Goal: Task Accomplishment & Management: Use online tool/utility

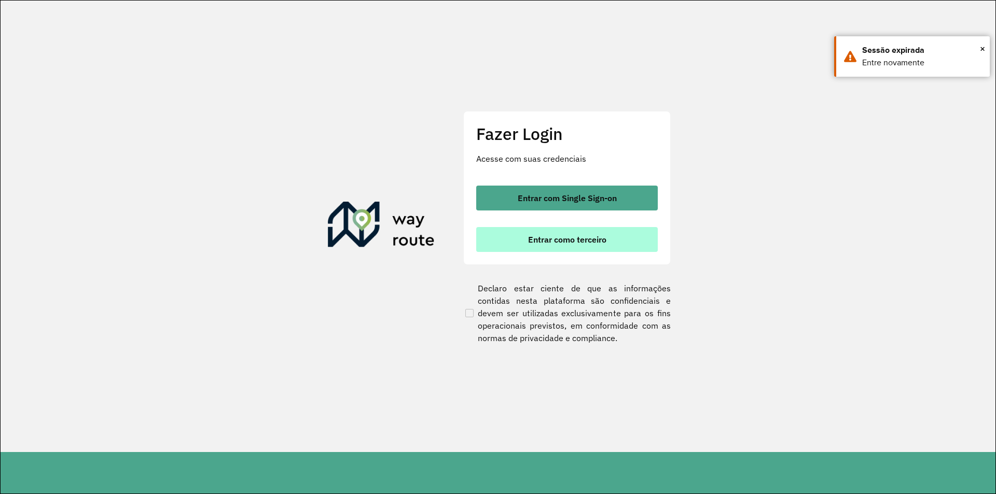
click at [598, 240] on span "Entrar como terceiro" at bounding box center [567, 240] width 78 height 8
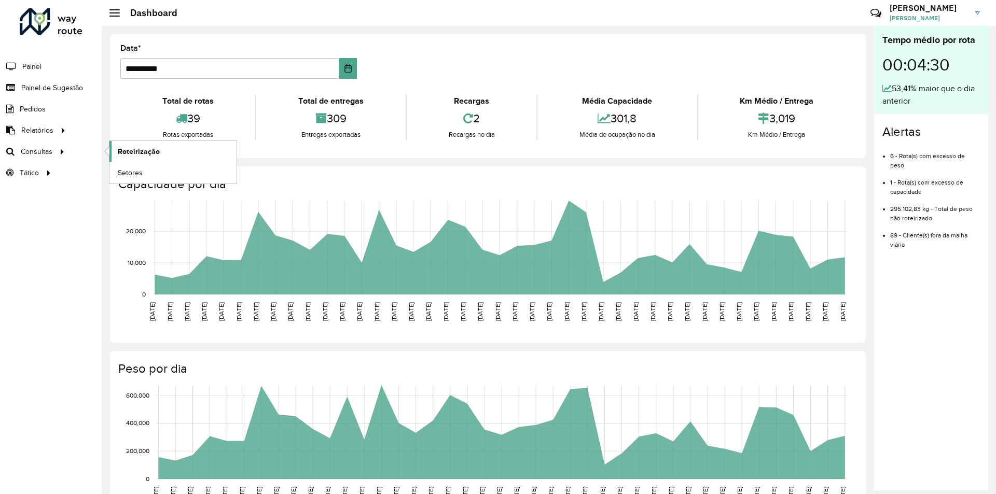
click at [136, 154] on span "Roteirização" at bounding box center [139, 151] width 42 height 11
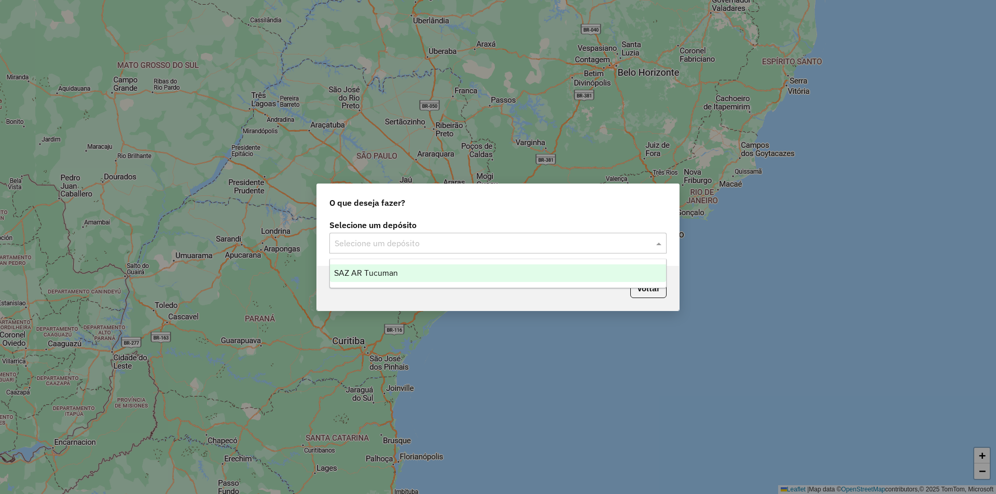
click at [533, 239] on input "text" at bounding box center [488, 244] width 306 height 12
click at [482, 278] on div "SAZ AR Tucuman" at bounding box center [498, 274] width 336 height 18
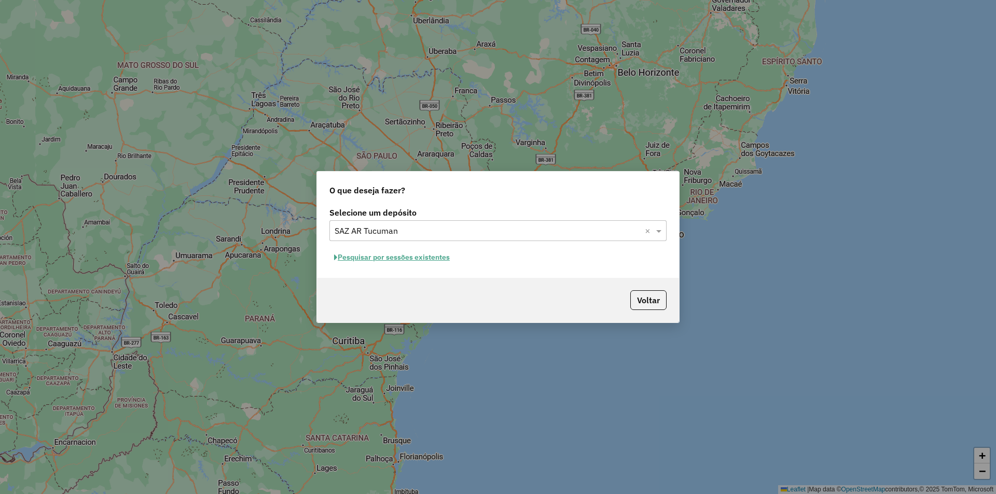
click at [401, 266] on div "Selecione um depósito Selecione um depósito × SAZ AR Tucuman × Pesquisar por se…" at bounding box center [498, 241] width 362 height 73
click at [406, 252] on button "Pesquisar por sessões existentes" at bounding box center [391, 258] width 125 height 16
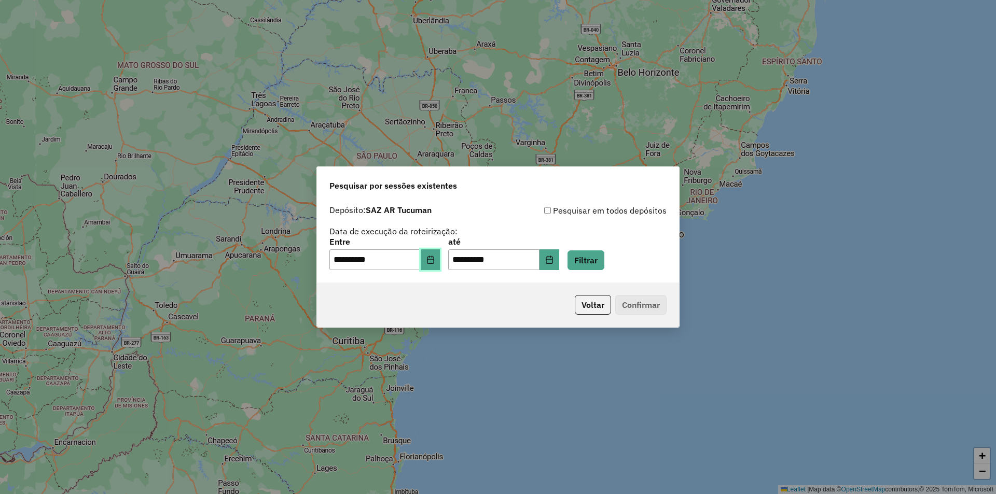
click at [435, 257] on icon "Choose Date" at bounding box center [431, 260] width 8 height 8
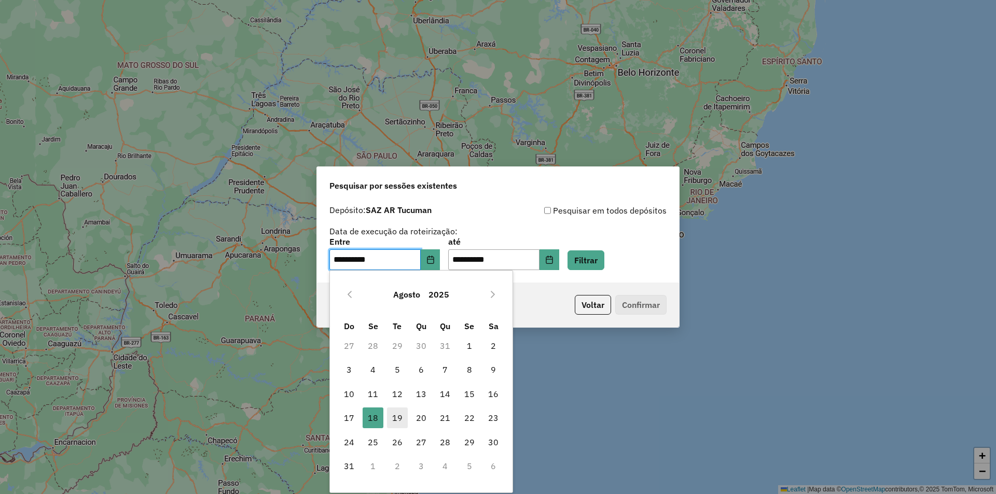
click at [400, 418] on span "19" at bounding box center [397, 418] width 21 height 21
type input "**********"
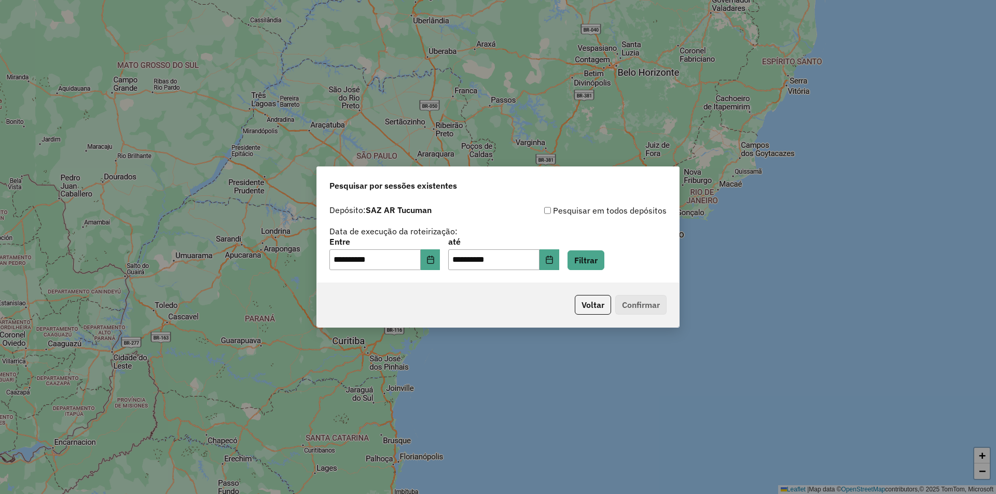
click at [620, 263] on div "**********" at bounding box center [497, 254] width 337 height 32
click at [604, 261] on button "Filtrar" at bounding box center [586, 261] width 37 height 20
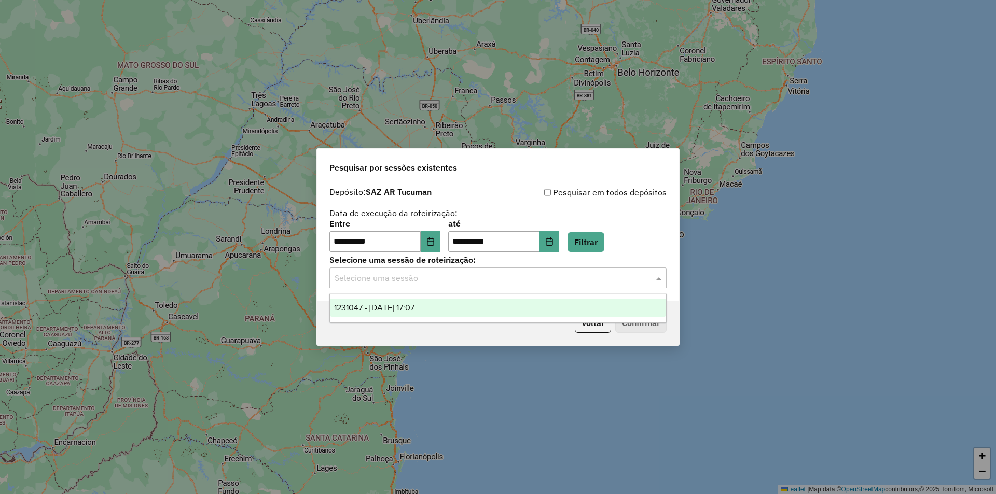
click at [584, 284] on input "text" at bounding box center [488, 278] width 306 height 12
click at [503, 350] on div "**********" at bounding box center [498, 247] width 996 height 494
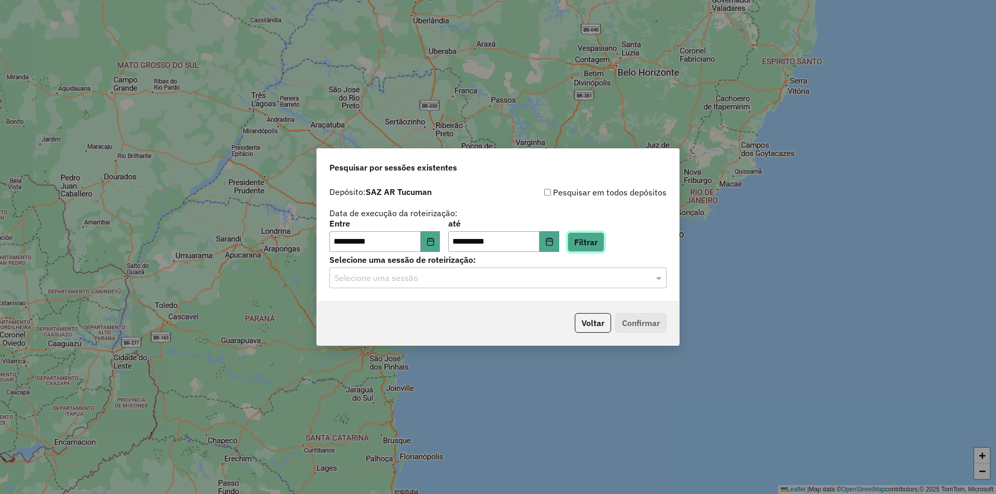
click at [599, 248] on button "Filtrar" at bounding box center [586, 242] width 37 height 20
click at [532, 274] on hb-app "**********" at bounding box center [498, 247] width 996 height 494
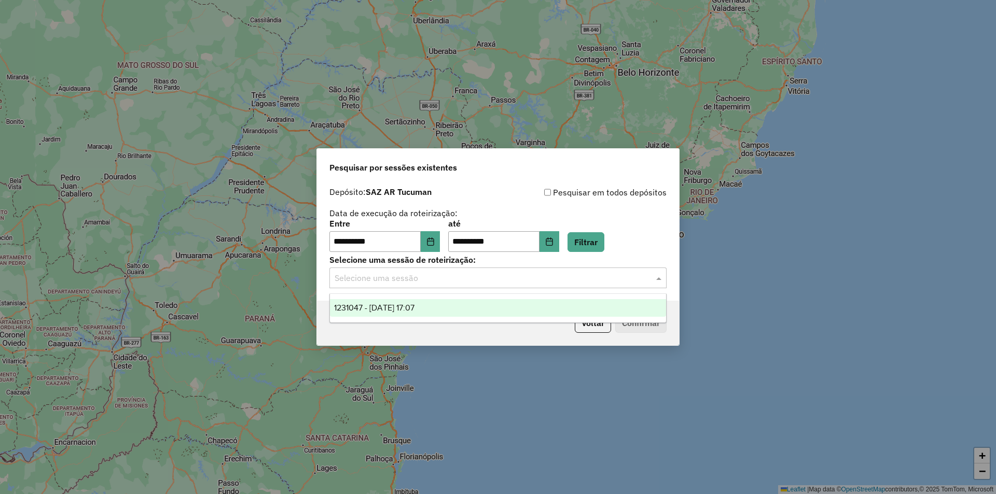
click at [532, 274] on input "text" at bounding box center [488, 278] width 306 height 12
click at [604, 245] on button "Filtrar" at bounding box center [586, 242] width 37 height 20
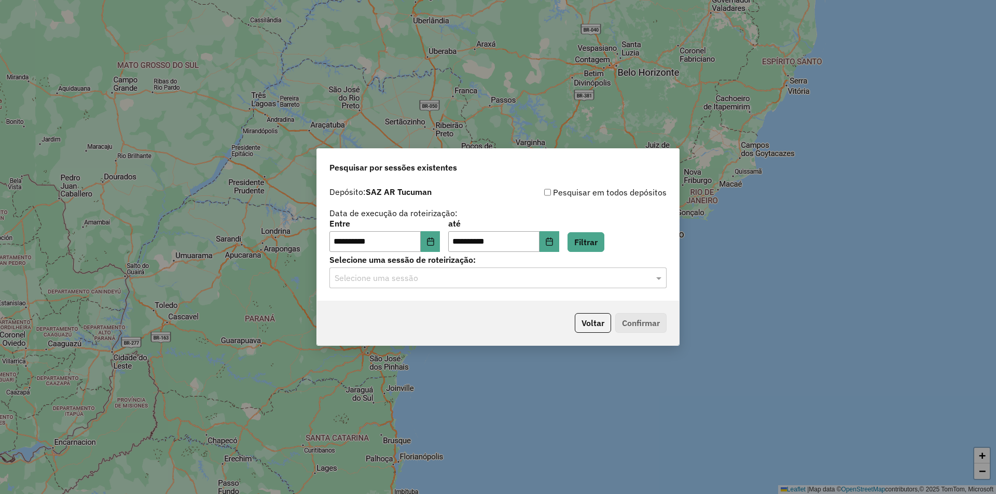
click at [544, 277] on input "text" at bounding box center [488, 278] width 306 height 12
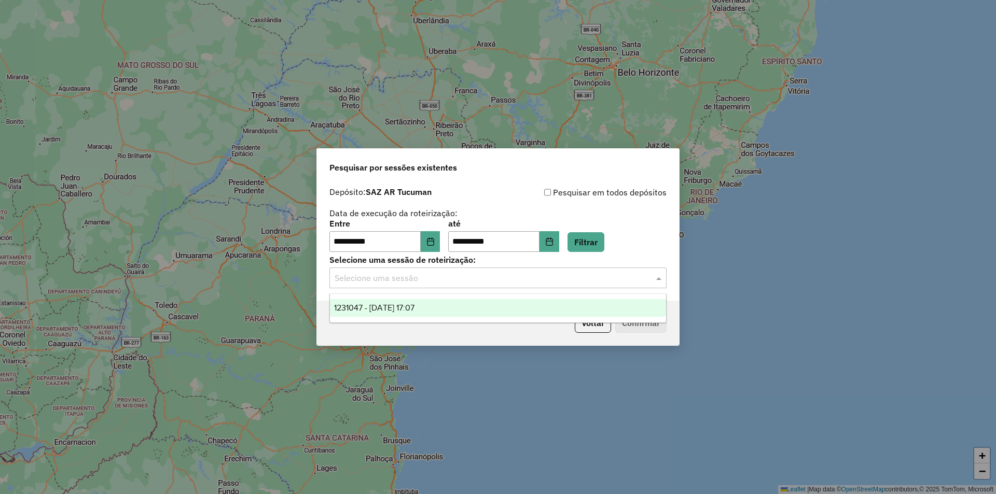
click at [544, 277] on input "text" at bounding box center [488, 278] width 306 height 12
click at [604, 240] on button "Filtrar" at bounding box center [586, 242] width 37 height 20
click at [520, 287] on div "Selecione uma sessão" at bounding box center [497, 278] width 337 height 21
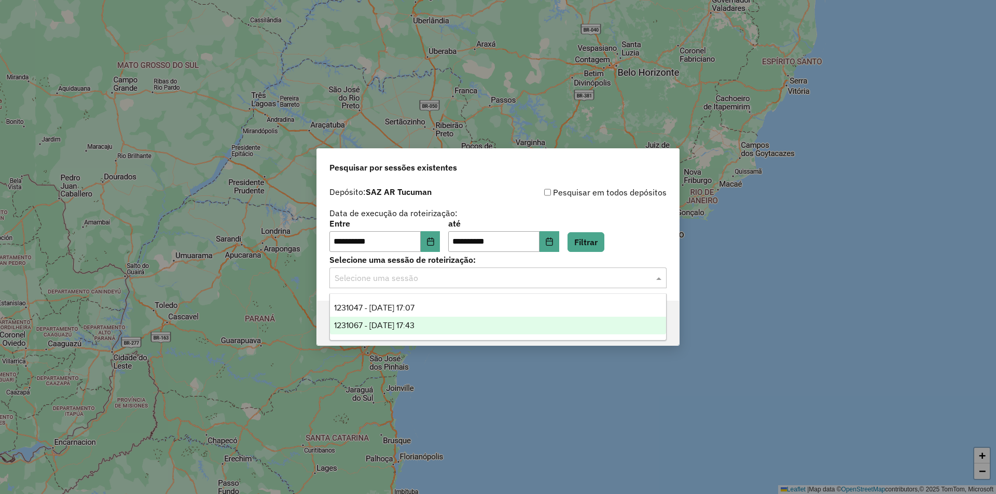
click at [538, 321] on div "1231067 - 19/08/2025 17:43" at bounding box center [498, 326] width 336 height 18
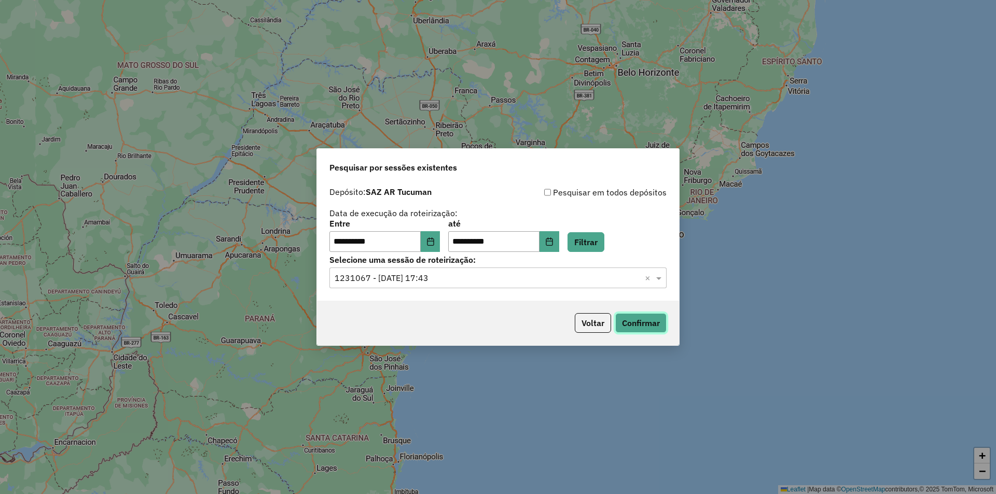
click at [640, 314] on button "Confirmar" at bounding box center [640, 323] width 51 height 20
click at [614, 229] on div "**********" at bounding box center [497, 236] width 337 height 32
click at [604, 242] on button "Filtrar" at bounding box center [586, 242] width 37 height 20
click at [580, 277] on input "text" at bounding box center [488, 278] width 306 height 12
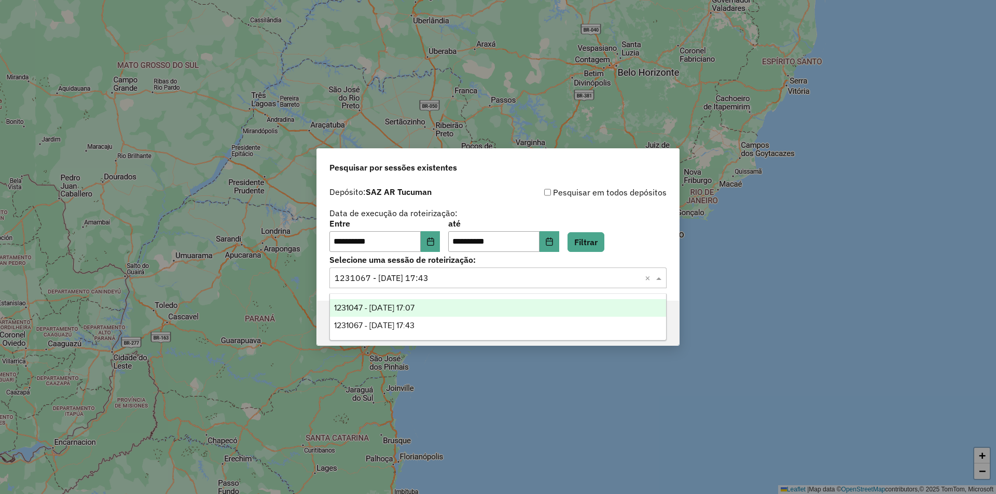
click at [890, 272] on div "**********" at bounding box center [498, 247] width 996 height 494
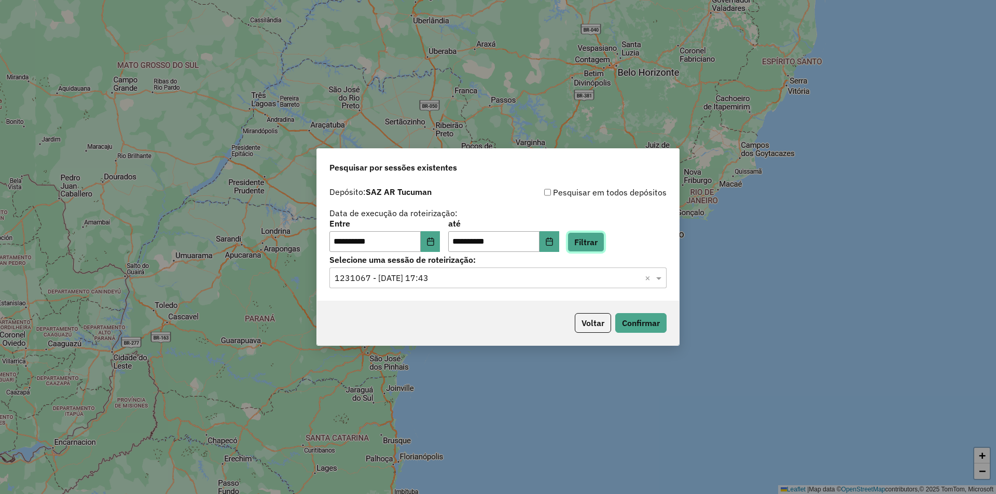
click at [592, 232] on button "Filtrar" at bounding box center [586, 242] width 37 height 20
click at [591, 266] on label "Selecione uma sessão de roteirização:" at bounding box center [497, 260] width 337 height 12
click at [594, 286] on div "Selecione uma sessão × 1231067 - 19/08/2025 17:43 ×" at bounding box center [497, 278] width 337 height 21
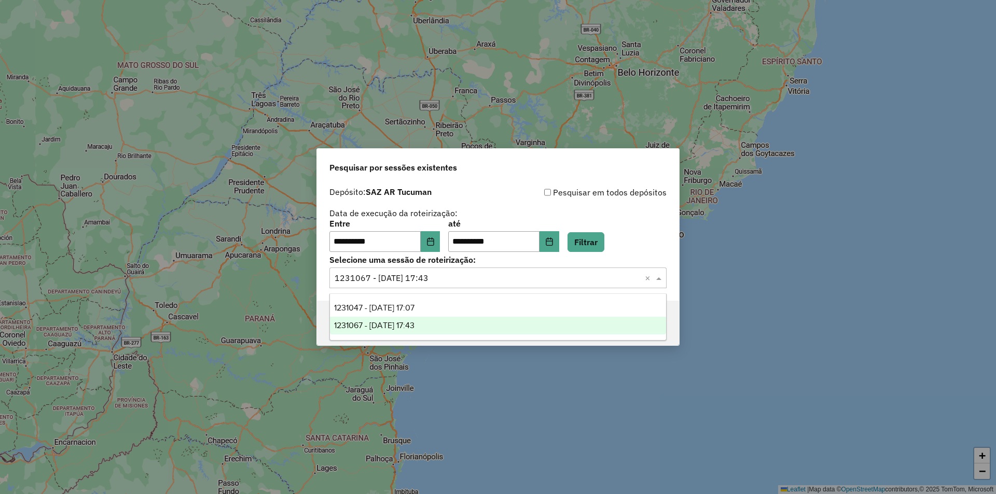
click at [594, 286] on div "Selecione uma sessão × 1231067 - 19/08/2025 17:43 ×" at bounding box center [497, 278] width 337 height 21
click at [604, 245] on button "Filtrar" at bounding box center [586, 242] width 37 height 20
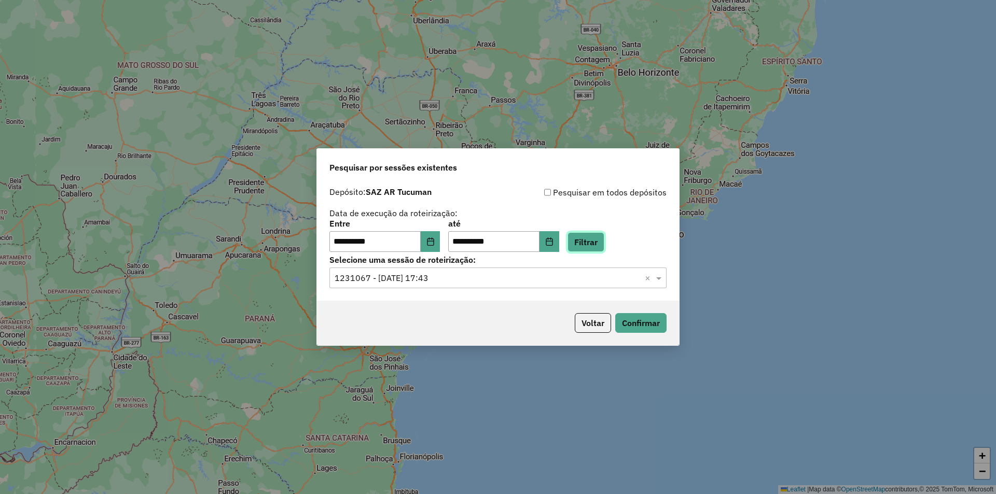
click at [595, 246] on button "Filtrar" at bounding box center [586, 242] width 37 height 20
click at [575, 283] on input "text" at bounding box center [488, 278] width 306 height 12
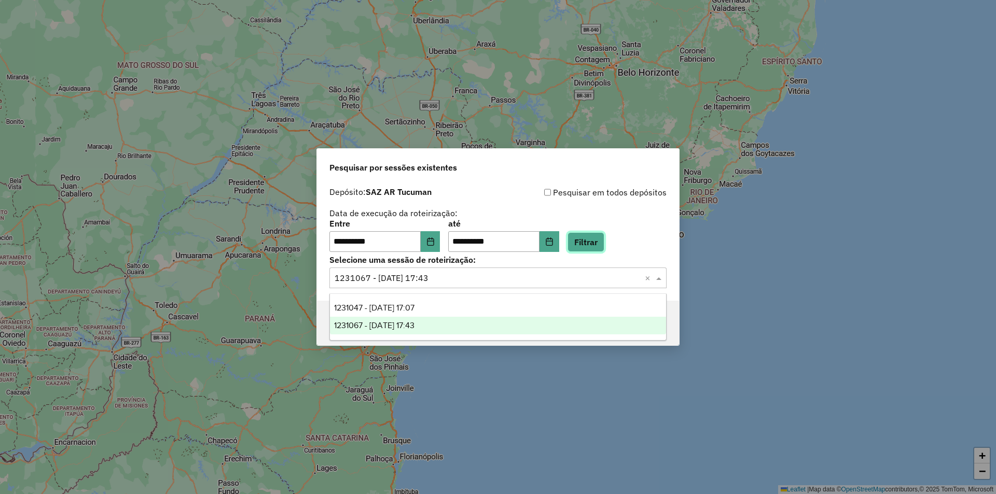
click at [603, 238] on button "Filtrar" at bounding box center [586, 242] width 37 height 20
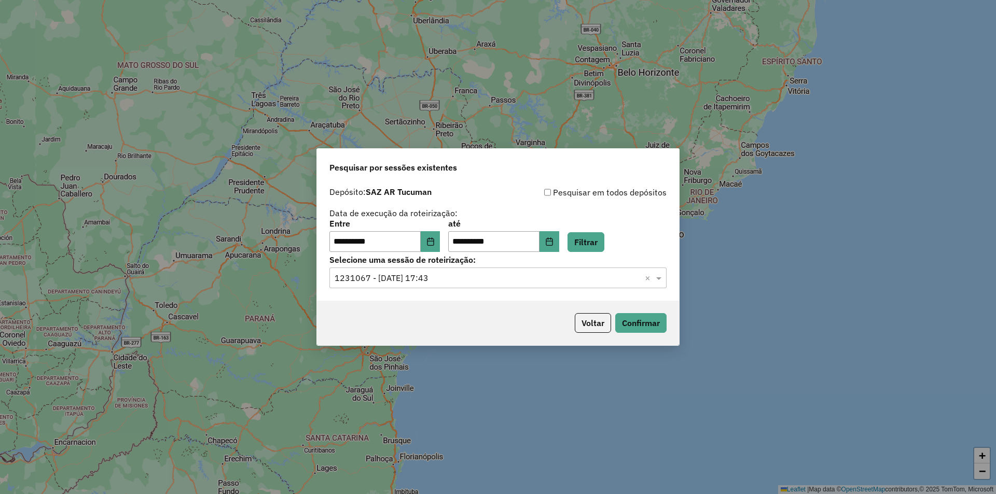
click at [601, 270] on div "Selecione uma sessão × 1231067 - 19/08/2025 17:43 ×" at bounding box center [497, 278] width 337 height 21
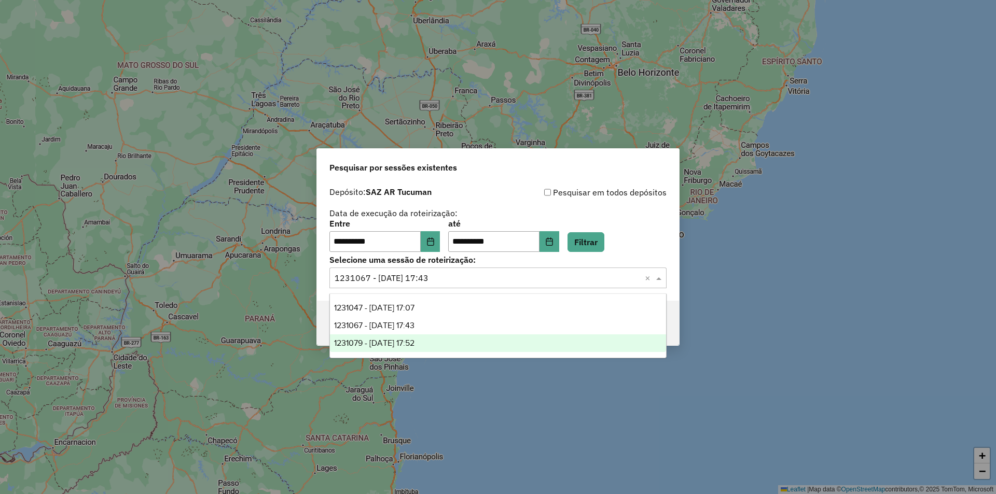
click at [566, 349] on div "1231079 - 19/08/2025 17:52" at bounding box center [498, 344] width 336 height 18
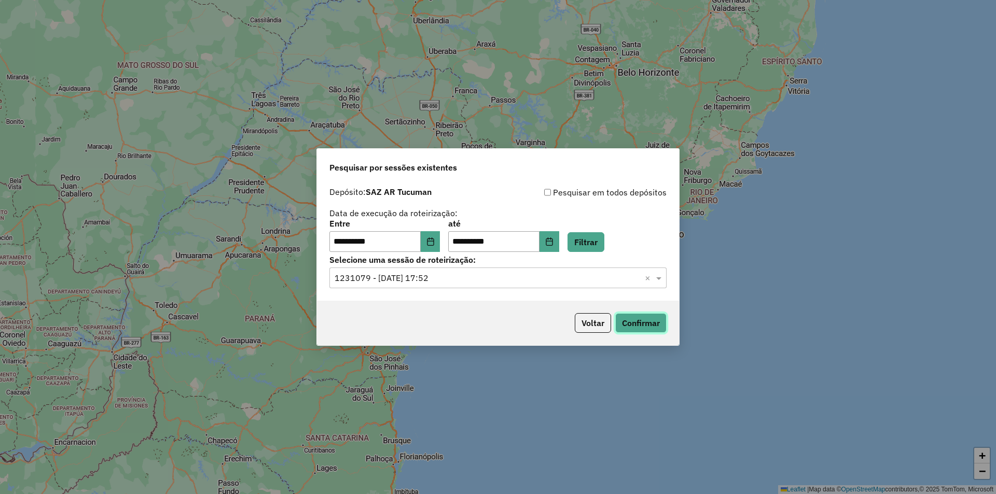
click at [642, 329] on button "Confirmar" at bounding box center [640, 323] width 51 height 20
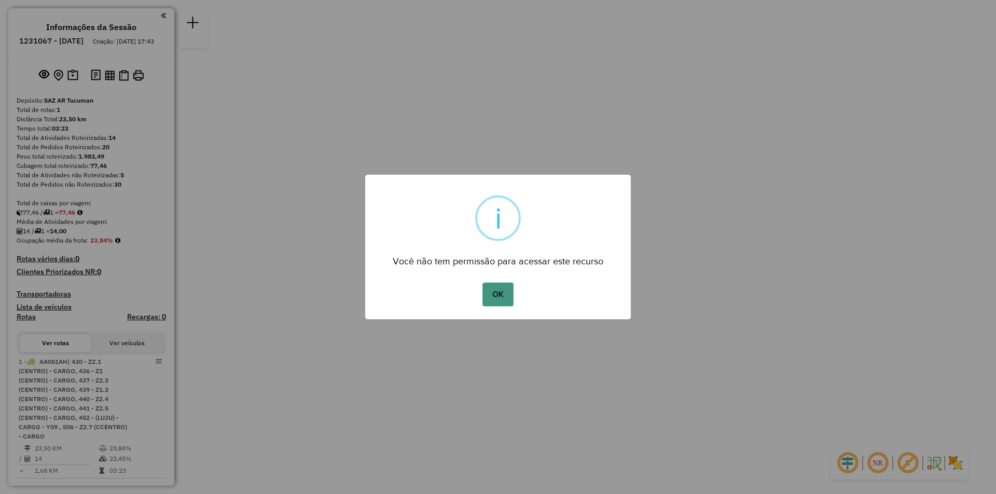
click at [488, 288] on button "OK" at bounding box center [498, 295] width 31 height 24
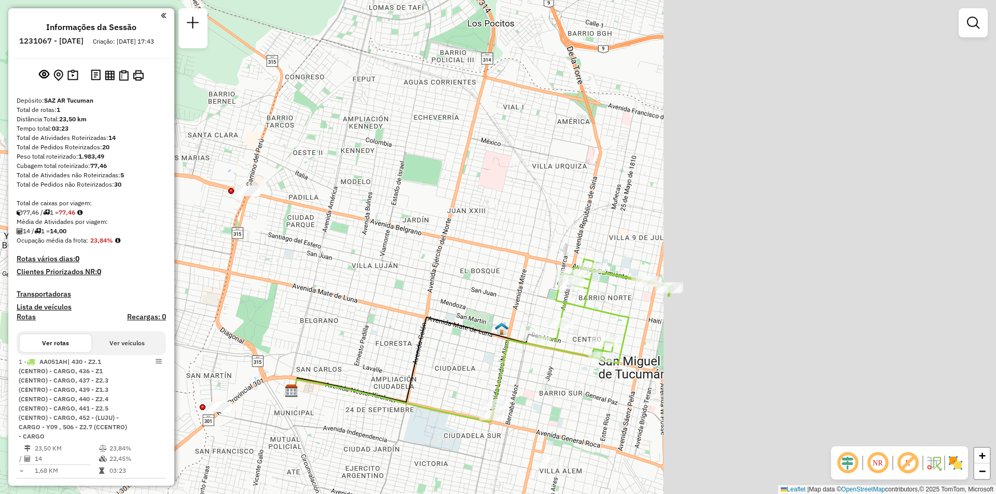
drag, startPoint x: 584, startPoint y: 270, endPoint x: 157, endPoint y: 278, distance: 426.6
click at [157, 278] on hb-router-mapa "Informações da Sessão 1231067 - 19/08/2025 Criação: 18/08/2025 17:43 Depósito: …" at bounding box center [498, 247] width 996 height 494
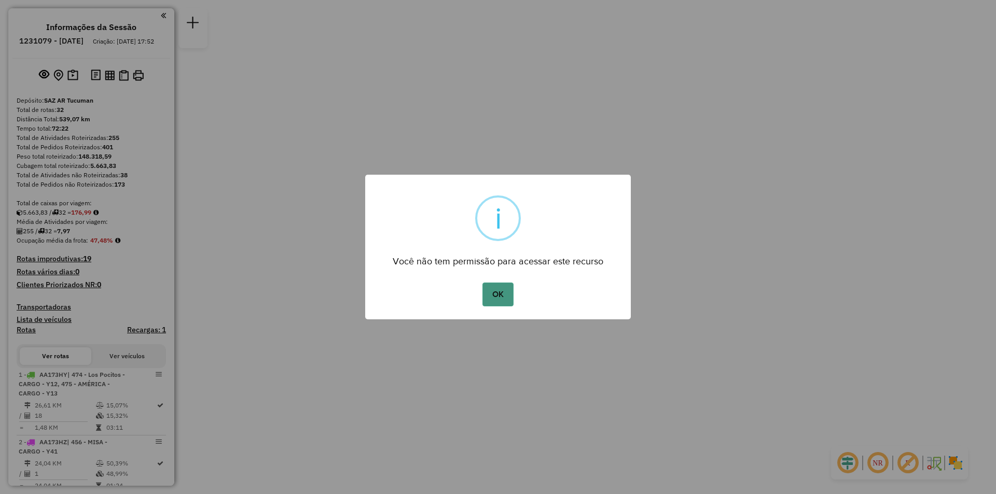
click at [505, 293] on button "OK" at bounding box center [498, 295] width 31 height 24
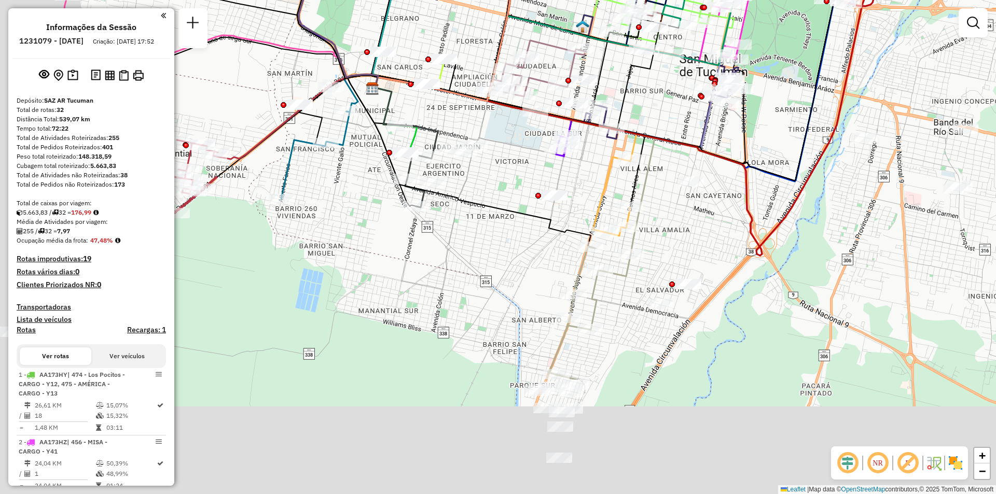
drag, startPoint x: 506, startPoint y: 348, endPoint x: 653, endPoint y: 183, distance: 220.5
click at [657, 182] on div "Janela de atendimento Grade de atendimento Capacidade Transportadoras Veículos …" at bounding box center [498, 247] width 996 height 494
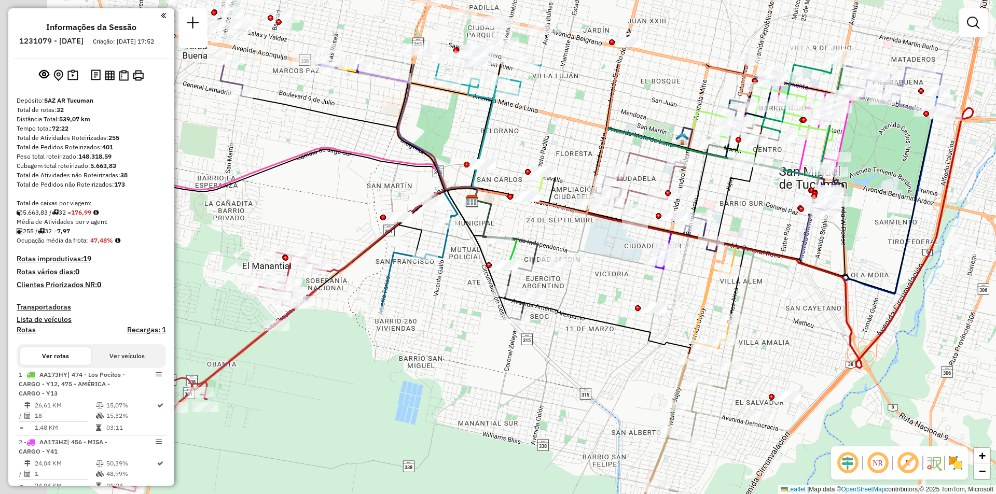
drag, startPoint x: 740, startPoint y: 333, endPoint x: 749, endPoint y: 340, distance: 11.4
click at [749, 340] on icon at bounding box center [613, 278] width 282 height 177
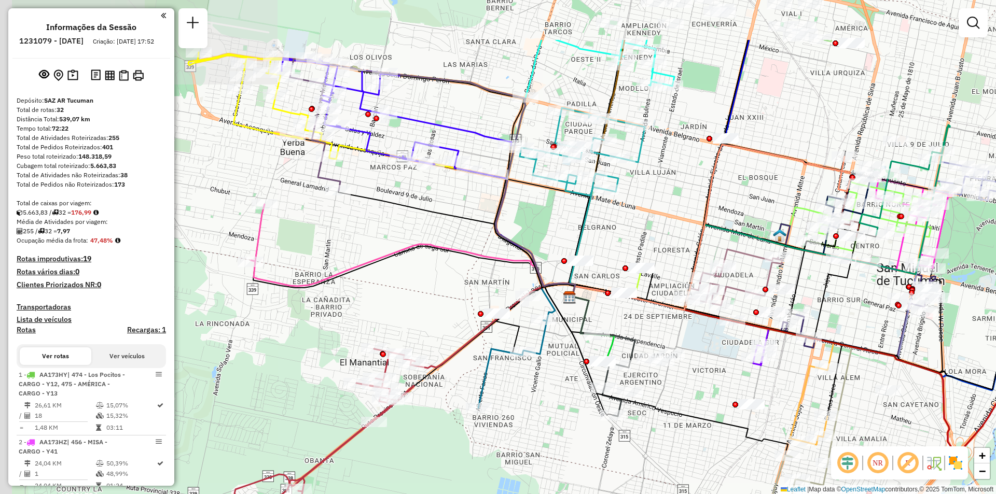
drag, startPoint x: 415, startPoint y: 354, endPoint x: 495, endPoint y: 414, distance: 100.1
click at [495, 414] on div "Janela de atendimento Grade de atendimento Capacidade Transportadoras Veículos …" at bounding box center [498, 247] width 996 height 494
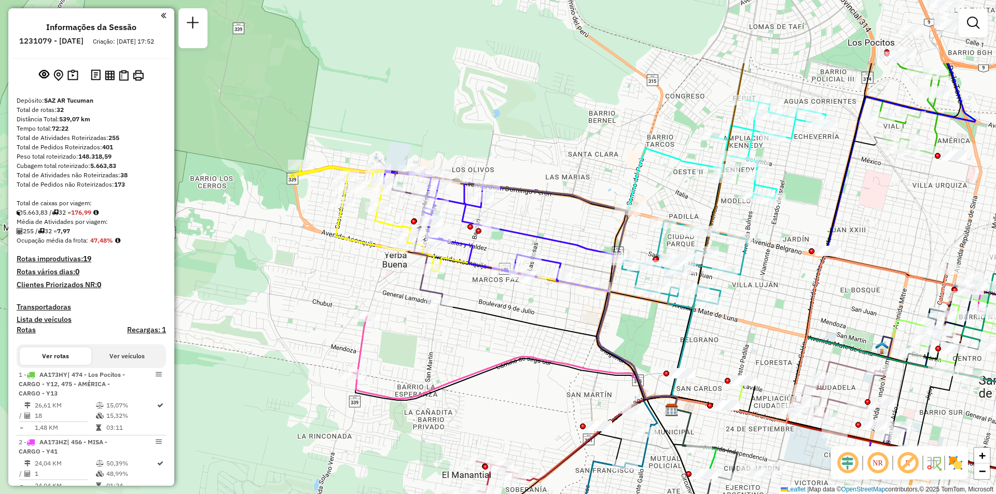
drag, startPoint x: 390, startPoint y: 311, endPoint x: 505, endPoint y: 392, distance: 140.9
click at [505, 392] on div "Janela de atendimento Grade de atendimento Capacidade Transportadoras Veículos …" at bounding box center [498, 247] width 996 height 494
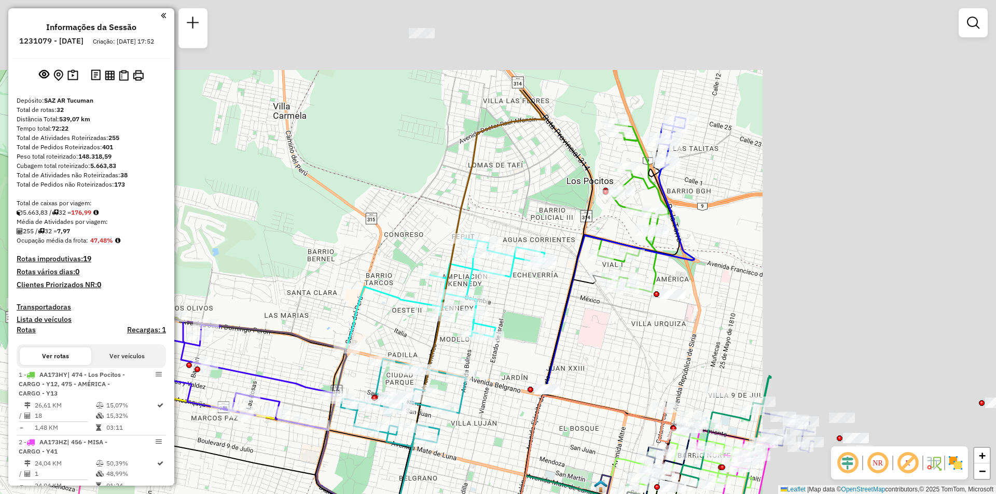
drag, startPoint x: 640, startPoint y: 211, endPoint x: 413, endPoint y: 317, distance: 250.5
click at [413, 317] on div "Janela de atendimento Grade de atendimento Capacidade Transportadoras Veículos …" at bounding box center [498, 247] width 996 height 494
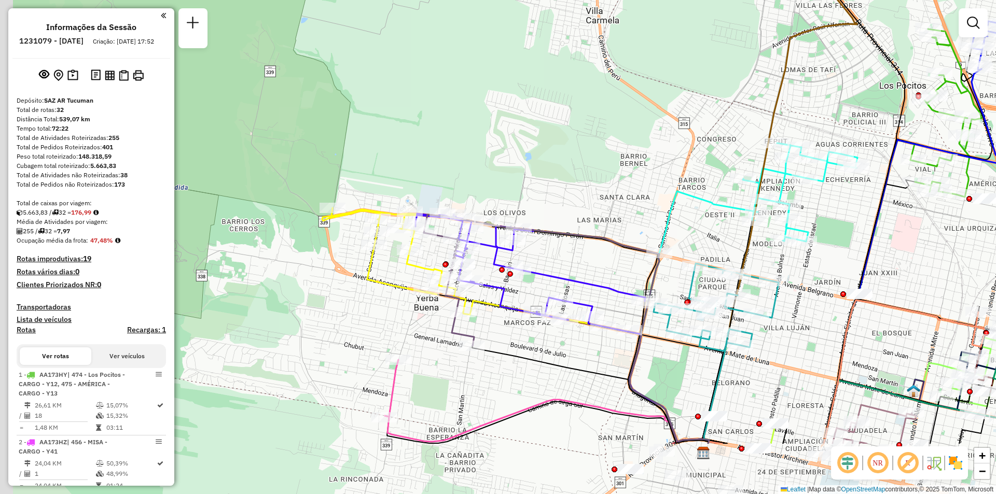
drag, startPoint x: 413, startPoint y: 317, endPoint x: 736, endPoint y: 213, distance: 339.5
click at [736, 213] on div "Rota 6 - Placa AF253BR 0000421473 - ARGA¥ARAZ MARCELO DANTE Janela de atendimen…" at bounding box center [498, 247] width 996 height 494
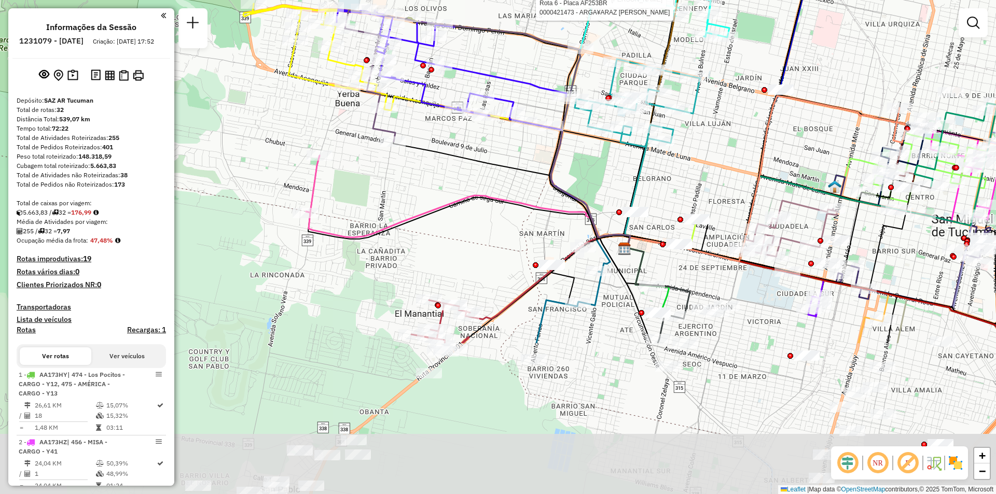
drag, startPoint x: 996, startPoint y: 288, endPoint x: 884, endPoint y: 62, distance: 252.0
click at [892, 71] on div "Rota 6 - Placa AF253BR 0000443946 - PAZ ADRIAN NICOLAS Rota 6 - Placa AF253BR 0…" at bounding box center [498, 247] width 996 height 494
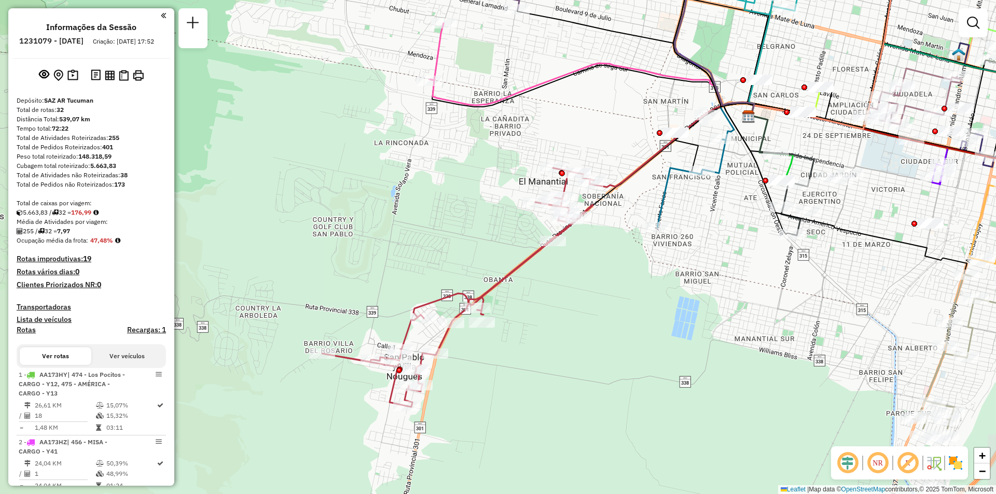
drag, startPoint x: 292, startPoint y: 348, endPoint x: 406, endPoint y: 254, distance: 147.4
click at [406, 254] on div "Rota 6 - Placa AF253BR 0000443946 - PAZ ADRIAN NICOLAS Rota 6 - Placa AF253BR 0…" at bounding box center [498, 247] width 996 height 494
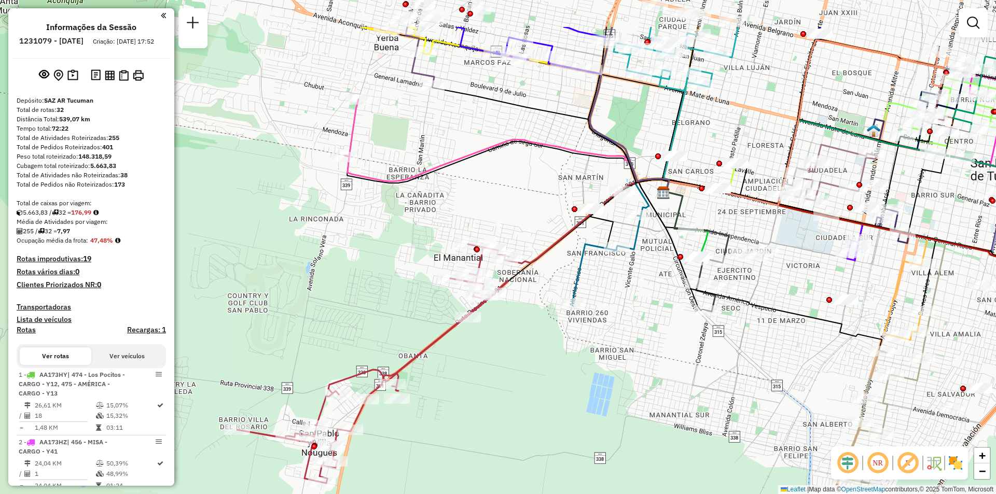
drag, startPoint x: 529, startPoint y: 297, endPoint x: 488, endPoint y: 341, distance: 59.9
click at [488, 341] on div "Rota 6 - Placa AF253BR 0000443946 - PAZ ADRIAN NICOLAS Rota 6 - Placa AF253BR 0…" at bounding box center [498, 247] width 996 height 494
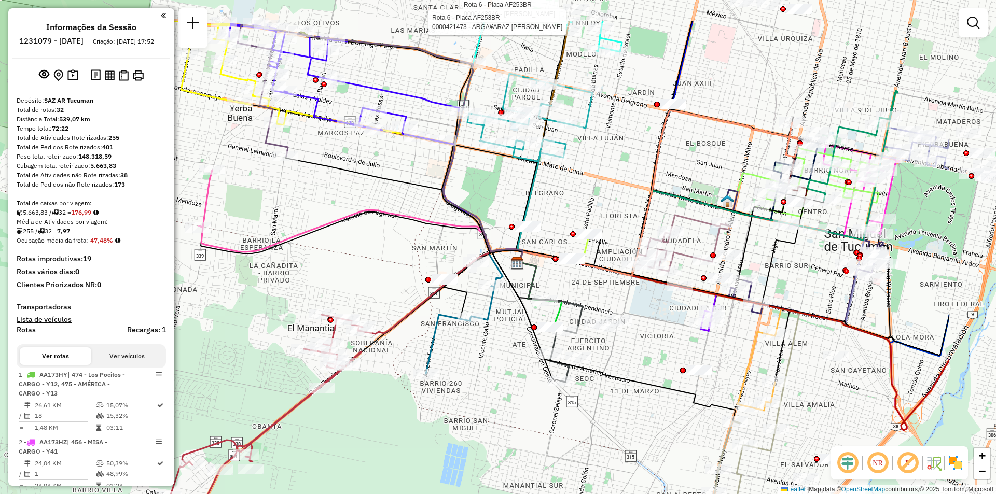
drag, startPoint x: 684, startPoint y: 297, endPoint x: 643, endPoint y: 316, distance: 45.0
click at [643, 316] on div "Rota 6 - Placa AF253BR 0000443946 - PAZ ADRIAN NICOLAS Rota 6 - Placa AF253BR 0…" at bounding box center [498, 247] width 996 height 494
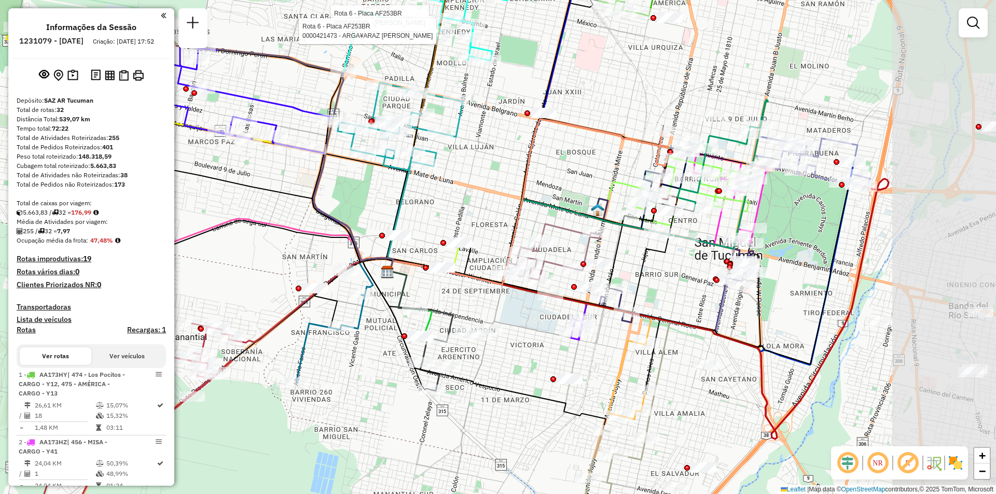
drag, startPoint x: 664, startPoint y: 380, endPoint x: 607, endPoint y: 381, distance: 57.1
click at [607, 381] on div "Rota 6 - Placa AF253BR 0000443946 - PAZ ADRIAN NICOLAS Rota 6 - Placa AF253BR 0…" at bounding box center [498, 247] width 996 height 494
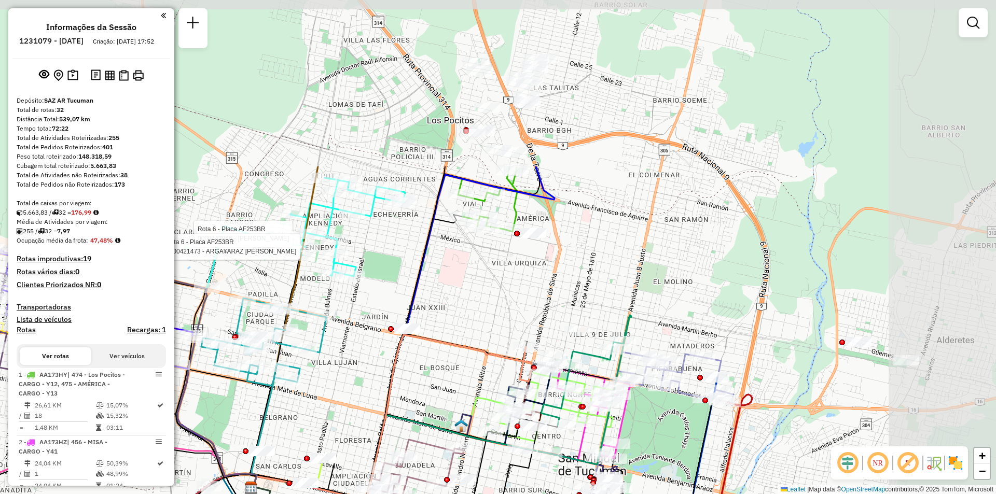
drag, startPoint x: 523, startPoint y: 239, endPoint x: 387, endPoint y: 452, distance: 253.2
click at [387, 452] on div "Rota 6 - Placa AF253BR 0000443946 - PAZ ADRIAN NICOLAS Rota 6 - Placa AF253BR 0…" at bounding box center [498, 247] width 996 height 494
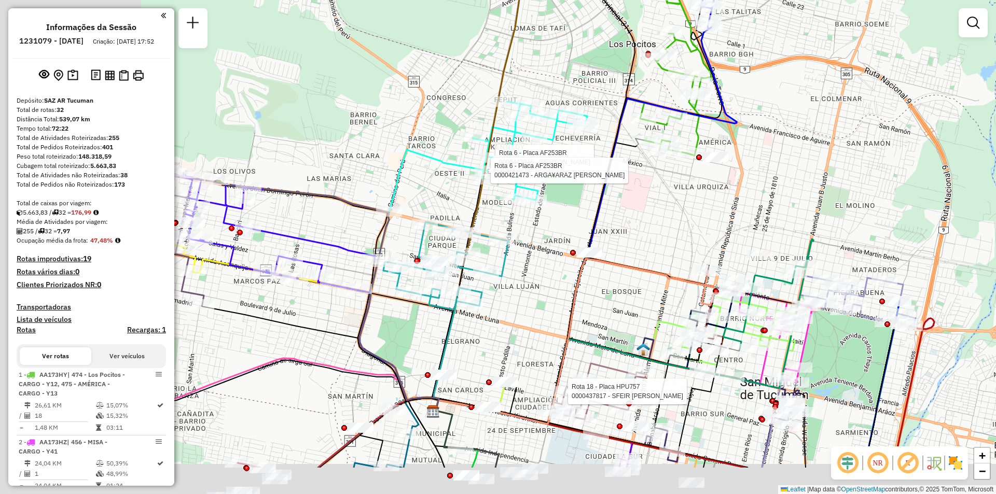
drag, startPoint x: 726, startPoint y: 215, endPoint x: 761, endPoint y: 198, distance: 38.8
click at [761, 198] on div "Rota 6 - Placa AF253BR 0000443946 - PAZ ADRIAN NICOLAS Rota 6 - Placa AF253BR 0…" at bounding box center [498, 247] width 996 height 494
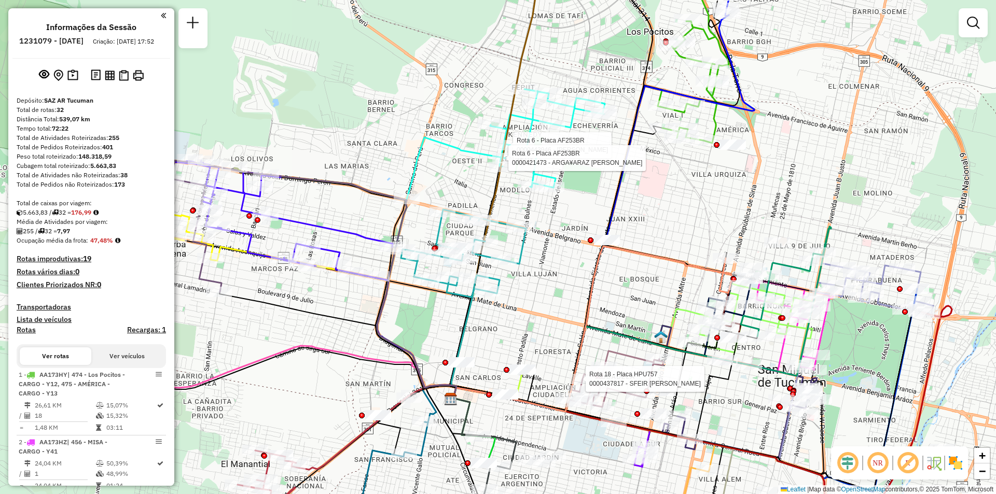
click at [604, 232] on icon at bounding box center [552, 181] width 202 height 460
select select "**********"
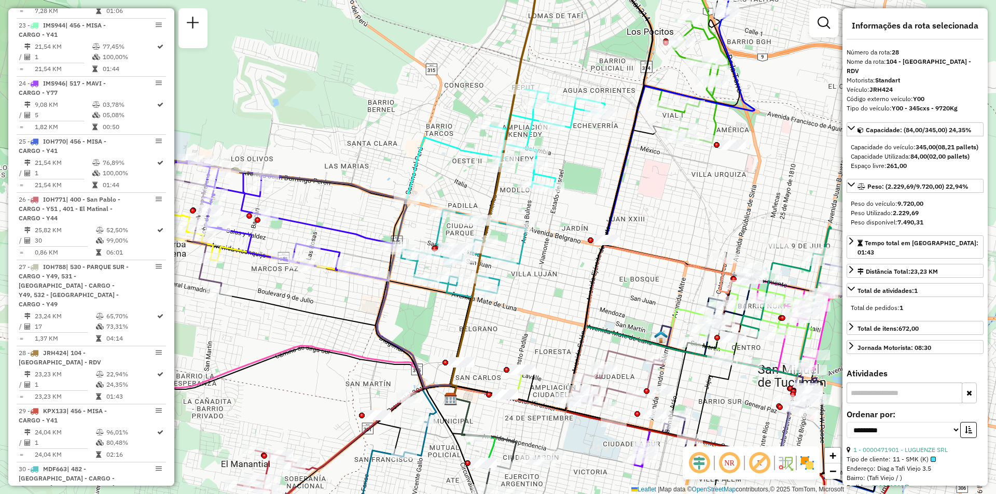
scroll to position [2191, 0]
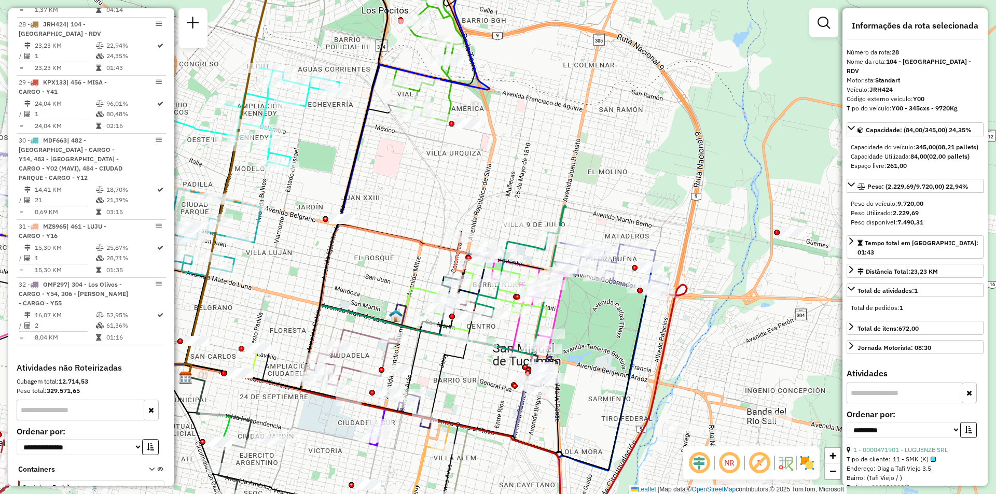
drag, startPoint x: 608, startPoint y: 234, endPoint x: 348, endPoint y: 208, distance: 260.7
click at [348, 208] on icon at bounding box center [287, 159] width 202 height 460
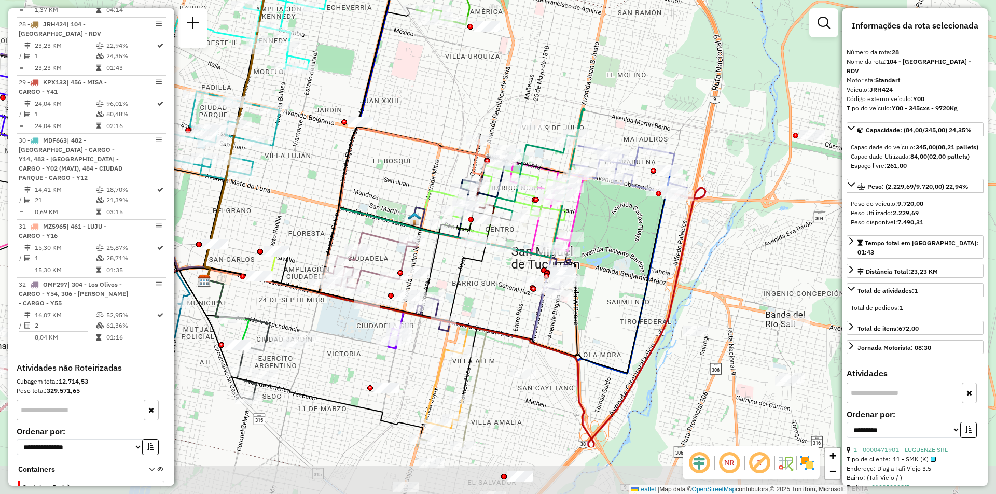
drag, startPoint x: 573, startPoint y: 310, endPoint x: 584, endPoint y: 245, distance: 65.3
click at [584, 245] on div "Janela de atendimento Grade de atendimento Capacidade Transportadoras Veículos …" at bounding box center [498, 247] width 996 height 494
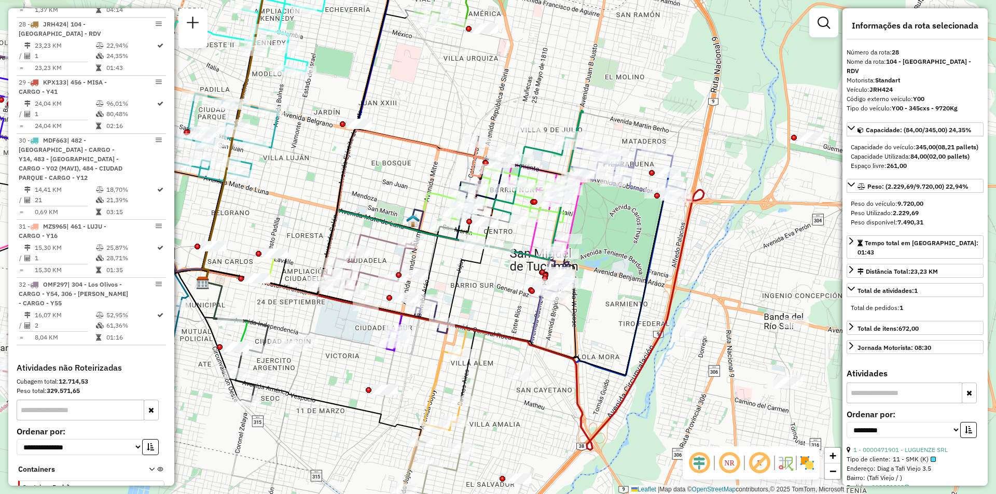
click at [625, 376] on icon at bounding box center [438, 285] width 471 height 182
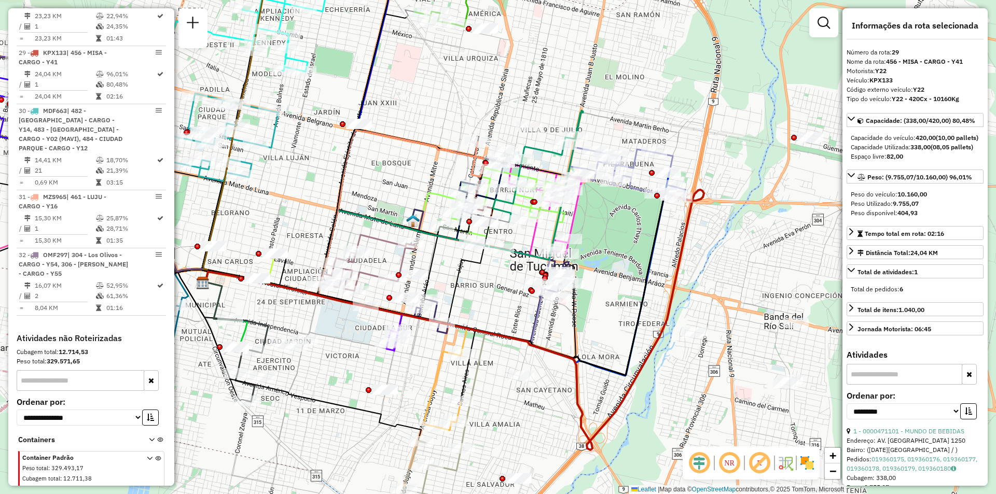
scroll to position [2249, 0]
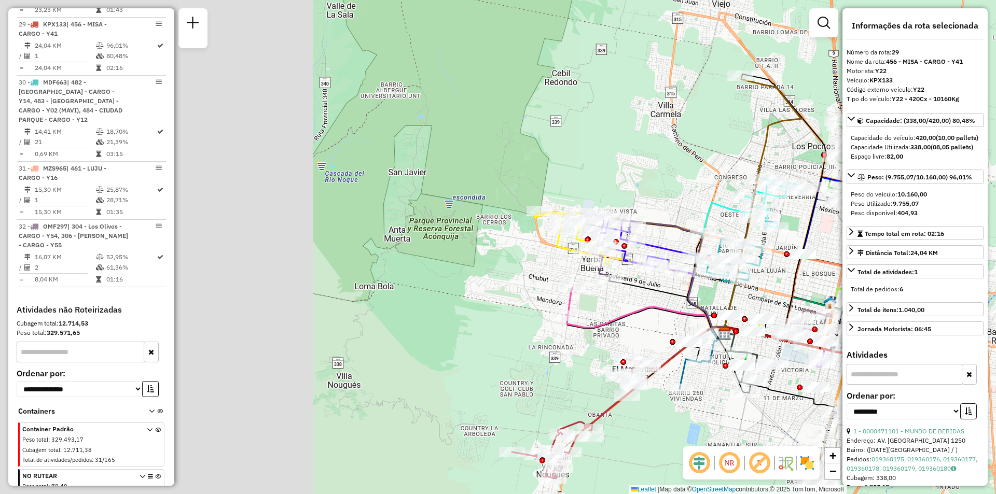
drag, startPoint x: 453, startPoint y: 242, endPoint x: 788, endPoint y: 240, distance: 335.2
click at [788, 240] on div "Janela de atendimento Grade de atendimento Capacidade Transportadoras Veículos …" at bounding box center [498, 247] width 996 height 494
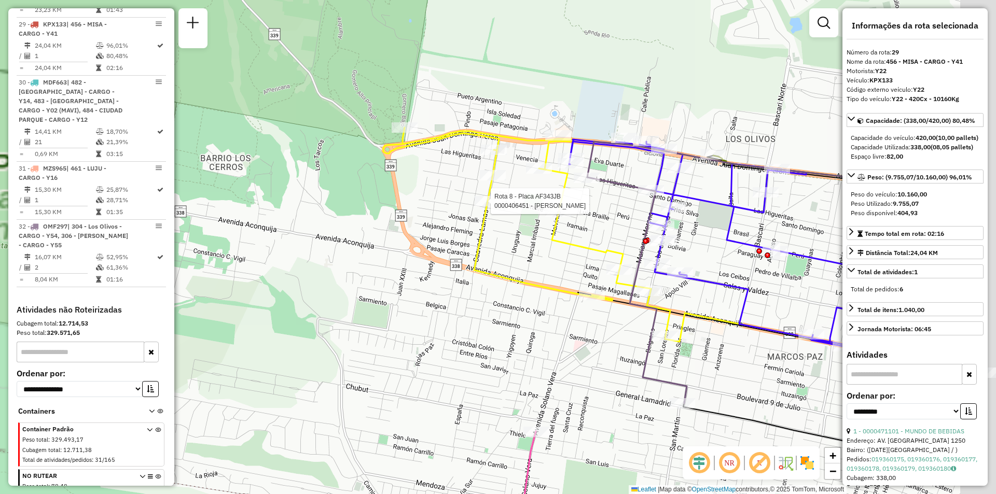
drag, startPoint x: 509, startPoint y: 210, endPoint x: 465, endPoint y: 205, distance: 43.9
click at [475, 205] on div at bounding box center [488, 201] width 26 height 10
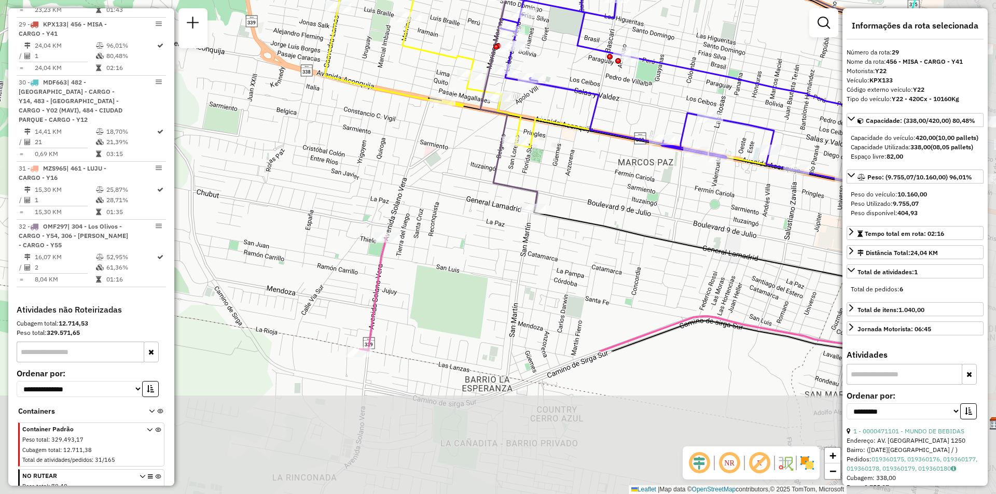
drag, startPoint x: 678, startPoint y: 300, endPoint x: 594, endPoint y: 127, distance: 192.8
click at [594, 127] on icon at bounding box center [650, 63] width 461 height 236
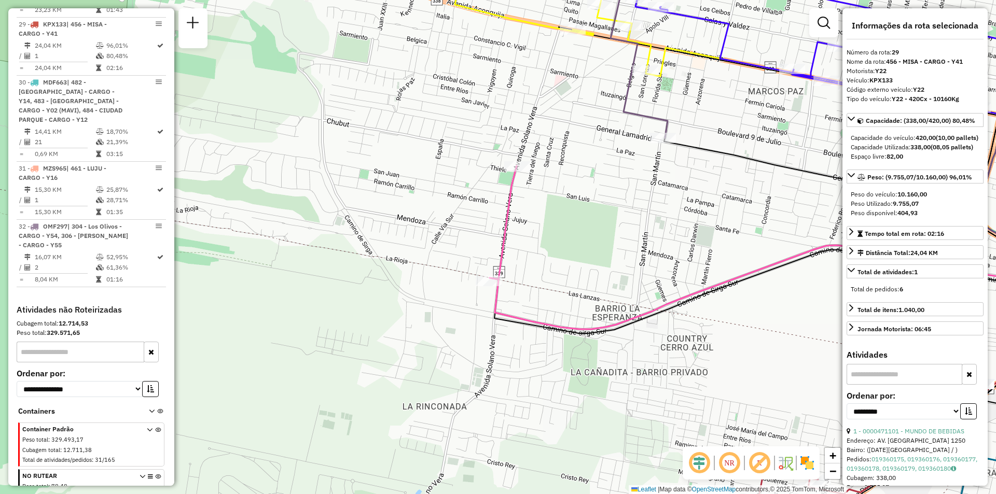
click at [490, 276] on icon at bounding box center [503, 223] width 27 height 114
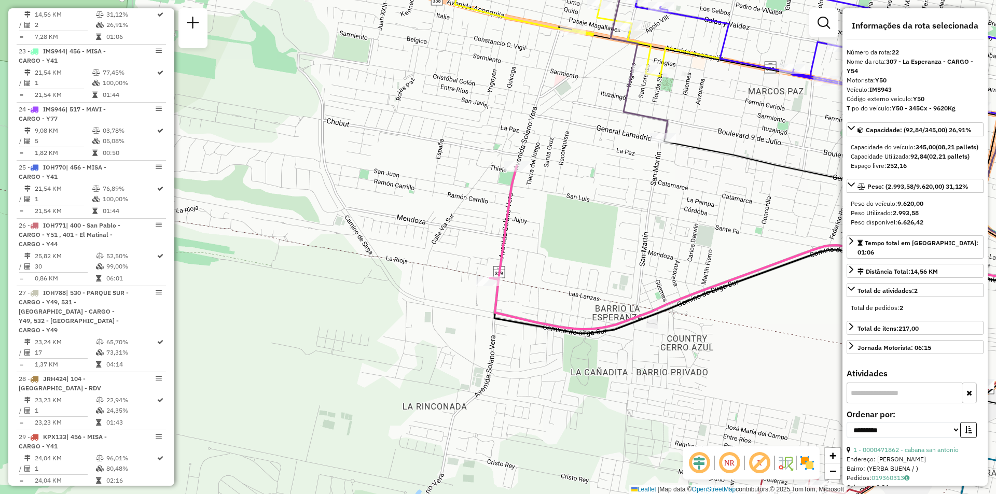
scroll to position [1814, 0]
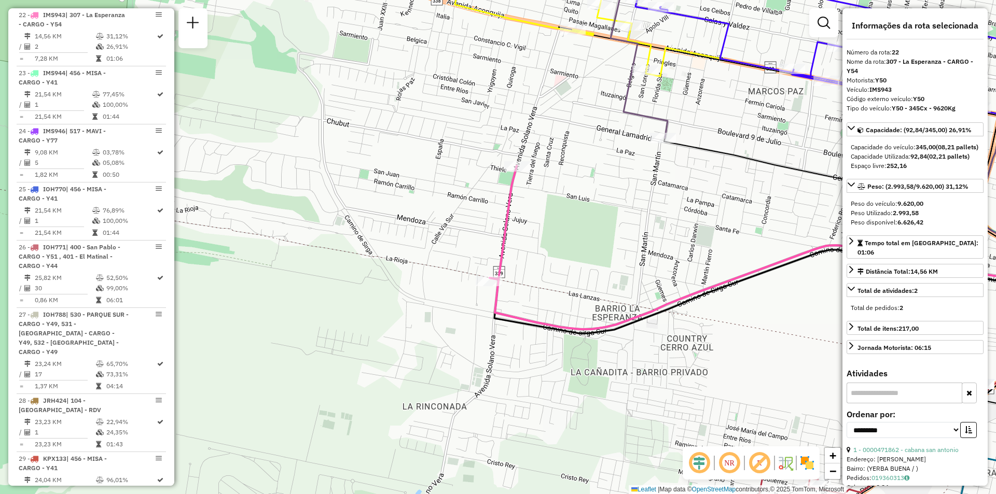
click at [607, 264] on div "Janela de atendimento Grade de atendimento Capacidade Transportadoras Veículos …" at bounding box center [498, 247] width 996 height 494
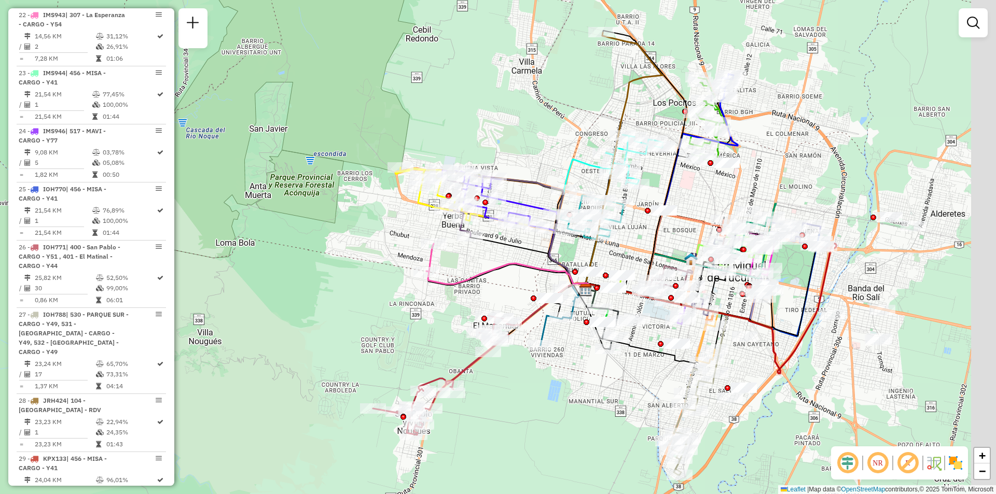
drag, startPoint x: 712, startPoint y: 351, endPoint x: 558, endPoint y: 328, distance: 155.3
click at [558, 328] on div "Janela de atendimento Grade de atendimento Capacidade Transportadoras Veículos …" at bounding box center [498, 247] width 996 height 494
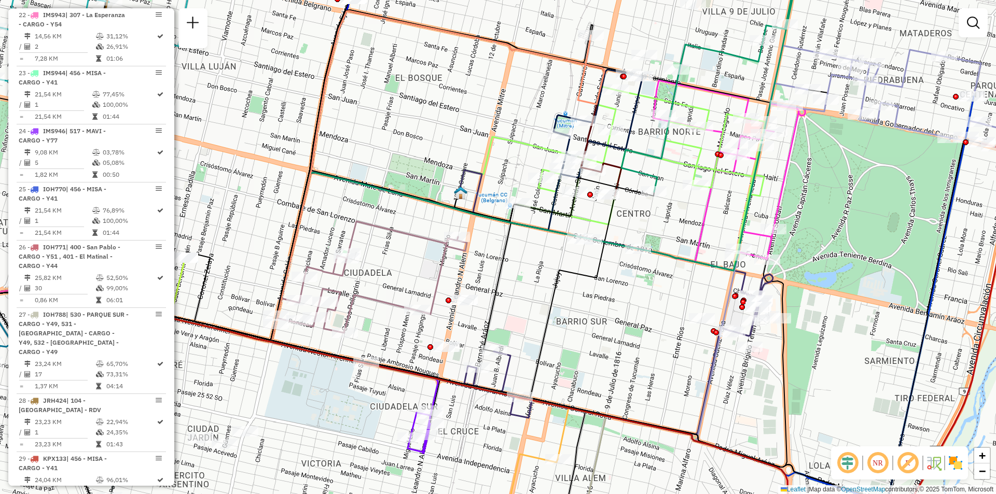
drag, startPoint x: 711, startPoint y: 266, endPoint x: 792, endPoint y: 238, distance: 86.0
click at [792, 238] on div "Rota 26 - Placa IOH771 0000330928 - DIAZ JULIO OSCAR Janela de atendimento Grad…" at bounding box center [498, 247] width 996 height 494
select select "**********"
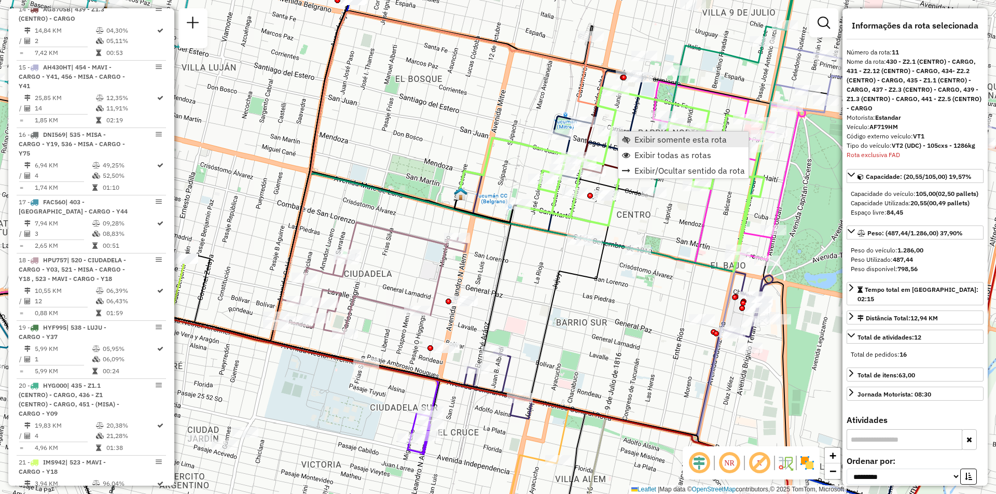
scroll to position [1035, 0]
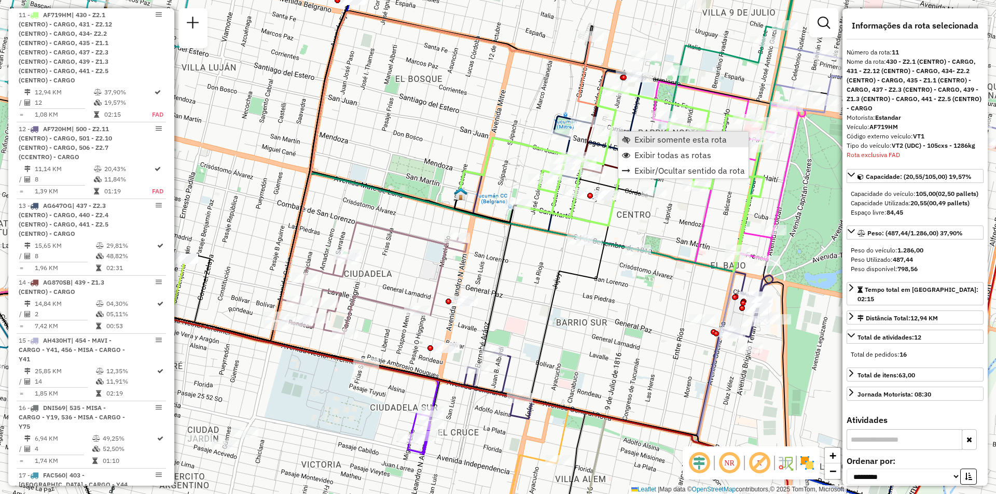
click at [633, 140] on link "Exibir somente esta rota" at bounding box center [683, 140] width 130 height 16
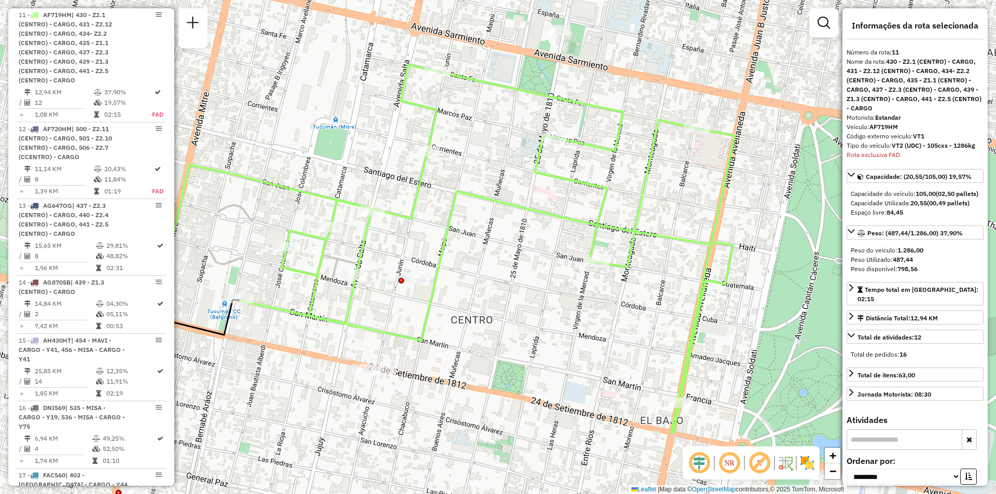
drag, startPoint x: 700, startPoint y: 207, endPoint x: 627, endPoint y: 209, distance: 73.7
click at [627, 209] on div "Janela de atendimento Grade de atendimento Capacidade Transportadoras Veículos …" at bounding box center [498, 247] width 996 height 494
click at [639, 288] on span "Exibir todas as rotas" at bounding box center [661, 287] width 77 height 8
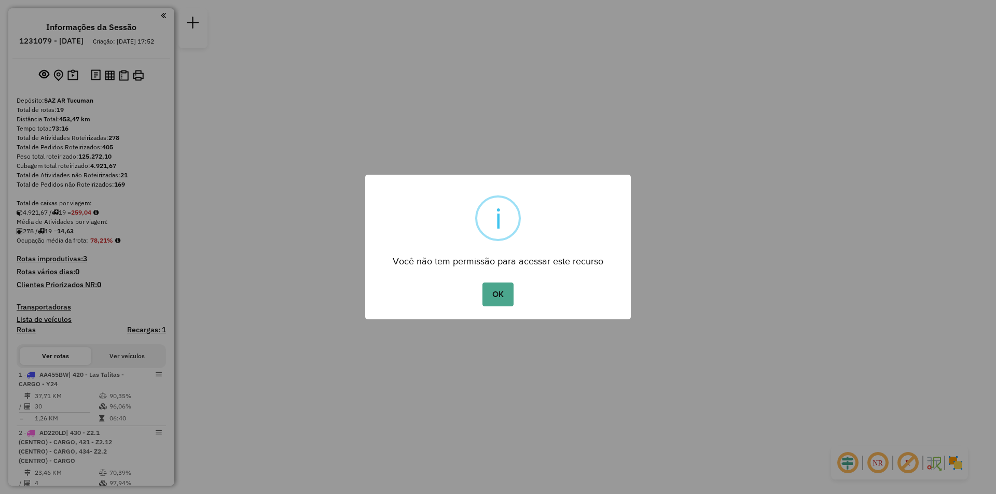
click at [483, 283] on button "OK" at bounding box center [498, 295] width 31 height 24
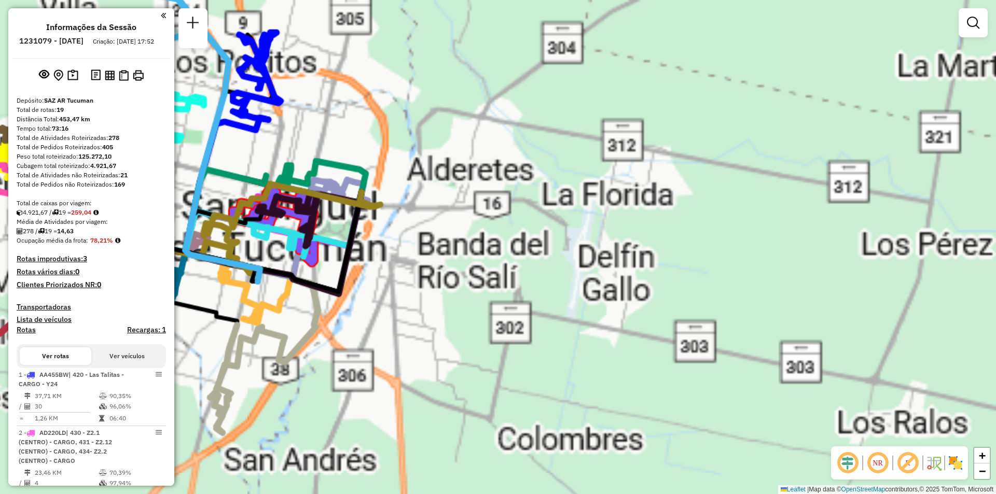
drag, startPoint x: 485, startPoint y: 308, endPoint x: 874, endPoint y: 337, distance: 390.2
click at [874, 337] on div "Janela de atendimento Grade de atendimento Capacidade Transportadoras Veículos …" at bounding box center [498, 247] width 996 height 494
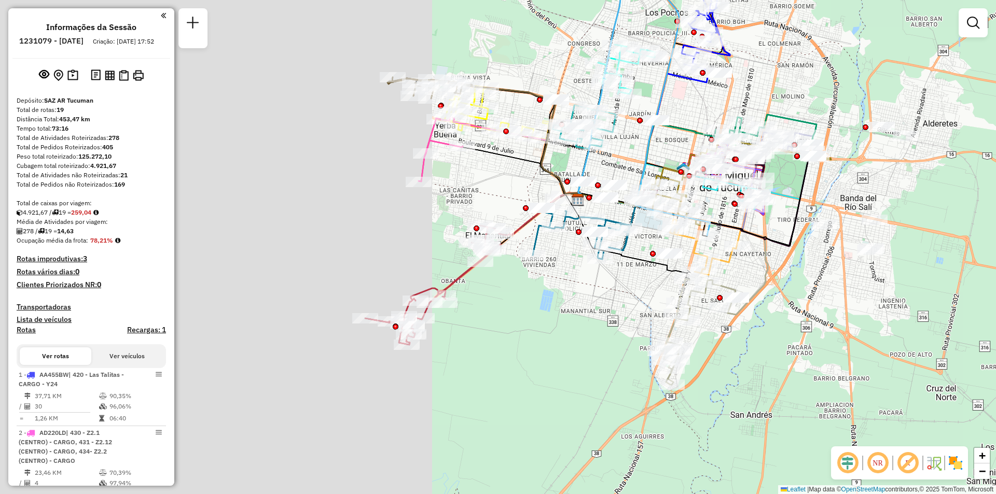
click at [996, 182] on div "Janela de atendimento Grade de atendimento Capacidade Transportadoras Veículos …" at bounding box center [498, 247] width 996 height 494
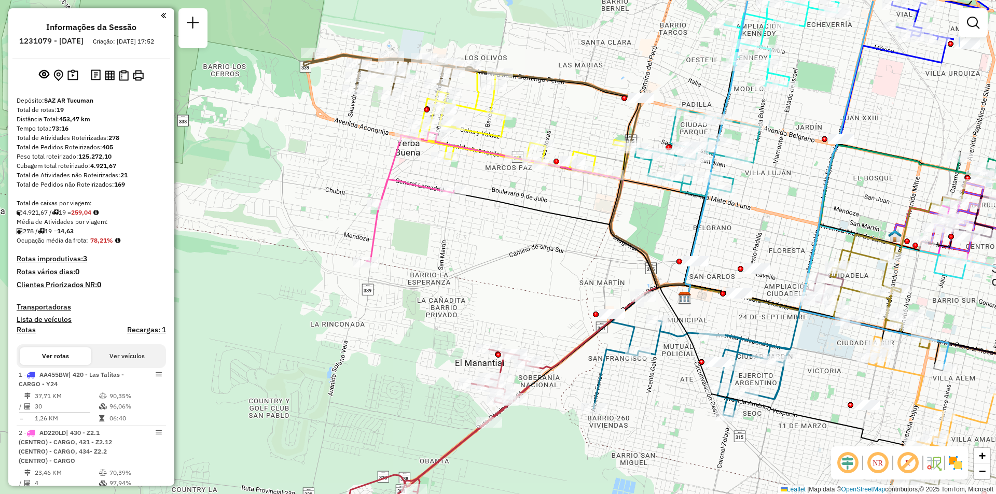
drag, startPoint x: 535, startPoint y: 182, endPoint x: 529, endPoint y: 219, distance: 37.9
click at [529, 219] on div "Janela de atendimento Grade de atendimento Capacidade Transportadoras Veículos …" at bounding box center [498, 247] width 996 height 494
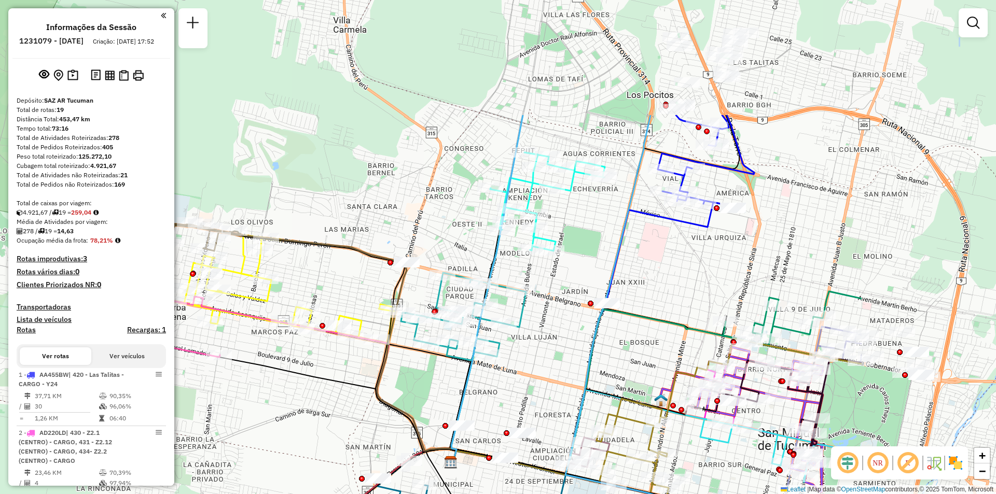
drag, startPoint x: 794, startPoint y: 184, endPoint x: 575, endPoint y: 340, distance: 269.4
click at [575, 340] on div "Janela de atendimento Grade de atendimento Capacidade Transportadoras Veículos …" at bounding box center [498, 247] width 996 height 494
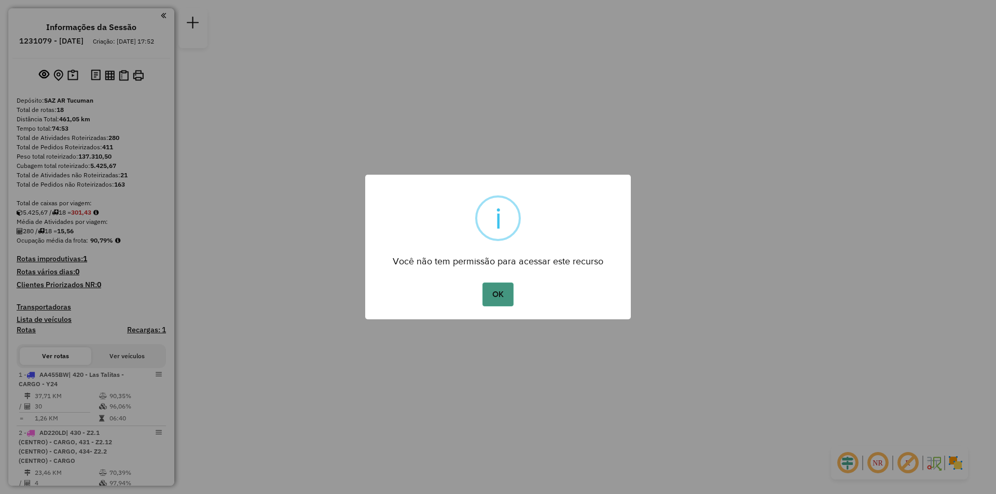
click at [503, 297] on button "OK" at bounding box center [498, 295] width 31 height 24
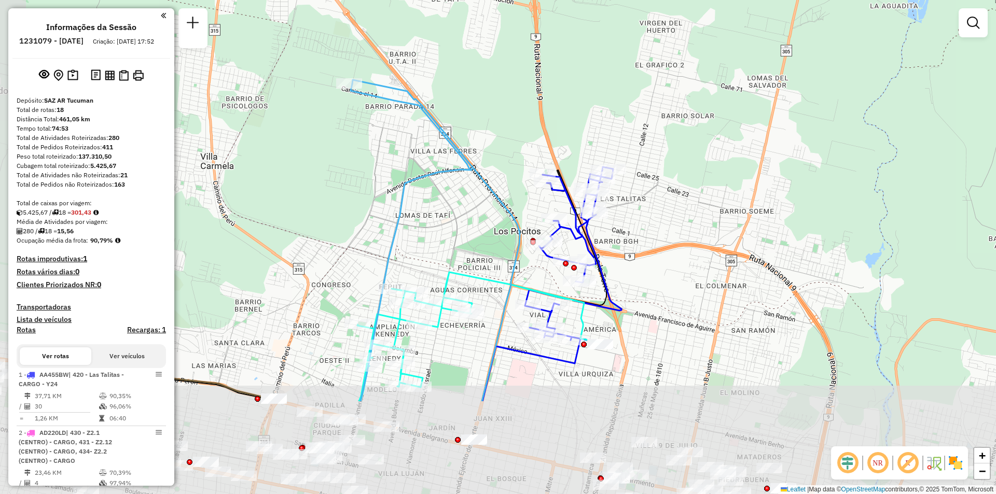
drag, startPoint x: 572, startPoint y: 281, endPoint x: 665, endPoint y: 193, distance: 127.4
click at [665, 193] on div "Janela de atendimento Grade de atendimento Capacidade Transportadoras Veículos …" at bounding box center [498, 247] width 996 height 494
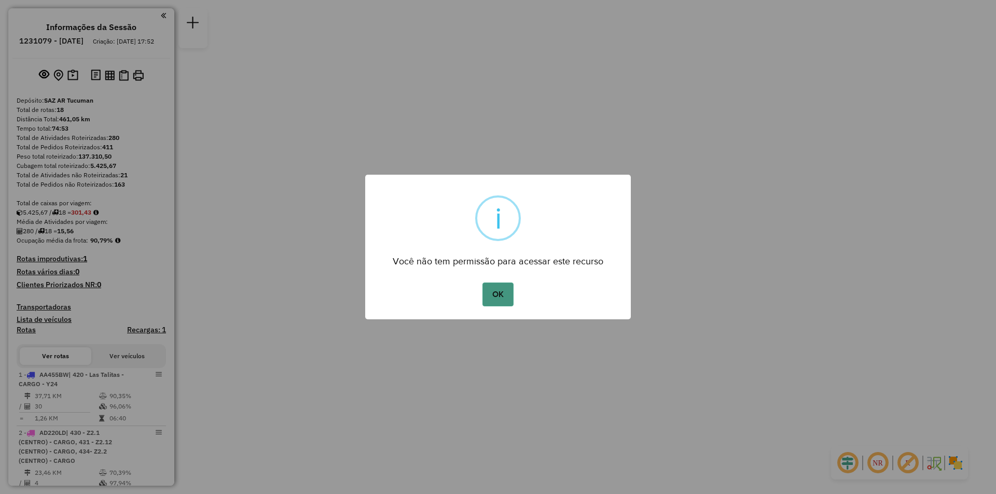
click at [507, 290] on button "OK" at bounding box center [498, 295] width 31 height 24
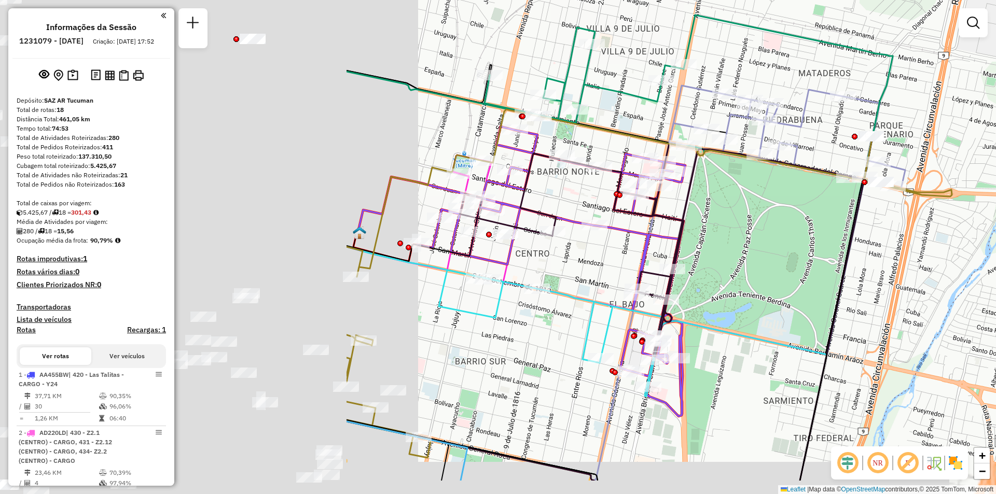
click at [903, 223] on div "Janela de atendimento Grade de atendimento Capacidade Transportadoras Veículos …" at bounding box center [498, 247] width 996 height 494
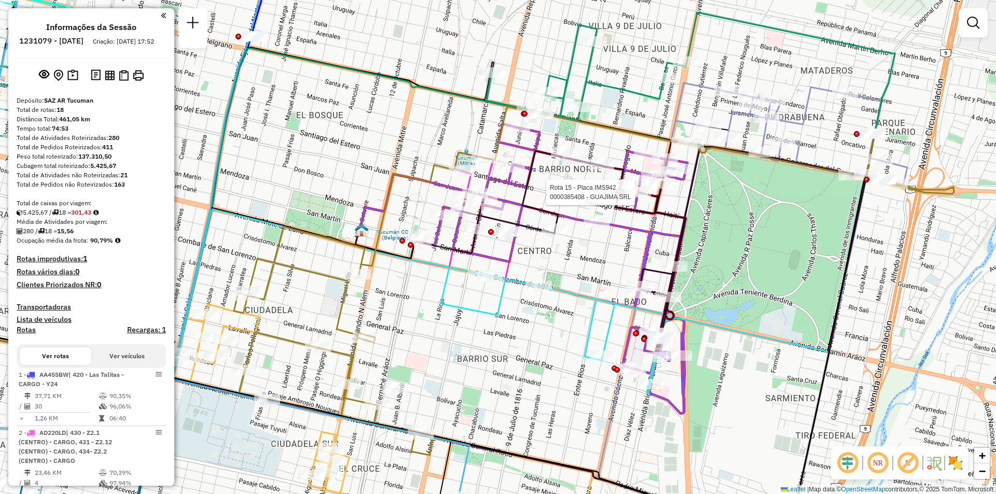
select select "**********"
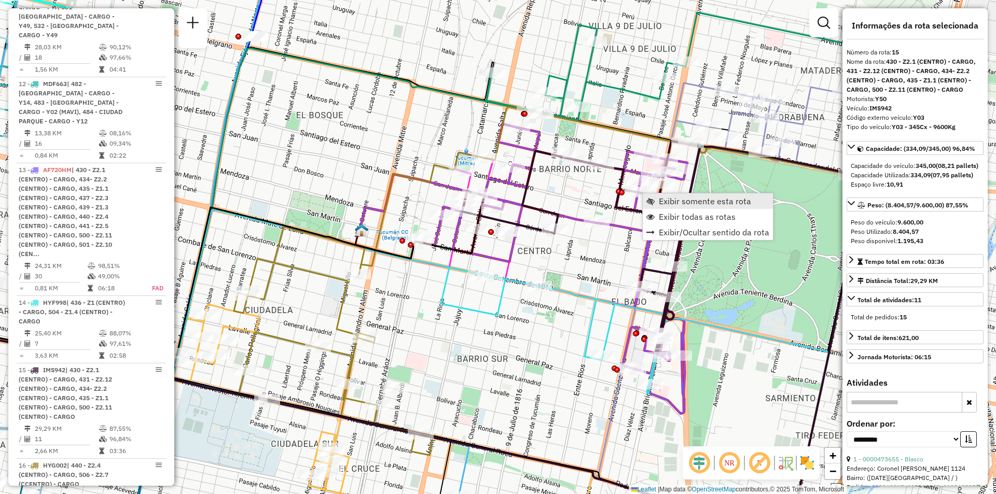
scroll to position [1389, 0]
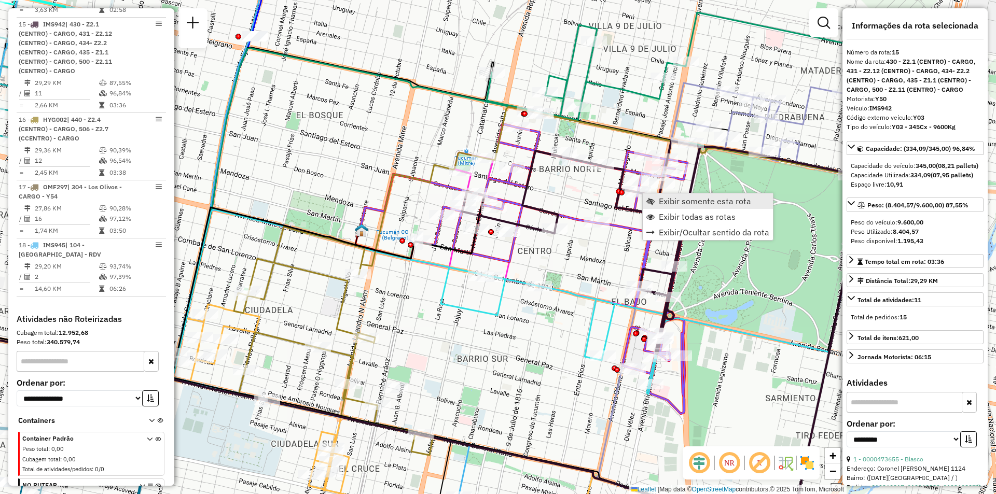
click at [673, 204] on span "Exibir somente esta rota" at bounding box center [705, 201] width 92 height 8
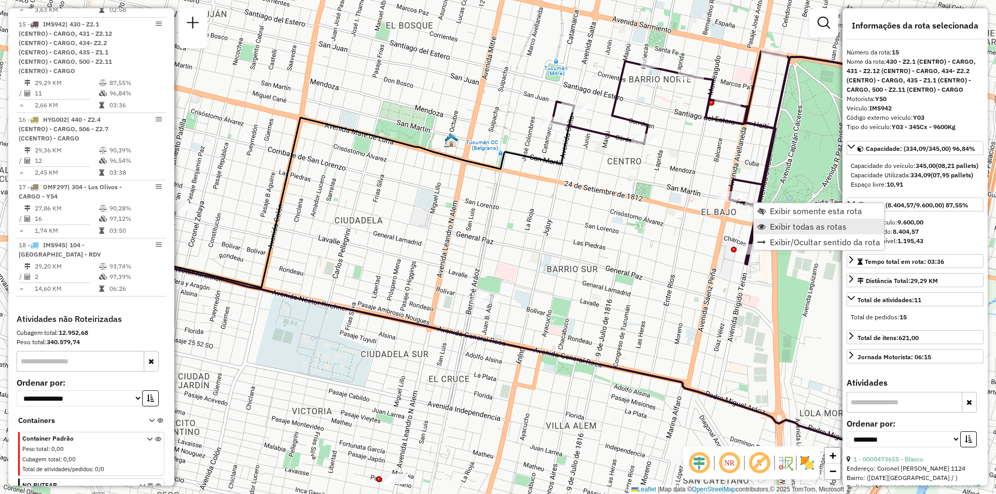
click at [776, 229] on span "Exibir todas as rotas" at bounding box center [808, 227] width 77 height 8
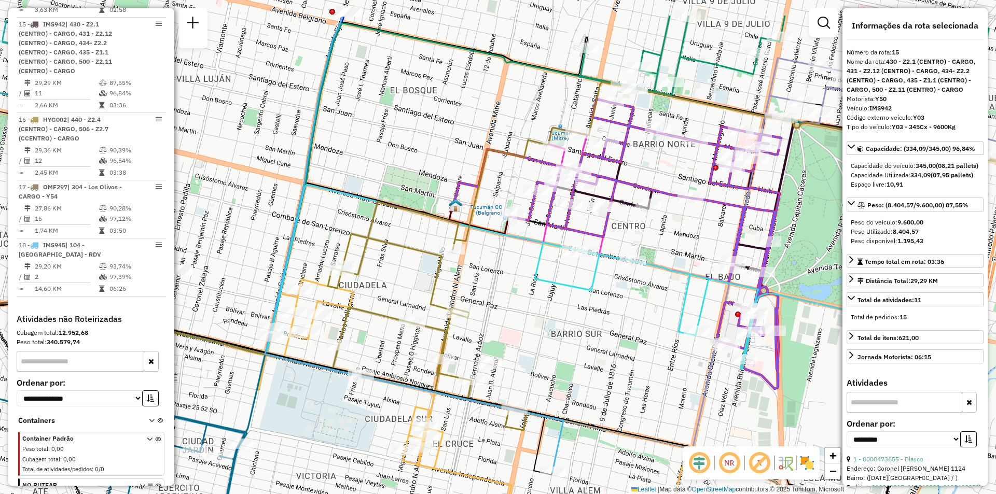
click at [627, 313] on div "Janela de atendimento Grade de atendimento Capacidade Transportadoras Veículos …" at bounding box center [498, 247] width 996 height 494
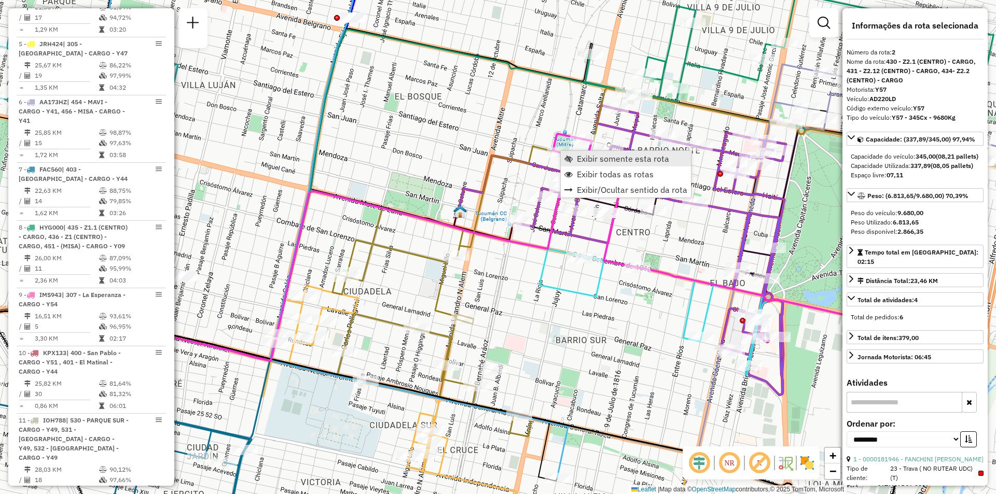
scroll to position [428, 0]
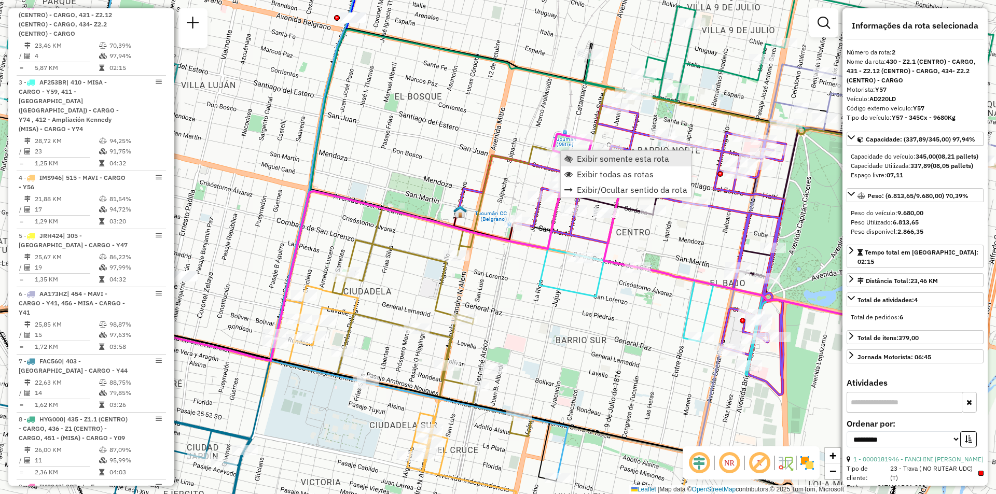
click at [576, 161] on link "Exibir somente esta rota" at bounding box center [626, 159] width 130 height 16
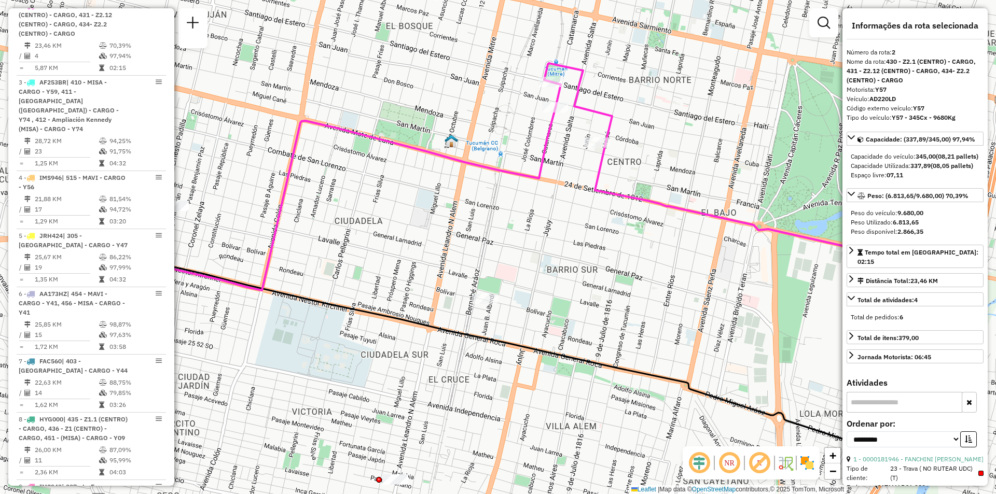
drag, startPoint x: 620, startPoint y: 236, endPoint x: 611, endPoint y: 216, distance: 21.1
click at [613, 217] on div "Janela de atendimento Grade de atendimento Capacidade Transportadoras Veículos …" at bounding box center [498, 247] width 996 height 494
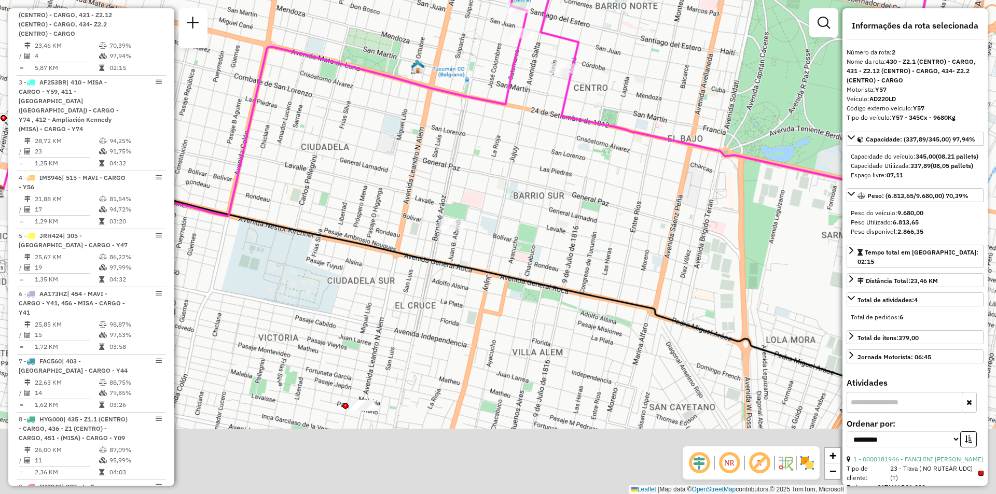
drag, startPoint x: 609, startPoint y: 202, endPoint x: 599, endPoint y: 187, distance: 18.4
click at [606, 199] on div "Janela de atendimento Grade de atendimento Capacidade Transportadoras Veículos …" at bounding box center [498, 247] width 996 height 494
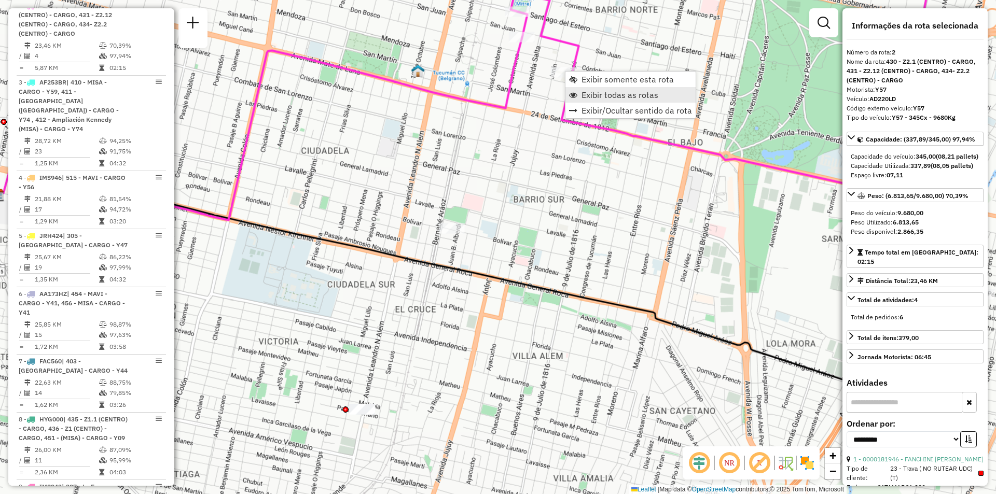
click at [588, 93] on span "Exibir todas as rotas" at bounding box center [620, 95] width 77 height 8
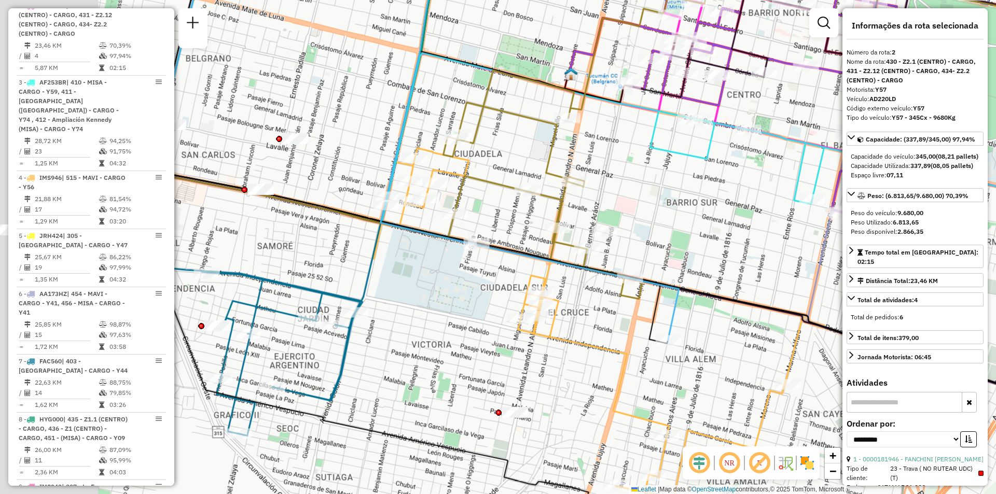
drag, startPoint x: 581, startPoint y: 229, endPoint x: 746, endPoint y: 232, distance: 165.0
click at [746, 232] on div "Janela de atendimento Grade de atendimento Capacidade Transportadoras Veículos …" at bounding box center [498, 247] width 996 height 494
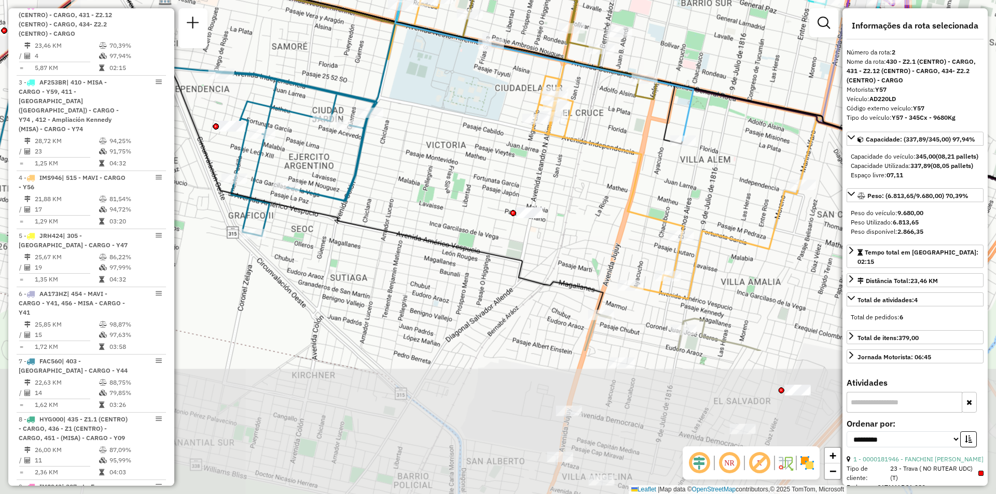
drag, startPoint x: 687, startPoint y: 278, endPoint x: 740, endPoint y: 133, distance: 154.3
click at [740, 133] on div "Janela de atendimento Grade de atendimento Capacidade Transportadoras Veículos …" at bounding box center [498, 247] width 996 height 494
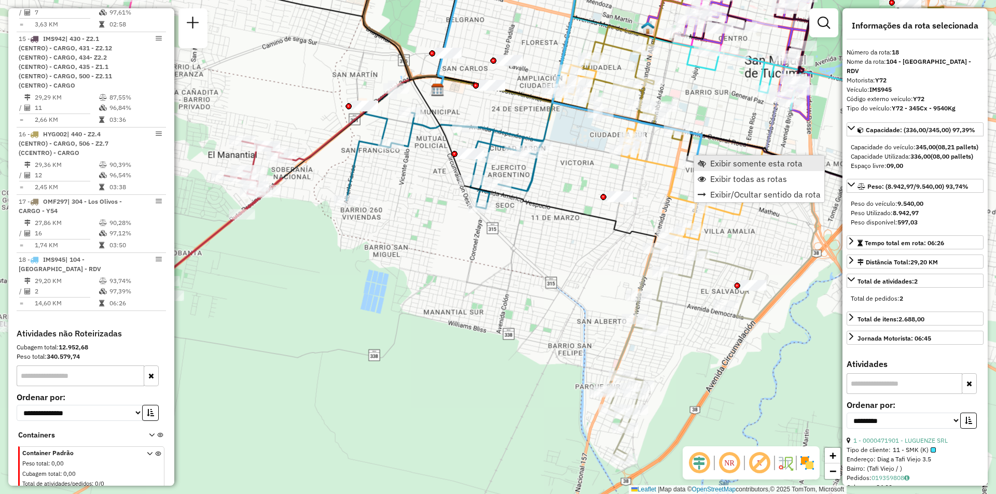
scroll to position [1510, 0]
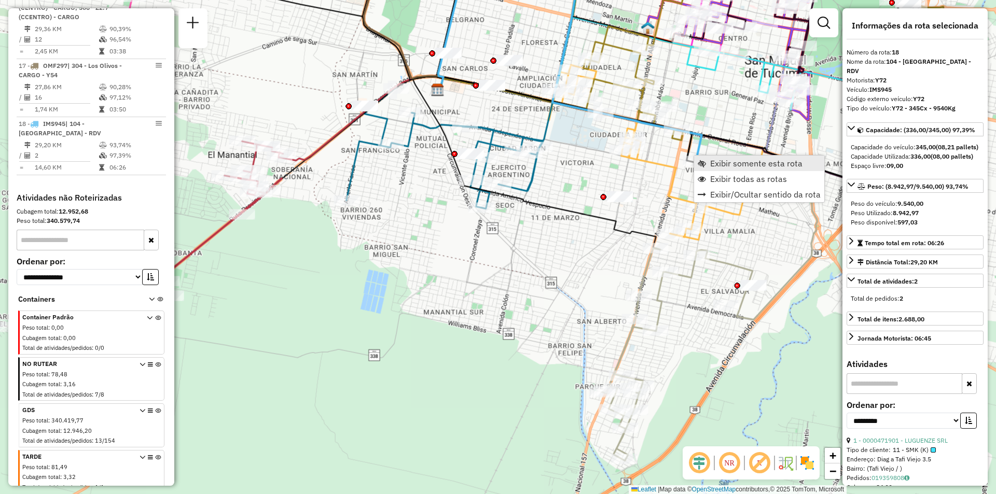
click at [712, 159] on span "Exibir somente esta rota" at bounding box center [756, 163] width 92 height 8
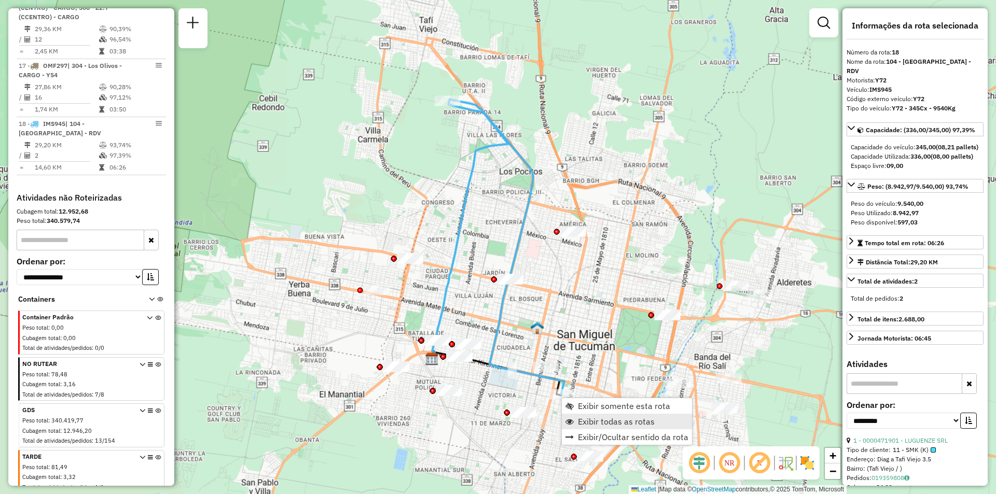
click at [589, 424] on span "Exibir todas as rotas" at bounding box center [616, 422] width 77 height 8
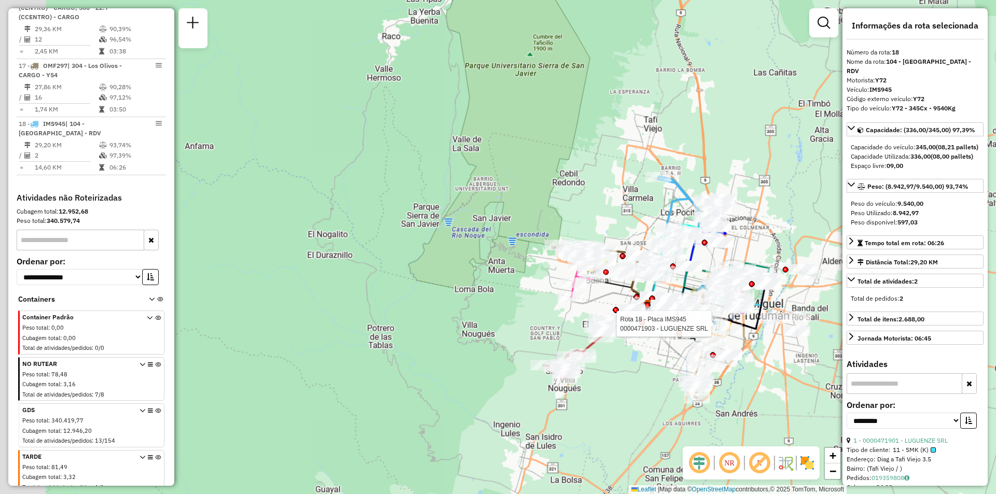
drag, startPoint x: 666, startPoint y: 230, endPoint x: 748, endPoint y: 163, distance: 105.9
click at [748, 163] on div "Rota 18 - Placa IMS945 0000471903 - LUGUENZE SRL Janela de atendimento Grade de…" at bounding box center [498, 247] width 996 height 494
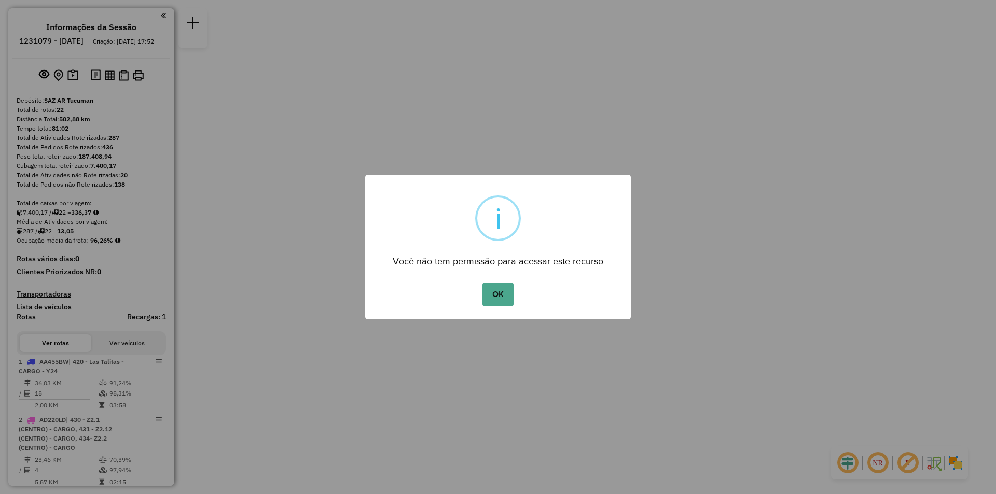
click at [464, 292] on div "OK No Cancel" at bounding box center [498, 294] width 266 height 29
click at [519, 305] on div "OK No Cancel" at bounding box center [498, 294] width 266 height 29
click at [513, 303] on button "OK" at bounding box center [498, 295] width 31 height 24
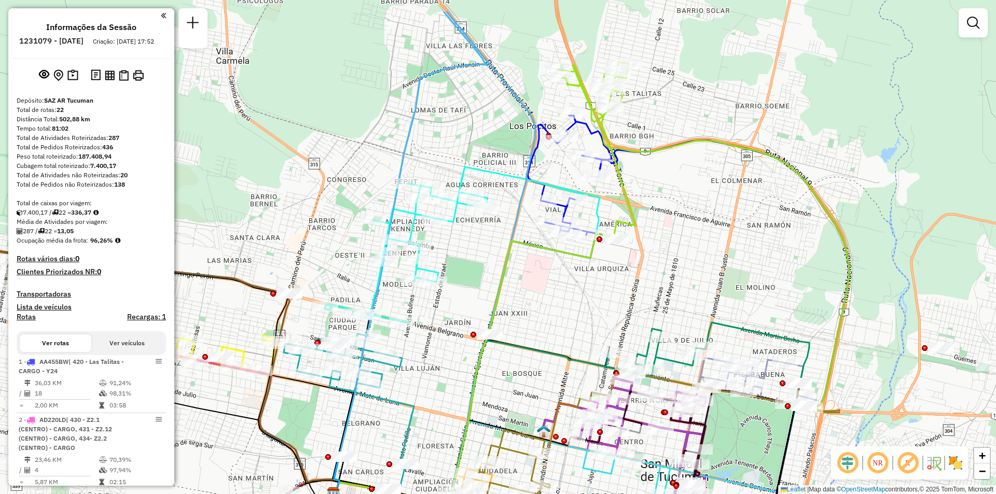
drag, startPoint x: 700, startPoint y: 126, endPoint x: 626, endPoint y: 187, distance: 95.9
click at [626, 187] on icon at bounding box center [703, 236] width 291 height 349
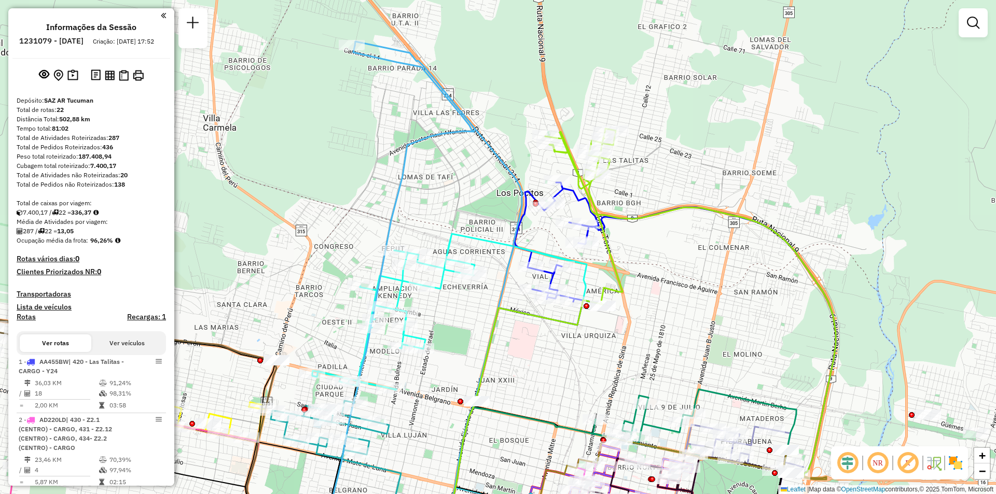
drag, startPoint x: 485, startPoint y: 114, endPoint x: 474, endPoint y: 243, distance: 129.1
click at [473, 243] on icon at bounding box center [470, 327] width 230 height 570
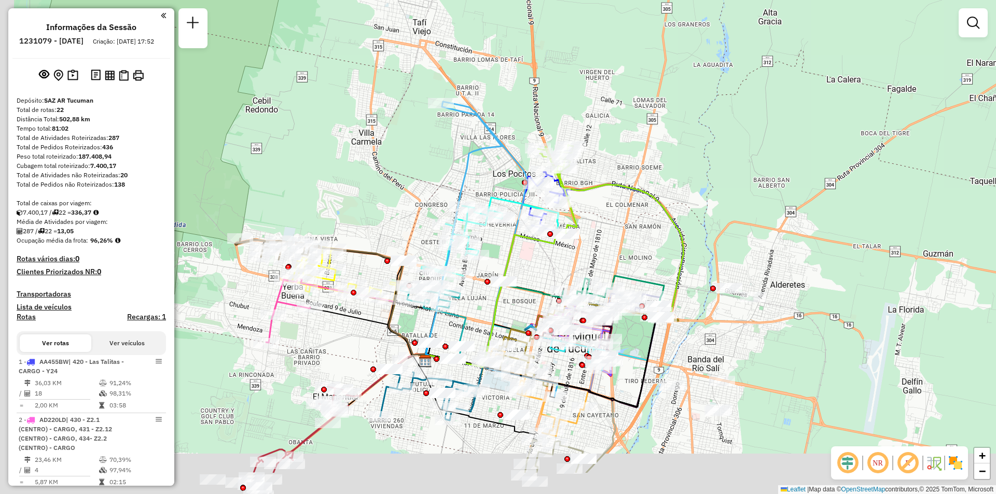
drag, startPoint x: 475, startPoint y: 212, endPoint x: 533, endPoint y: 103, distance: 123.7
click at [533, 103] on icon at bounding box center [500, 249] width 115 height 295
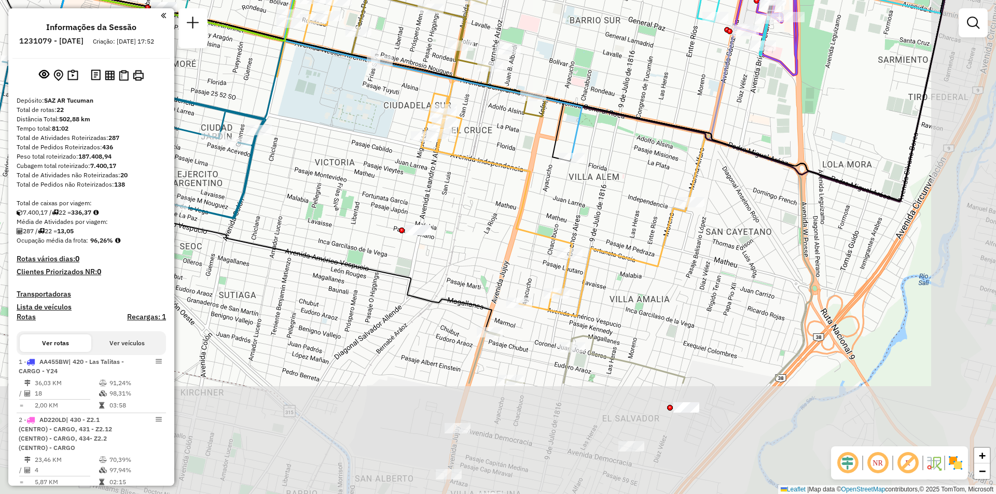
drag, startPoint x: 616, startPoint y: 347, endPoint x: 468, endPoint y: 183, distance: 221.1
click at [468, 183] on div "Janela de atendimento Grade de atendimento Capacidade Transportadoras Veículos …" at bounding box center [498, 247] width 996 height 494
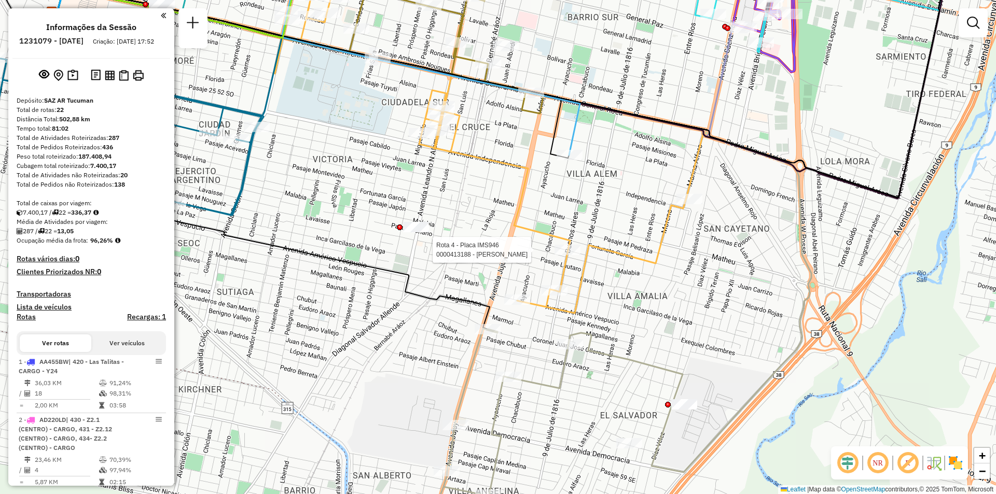
select select "**********"
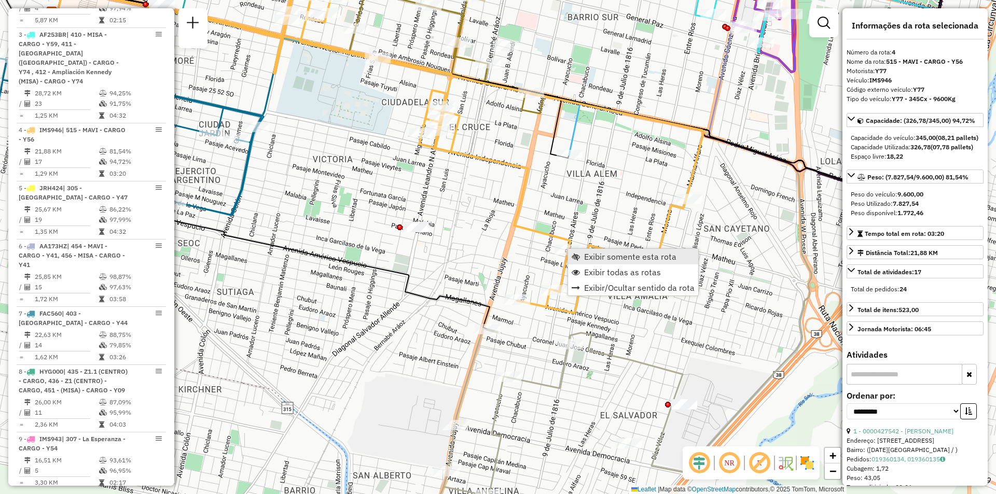
scroll to position [578, 0]
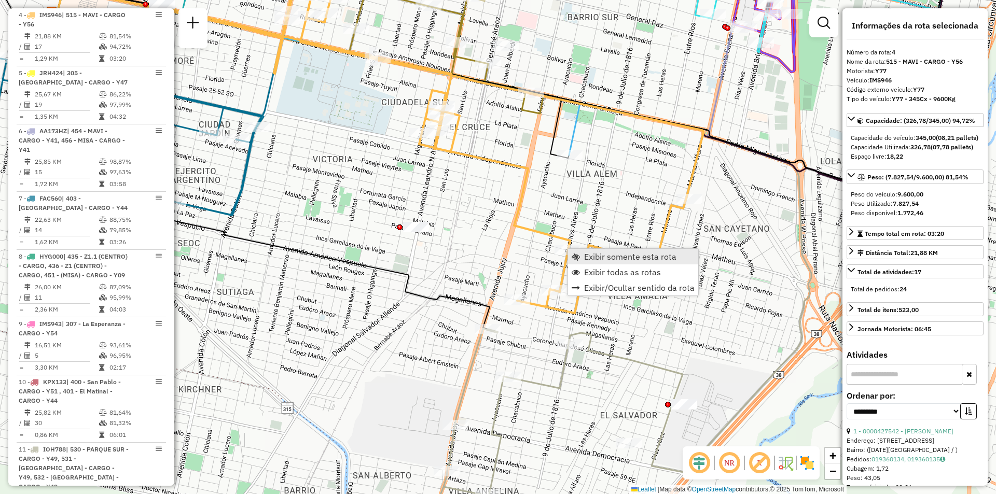
click at [592, 255] on span "Exibir somente esta rota" at bounding box center [630, 257] width 92 height 8
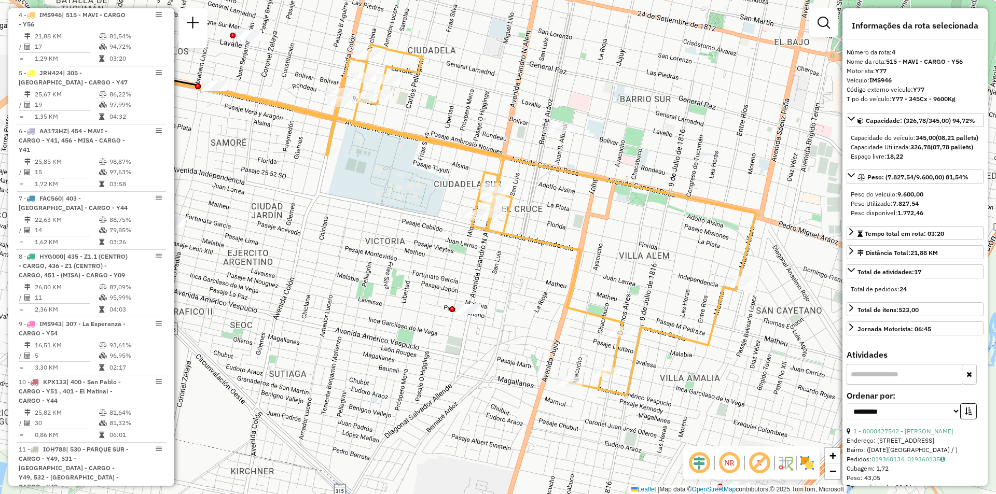
drag, startPoint x: 613, startPoint y: 301, endPoint x: 546, endPoint y: 274, distance: 72.6
click at [546, 274] on div "Janela de atendimento Grade de atendimento Capacidade Transportadoras Veículos …" at bounding box center [498, 247] width 996 height 494
click at [564, 217] on link "Exibir todas as rotas" at bounding box center [564, 225] width 130 height 16
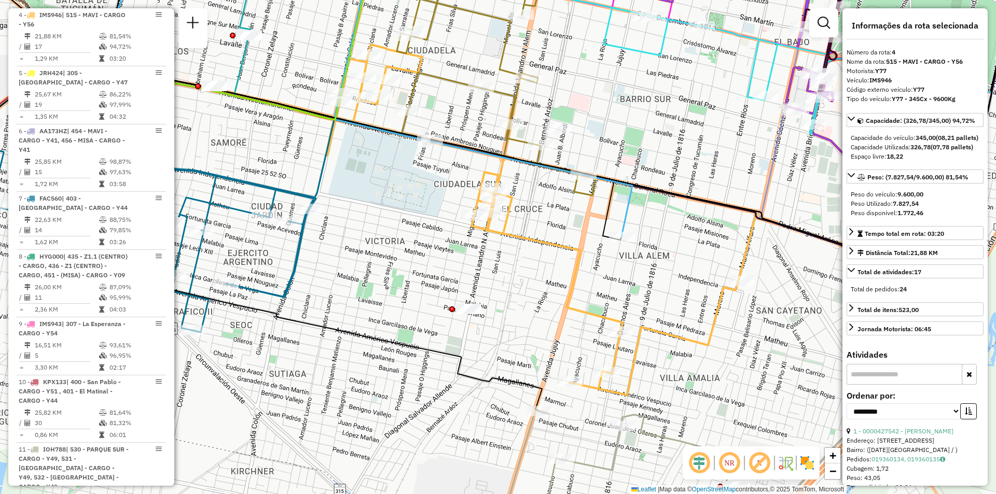
click at [558, 207] on div "Janela de atendimento Grade de atendimento Capacidade Transportadoras Veículos …" at bounding box center [498, 247] width 996 height 494
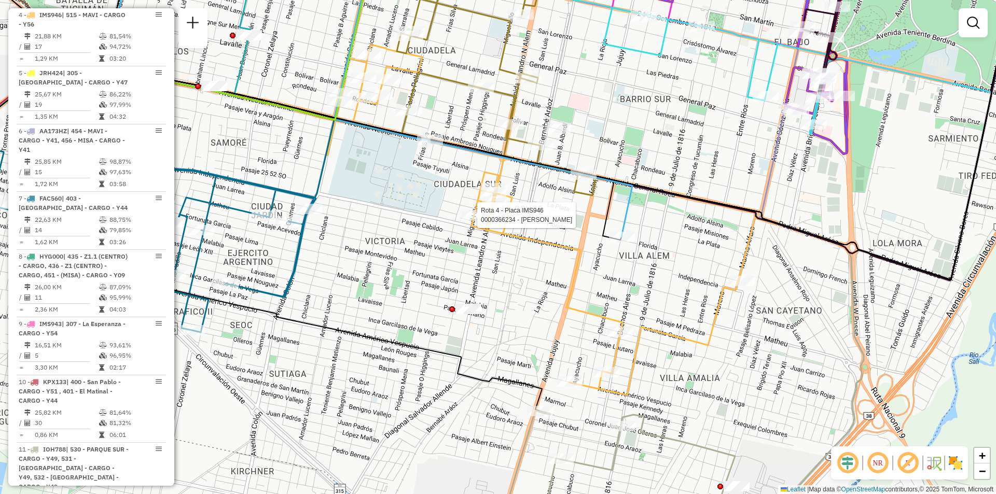
select select "**********"
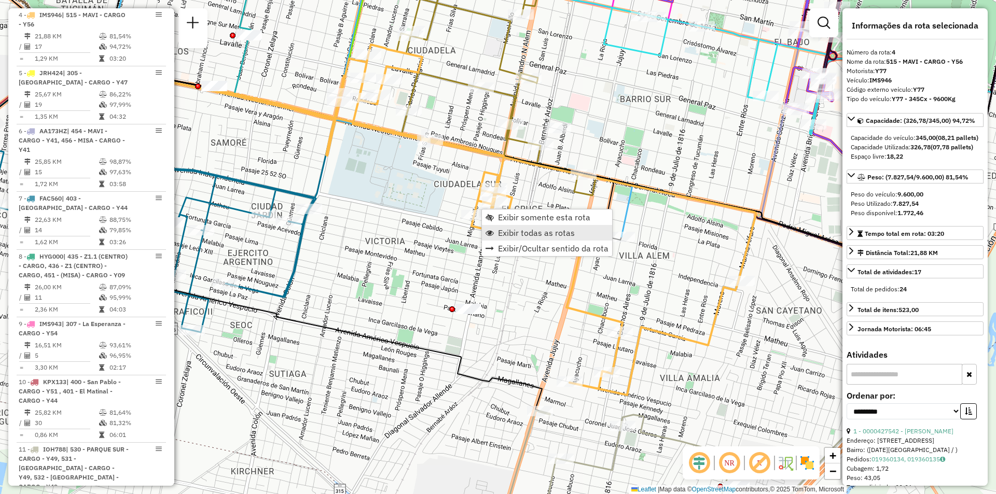
click at [513, 229] on span "Exibir todas as rotas" at bounding box center [536, 233] width 77 height 8
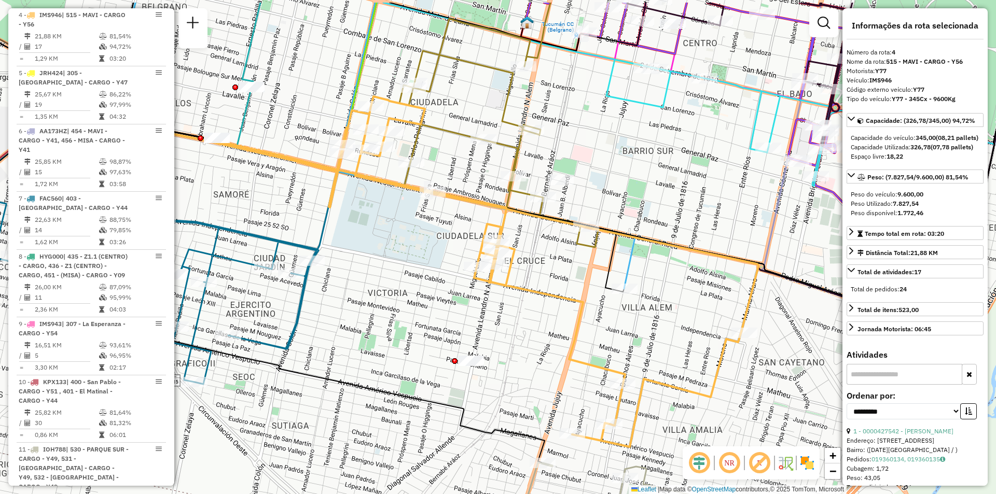
drag, startPoint x: 663, startPoint y: 126, endPoint x: 677, endPoint y: 257, distance: 132.5
click at [677, 257] on div "Janela de atendimento Grade de atendimento Capacidade Transportadoras Veículos …" at bounding box center [498, 247] width 996 height 494
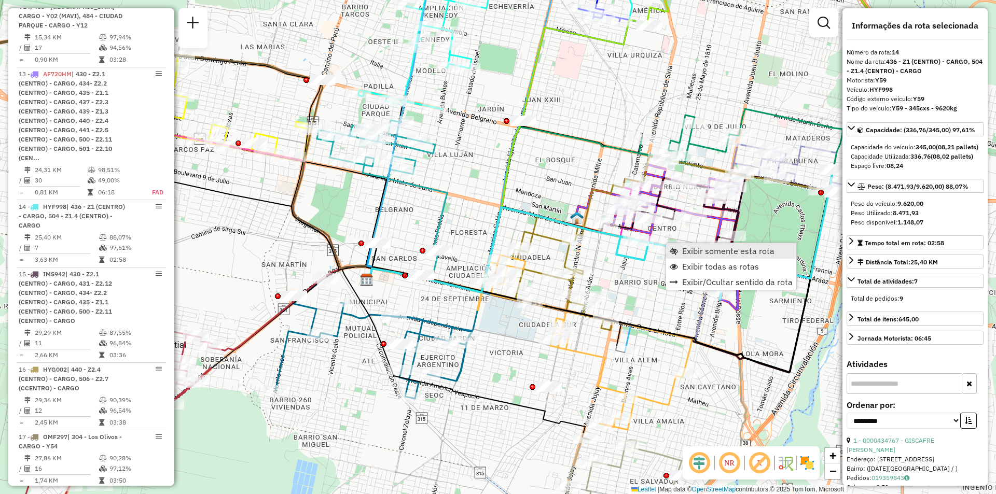
scroll to position [1308, 0]
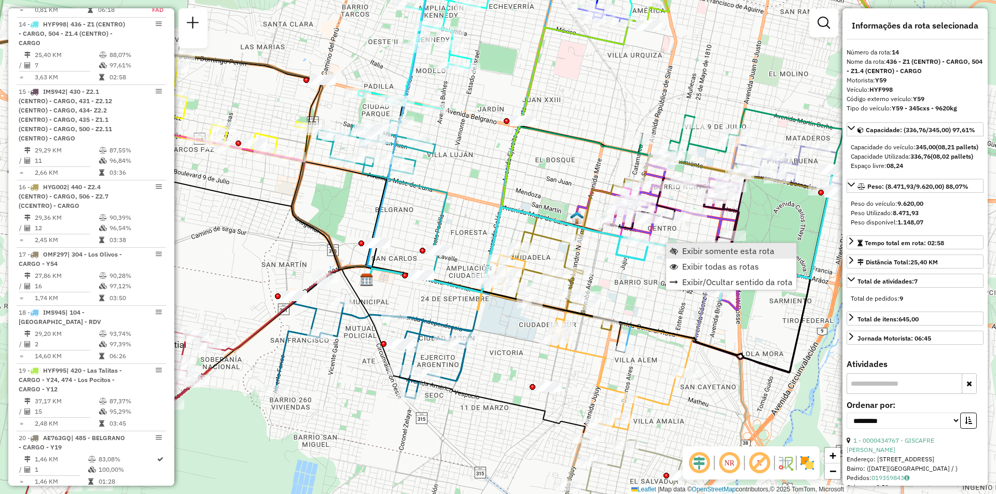
click at [678, 258] on link "Exibir somente esta rota" at bounding box center [731, 251] width 130 height 16
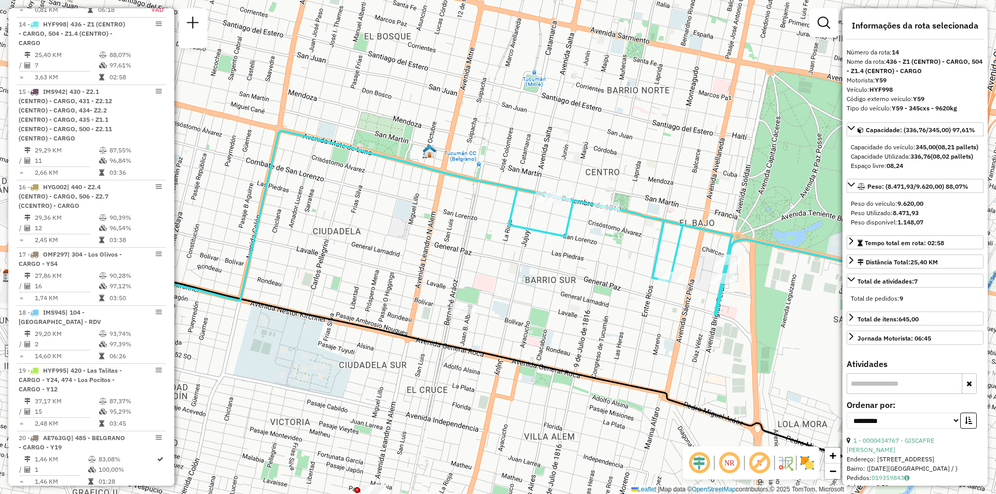
drag, startPoint x: 646, startPoint y: 271, endPoint x: 636, endPoint y: 277, distance: 11.8
click at [636, 277] on div "Janela de atendimento Grade de atendimento Capacidade Transportadoras Veículos …" at bounding box center [498, 247] width 996 height 494
click at [750, 287] on span "Exibir todas as rotas" at bounding box center [787, 290] width 77 height 8
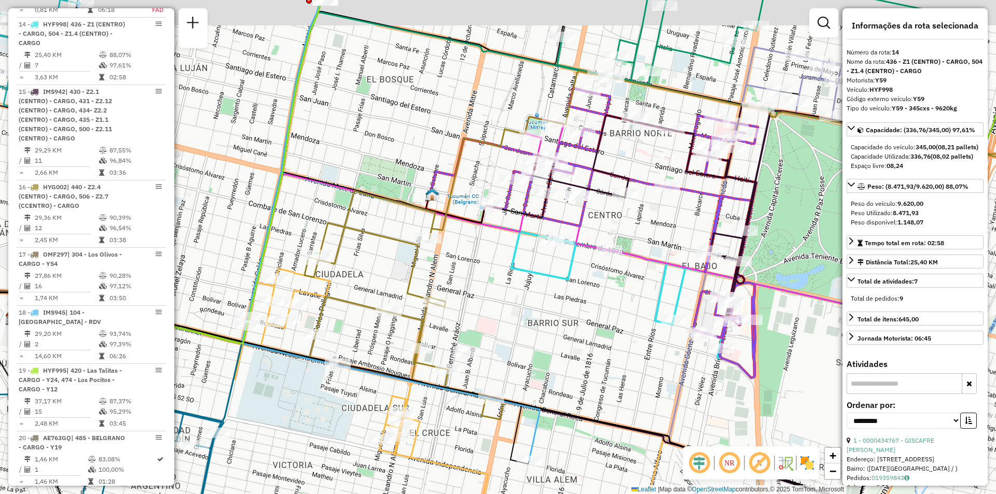
drag, startPoint x: 558, startPoint y: 301, endPoint x: 558, endPoint y: 312, distance: 10.9
click at [558, 312] on div "Janela de atendimento Grade de atendimento Capacidade Transportadoras Veículos …" at bounding box center [498, 247] width 996 height 494
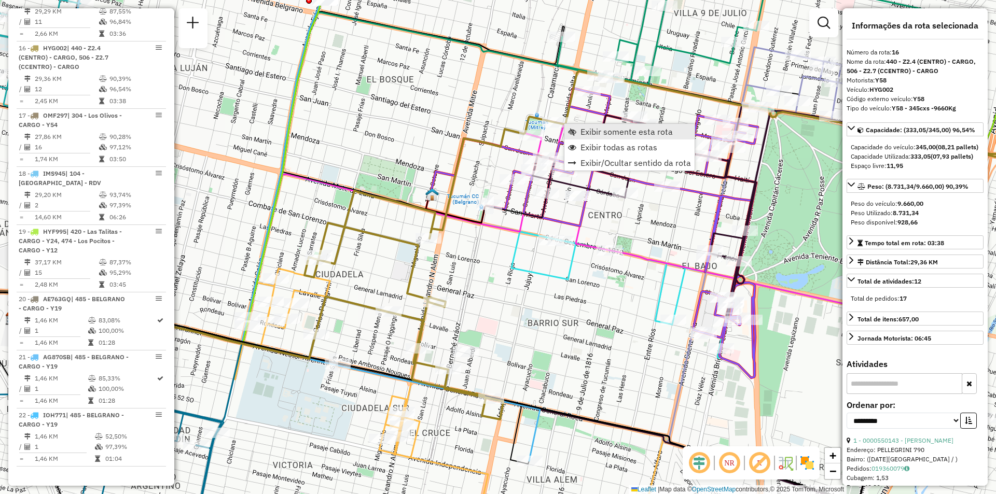
scroll to position [1471, 0]
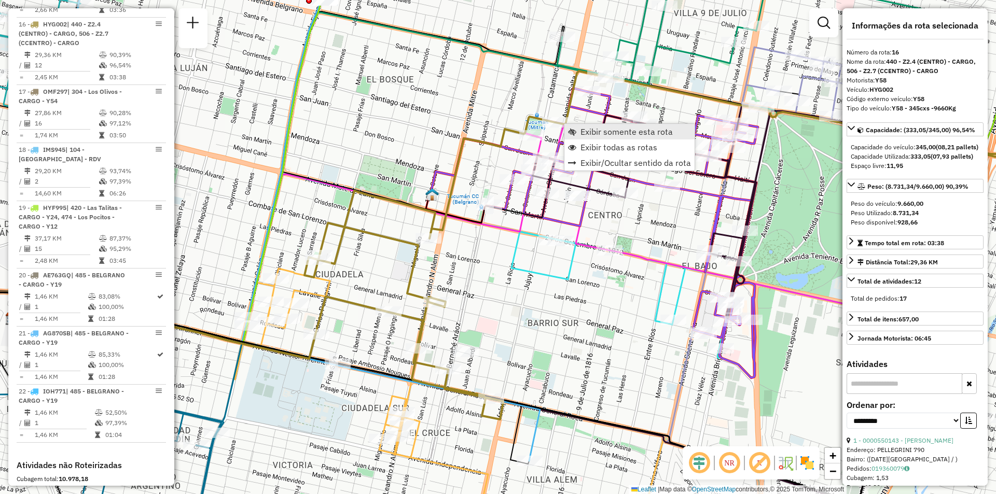
click at [582, 131] on span "Exibir somente esta rota" at bounding box center [627, 132] width 92 height 8
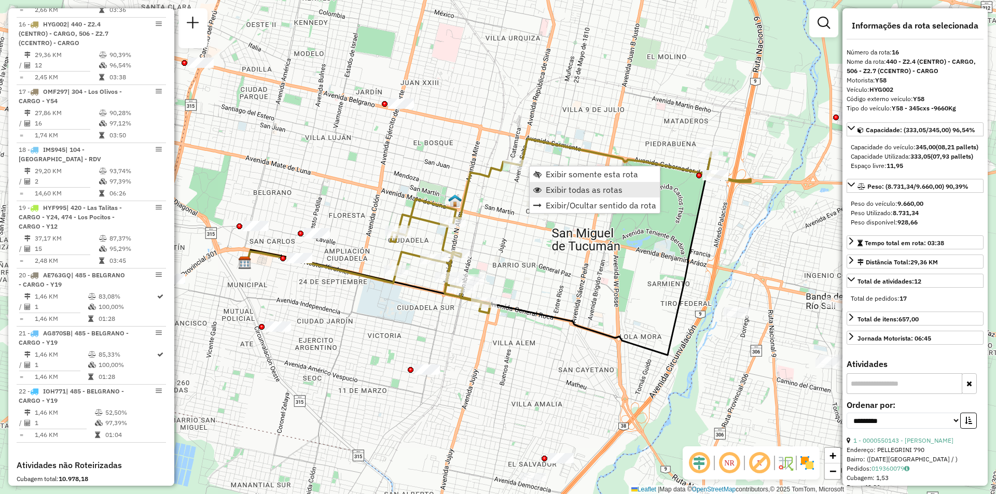
click at [557, 187] on span "Exibir todas as rotas" at bounding box center [584, 190] width 77 height 8
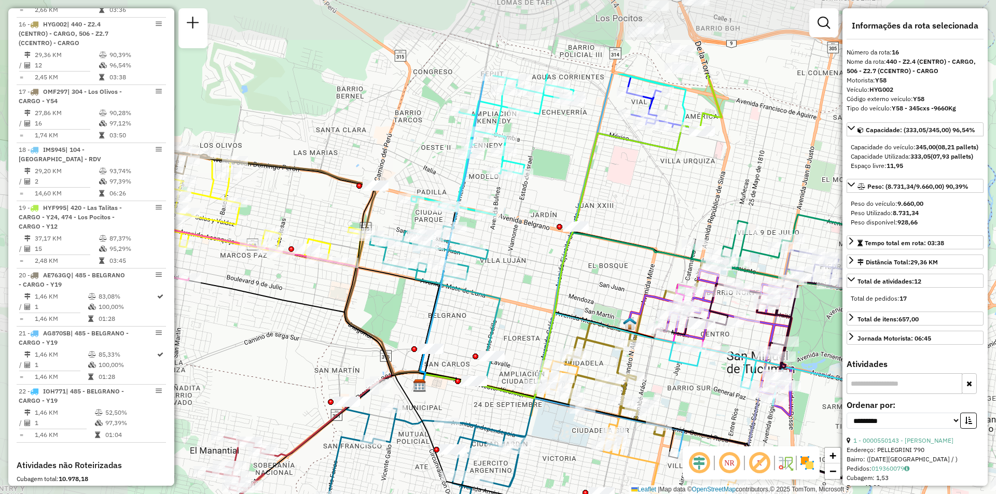
drag, startPoint x: 383, startPoint y: 365, endPoint x: 546, endPoint y: 464, distance: 190.9
click at [543, 468] on div "Janela de atendimento Grade de atendimento Capacidade Transportadoras Veículos …" at bounding box center [498, 247] width 996 height 494
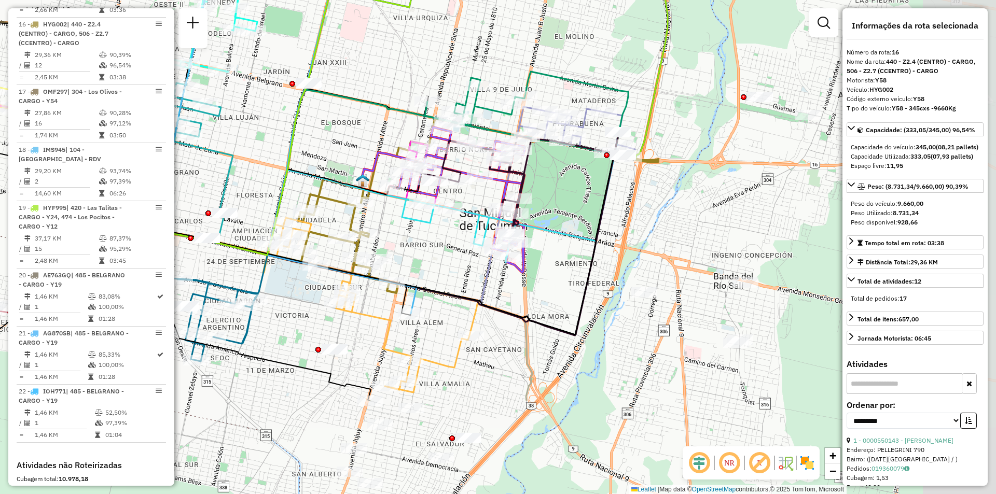
drag, startPoint x: 712, startPoint y: 204, endPoint x: 447, endPoint y: 58, distance: 302.8
click at [447, 58] on div "Janela de atendimento Grade de atendimento Capacidade Transportadoras Veículos …" at bounding box center [498, 247] width 996 height 494
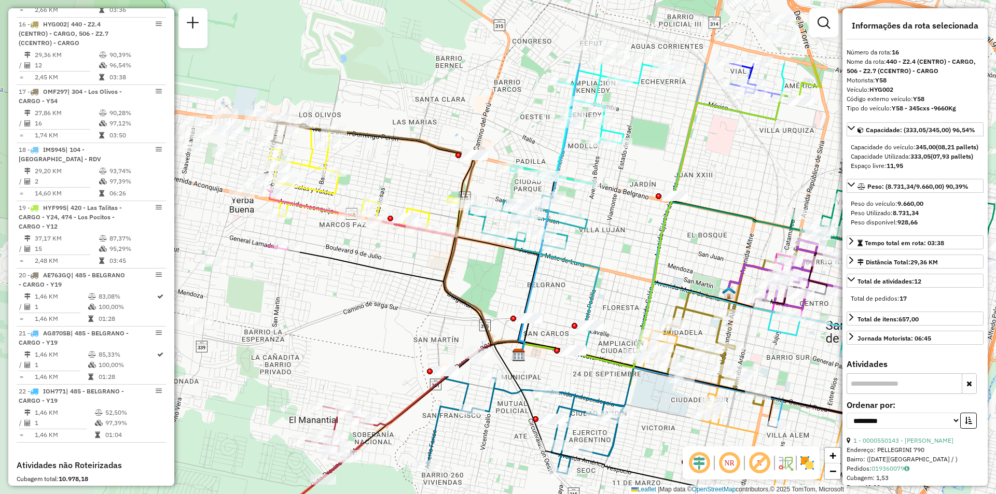
drag, startPoint x: 453, startPoint y: 293, endPoint x: 813, endPoint y: 404, distance: 375.8
click at [813, 404] on icon at bounding box center [754, 357] width 471 height 182
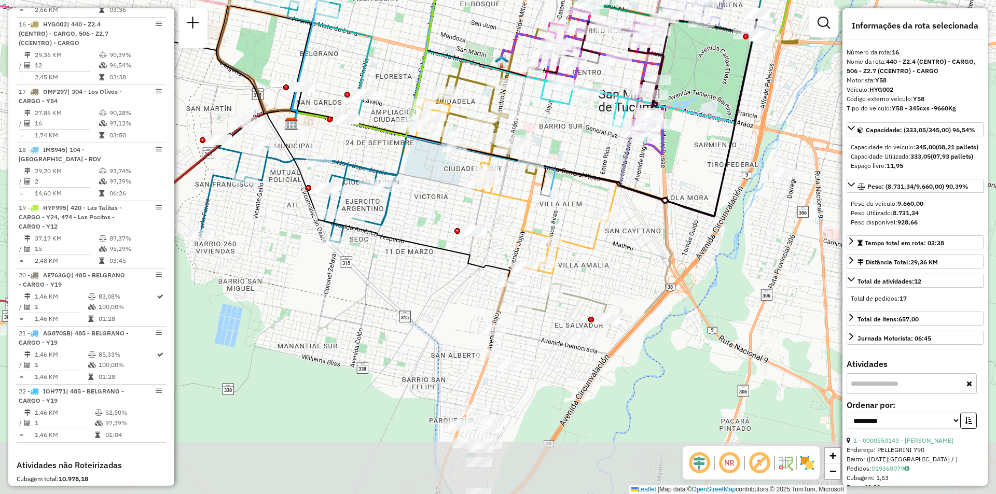
drag, startPoint x: 544, startPoint y: 281, endPoint x: 317, endPoint y: 50, distance: 324.4
click at [317, 50] on div "Janela de atendimento Grade de atendimento Capacidade Transportadoras Veículos …" at bounding box center [498, 247] width 996 height 494
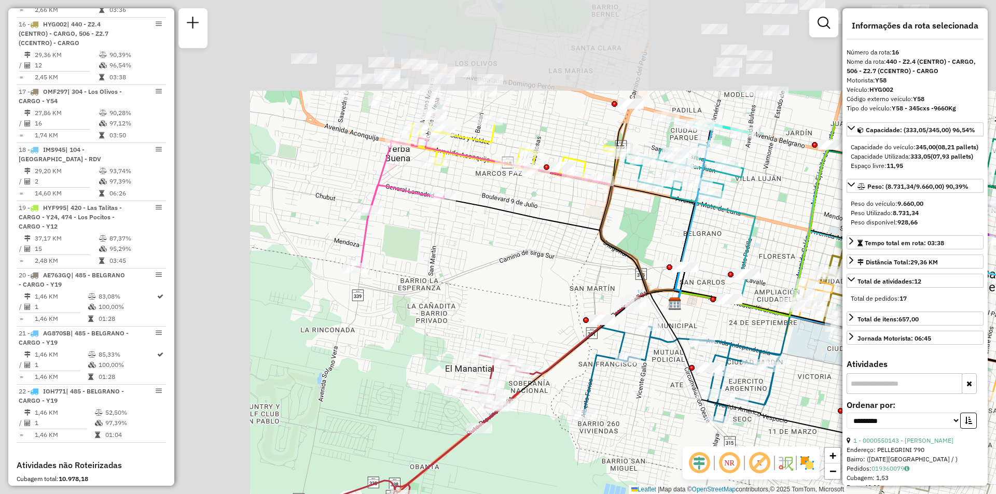
drag, startPoint x: 360, startPoint y: 186, endPoint x: 744, endPoint y: 359, distance: 421.5
click at [744, 359] on icon at bounding box center [711, 362] width 254 height 121
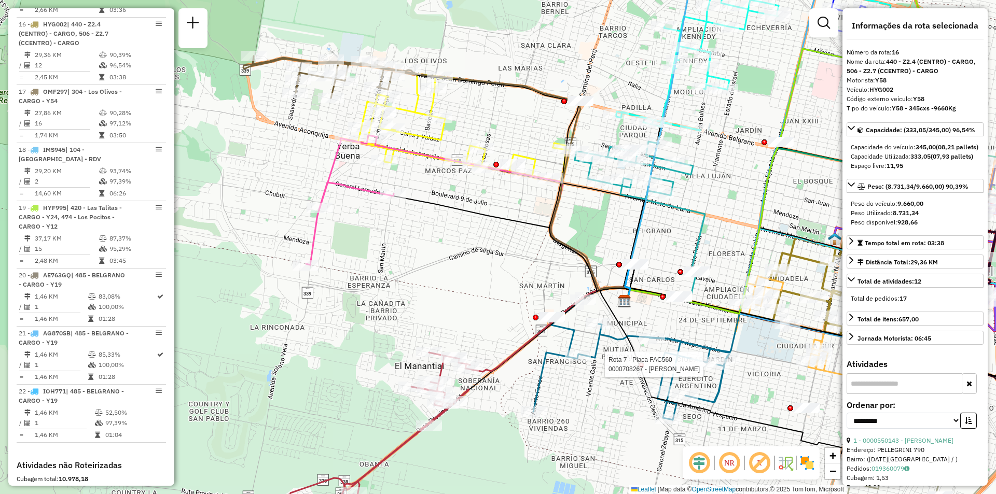
drag, startPoint x: 543, startPoint y: 331, endPoint x: 342, endPoint y: 312, distance: 201.6
click at [342, 312] on div "Rota 7 - Placa FAC560 0000708267 - RODRIGUEZ NANCY Janela de atendimento Grade …" at bounding box center [498, 247] width 996 height 494
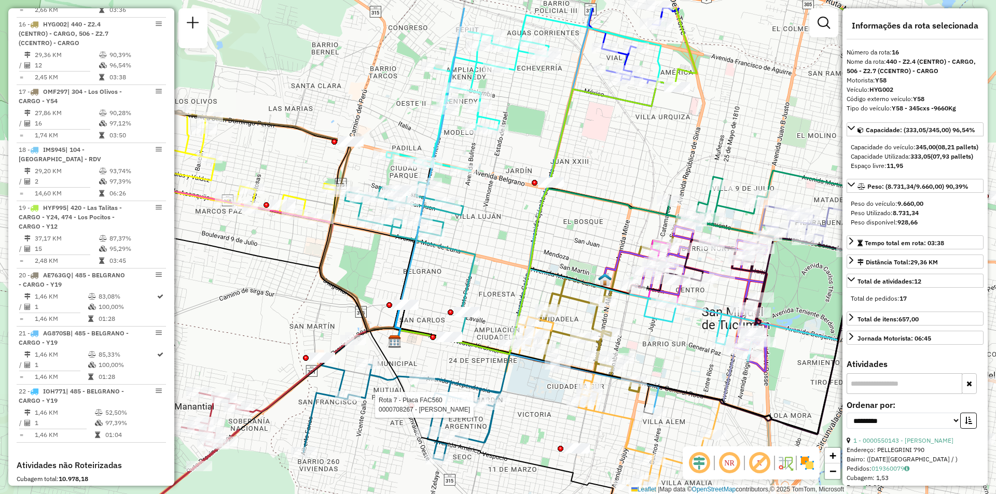
drag, startPoint x: 629, startPoint y: 117, endPoint x: 534, endPoint y: 221, distance: 141.0
click at [534, 221] on div "Rota 7 - Placa FAC560 0000708267 - RODRIGUEZ NANCY Janela de atendimento Grade …" at bounding box center [498, 247] width 996 height 494
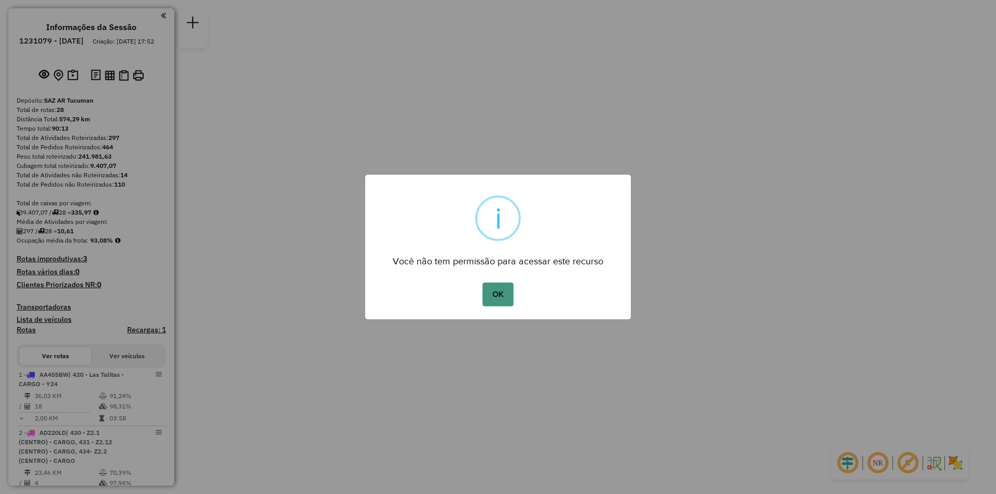
click at [493, 293] on button "OK" at bounding box center [498, 295] width 31 height 24
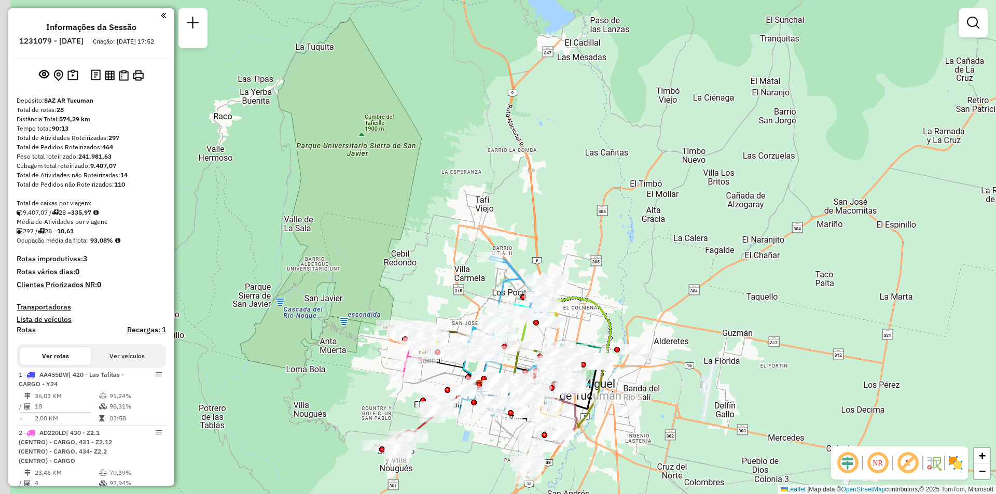
drag, startPoint x: 549, startPoint y: 263, endPoint x: 651, endPoint y: 142, distance: 157.7
click at [650, 142] on div "Janela de atendimento Grade de atendimento Capacidade Transportadoras Veículos …" at bounding box center [498, 247] width 996 height 494
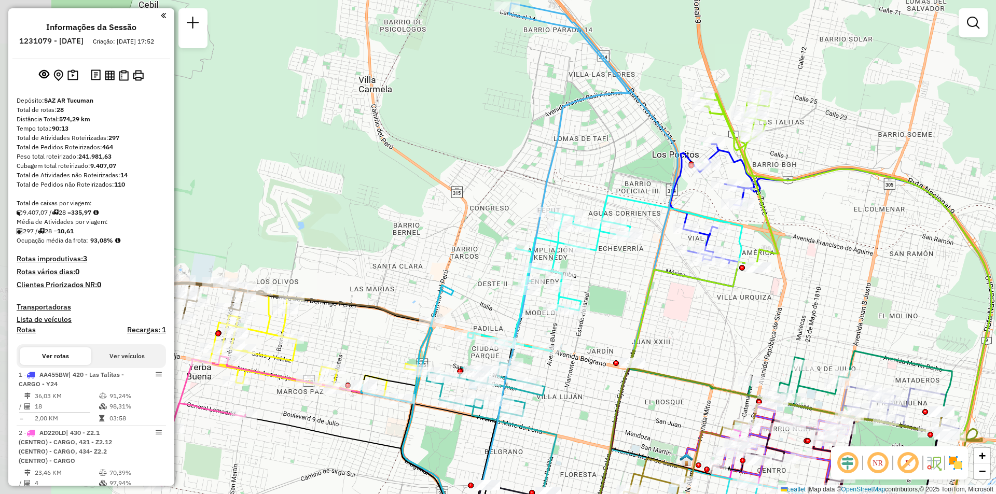
drag, startPoint x: 537, startPoint y: 233, endPoint x: 651, endPoint y: 189, distance: 122.2
click at [662, 203] on icon at bounding box center [613, 274] width 291 height 156
drag, startPoint x: 542, startPoint y: 128, endPoint x: 524, endPoint y: 282, distance: 155.2
click at [524, 282] on div "Janela de atendimento Grade de atendimento Capacidade Transportadoras Veículos …" at bounding box center [498, 247] width 996 height 494
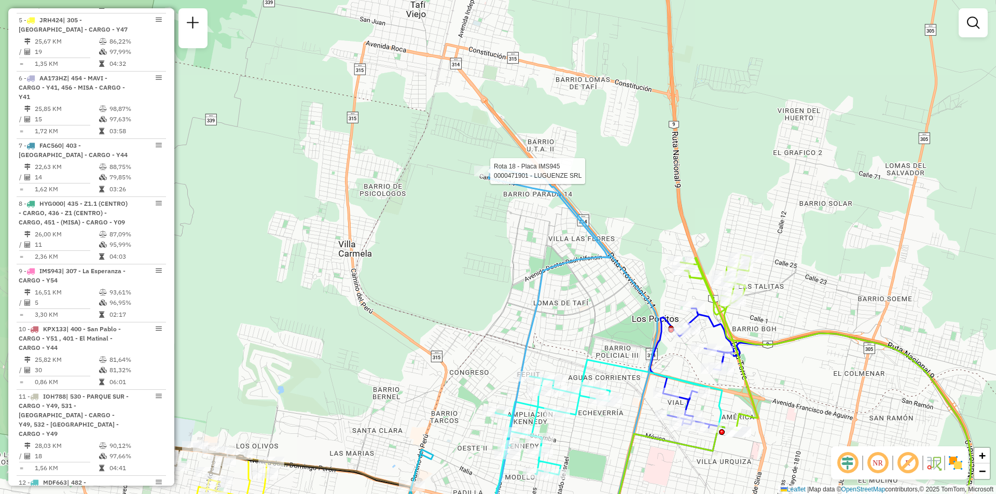
select select "**********"
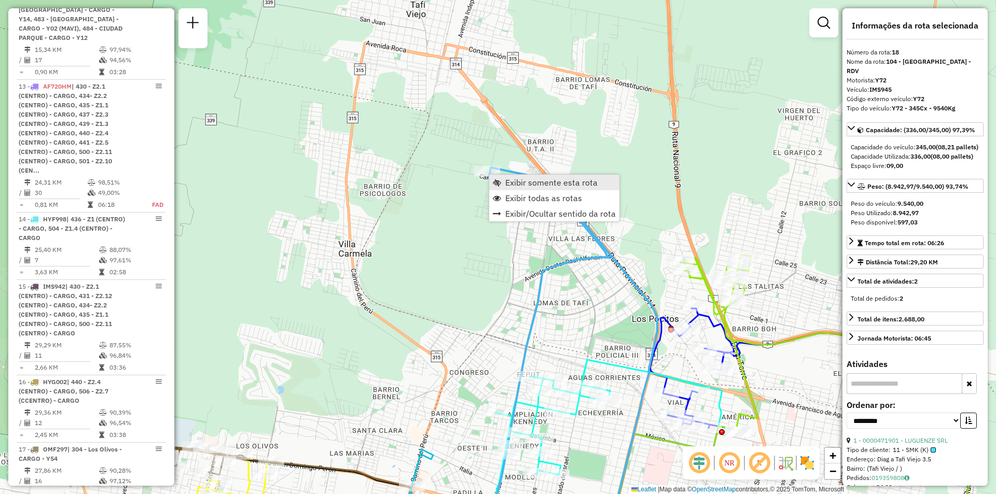
scroll to position [1610, 0]
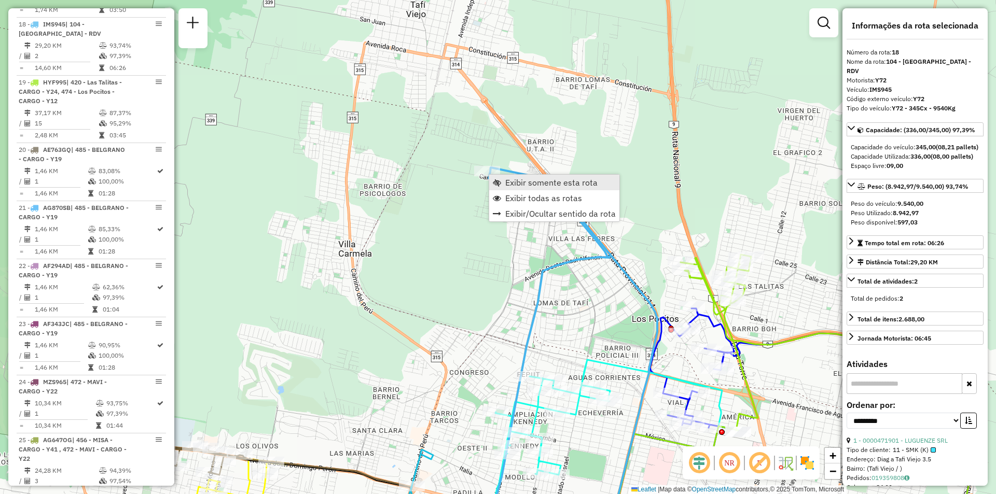
click at [507, 184] on span "Exibir somente esta rota" at bounding box center [551, 182] width 92 height 8
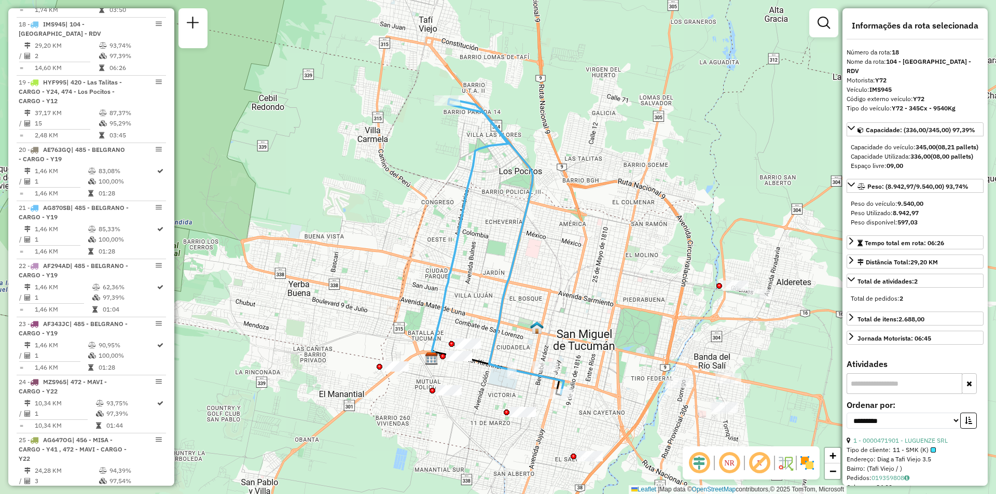
drag, startPoint x: 757, startPoint y: 168, endPoint x: 726, endPoint y: 186, distance: 36.0
click at [755, 172] on div "Janela de atendimento Grade de atendimento Capacidade Transportadoras Veículos …" at bounding box center [498, 247] width 996 height 494
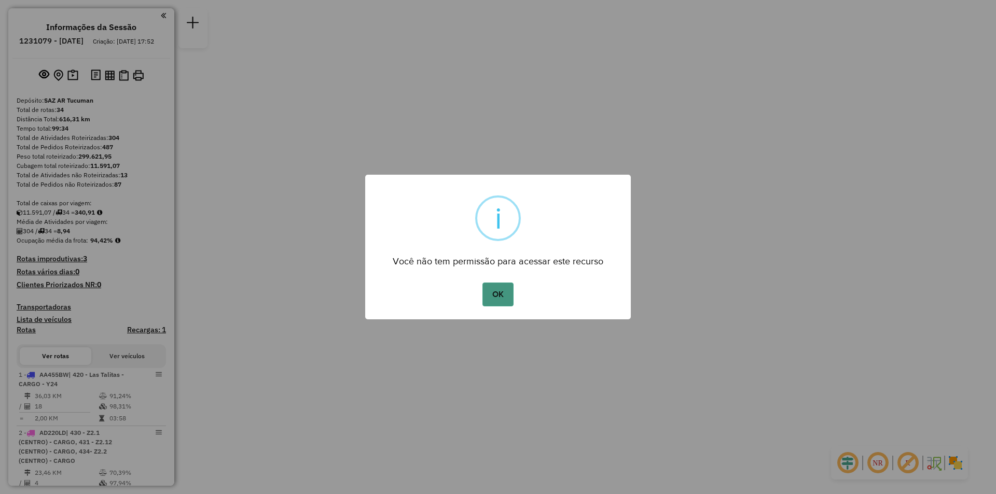
click at [503, 295] on button "OK" at bounding box center [498, 295] width 31 height 24
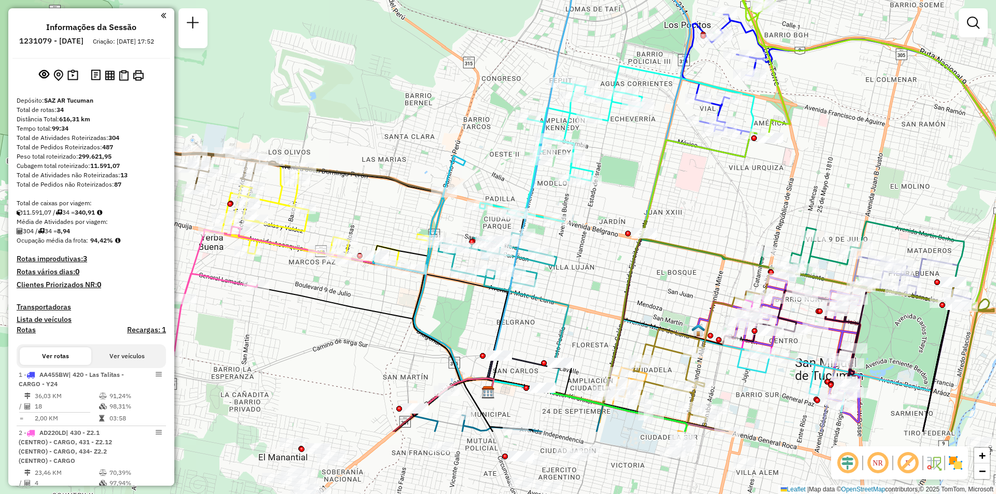
drag, startPoint x: 504, startPoint y: 271, endPoint x: 652, endPoint y: 184, distance: 171.7
click at [652, 184] on icon at bounding box center [629, 268] width 282 height 273
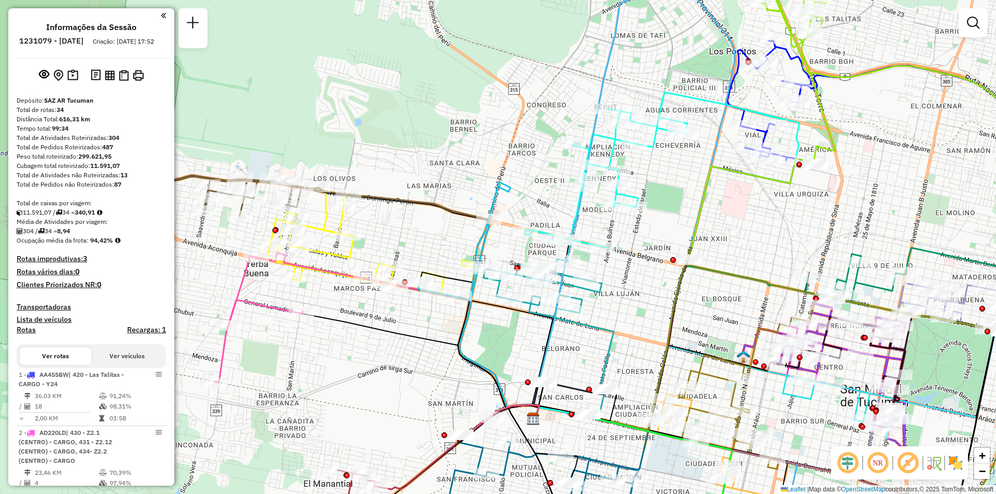
drag, startPoint x: 571, startPoint y: 260, endPoint x: 615, endPoint y: 284, distance: 49.9
click at [615, 284] on div "Rota 11 - Placa IOH788 0000357396 - FORMOSO [PERSON_NAME] 11 - Placa IOH788 000…" at bounding box center [498, 247] width 996 height 494
select select "**********"
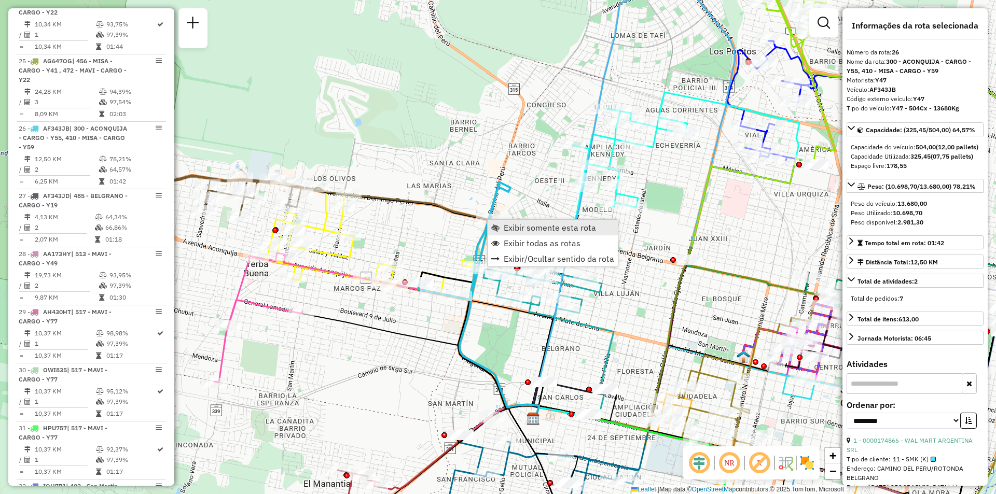
scroll to position [2093, 0]
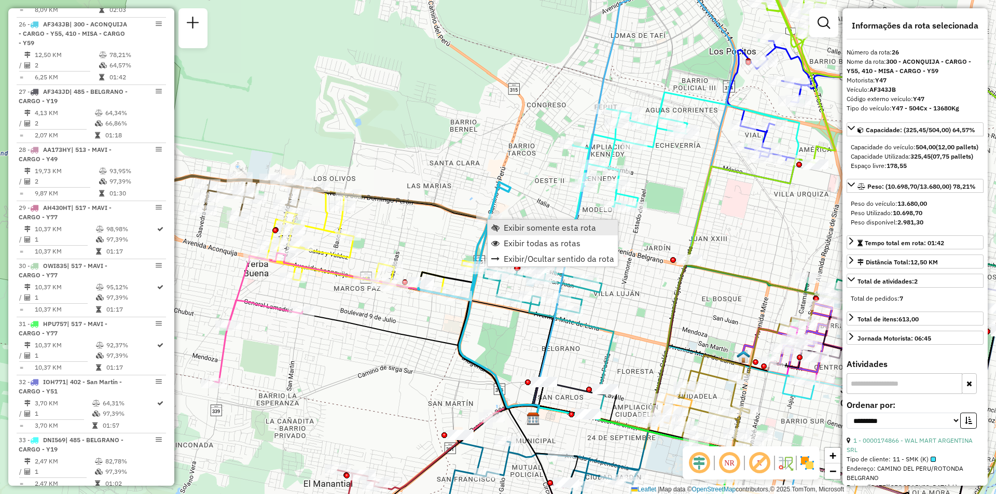
click at [511, 231] on span "Exibir somente esta rota" at bounding box center [550, 228] width 92 height 8
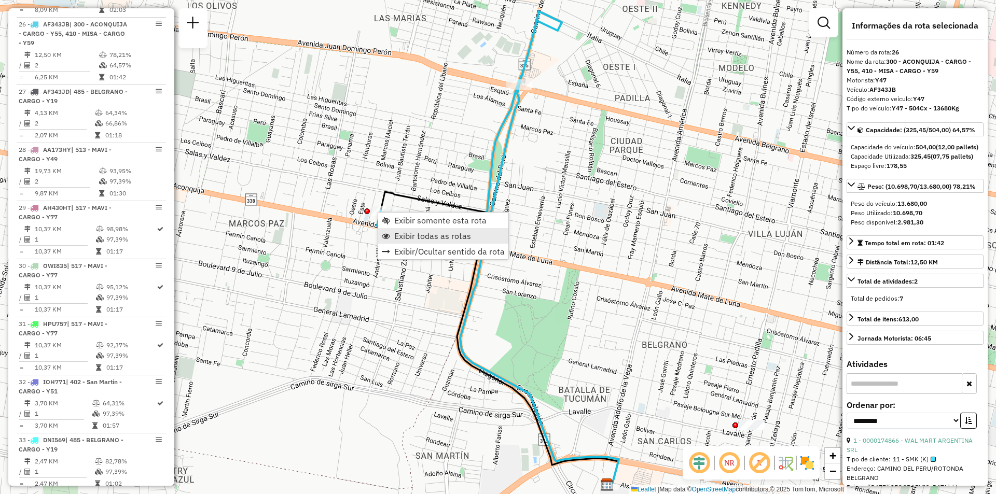
click at [408, 237] on span "Exibir todas as rotas" at bounding box center [432, 236] width 77 height 8
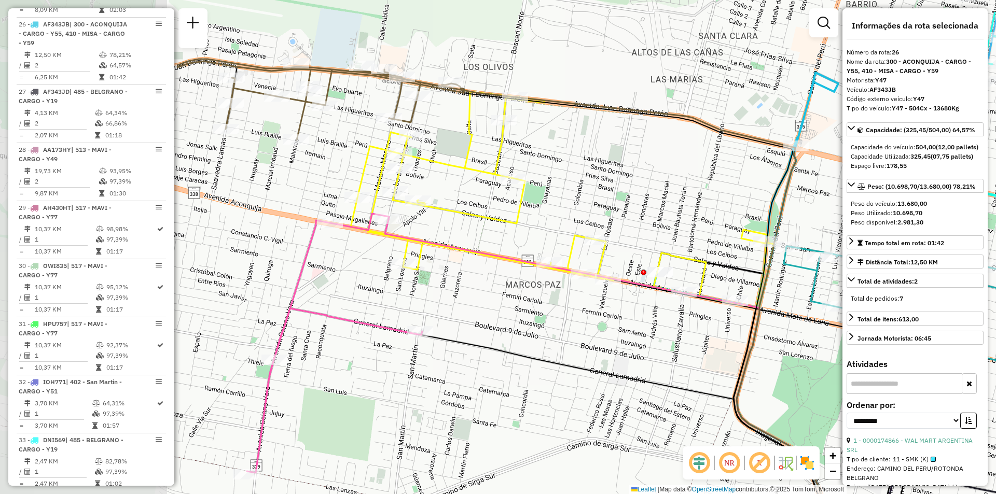
drag, startPoint x: 705, startPoint y: 207, endPoint x: 996, endPoint y: 250, distance: 293.8
click at [996, 250] on div "Janela de atendimento Grade de atendimento Capacidade Transportadoras Veículos …" at bounding box center [498, 247] width 996 height 494
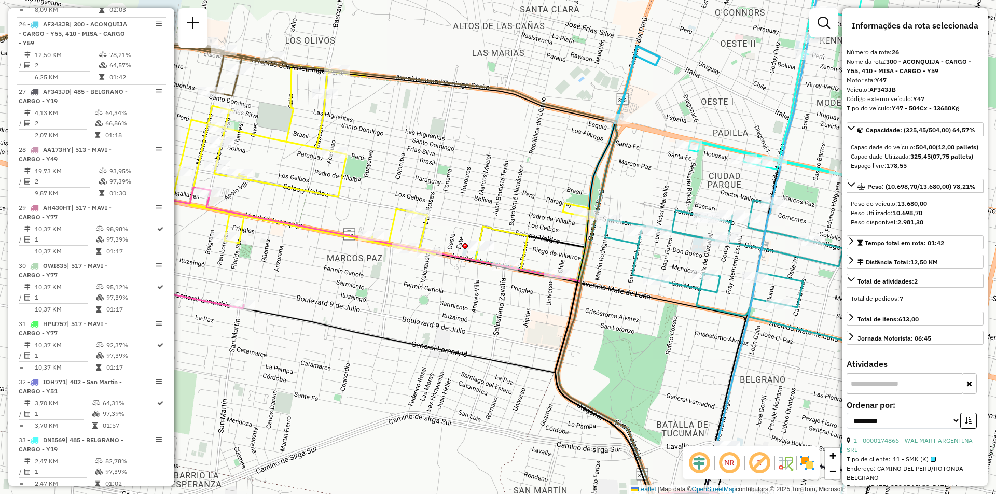
drag, startPoint x: 502, startPoint y: 208, endPoint x: 435, endPoint y: 204, distance: 66.5
click at [435, 204] on div "Janela de atendimento Grade de atendimento Capacidade Transportadoras Veículos …" at bounding box center [498, 247] width 996 height 494
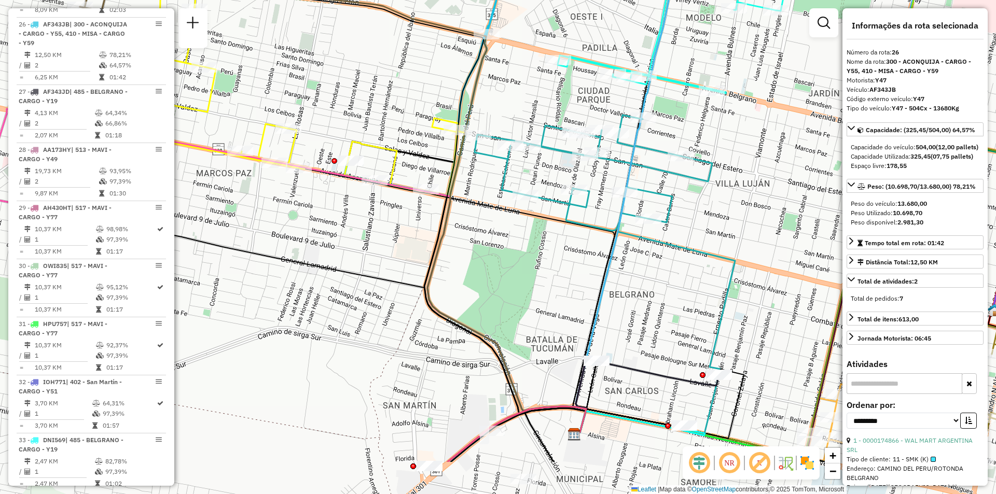
drag, startPoint x: 639, startPoint y: 245, endPoint x: 528, endPoint y: 115, distance: 170.8
click at [575, 115] on icon at bounding box center [634, 151] width 119 height 564
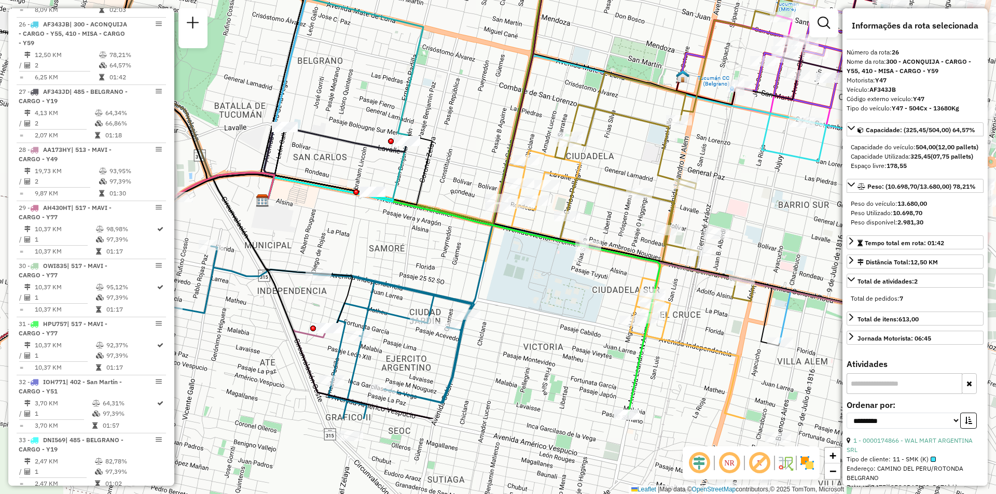
drag, startPoint x: 602, startPoint y: 273, endPoint x: 382, endPoint y: 148, distance: 253.1
click at [382, 148] on icon at bounding box center [346, 140] width 122 height 24
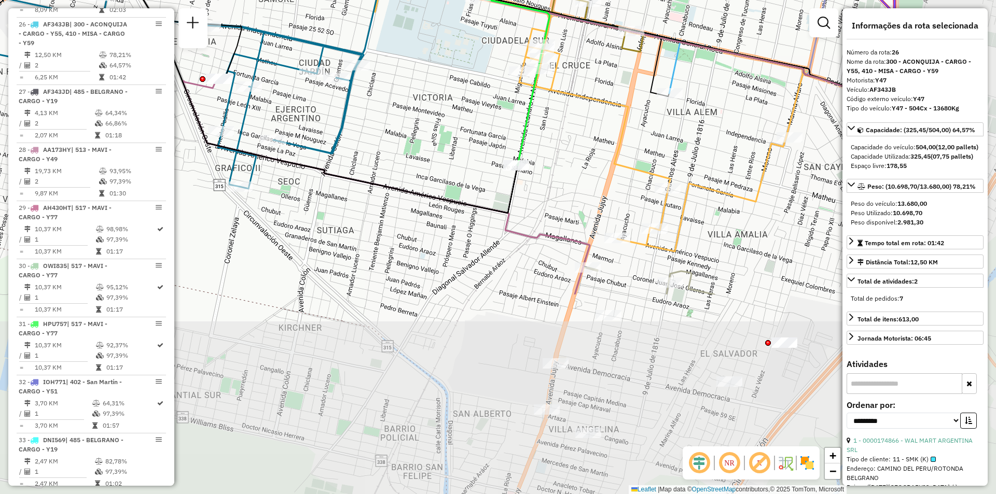
drag, startPoint x: 665, startPoint y: 325, endPoint x: 555, endPoint y: 76, distance: 273.0
click at [555, 76] on icon at bounding box center [533, 76] width 542 height 351
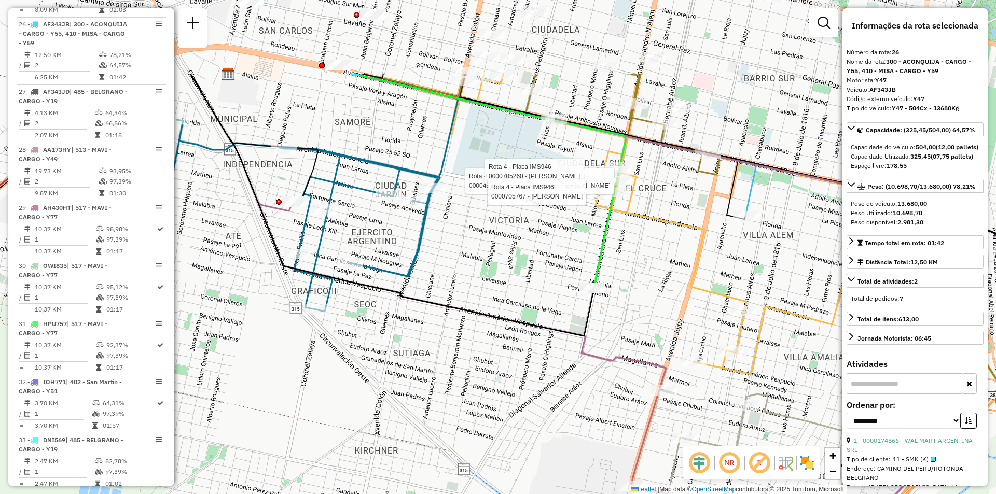
drag, startPoint x: 650, startPoint y: 205, endPoint x: 676, endPoint y: 240, distance: 43.1
click at [676, 240] on div "Rota 4 - Placa IMS946 0000437293 - SALCH GIUDICE [PERSON_NAME] 4 - Placa IMS946…" at bounding box center [498, 247] width 996 height 494
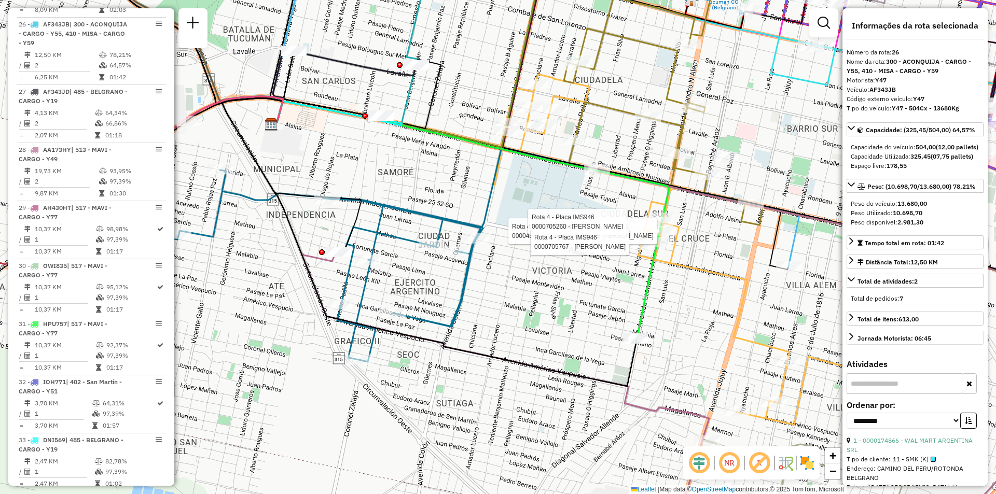
drag, startPoint x: 838, startPoint y: 344, endPoint x: 855, endPoint y: 356, distance: 20.4
click at [854, 356] on hb-router-mapa "Informações da Sessão 1231079 - 19/08/2025 Criação: 18/08/2025 17:52 Depósito: …" at bounding box center [498, 247] width 996 height 494
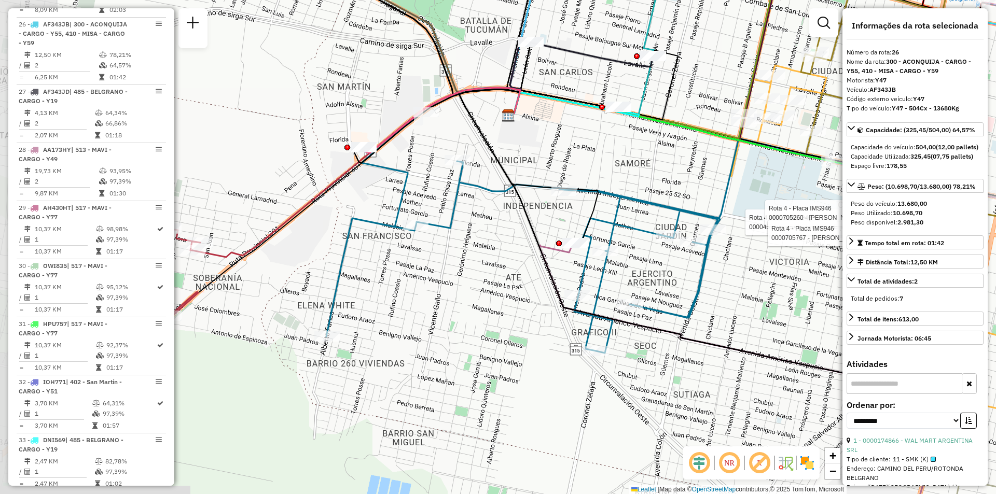
drag, startPoint x: 531, startPoint y: 237, endPoint x: 754, endPoint y: 205, distance: 224.8
click at [754, 205] on div "Rota 4 - Placa IMS946 0000437293 - SALCH GIUDICE JOSE FERNANDO Rota 4 - Placa I…" at bounding box center [498, 247] width 996 height 494
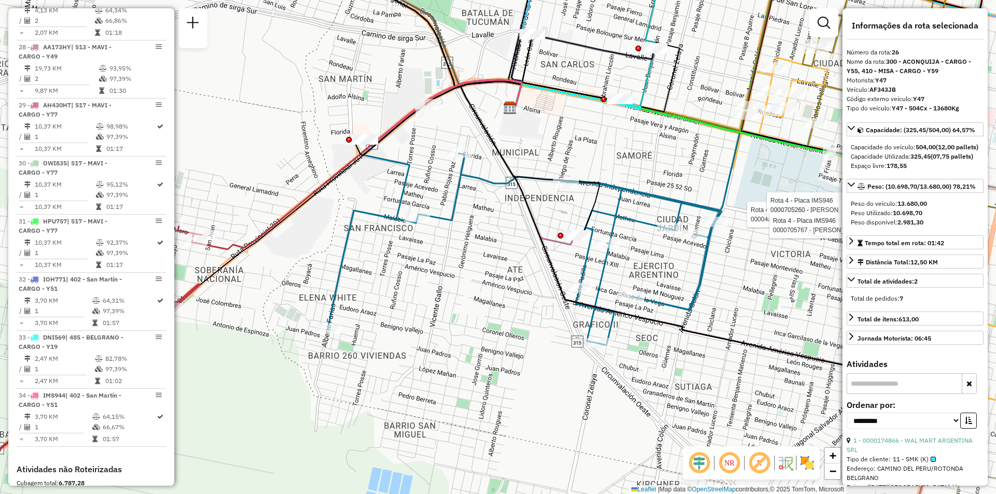
scroll to position [2197, 0]
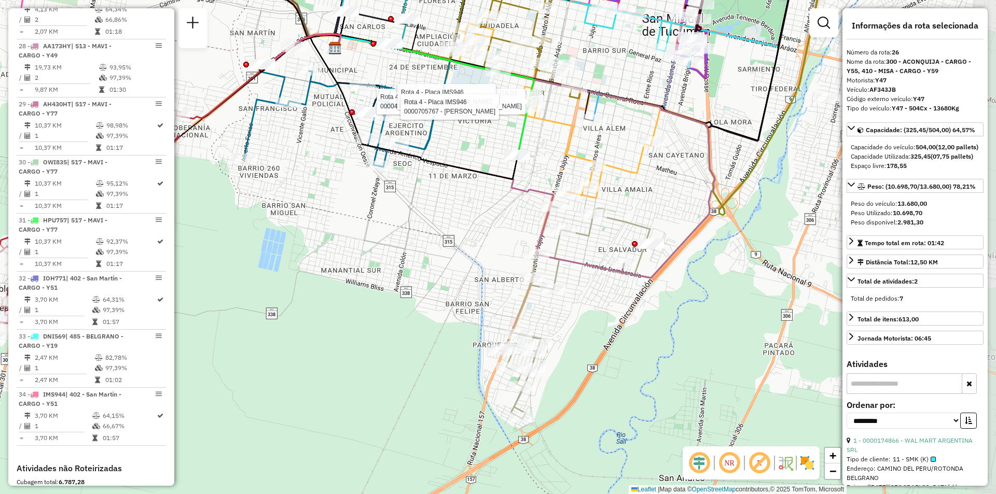
drag, startPoint x: 387, startPoint y: 205, endPoint x: 327, endPoint y: 129, distance: 96.8
click at [327, 129] on div "Rota 4 - Placa IMS946 0000437293 - SALCH GIUDICE JOSE FERNANDO Rota 4 - Placa I…" at bounding box center [498, 247] width 996 height 494
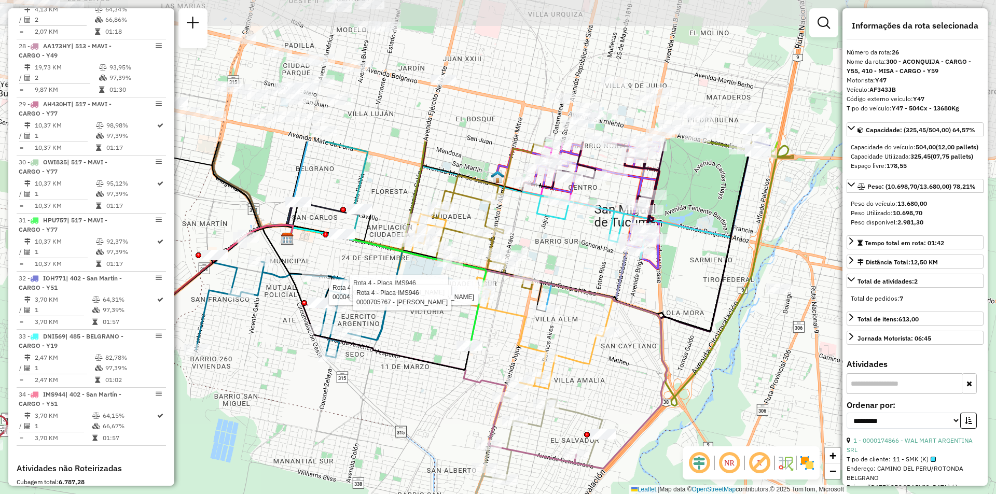
drag, startPoint x: 610, startPoint y: 219, endPoint x: 583, endPoint y: 350, distance: 133.5
click at [583, 350] on div "Rota 4 - Placa IMS946 0000437293 - SALCH GIUDICE JOSE FERNANDO Rota 4 - Placa I…" at bounding box center [498, 247] width 996 height 494
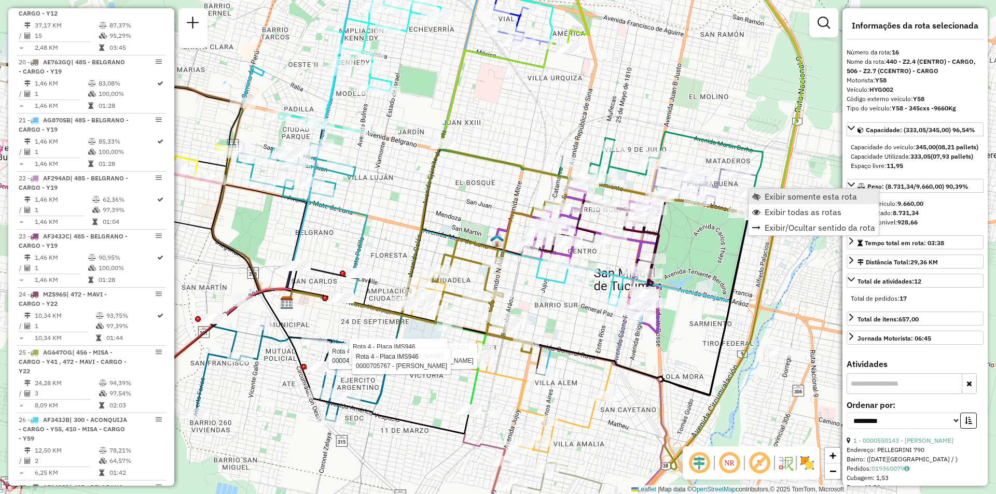
scroll to position [1484, 0]
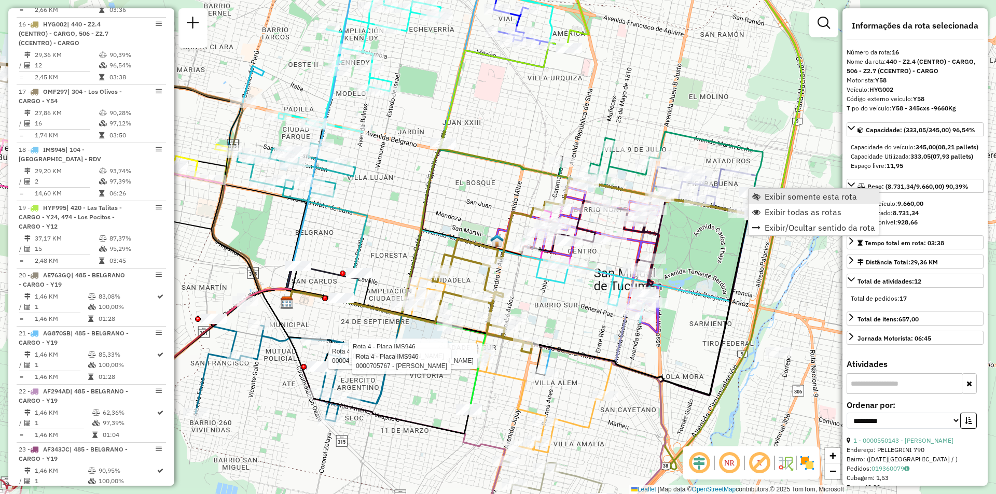
click at [763, 194] on link "Exibir somente esta rota" at bounding box center [814, 197] width 130 height 16
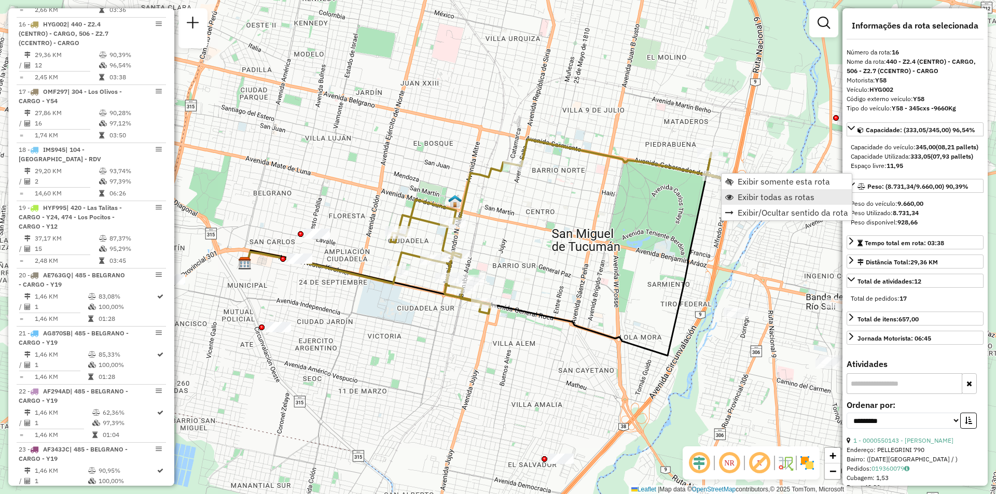
click at [739, 197] on span "Exibir todas as rotas" at bounding box center [776, 197] width 77 height 8
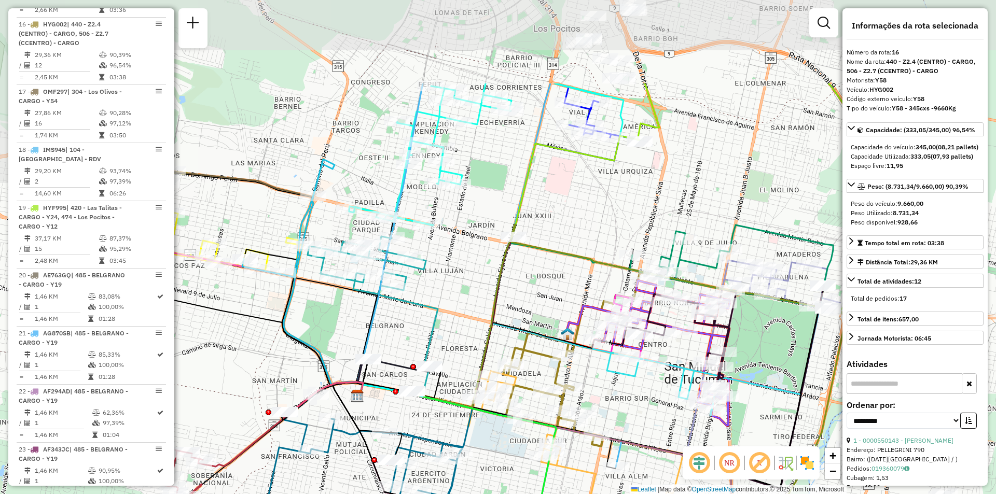
drag, startPoint x: 451, startPoint y: 202, endPoint x: 508, endPoint y: 254, distance: 77.1
click at [508, 254] on icon at bounding box center [620, 316] width 416 height 183
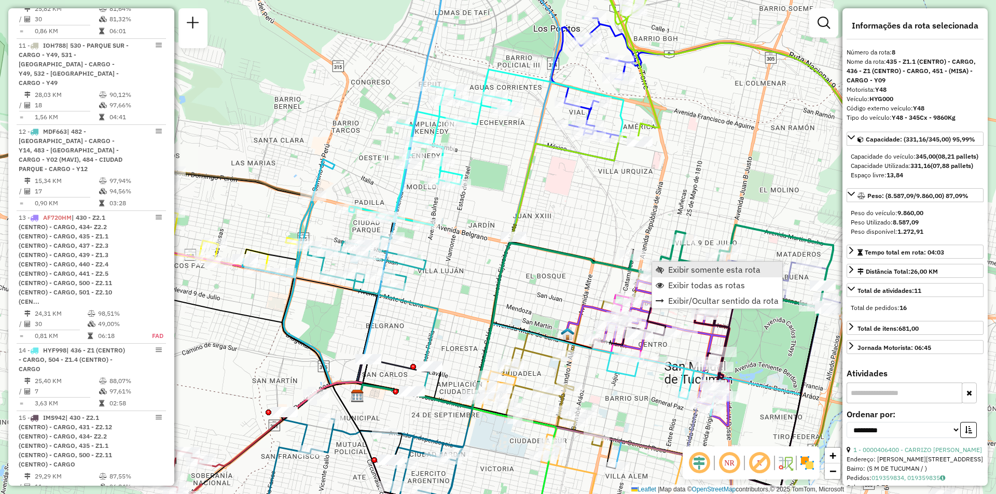
scroll to position [832, 0]
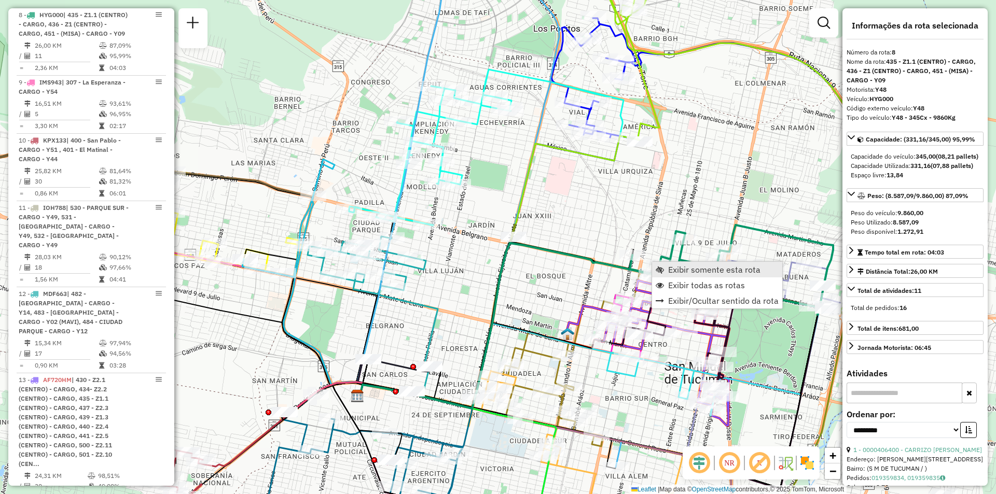
click at [663, 266] on span "Exibir somente esta rota" at bounding box center [660, 270] width 8 height 8
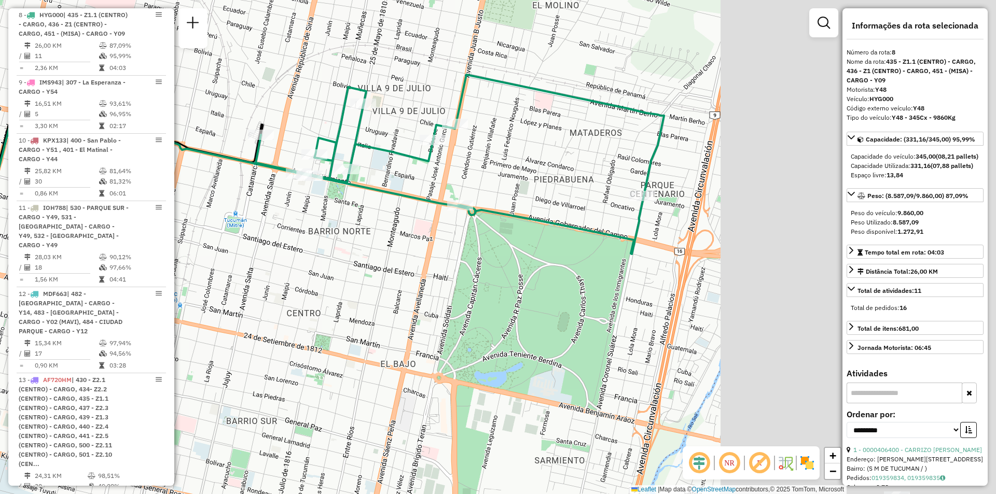
drag, startPoint x: 672, startPoint y: 271, endPoint x: 362, endPoint y: 283, distance: 310.5
click at [362, 283] on div "Janela de atendimento Grade de atendimento Capacidade Transportadoras Veículos …" at bounding box center [498, 247] width 996 height 494
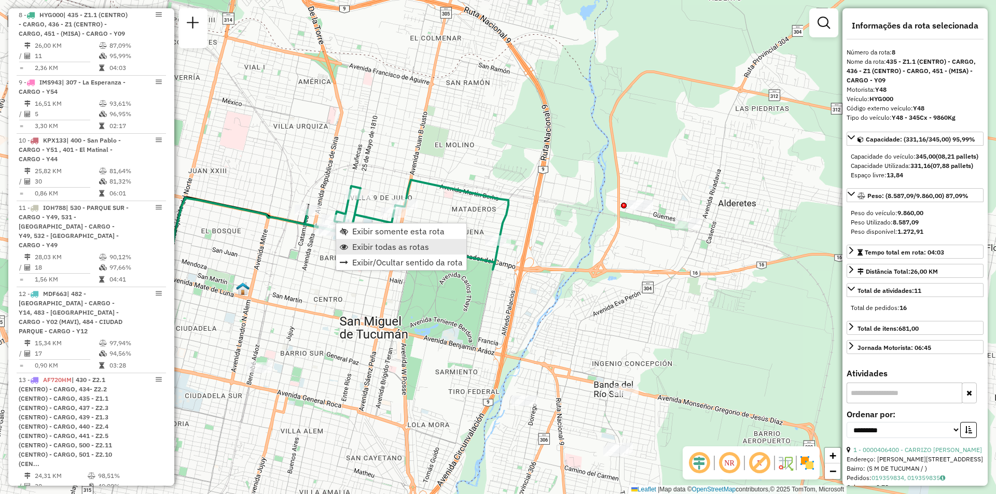
click at [387, 251] on span "Exibir todas as rotas" at bounding box center [390, 247] width 77 height 8
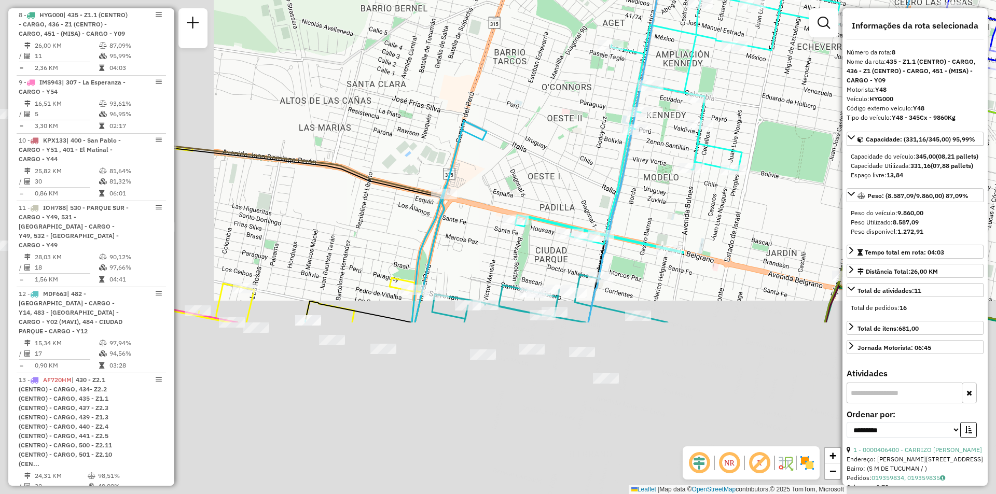
drag, startPoint x: 381, startPoint y: 325, endPoint x: 604, endPoint y: 142, distance: 289.0
click at [604, 142] on div "Rota 3 - Placa AF253BR 0000365815 - DIAZ BLANCA JACQUELINE Janela de atendiment…" at bounding box center [498, 247] width 996 height 494
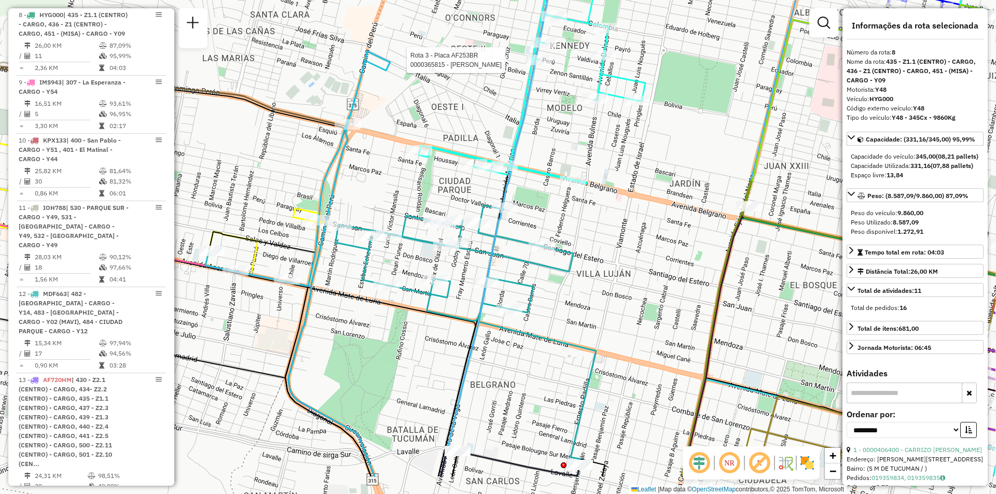
drag, startPoint x: 477, startPoint y: 227, endPoint x: 377, endPoint y: 159, distance: 120.7
click at [377, 159] on div "Rota 3 - Placa AF253BR 0000365815 - DIAZ BLANCA JACQUELINE Janela de atendiment…" at bounding box center [498, 247] width 996 height 494
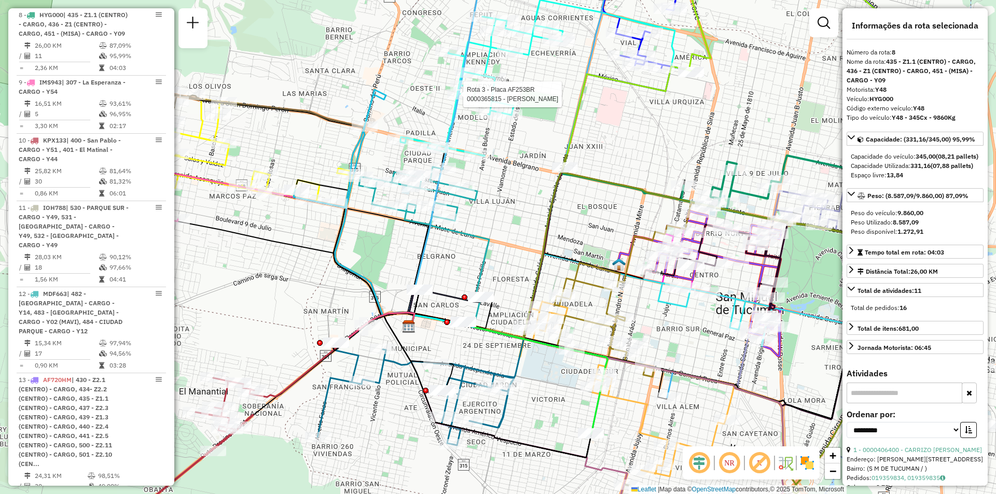
drag, startPoint x: 677, startPoint y: 252, endPoint x: 604, endPoint y: 225, distance: 78.0
click at [667, 225] on icon at bounding box center [735, 290] width 360 height 174
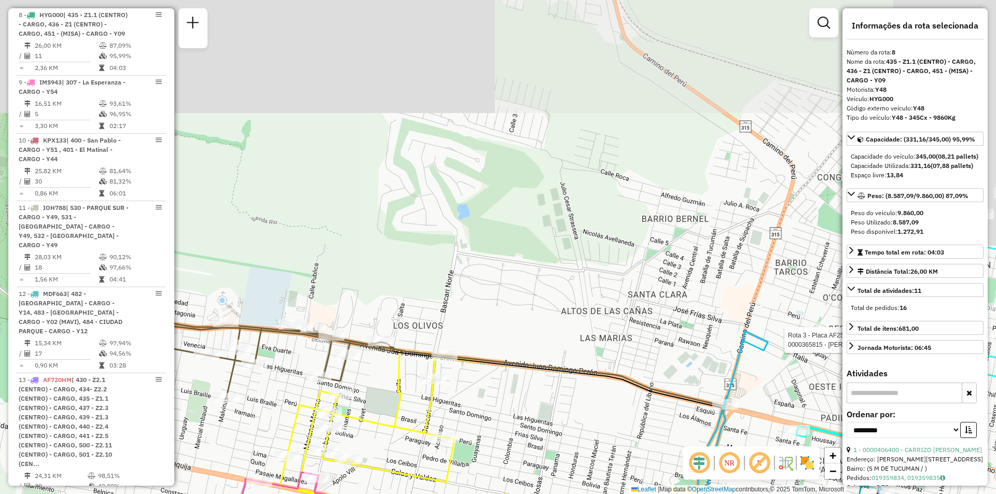
drag, startPoint x: 637, startPoint y: 229, endPoint x: 471, endPoint y: 430, distance: 261.0
click at [472, 438] on div "Rota 3 - Placa AF253BR 0000365815 - DIAZ BLANCA JACQUELINE Rota 16 - Placa HYG0…" at bounding box center [498, 247] width 996 height 494
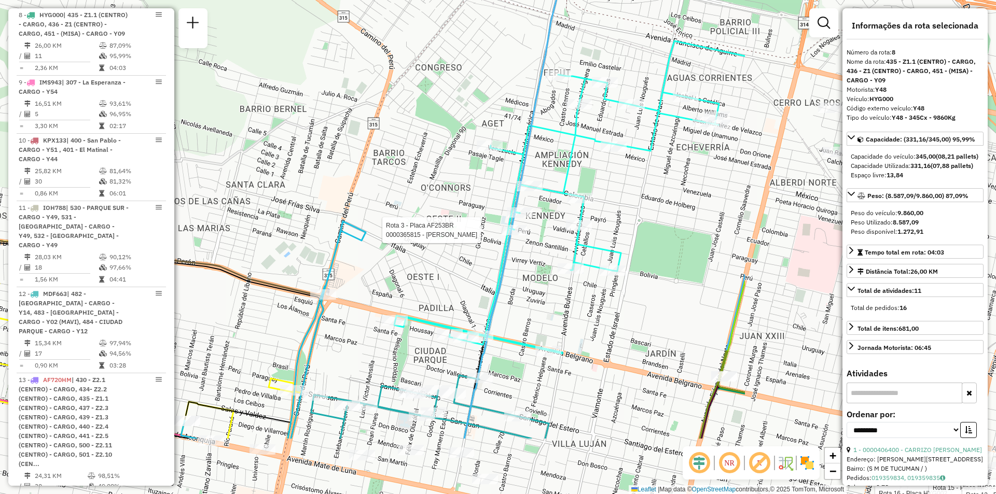
drag, startPoint x: 996, startPoint y: 231, endPoint x: 645, endPoint y: 126, distance: 366.2
click at [645, 126] on div "Rota 3 - Placa AF253BR 0000365815 - DIAZ BLANCA JACQUELINE Rota 16 - Placa HYG0…" at bounding box center [498, 247] width 996 height 494
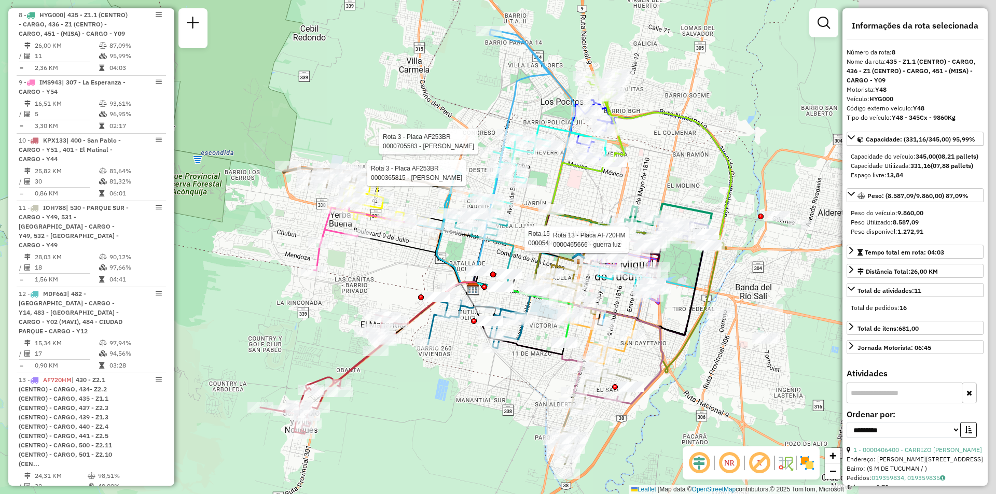
drag, startPoint x: 702, startPoint y: 267, endPoint x: 555, endPoint y: 195, distance: 164.3
click at [555, 195] on icon at bounding box center [544, 227] width 141 height 136
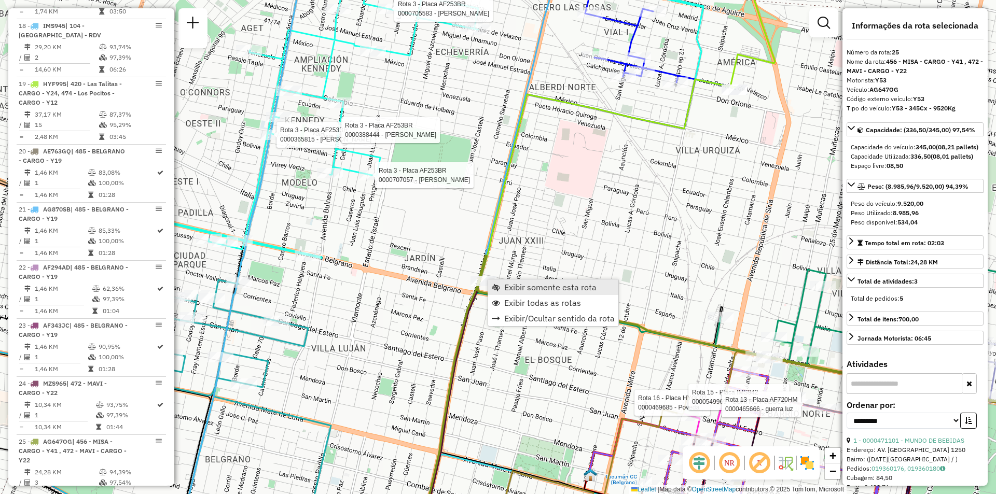
scroll to position [2026, 0]
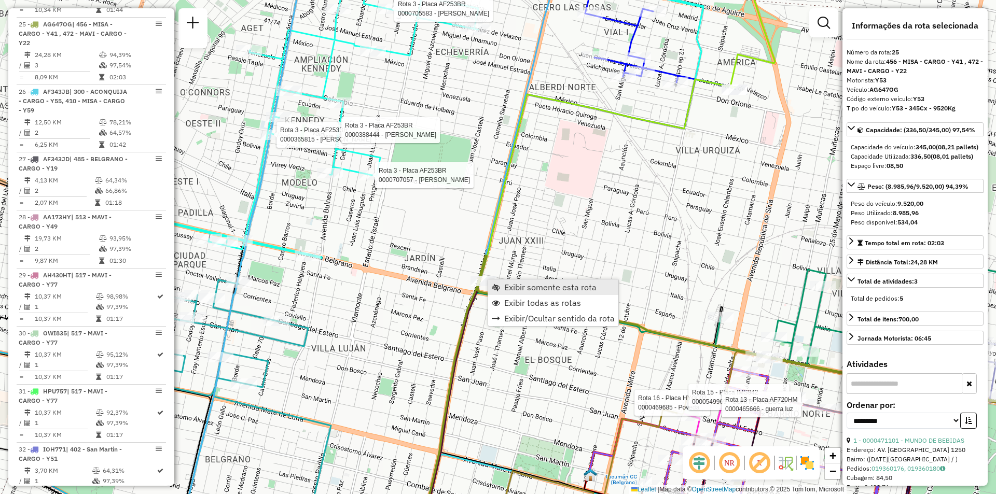
click at [523, 293] on link "Exibir somente esta rota" at bounding box center [553, 288] width 130 height 16
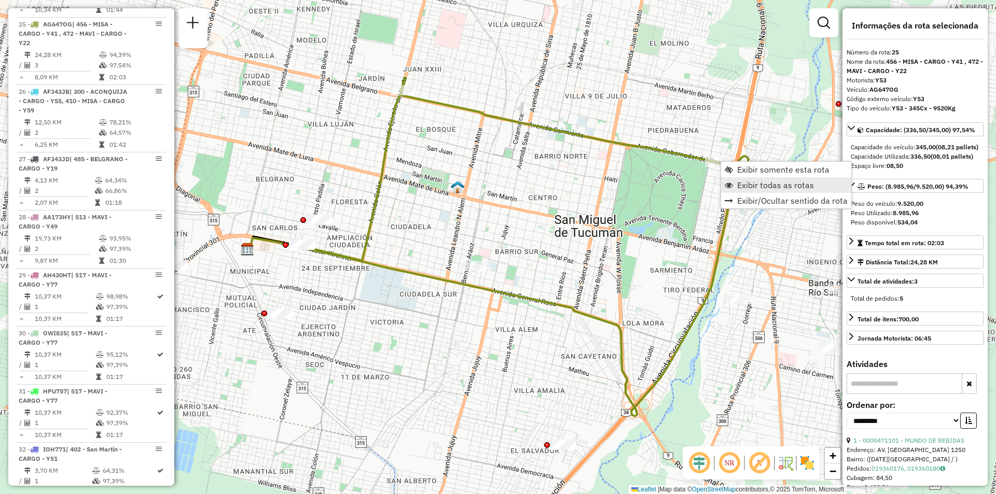
click at [756, 185] on span "Exibir todas as rotas" at bounding box center [775, 185] width 77 height 8
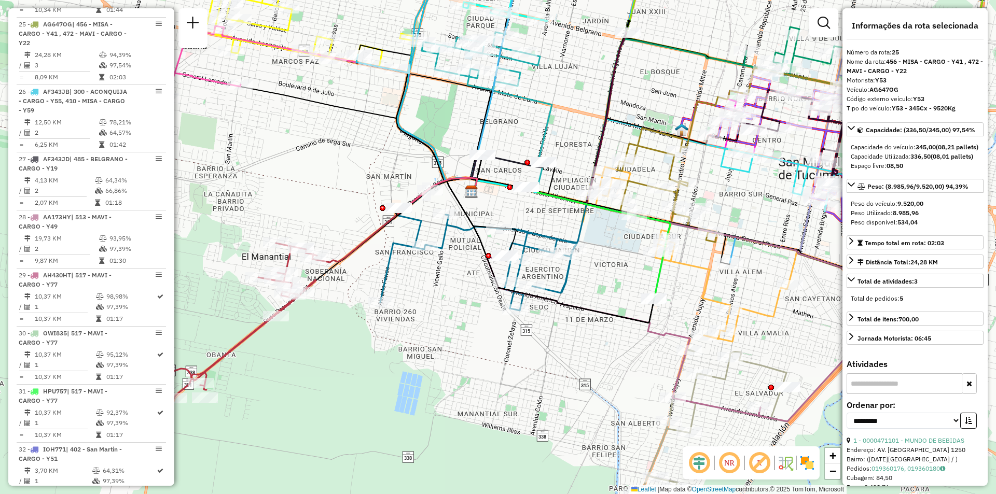
drag, startPoint x: 556, startPoint y: 336, endPoint x: 780, endPoint y: 279, distance: 231.4
click at [780, 279] on div "Janela de atendimento Grade de atendimento Capacidade Transportadoras Veículos …" at bounding box center [498, 247] width 996 height 494
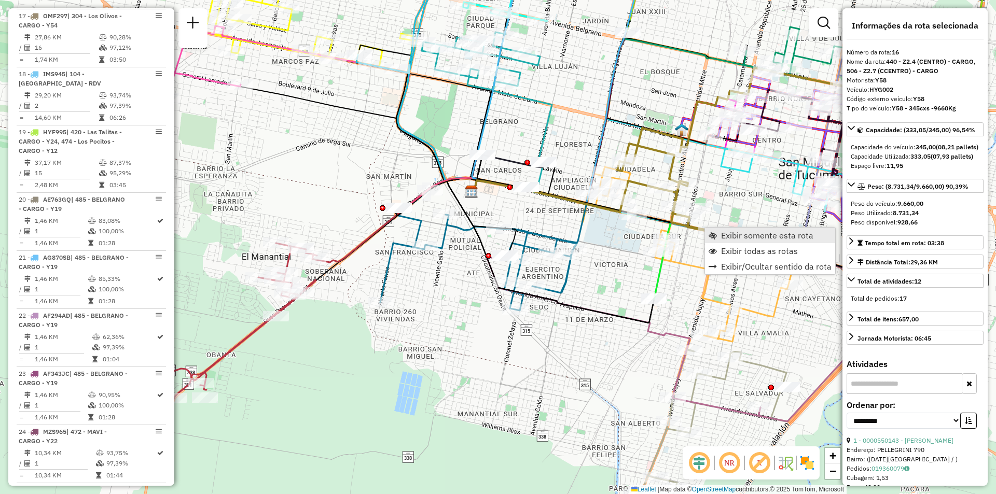
scroll to position [1484, 0]
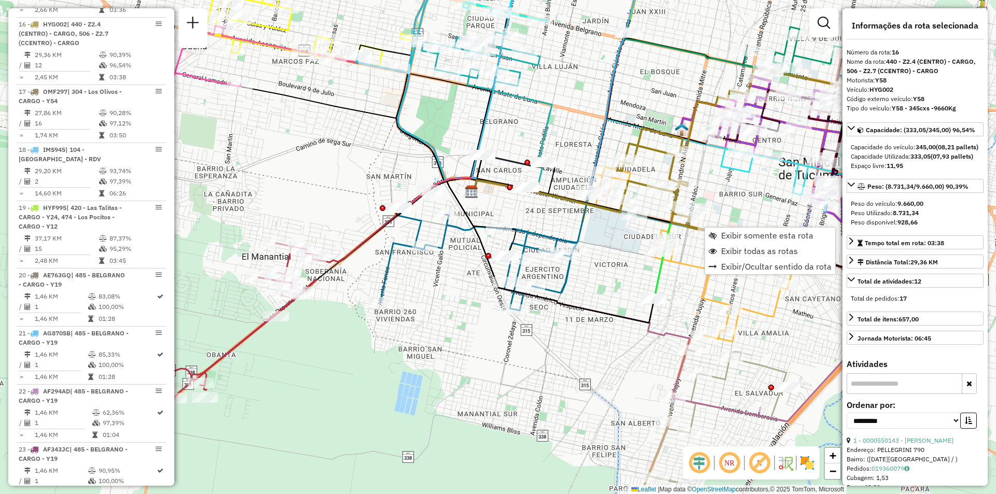
click at [657, 319] on div "Janela de atendimento Grade de atendimento Capacidade Transportadoras Veículos …" at bounding box center [498, 247] width 996 height 494
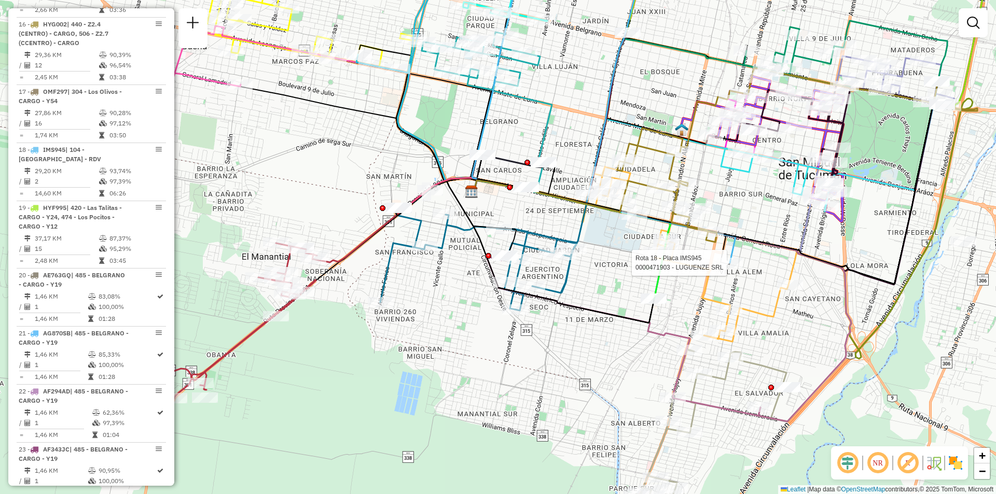
select select "**********"
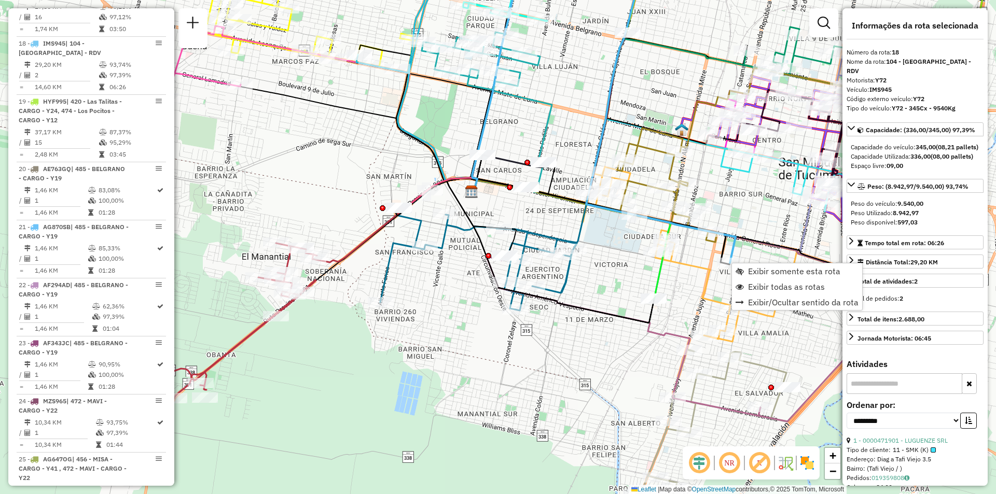
scroll to position [1610, 0]
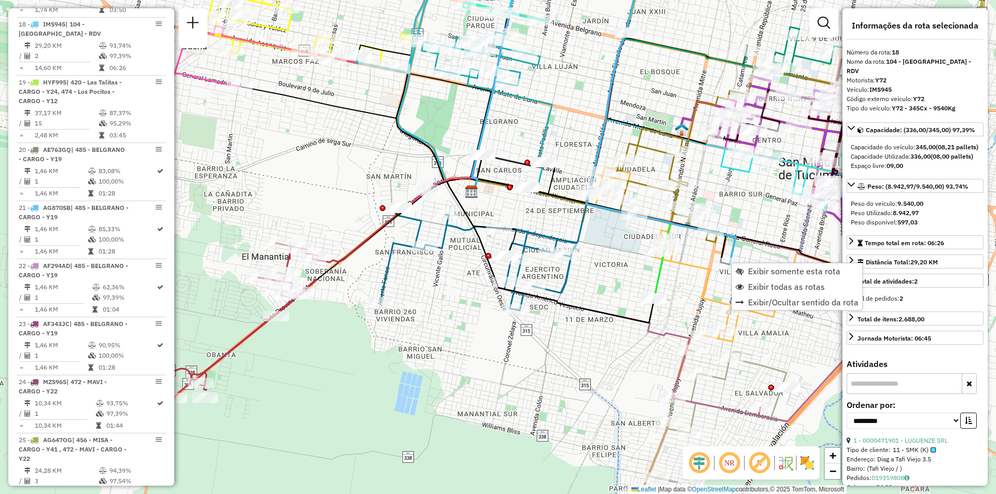
click at [618, 335] on div "Janela de atendimento Grade de atendimento Capacidade Transportadoras Veículos …" at bounding box center [498, 247] width 996 height 494
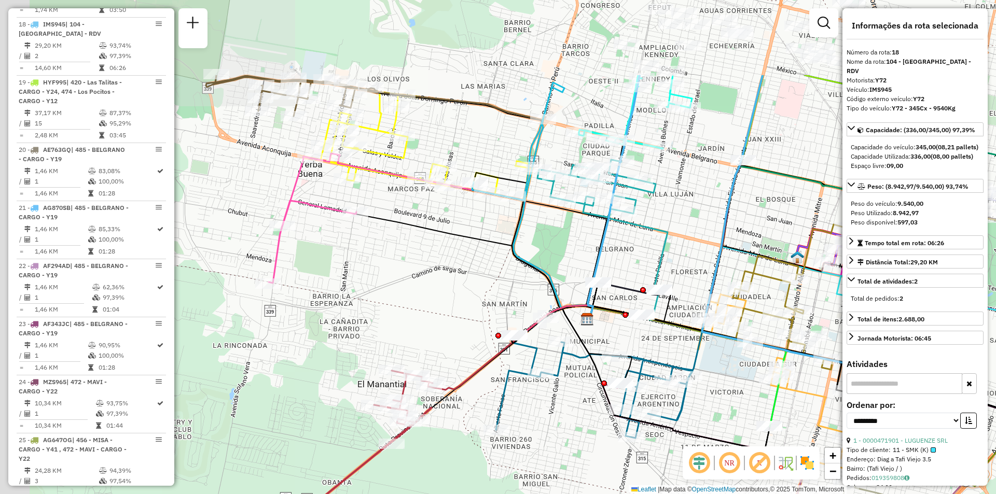
drag, startPoint x: 348, startPoint y: 256, endPoint x: 496, endPoint y: 374, distance: 189.1
click at [488, 377] on div "Janela de atendimento Grade de atendimento Capacidade Transportadoras Veículos …" at bounding box center [498, 247] width 996 height 494
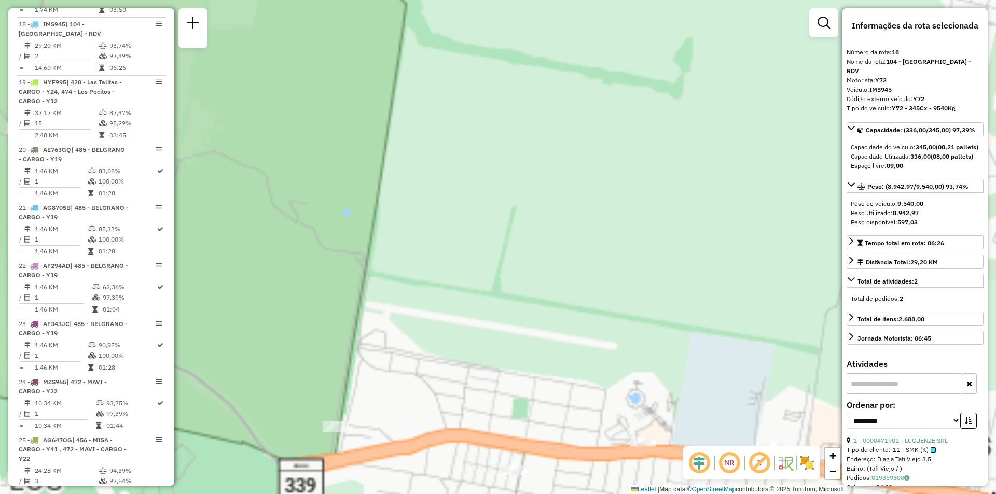
drag, startPoint x: 545, startPoint y: 206, endPoint x: 588, endPoint y: 3, distance: 207.9
click at [586, 3] on div "Janela de atendimento Grade de atendimento Capacidade Transportadoras Veículos …" at bounding box center [498, 247] width 996 height 494
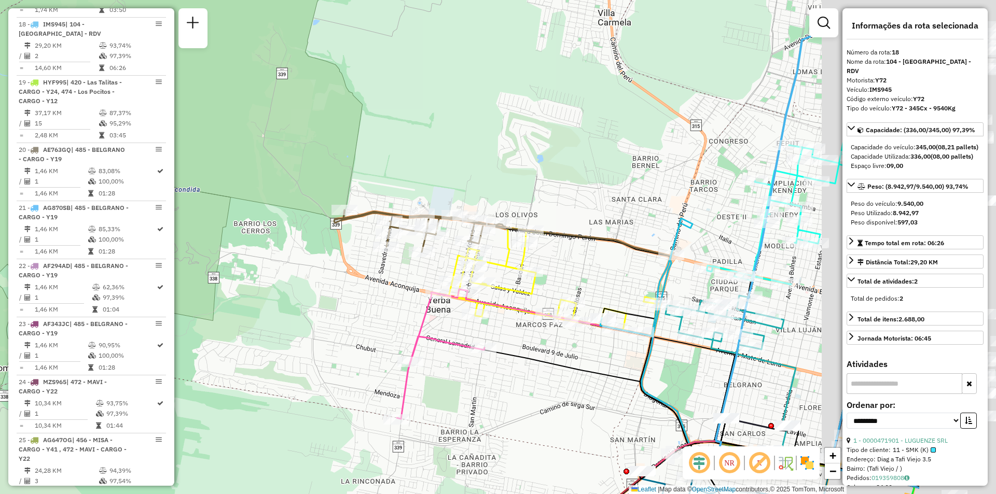
drag, startPoint x: 536, startPoint y: 242, endPoint x: 326, endPoint y: 341, distance: 232.6
click at [326, 341] on div "Janela de atendimento Grade de atendimento Capacidade Transportadoras Veículos …" at bounding box center [498, 247] width 996 height 494
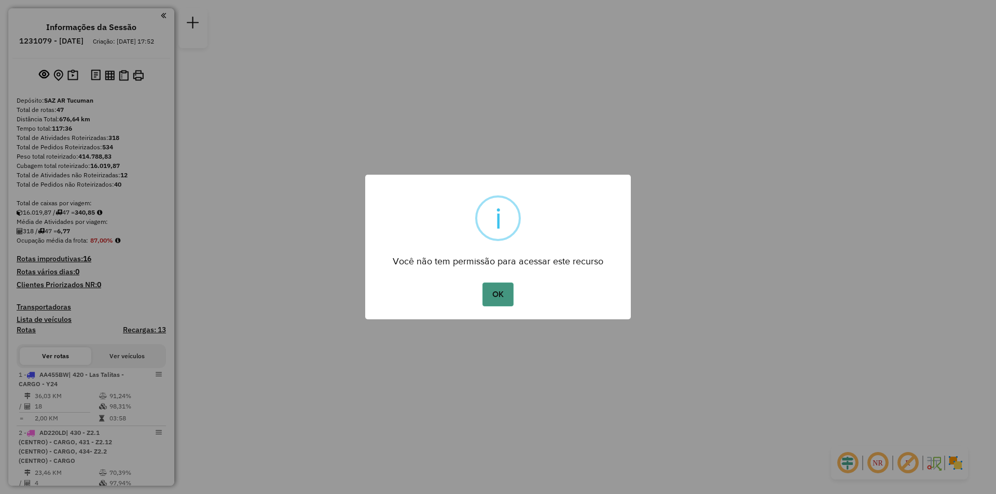
click at [511, 294] on button "OK" at bounding box center [498, 295] width 31 height 24
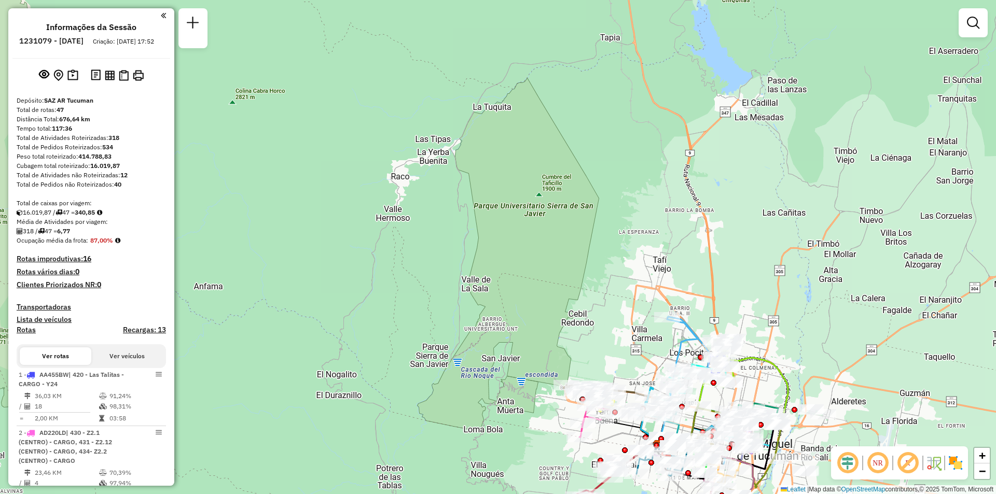
drag, startPoint x: 548, startPoint y: 339, endPoint x: 362, endPoint y: 28, distance: 363.1
click at [362, 28] on div "Janela de atendimento Grade de atendimento Capacidade Transportadoras Veículos …" at bounding box center [498, 247] width 996 height 494
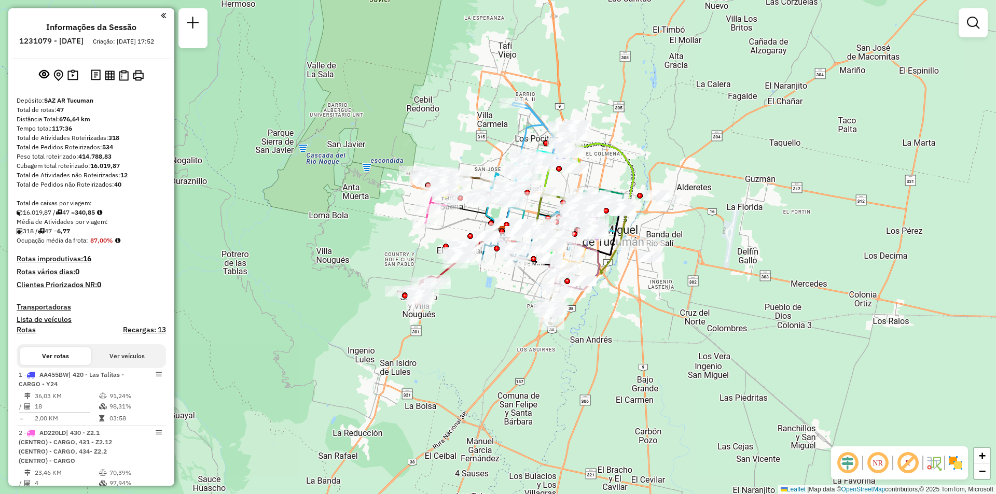
click at [614, 268] on div "Rota 12 - Placa MDF663 0000706059 - HAIDAR RICARDO ANTONIO Rota 18 - Placa IMS9…" at bounding box center [498, 247] width 996 height 494
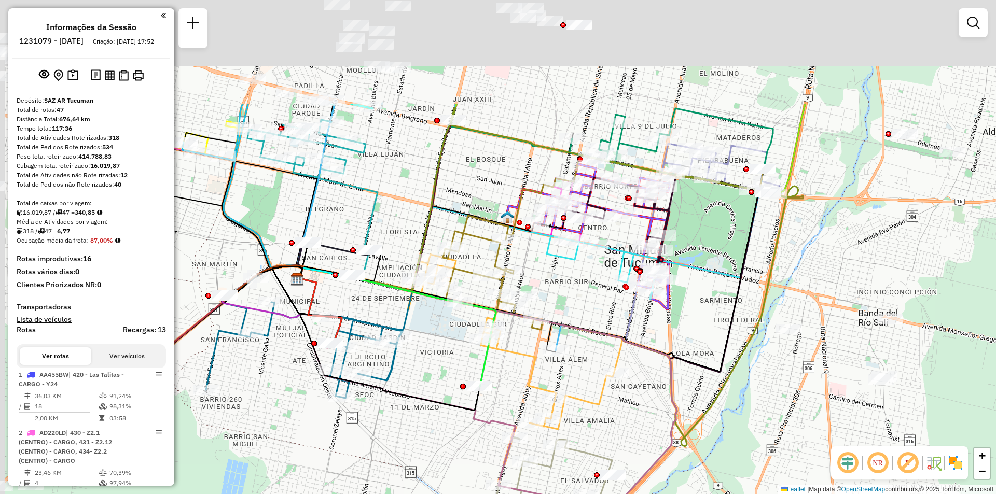
drag, startPoint x: 668, startPoint y: 361, endPoint x: 689, endPoint y: 378, distance: 26.6
click at [677, 378] on icon at bounding box center [487, 388] width 380 height 241
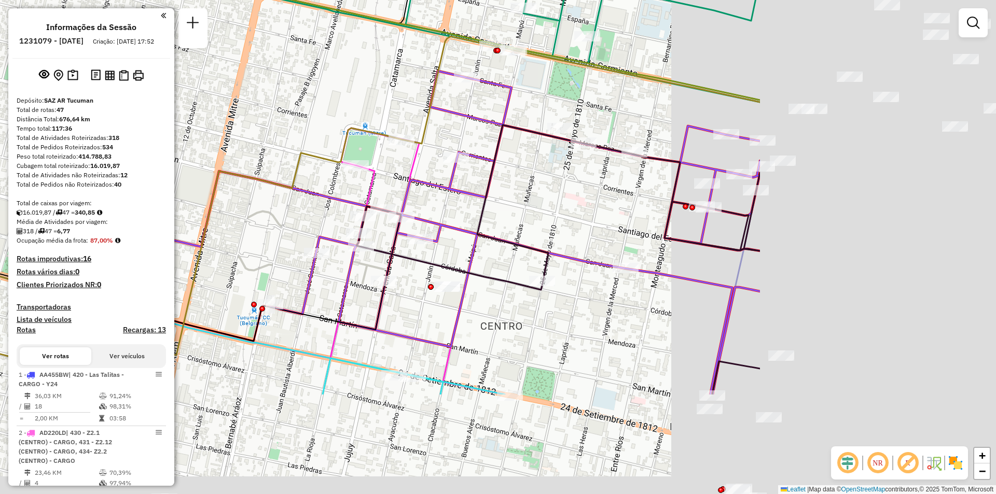
drag, startPoint x: 784, startPoint y: 331, endPoint x: 459, endPoint y: 182, distance: 357.3
click at [459, 182] on div "Janela de atendimento Grade de atendimento Capacidade Transportadoras Veículos …" at bounding box center [498, 247] width 996 height 494
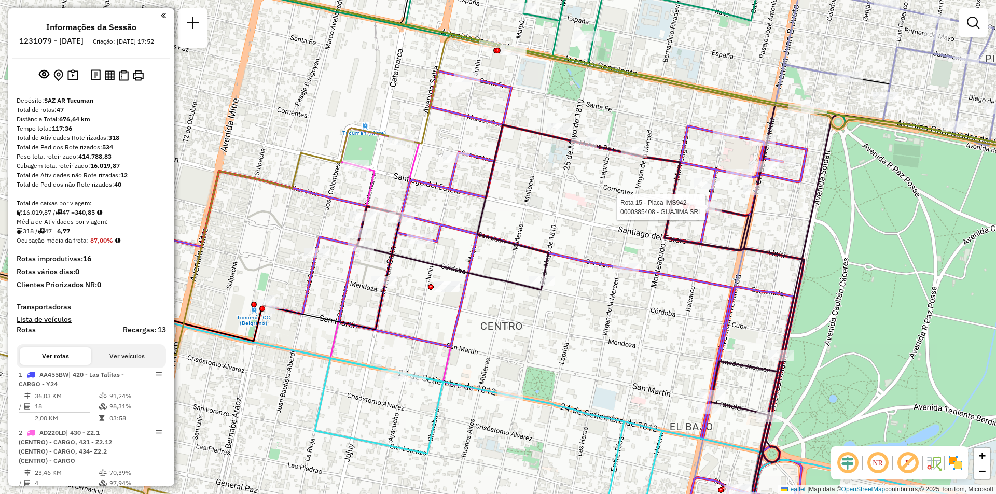
select select "**********"
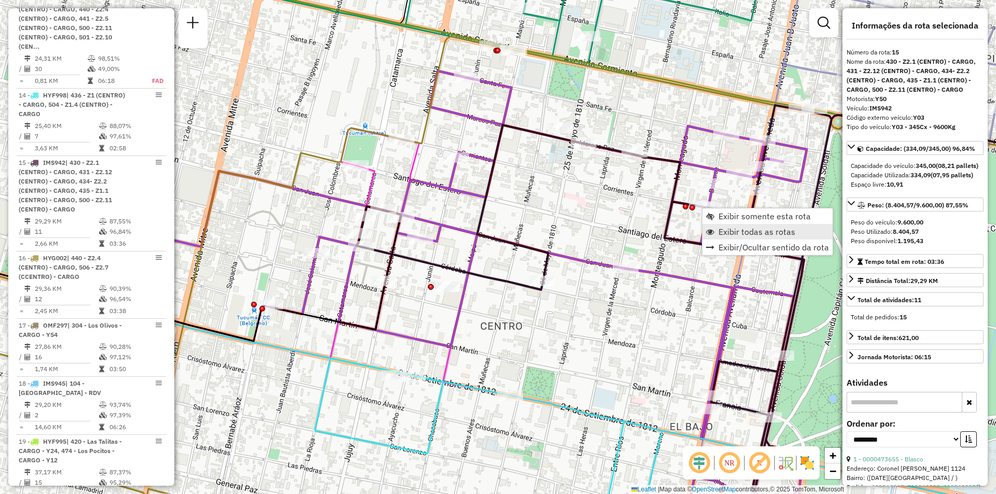
scroll to position [1389, 0]
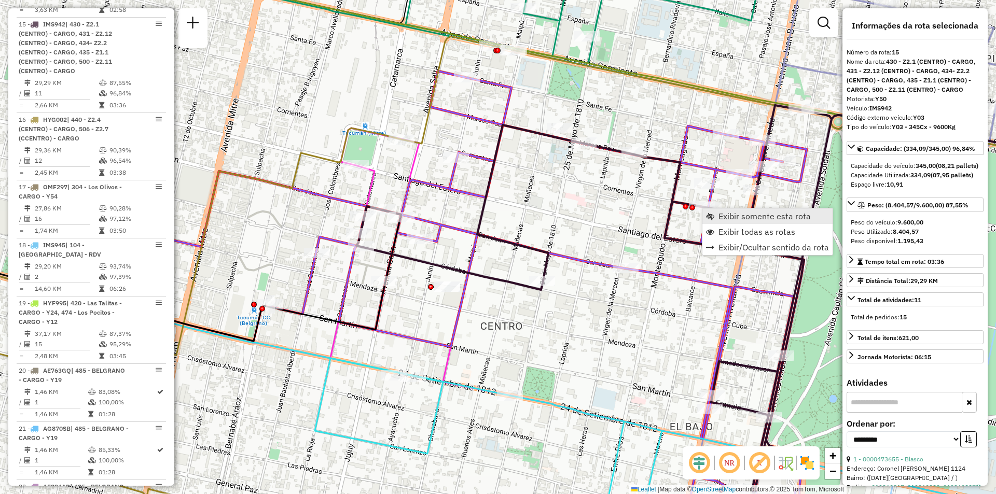
drag, startPoint x: 747, startPoint y: 228, endPoint x: 750, endPoint y: 221, distance: 7.7
click at [750, 221] on ul "Exibir somente esta rota Exibir todas as rotas Exibir/Ocultar sentido da rota" at bounding box center [768, 232] width 130 height 47
click at [750, 221] on span "Exibir somente esta rota" at bounding box center [765, 216] width 92 height 8
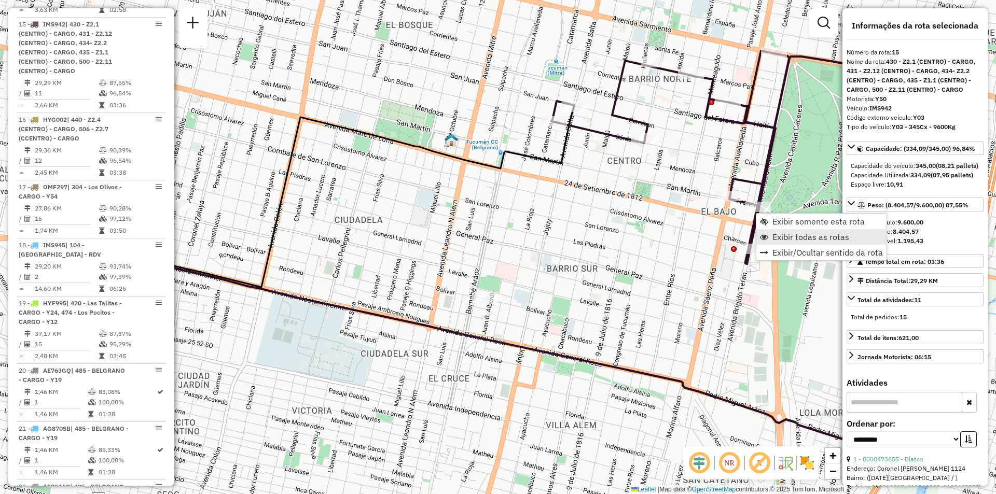
click at [787, 237] on span "Exibir todas as rotas" at bounding box center [811, 237] width 77 height 8
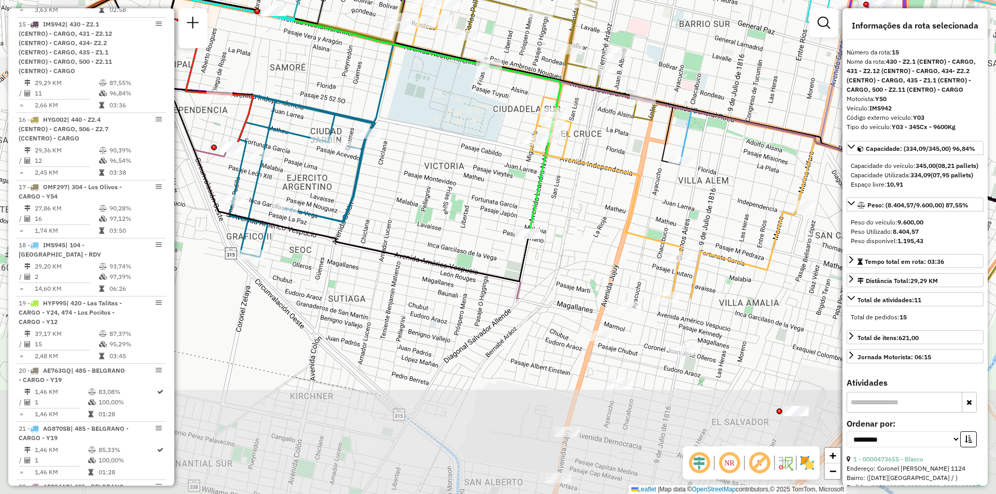
drag, startPoint x: 552, startPoint y: 235, endPoint x: 750, endPoint y: 26, distance: 287.0
click at [750, 26] on div "Janela de atendimento Grade de atendimento Capacidade Transportadoras Veículos …" at bounding box center [498, 247] width 996 height 494
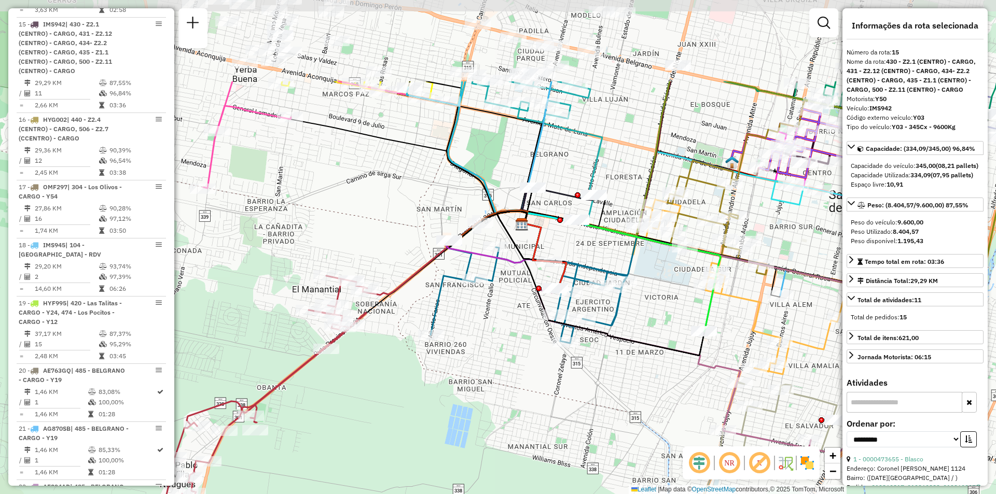
drag, startPoint x: 429, startPoint y: 191, endPoint x: 539, endPoint y: 222, distance: 113.8
click at [511, 322] on div "Janela de atendimento Grade de atendimento Capacidade Transportadoras Veículos …" at bounding box center [498, 247] width 996 height 494
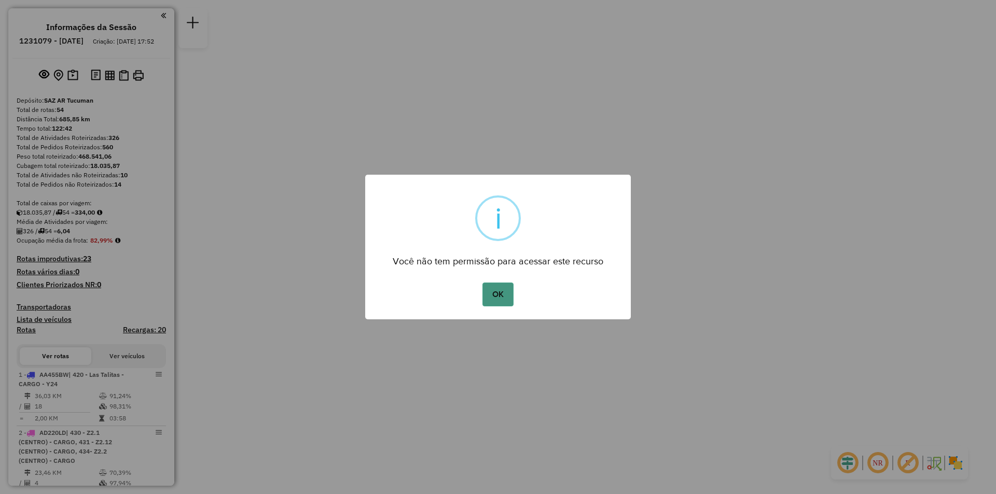
click at [509, 290] on button "OK" at bounding box center [498, 295] width 31 height 24
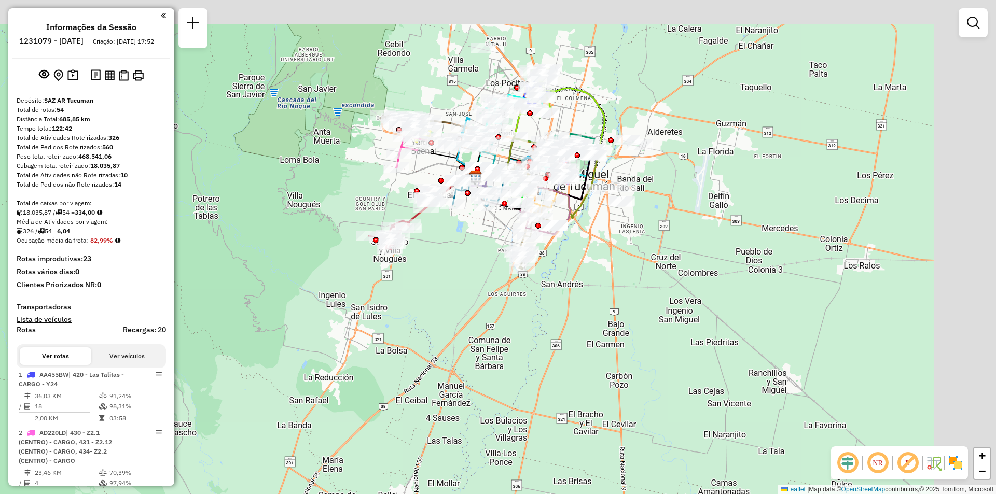
drag, startPoint x: 550, startPoint y: 163, endPoint x: 375, endPoint y: 281, distance: 211.1
click at [375, 280] on div "Janela de atendimento Grade de atendimento Capacidade Transportadoras Veículos …" at bounding box center [498, 247] width 996 height 494
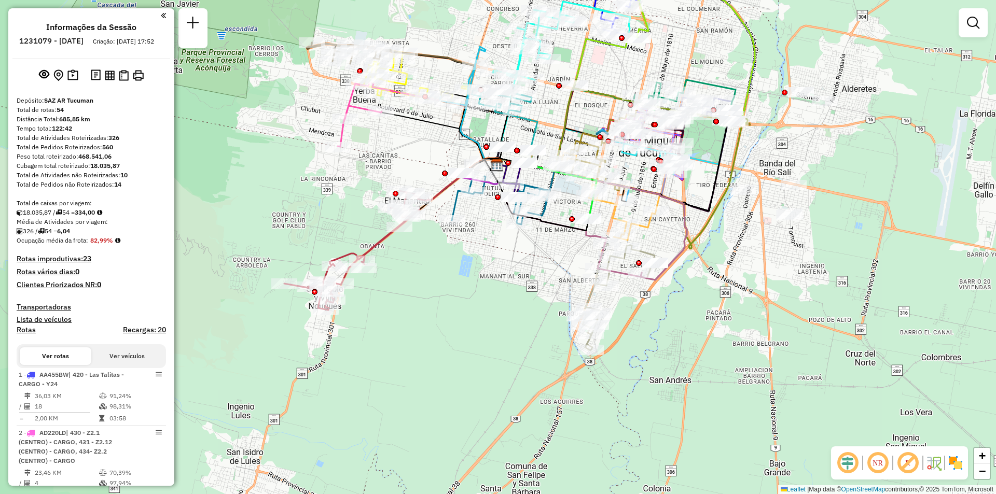
drag, startPoint x: 596, startPoint y: 240, endPoint x: 587, endPoint y: 227, distance: 15.0
click at [562, 264] on div "Janela de atendimento Grade de atendimento Capacidade Transportadoras Veículos …" at bounding box center [498, 247] width 996 height 494
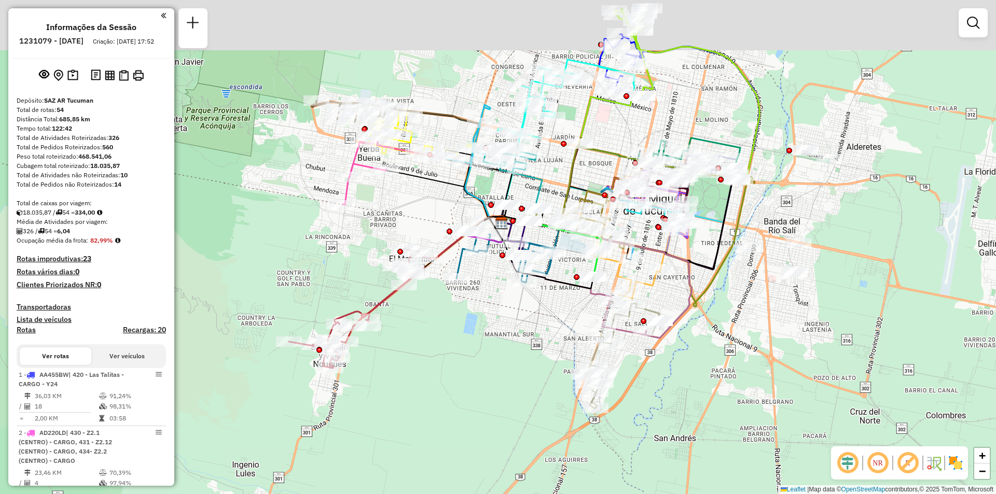
drag, startPoint x: 497, startPoint y: 280, endPoint x: 501, endPoint y: 294, distance: 14.6
click at [501, 297] on div "Janela de atendimento Grade de atendimento Capacidade Transportadoras Veículos …" at bounding box center [498, 247] width 996 height 494
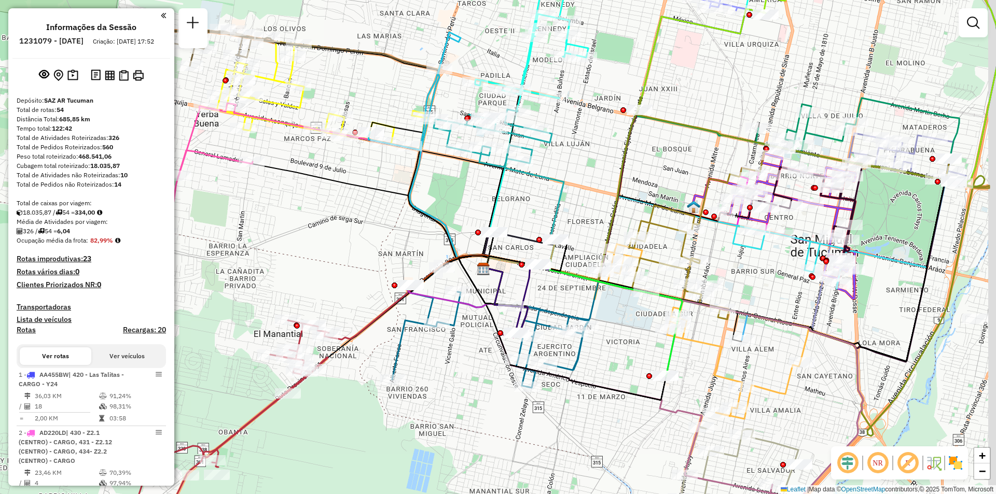
drag, startPoint x: 382, startPoint y: 189, endPoint x: 372, endPoint y: 190, distance: 11.0
click at [372, 190] on icon at bounding box center [370, 215] width 237 height 106
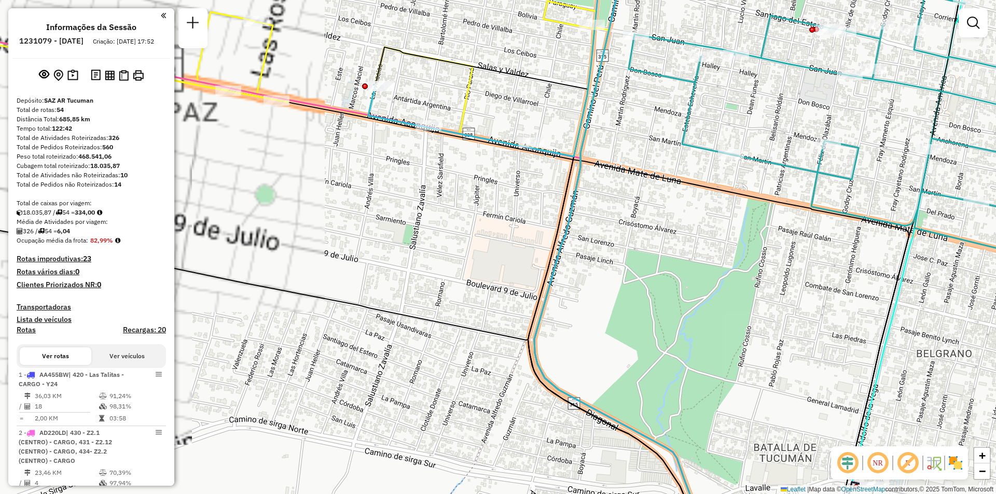
drag, startPoint x: 418, startPoint y: 215, endPoint x: 428, endPoint y: 241, distance: 27.8
click at [427, 241] on div "Janela de atendimento Grade de atendimento Capacidade Transportadoras Veículos …" at bounding box center [498, 247] width 996 height 494
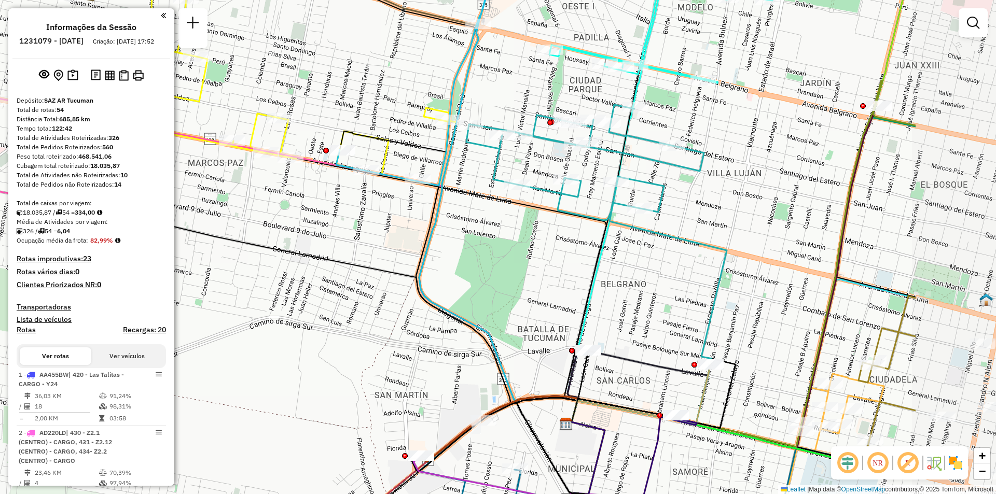
drag, startPoint x: 646, startPoint y: 218, endPoint x: 520, endPoint y: 226, distance: 126.4
click at [520, 226] on div "Janela de atendimento Grade de atendimento Capacidade Transportadoras Veículos …" at bounding box center [498, 247] width 996 height 494
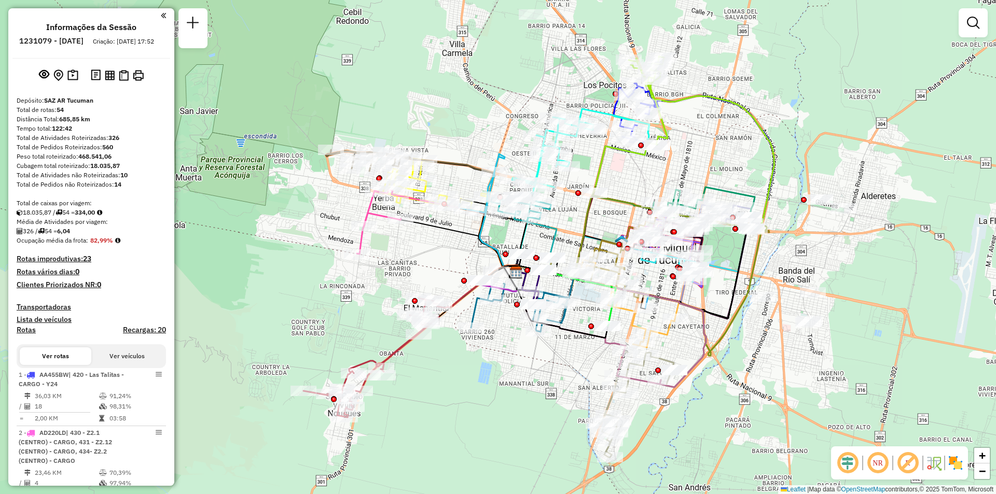
drag, startPoint x: 435, startPoint y: 270, endPoint x: 460, endPoint y: 224, distance: 51.8
click at [405, 272] on div "Janela de atendimento Grade de atendimento Capacidade Transportadoras Veículos …" at bounding box center [498, 247] width 996 height 494
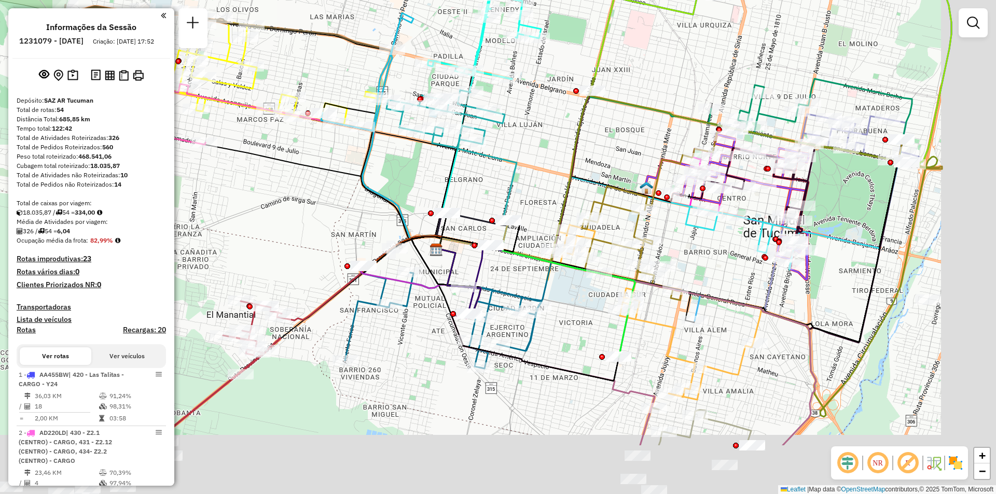
drag, startPoint x: 384, startPoint y: 289, endPoint x: 311, endPoint y: 191, distance: 122.7
click at [311, 191] on div "Janela de atendimento Grade de atendimento Capacidade Transportadoras Veículos …" at bounding box center [498, 247] width 996 height 494
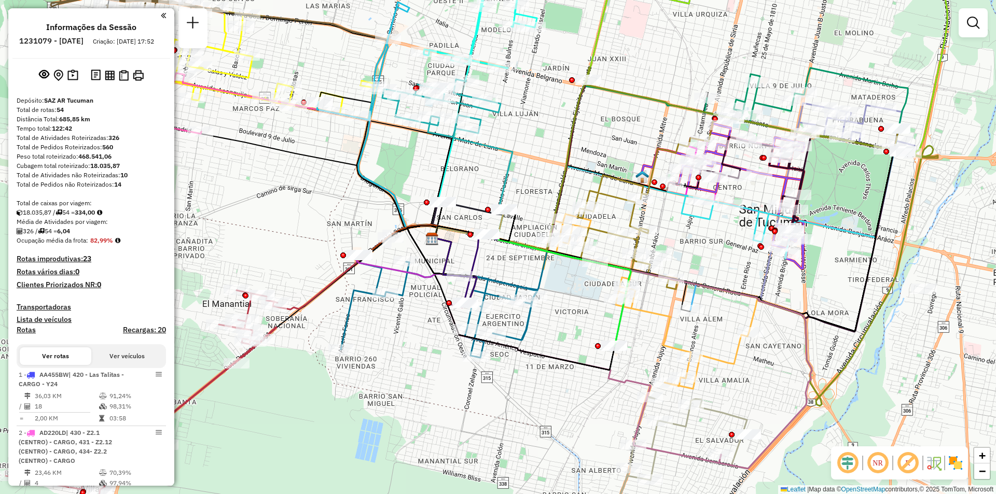
drag, startPoint x: 447, startPoint y: 324, endPoint x: 375, endPoint y: 503, distance: 192.8
click at [375, 494] on html "Aguarde... Pop-up bloqueado! Seu navegador bloqueou automáticamente a abertura …" at bounding box center [498, 247] width 996 height 494
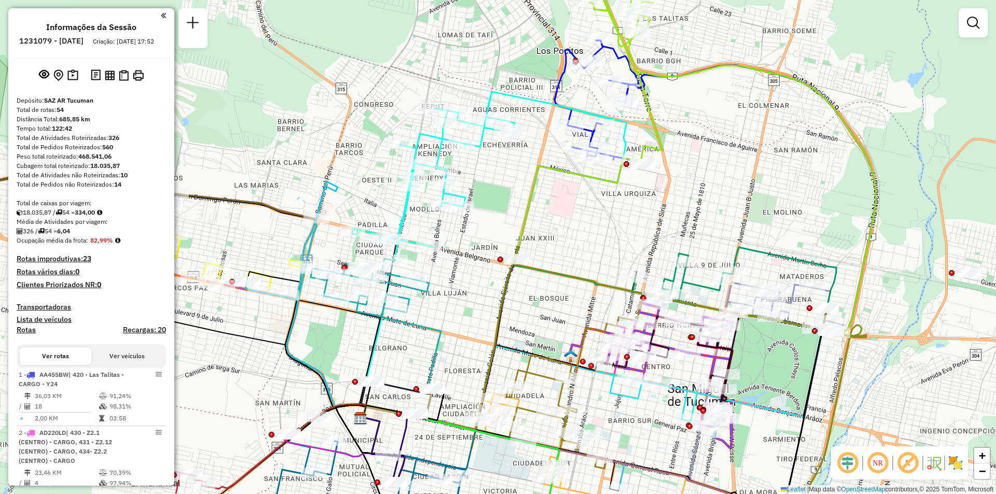
select select "**********"
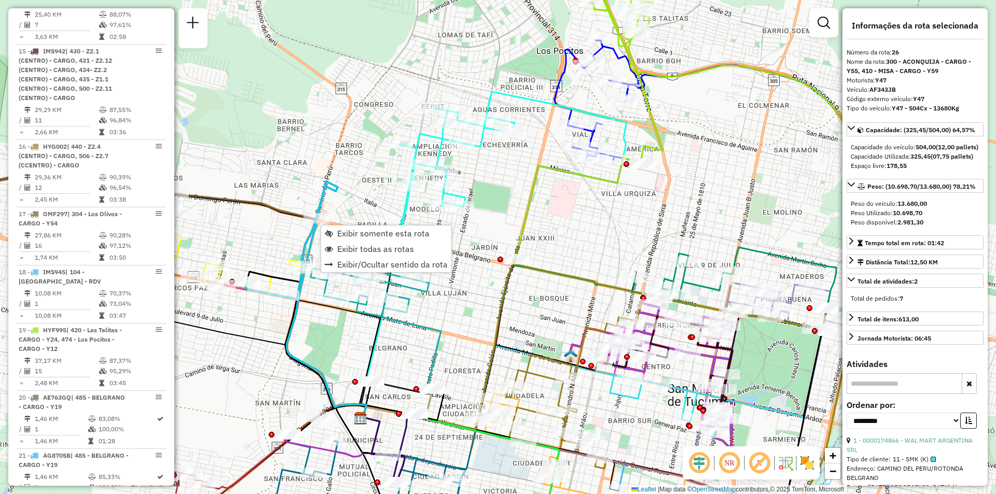
scroll to position [2093, 0]
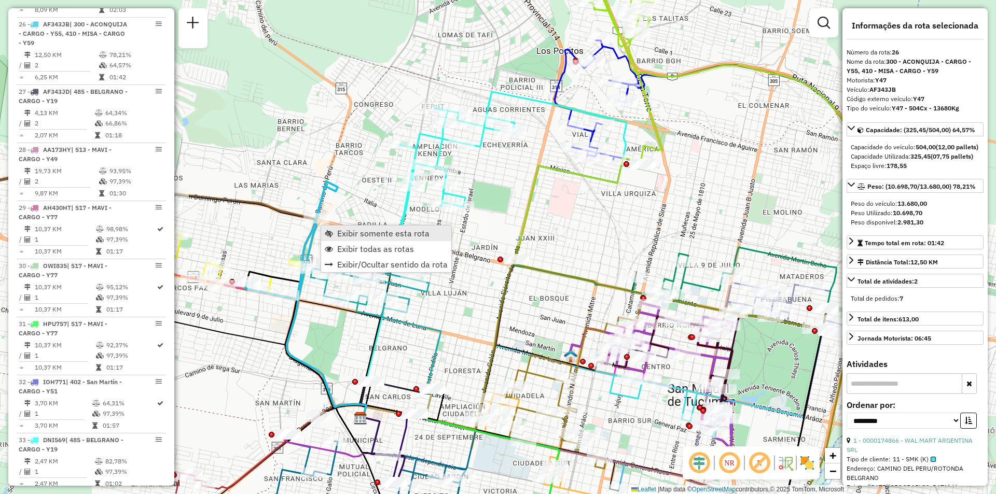
click at [343, 237] on span "Exibir somente esta rota" at bounding box center [383, 233] width 92 height 8
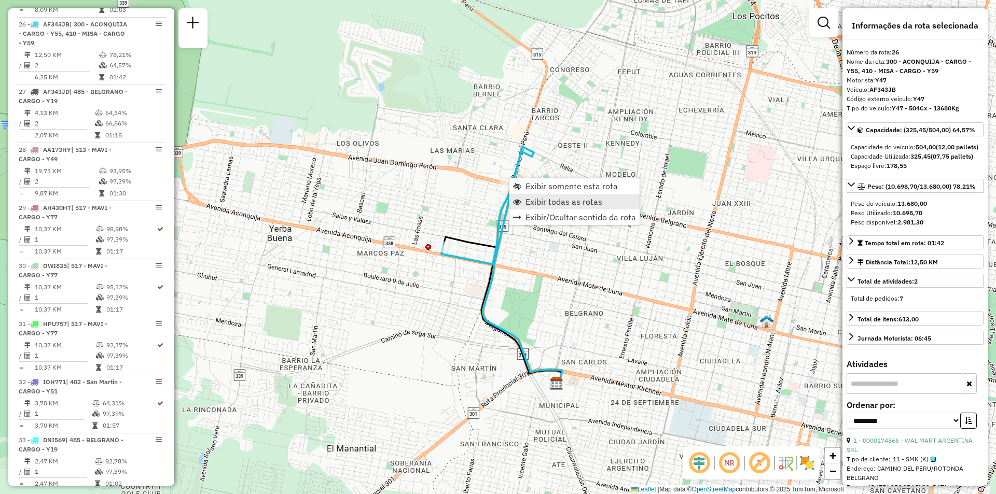
click at [555, 203] on span "Exibir todas as rotas" at bounding box center [564, 202] width 77 height 8
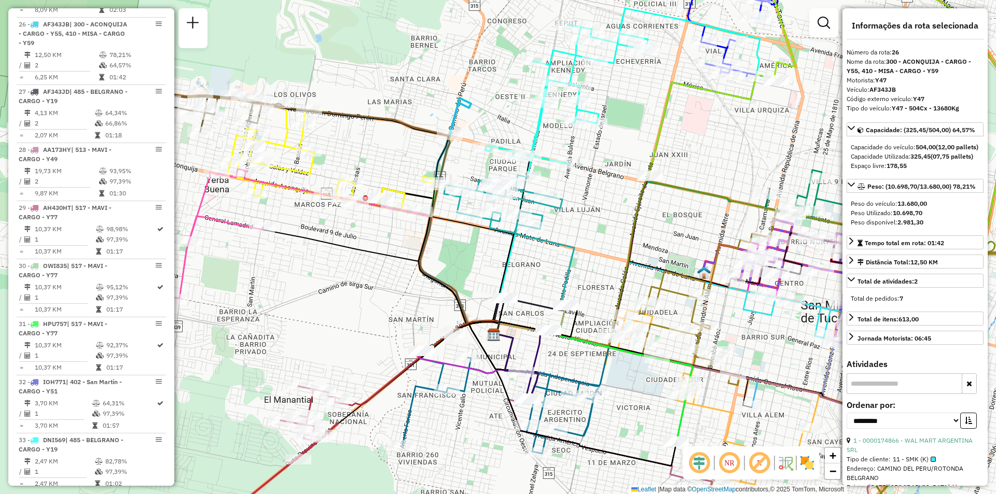
drag, startPoint x: 627, startPoint y: 309, endPoint x: 548, endPoint y: 256, distance: 95.0
click at [551, 256] on div "Janela de atendimento Grade de atendimento Capacidade Transportadoras Veículos …" at bounding box center [498, 247] width 996 height 494
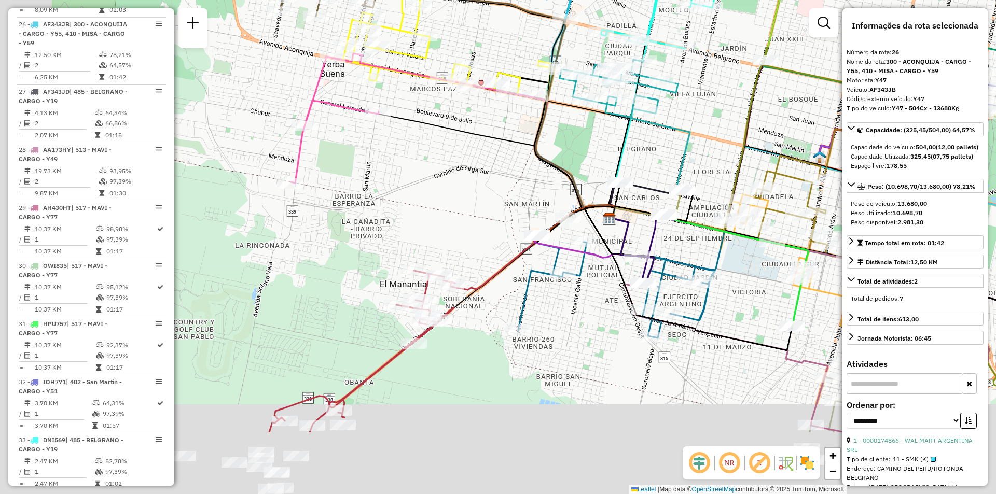
drag, startPoint x: 470, startPoint y: 296, endPoint x: 567, endPoint y: 154, distance: 171.8
click at [610, 138] on div "Janela de atendimento Grade de atendimento Capacidade Transportadoras Veículos …" at bounding box center [498, 247] width 996 height 494
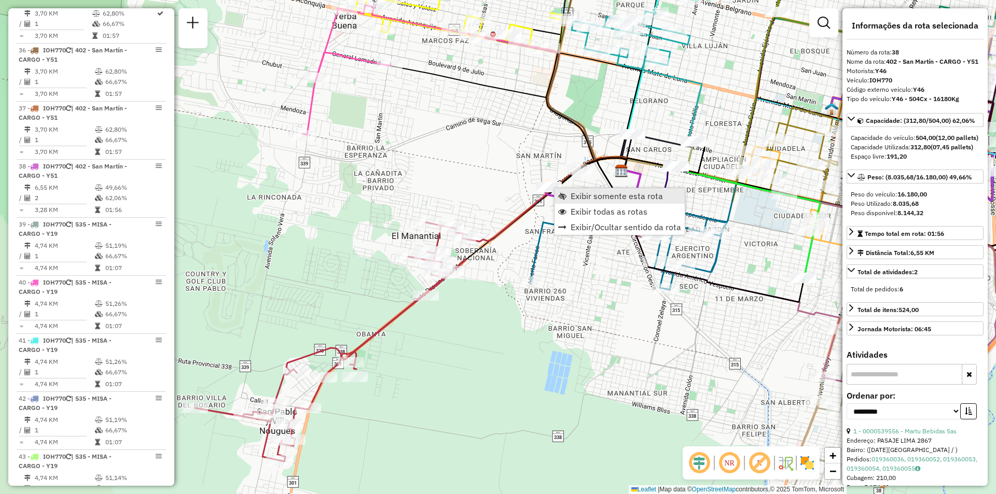
scroll to position [2800, 0]
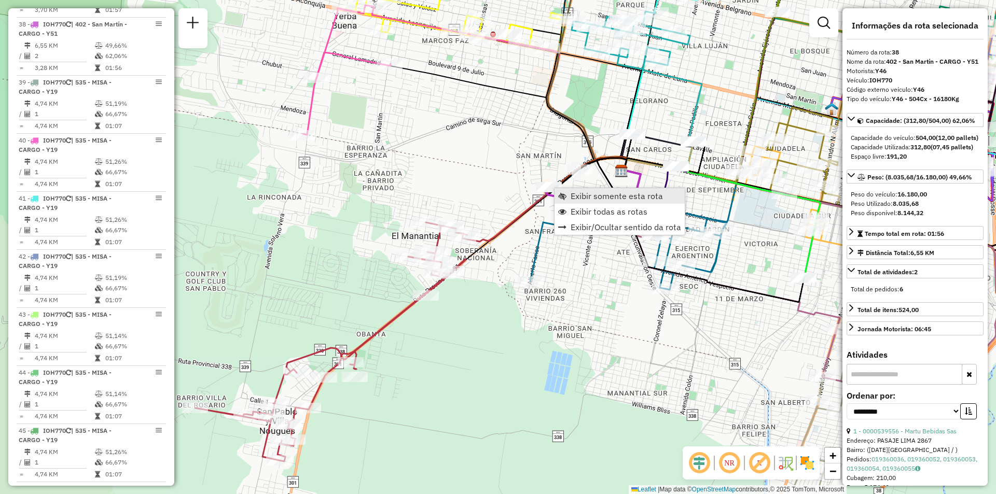
click at [574, 193] on span "Exibir somente esta rota" at bounding box center [617, 196] width 92 height 8
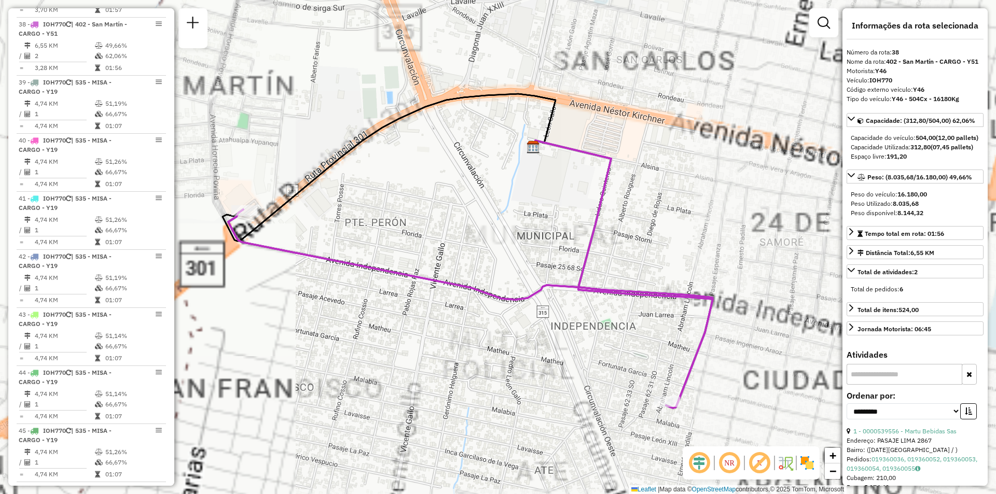
drag, startPoint x: 626, startPoint y: 244, endPoint x: 594, endPoint y: 242, distance: 31.7
click at [588, 243] on div "Janela de atendimento Grade de atendimento Capacidade Transportadoras Veículos …" at bounding box center [498, 247] width 996 height 494
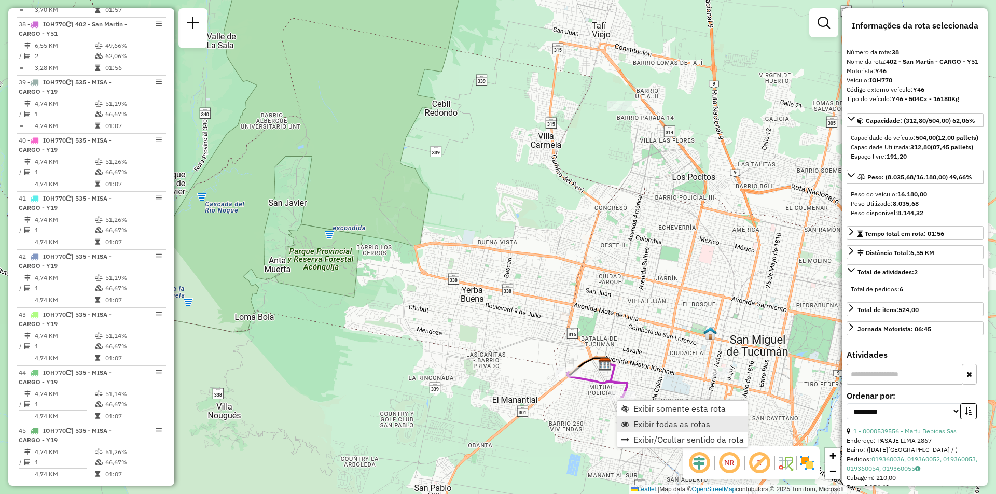
click at [675, 427] on span "Exibir todas as rotas" at bounding box center [672, 424] width 77 height 8
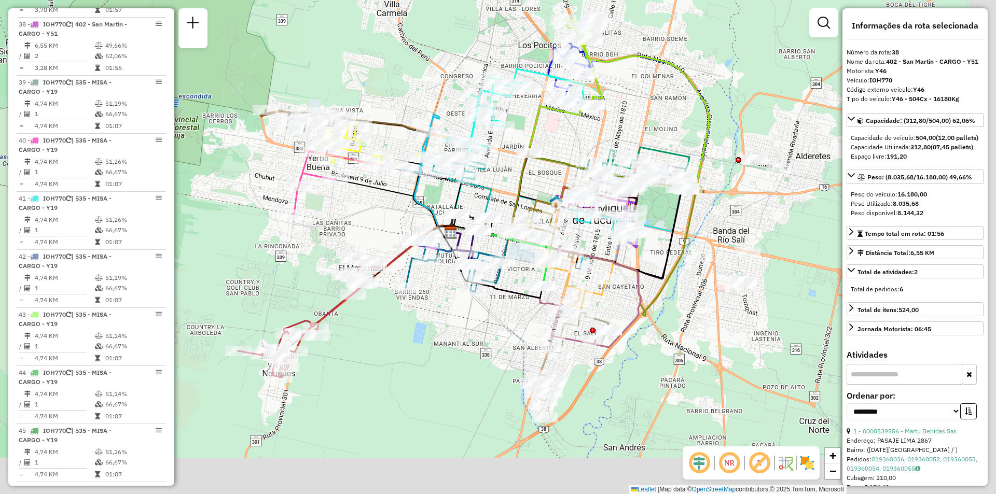
drag, startPoint x: 589, startPoint y: 315, endPoint x: 504, endPoint y: 168, distance: 170.2
click at [504, 168] on div "Janela de atendimento Grade de atendimento Capacidade Transportadoras Veículos …" at bounding box center [498, 247] width 996 height 494
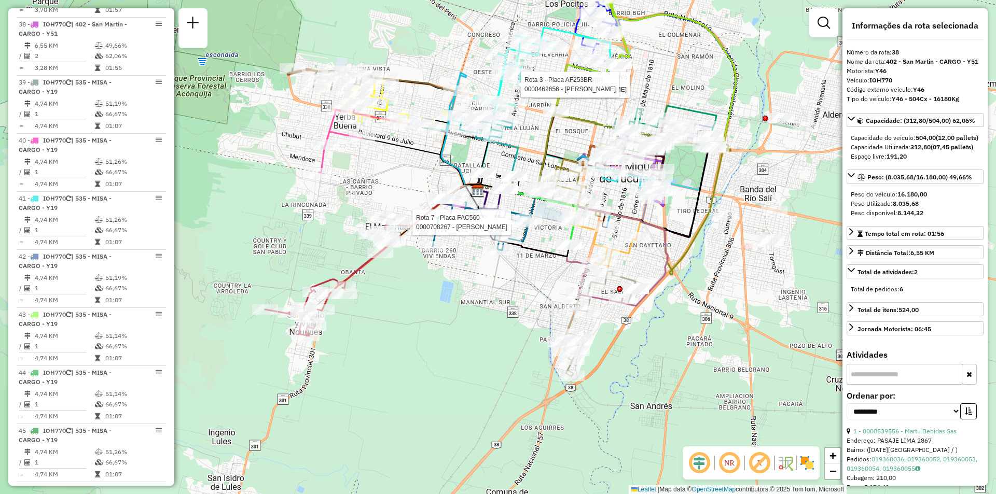
click at [530, 260] on div "Rota 3 - Placa AF253BR 0000707057 - Medina Luis Eduardo Rota 3 - Placa AF253BR …" at bounding box center [498, 247] width 996 height 494
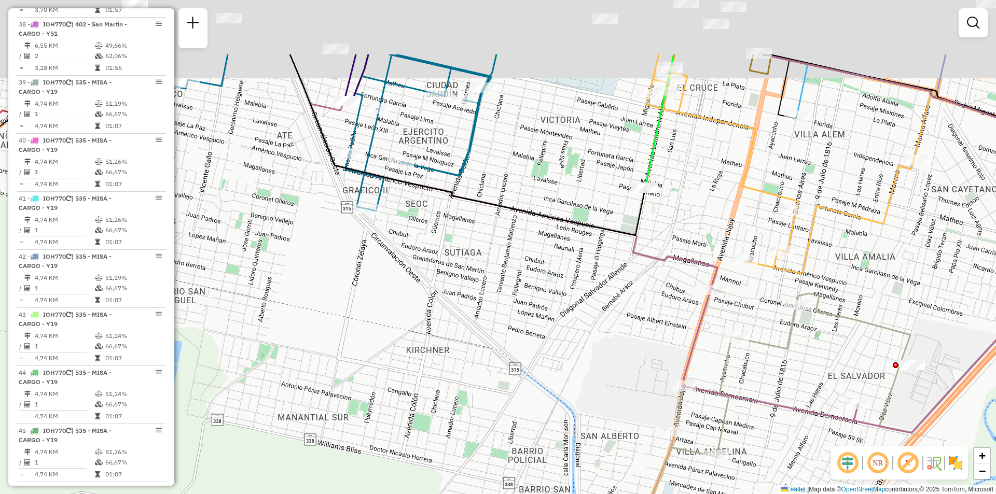
click at [448, 309] on div "Janela de atendimento Grade de atendimento Capacidade Transportadoras Veículos …" at bounding box center [498, 247] width 996 height 494
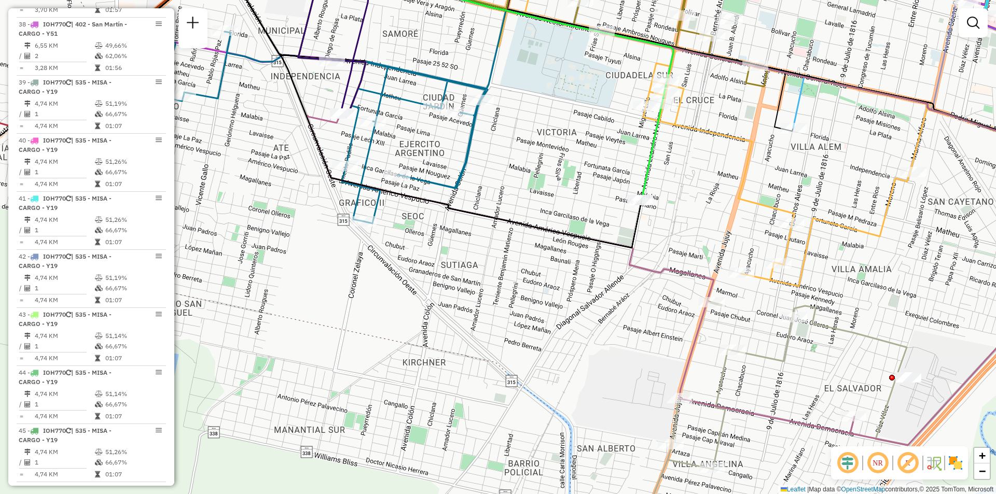
drag, startPoint x: 552, startPoint y: 114, endPoint x: 401, endPoint y: 249, distance: 202.5
click at [397, 248] on div "Rota 7 - Placa FAC560 0000403690 - ROJAS FABIANA ALEJANDRA. Janela de atendimen…" at bounding box center [498, 247] width 996 height 494
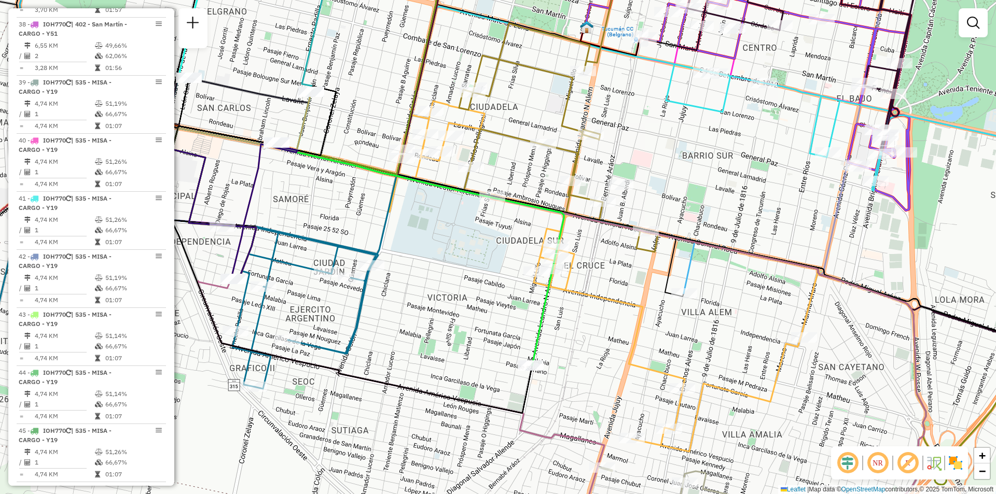
drag, startPoint x: 636, startPoint y: 142, endPoint x: 681, endPoint y: 173, distance: 55.3
click at [681, 173] on div "Janela de atendimento Grade de atendimento Capacidade Transportadoras Veículos …" at bounding box center [498, 247] width 996 height 494
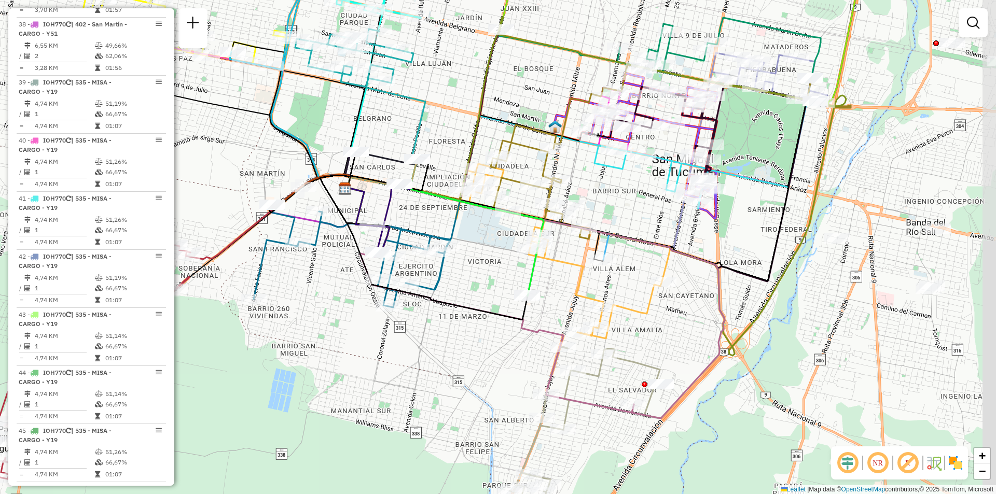
drag, startPoint x: 592, startPoint y: 286, endPoint x: 587, endPoint y: 263, distance: 23.7
click at [587, 264] on div "Janela de atendimento Grade de atendimento Capacidade Transportadoras Veículos …" at bounding box center [498, 247] width 996 height 494
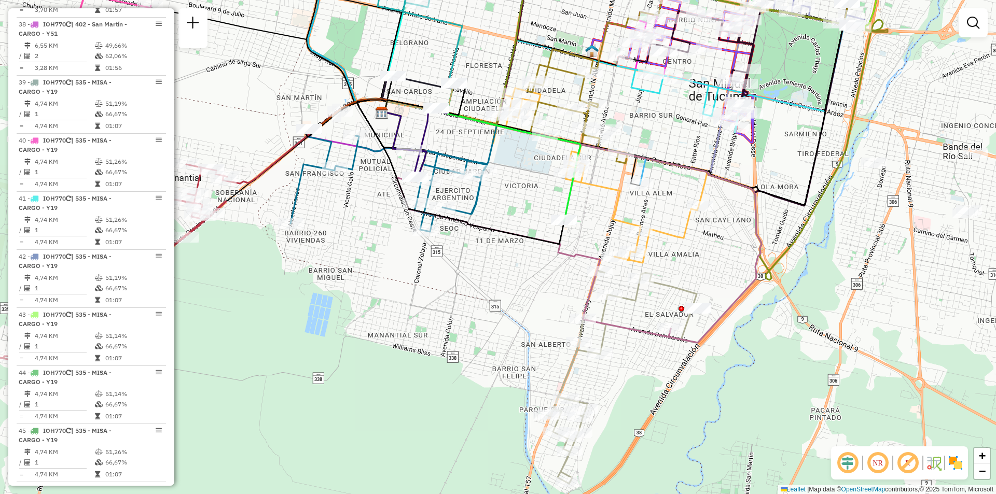
drag, startPoint x: 573, startPoint y: 399, endPoint x: 614, endPoint y: 322, distance: 87.5
click at [618, 322] on div "Rota 11 - Placa IOH788 0000463482 - SALGUERO MARTIN ADAN Janela de atendimento …" at bounding box center [498, 247] width 996 height 494
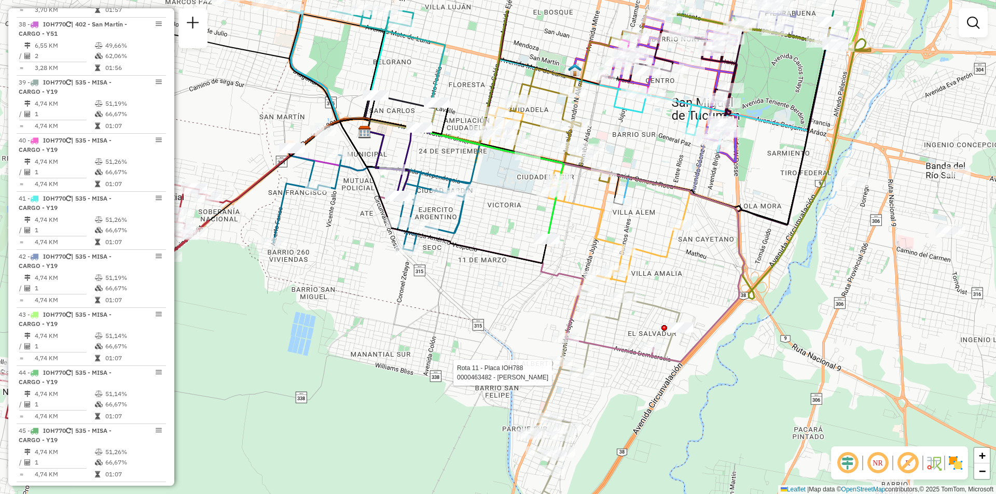
drag, startPoint x: 506, startPoint y: 287, endPoint x: 505, endPoint y: 300, distance: 12.5
click at [505, 300] on div "Rota 11 - Placa IOH788 0000463482 - SALGUERO MARTIN ADAN Janela de atendimento …" at bounding box center [498, 247] width 996 height 494
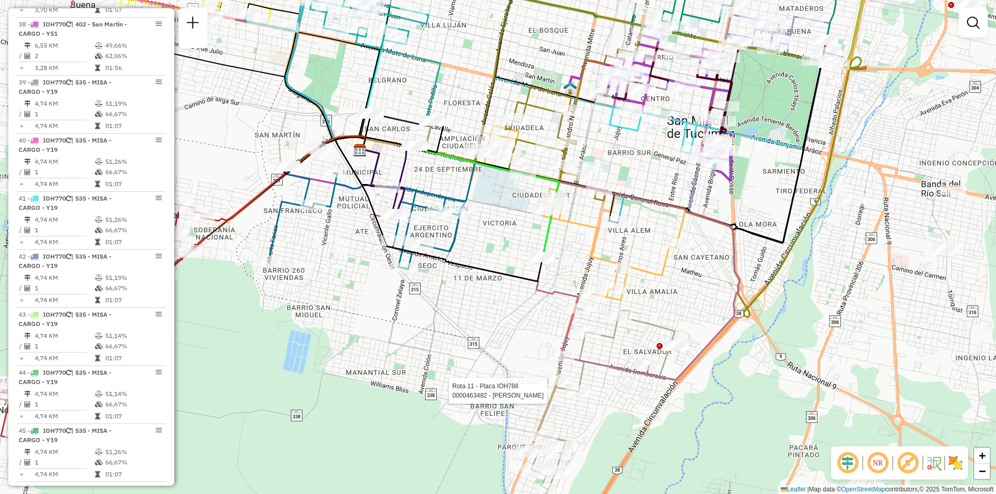
click at [510, 225] on div "Rota 11 - Placa IOH788 0000463482 - SALGUERO MARTIN ADAN Janela de atendimento …" at bounding box center [498, 247] width 996 height 494
select select "**********"
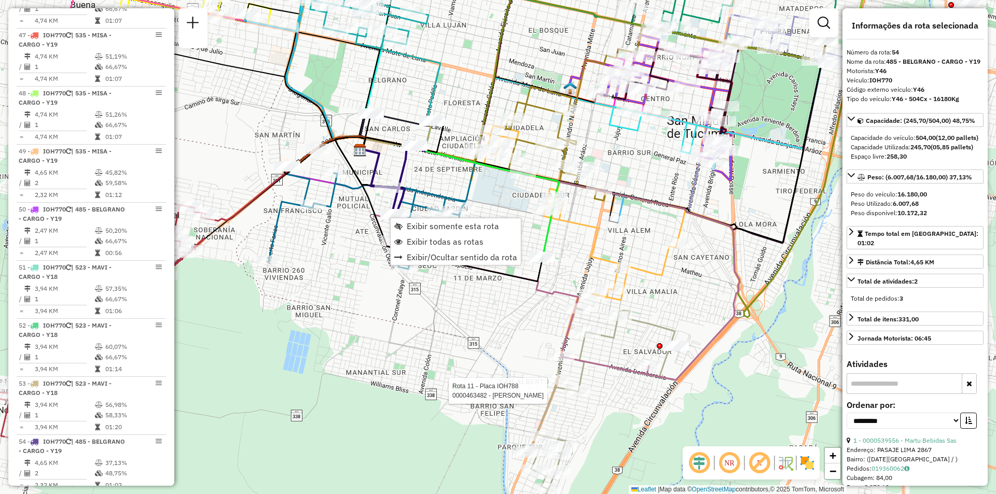
scroll to position [3537, 0]
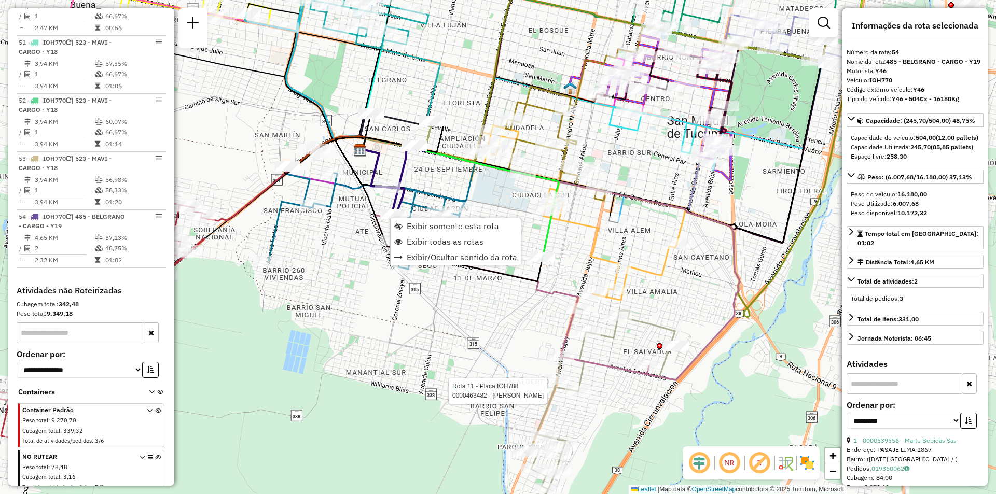
click at [422, 216] on div "Rota 11 - Placa IOH788 0000463482 - SALGUERO MARTIN ADAN Rota 7 - Placa FAC560 …" at bounding box center [498, 247] width 996 height 494
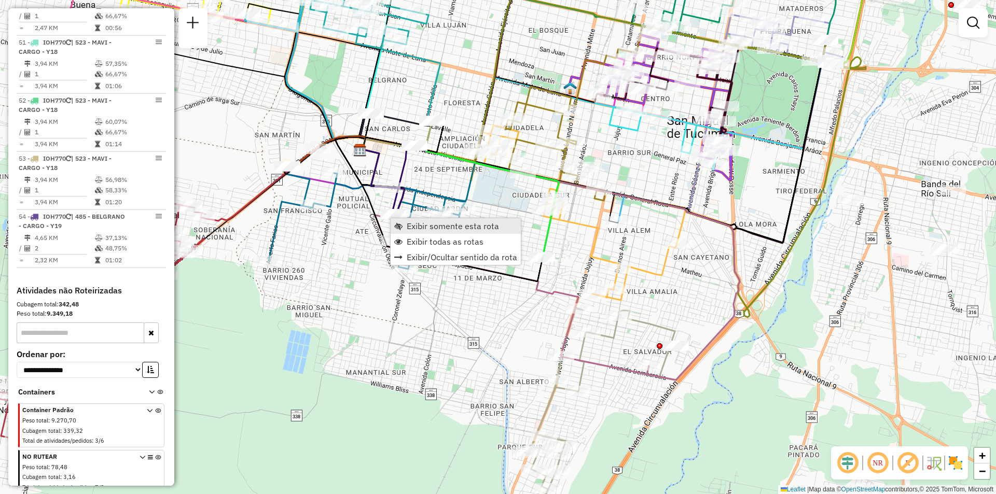
click at [426, 226] on div "Rota 11 - Placa IOH788 0000463482 - SALGUERO MARTIN ADAN Janela de atendimento …" at bounding box center [498, 247] width 996 height 494
select select "**********"
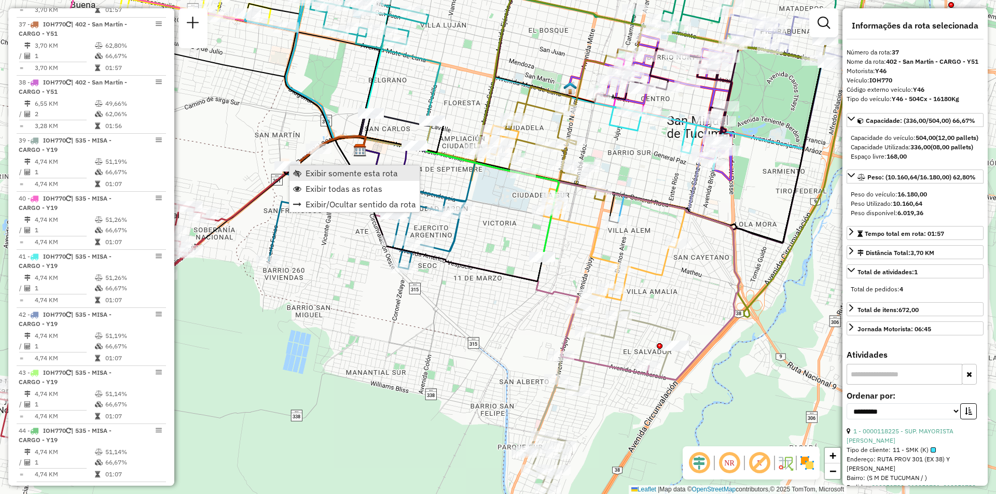
scroll to position [2742, 0]
click at [323, 172] on span "Exibir somente esta rota" at bounding box center [352, 173] width 92 height 8
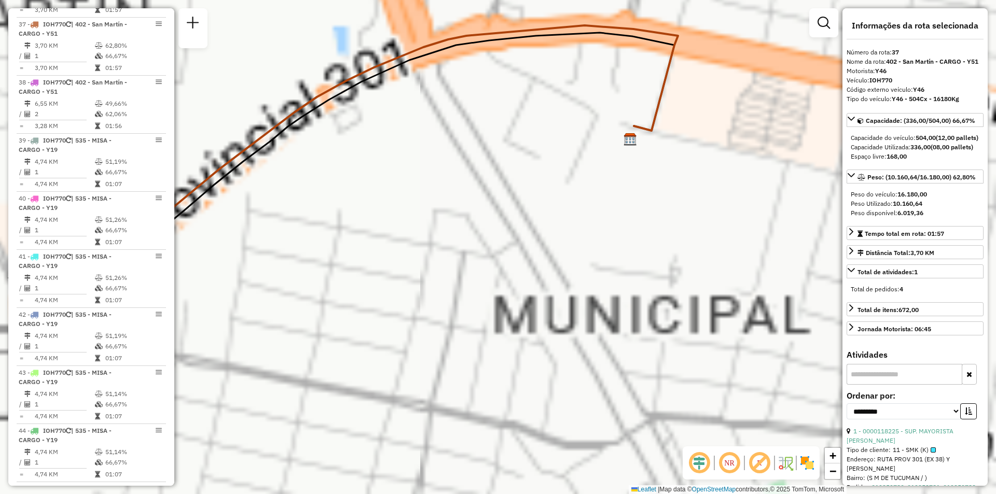
drag, startPoint x: 398, startPoint y: 224, endPoint x: 256, endPoint y: 133, distance: 168.3
click at [234, 146] on icon at bounding box center [357, 156] width 642 height 263
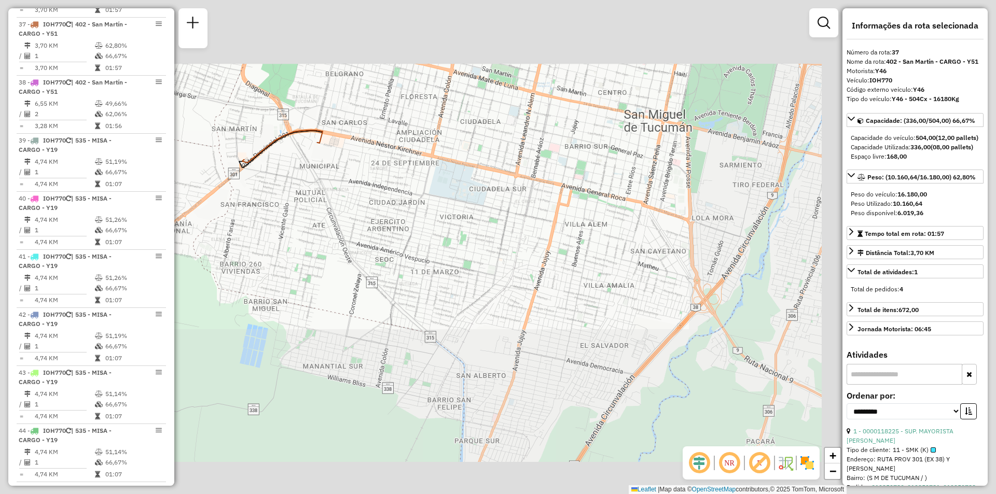
drag, startPoint x: 485, startPoint y: 239, endPoint x: 436, endPoint y: 226, distance: 50.5
click at [488, 239] on div "Janela de atendimento Grade de atendimento Capacidade Transportadoras Veículos …" at bounding box center [498, 247] width 996 height 494
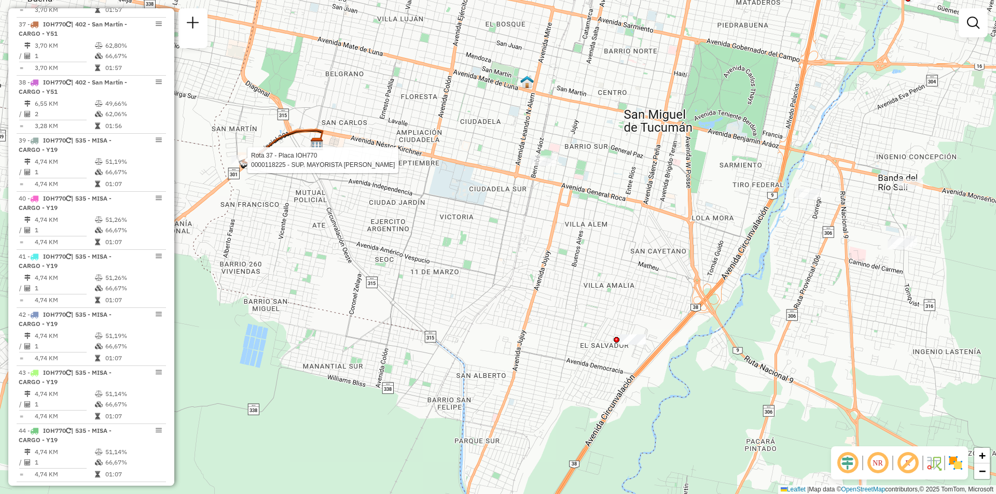
select select "**********"
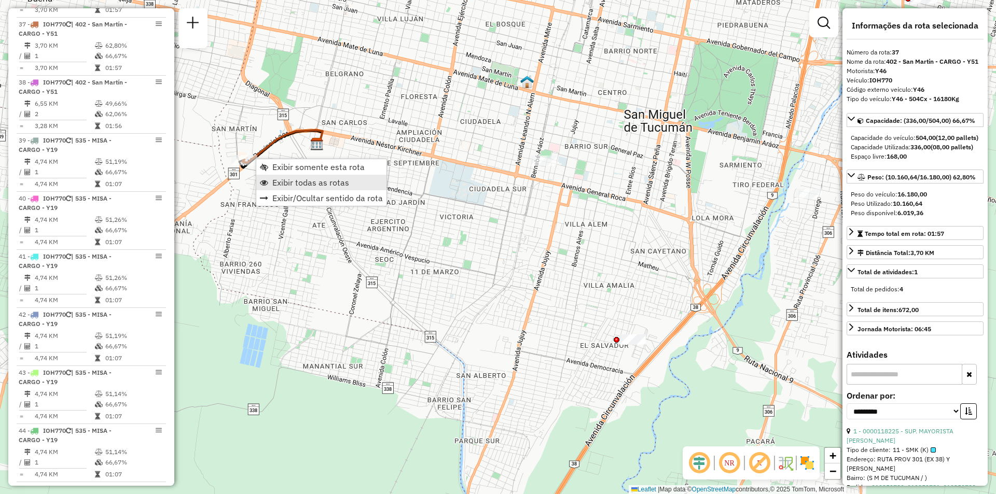
click at [288, 184] on span "Exibir todas as rotas" at bounding box center [310, 182] width 77 height 8
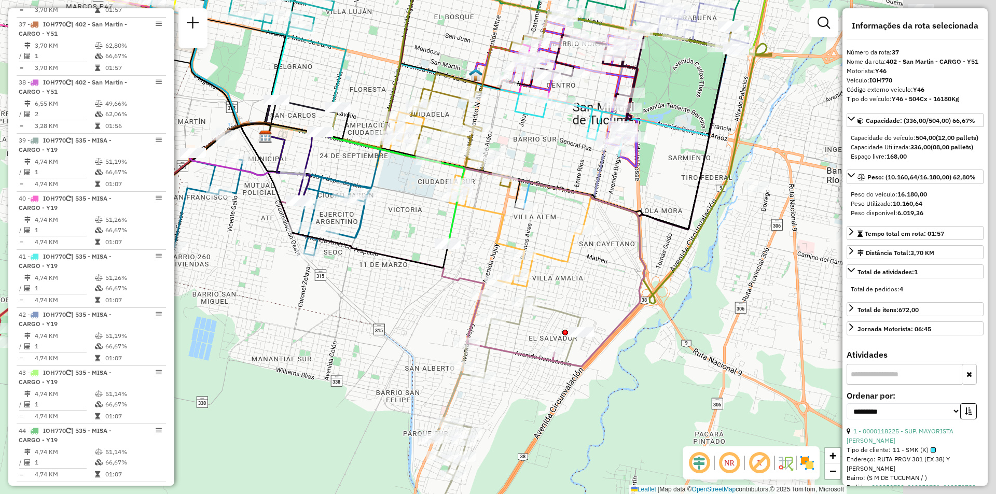
drag, startPoint x: 491, startPoint y: 208, endPoint x: 267, endPoint y: 203, distance: 224.2
click at [267, 203] on div "Janela de atendimento Grade de atendimento Capacidade Transportadoras Veículos …" at bounding box center [498, 247] width 996 height 494
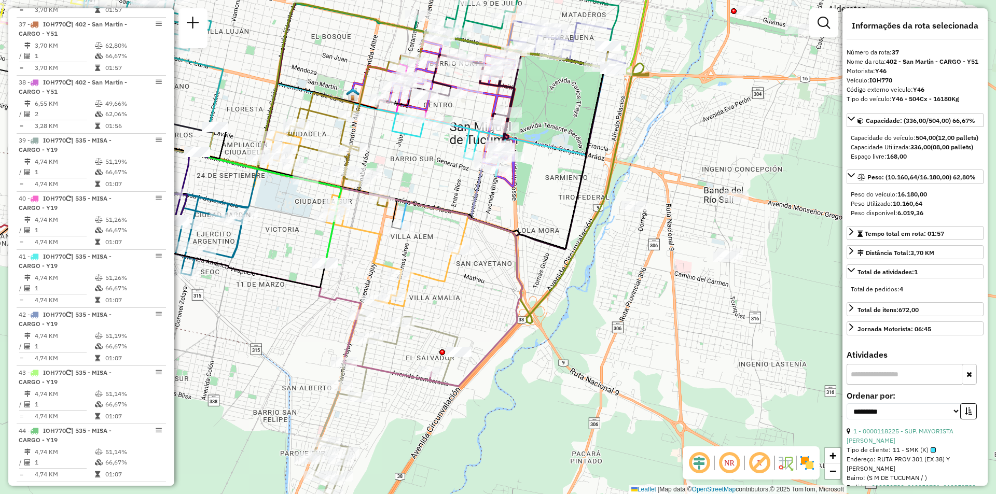
drag, startPoint x: 497, startPoint y: 221, endPoint x: 492, endPoint y: 252, distance: 31.9
click at [492, 252] on div "Janela de atendimento Grade de atendimento Capacidade Transportadoras Veículos …" at bounding box center [498, 247] width 996 height 494
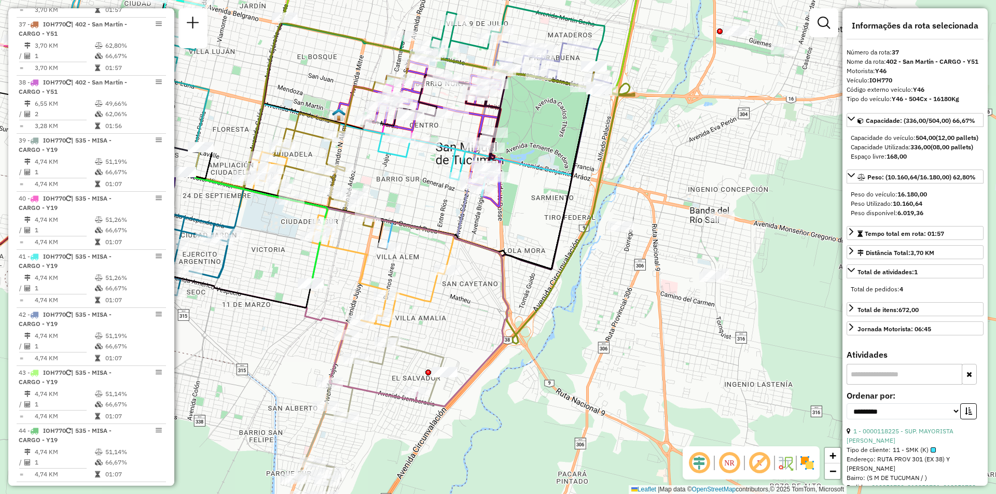
drag, startPoint x: 503, startPoint y: 222, endPoint x: 466, endPoint y: 278, distance: 67.5
click at [466, 278] on div "Janela de atendimento Grade de atendimento Capacidade Transportadoras Veículos …" at bounding box center [498, 247] width 996 height 494
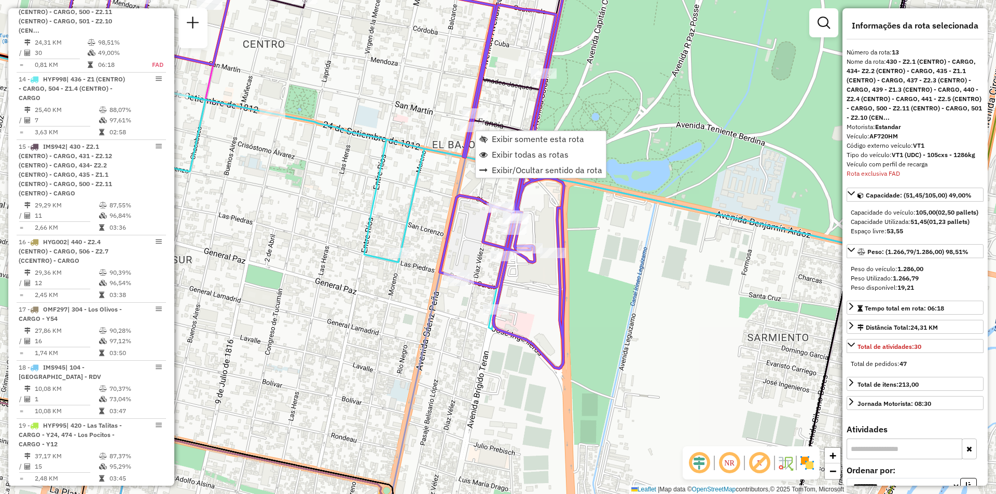
scroll to position [1188, 0]
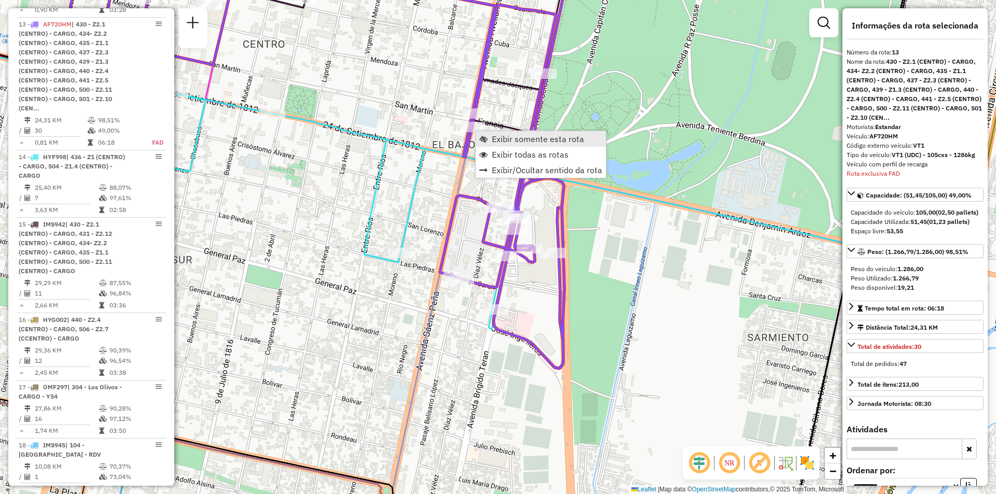
click at [512, 135] on span "Exibir somente esta rota" at bounding box center [538, 139] width 92 height 8
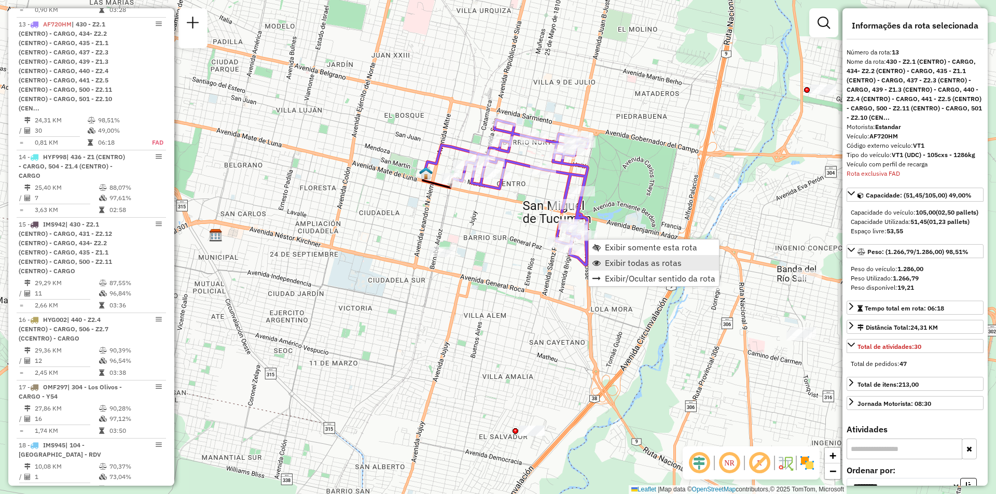
click at [602, 257] on link "Exibir todas as rotas" at bounding box center [654, 263] width 130 height 16
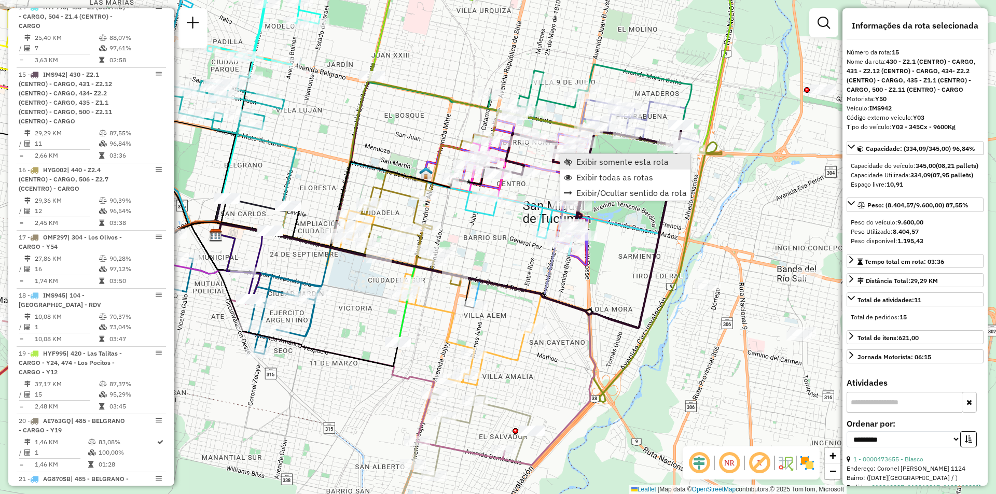
scroll to position [1389, 0]
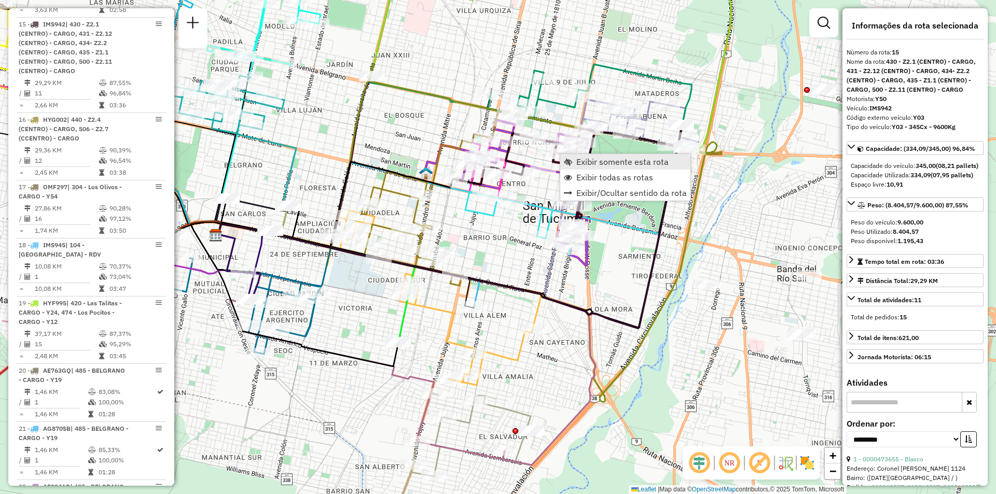
click at [573, 165] on link "Exibir somente esta rota" at bounding box center [625, 162] width 130 height 16
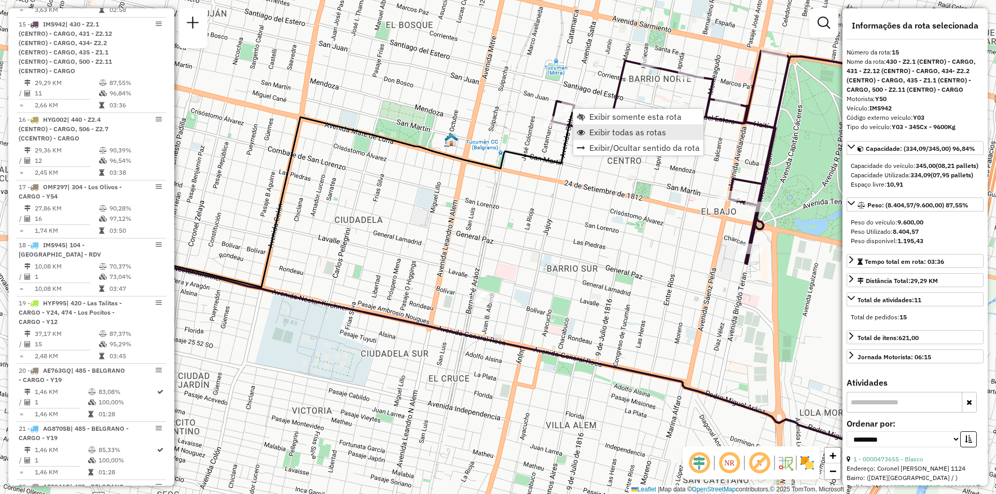
click at [603, 131] on span "Exibir todas as rotas" at bounding box center [627, 132] width 77 height 8
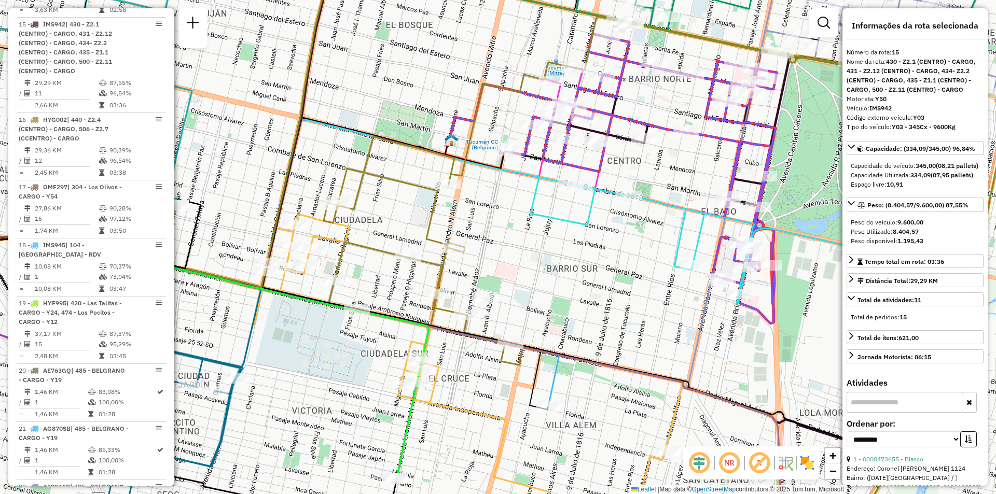
click at [554, 232] on div "Janela de atendimento Grade de atendimento Capacidade Transportadoras Veículos …" at bounding box center [498, 247] width 996 height 494
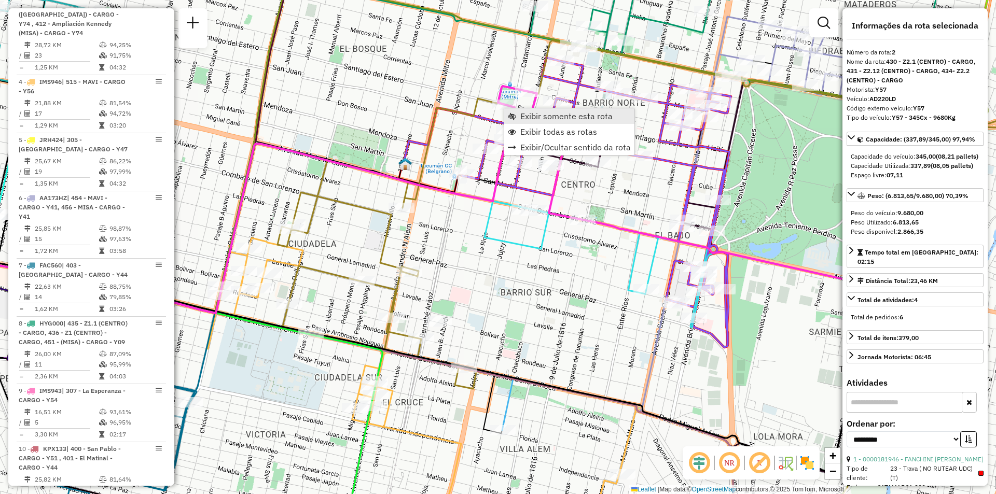
scroll to position [428, 0]
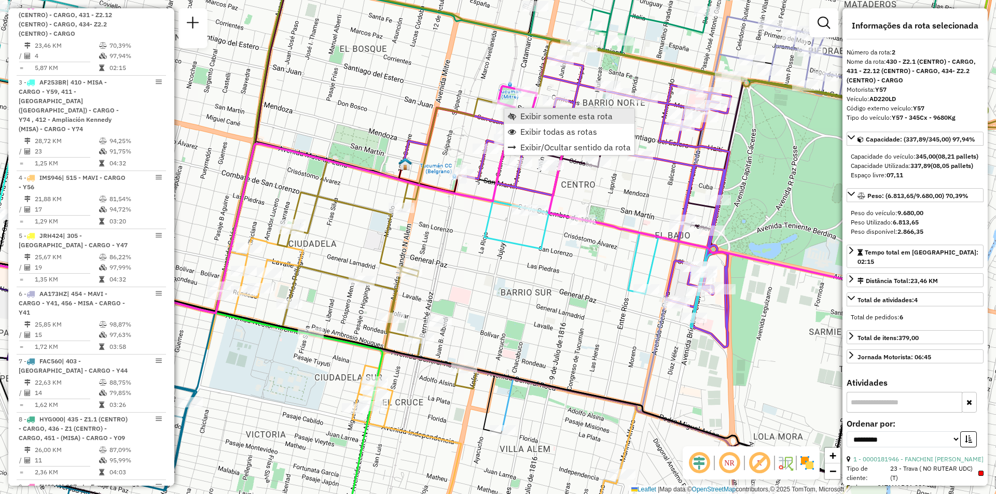
click at [534, 114] on span "Exibir somente esta rota" at bounding box center [566, 116] width 92 height 8
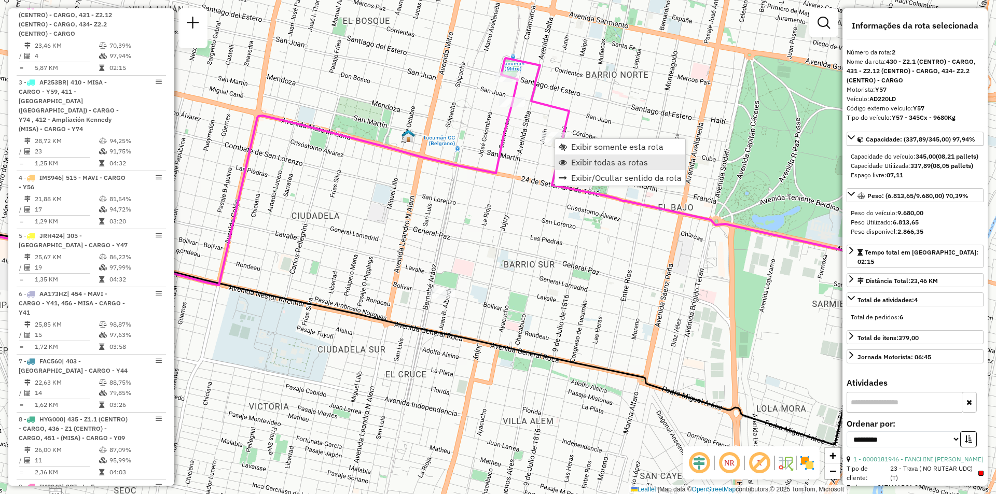
click at [590, 165] on span "Exibir todas as rotas" at bounding box center [609, 162] width 77 height 8
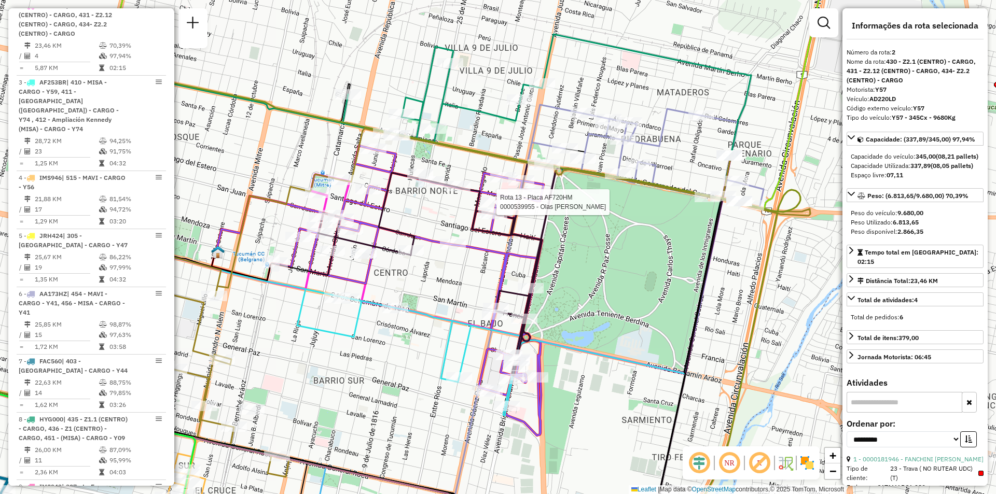
drag, startPoint x: 645, startPoint y: 174, endPoint x: 624, endPoint y: 186, distance: 24.4
click at [624, 187] on div "Rota 13 - Placa AF720HM 0000539955 - Olas Diego Roberto Rota 15 - Placa IMS942 …" at bounding box center [498, 247] width 996 height 494
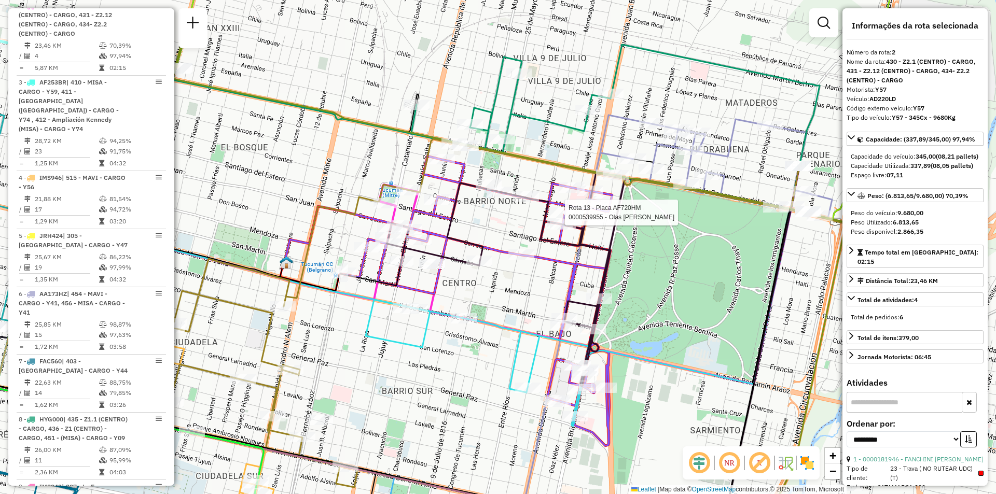
drag, startPoint x: 544, startPoint y: 146, endPoint x: 566, endPoint y: 145, distance: 22.3
click at [566, 145] on div "Rota 13 - Placa AF720HM 0000539955 - Olas Diego Roberto Janela de atendimento G…" at bounding box center [498, 247] width 996 height 494
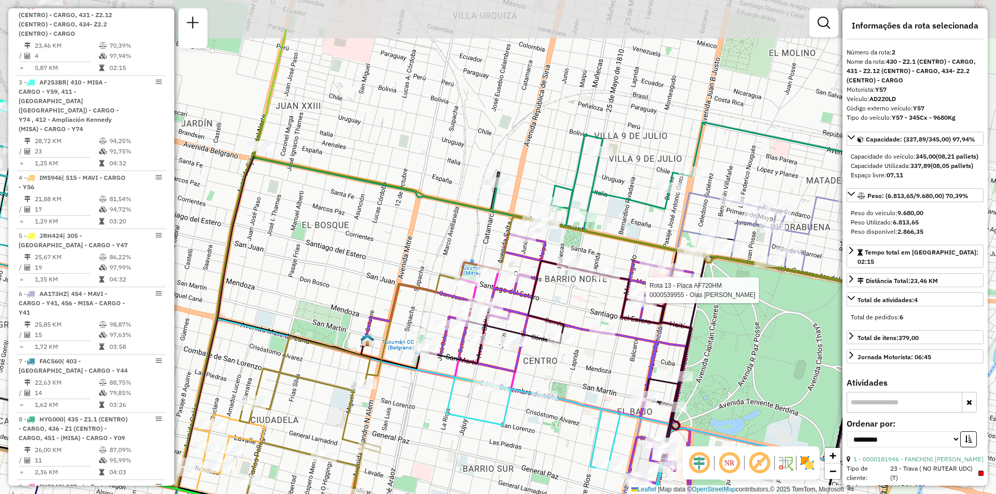
drag, startPoint x: 525, startPoint y: 294, endPoint x: 549, endPoint y: 320, distance: 35.6
click at [549, 320] on icon at bounding box center [674, 354] width 413 height 221
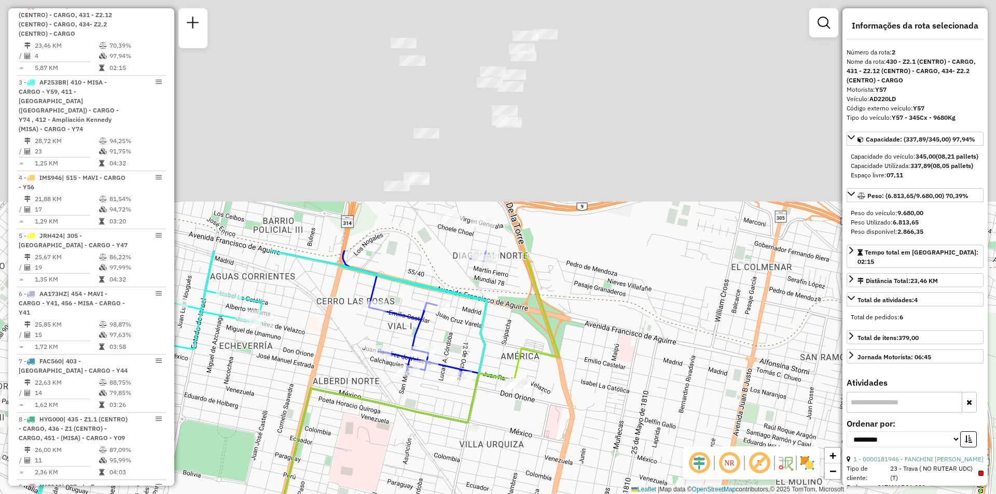
drag, startPoint x: 424, startPoint y: 396, endPoint x: 446, endPoint y: 515, distance: 120.2
click at [446, 494] on html "Aguarde... Pop-up bloqueado! Seu navegador bloqueou automáticamente a abertura …" at bounding box center [498, 247] width 996 height 494
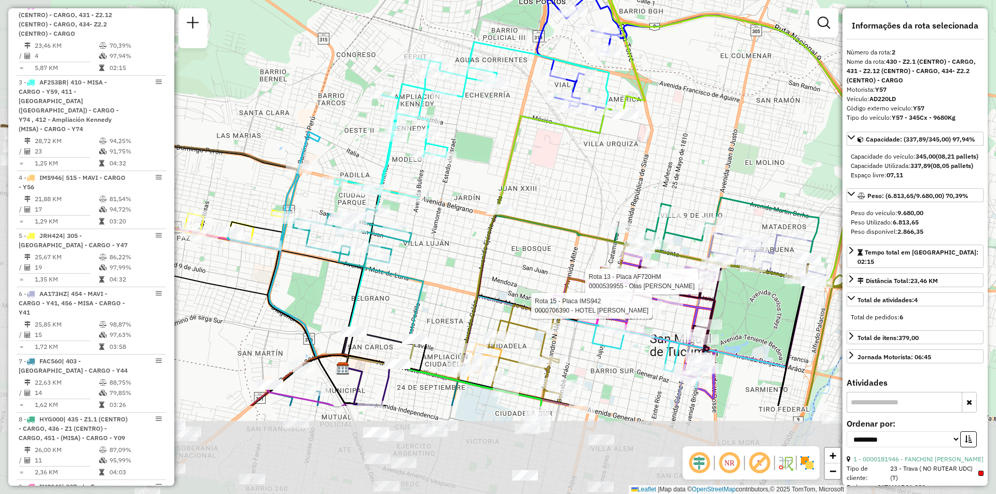
click at [689, 104] on div "Rota 13 - Placa AF720HM 0000539955 - Olas Diego Roberto Rota 15 - Placa IMS942 …" at bounding box center [498, 247] width 996 height 494
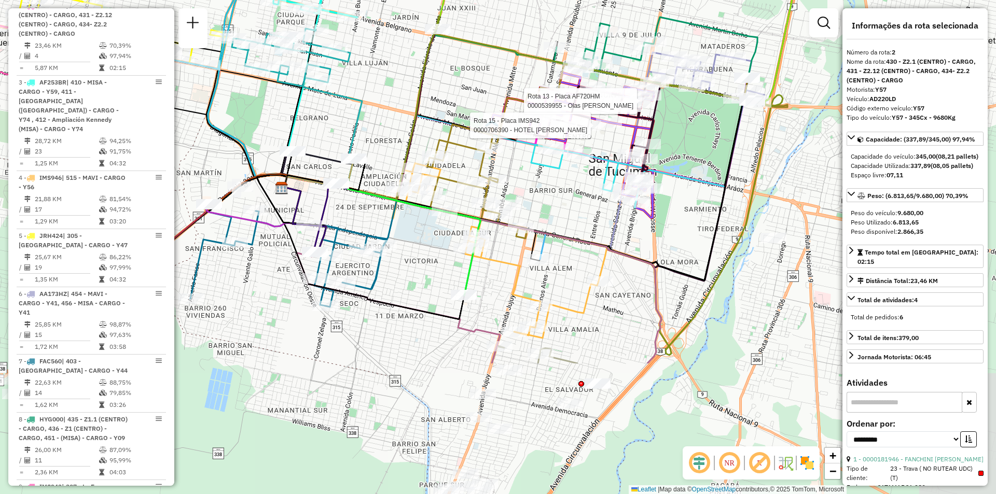
drag, startPoint x: 560, startPoint y: 136, endPoint x: 456, endPoint y: 16, distance: 159.3
click at [456, 16] on div "Rota 13 - Placa AF720HM 0000539955 - Olas Diego Roberto Rota 15 - Placa IMS942 …" at bounding box center [498, 247] width 996 height 494
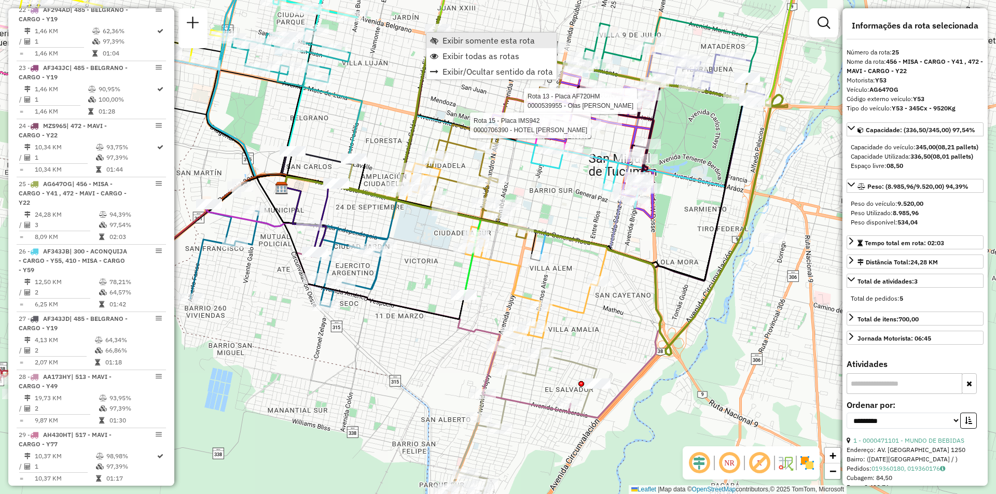
scroll to position [2026, 0]
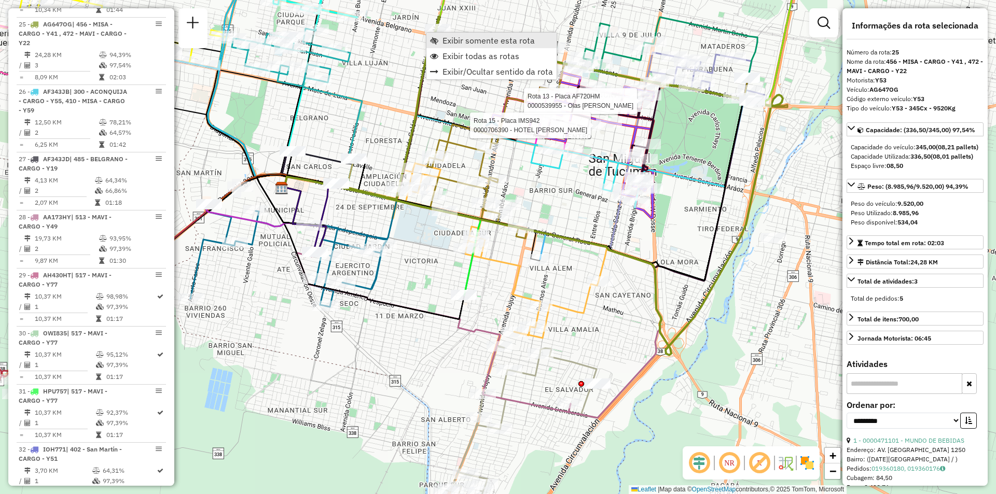
click at [461, 40] on span "Exibir somente esta rota" at bounding box center [489, 40] width 92 height 8
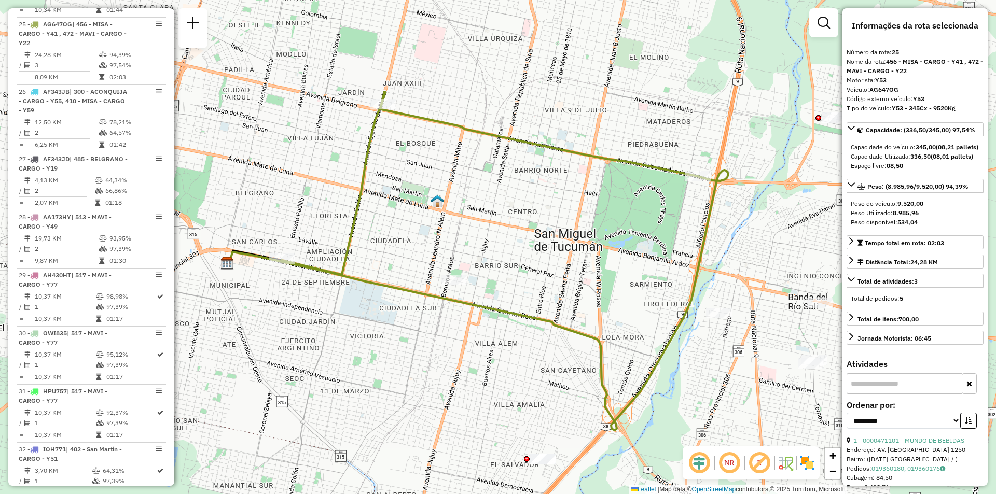
drag, startPoint x: 497, startPoint y: 115, endPoint x: 476, endPoint y: 129, distance: 24.6
click at [476, 129] on icon at bounding box center [490, 183] width 416 height 183
click at [401, 133] on link "Exibir todas as rotas" at bounding box center [445, 128] width 130 height 16
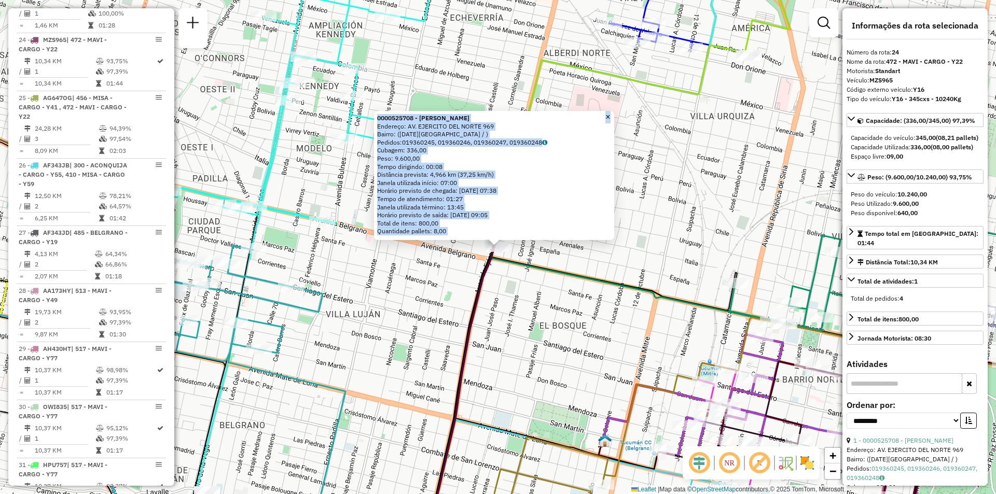
scroll to position [1968, 0]
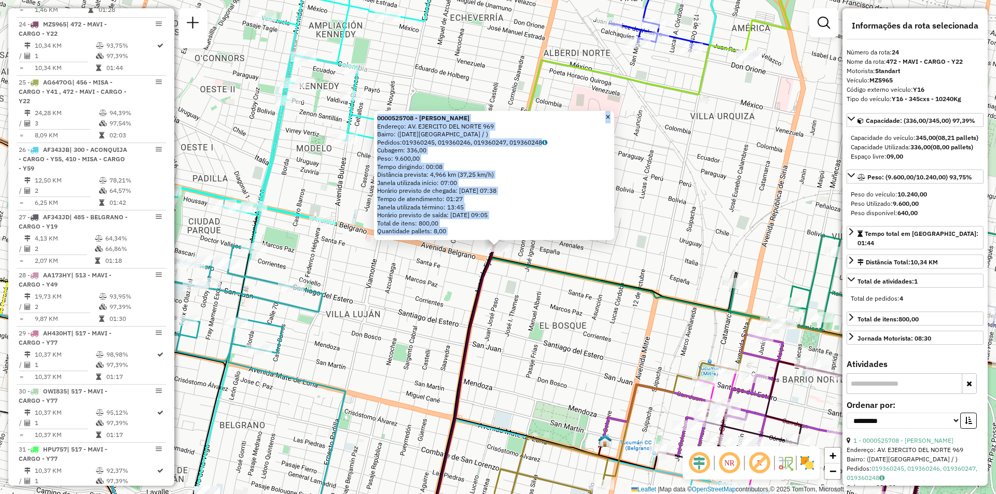
drag, startPoint x: 739, startPoint y: 65, endPoint x: 706, endPoint y: 111, distance: 56.5
click at [739, 67] on div "0000525708 - Saccomani Guillermo Rodolfo Endereço: AV. EJERCITO DEL NORTE 969 B…" at bounding box center [498, 247] width 996 height 494
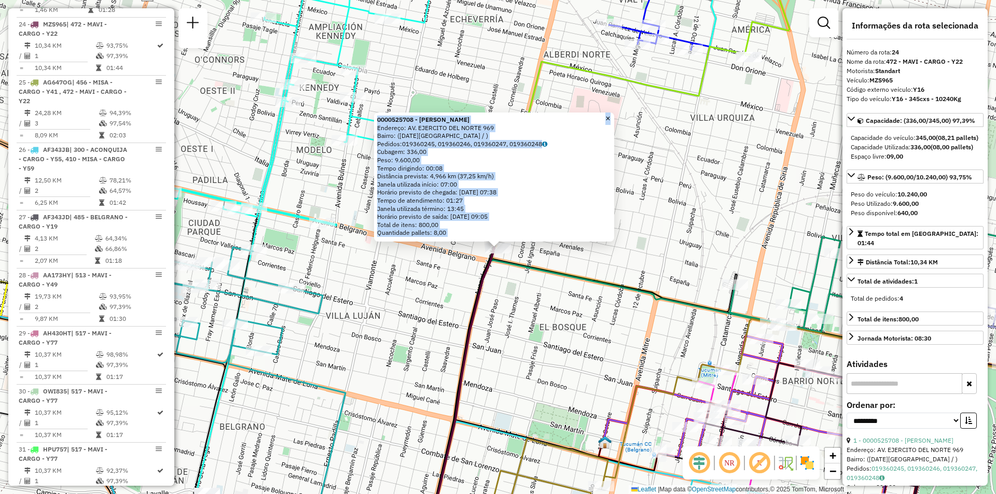
click at [678, 147] on div "0000525708 - Saccomani Guillermo Rodolfo Endereço: AV. EJERCITO DEL NORTE 969 B…" at bounding box center [498, 247] width 996 height 494
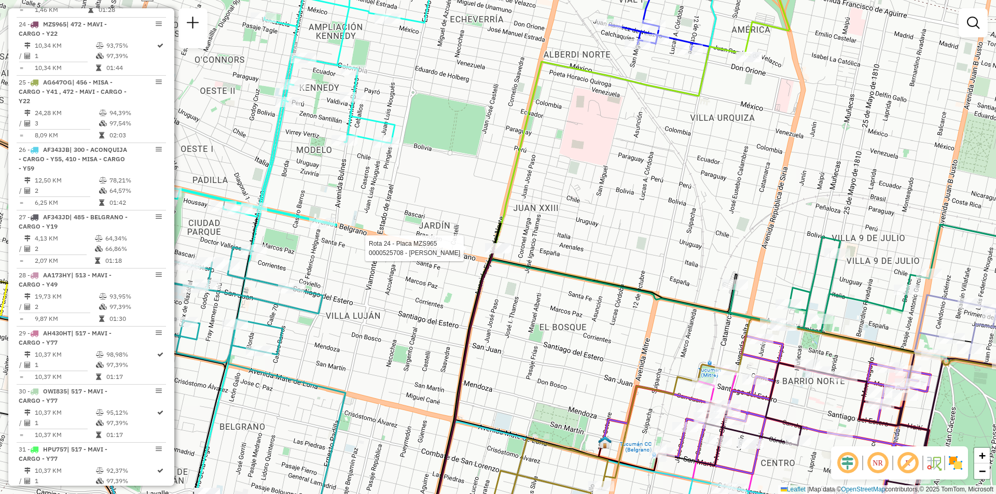
select select "**********"
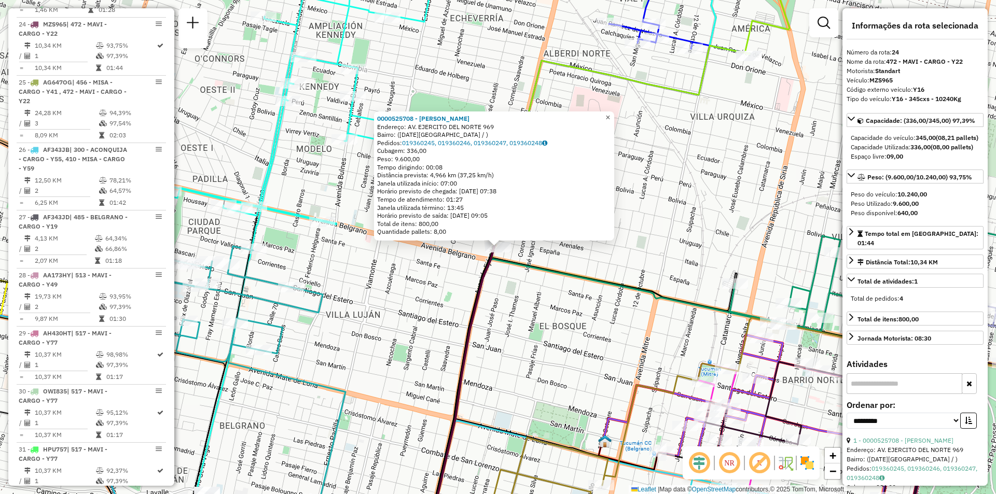
click at [610, 115] on span "×" at bounding box center [608, 117] width 5 height 9
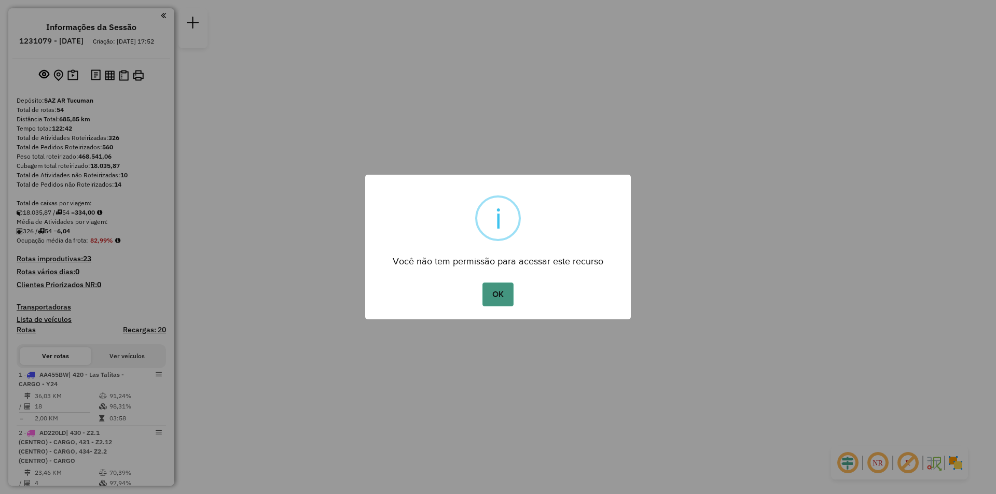
click at [501, 304] on button "OK" at bounding box center [498, 295] width 31 height 24
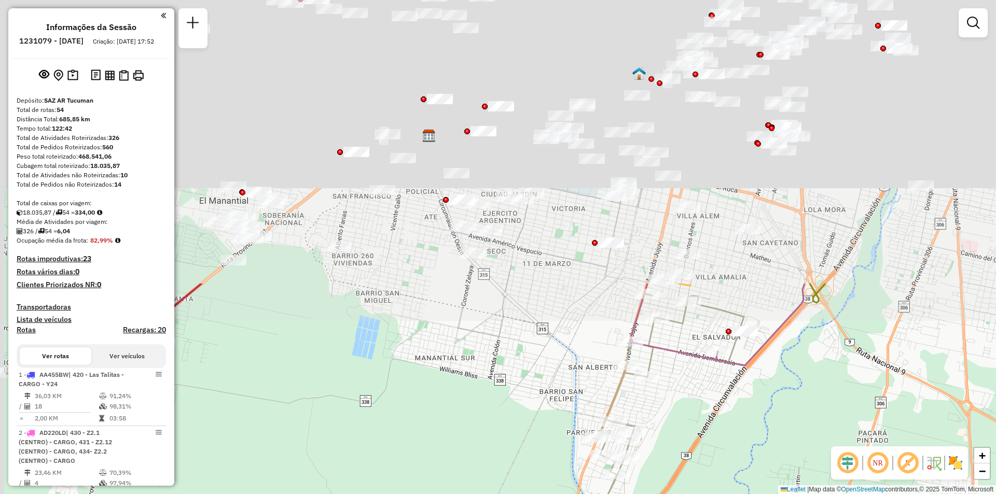
drag, startPoint x: 523, startPoint y: 81, endPoint x: 633, endPoint y: 411, distance: 347.5
click at [633, 411] on div "Janela de atendimento Grade de atendimento Capacidade Transportadoras Veículos …" at bounding box center [498, 247] width 996 height 494
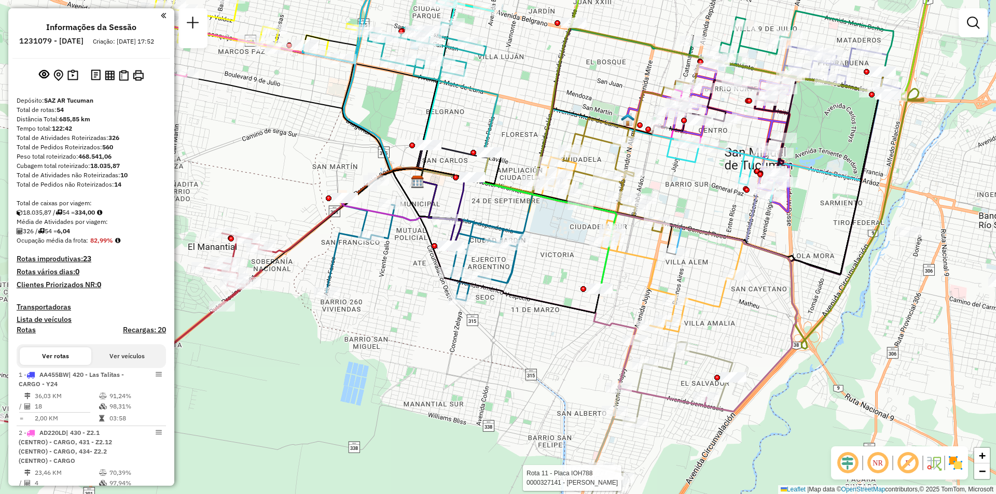
drag, startPoint x: 548, startPoint y: 262, endPoint x: 538, endPoint y: 284, distance: 24.1
click at [538, 284] on div "Rota 11 - Placa IOH788 0000327141 - MEDINA RUBEN Janela de atendimento Grade de…" at bounding box center [498, 247] width 996 height 494
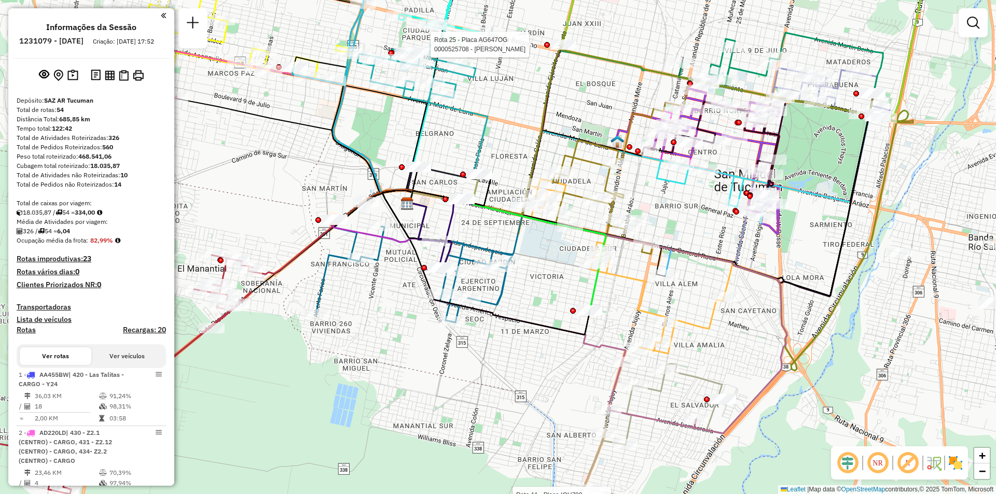
select select "**********"
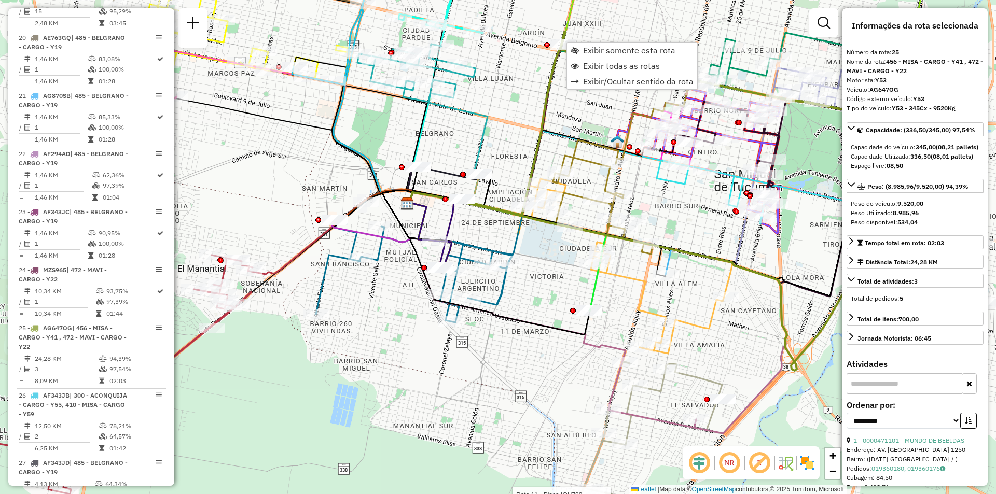
scroll to position [2026, 0]
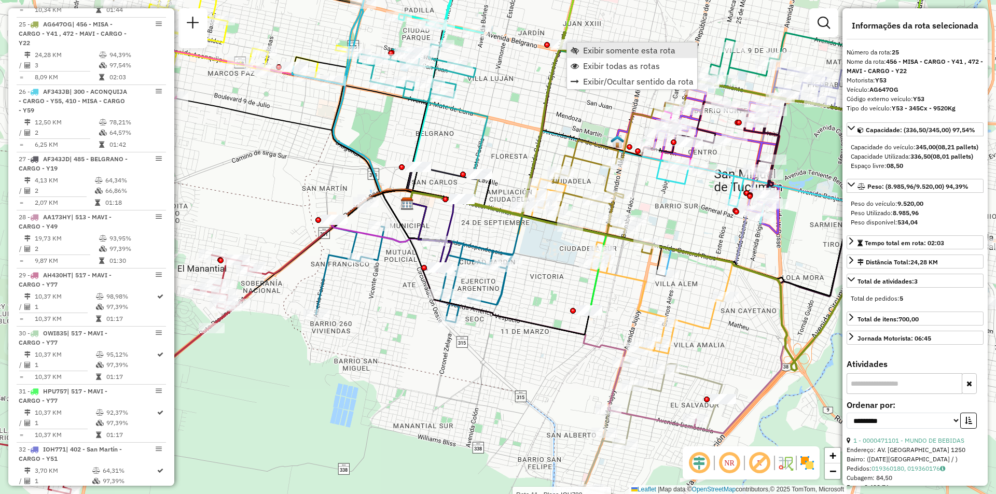
click at [584, 45] on link "Exibir somente esta rota" at bounding box center [632, 51] width 130 height 16
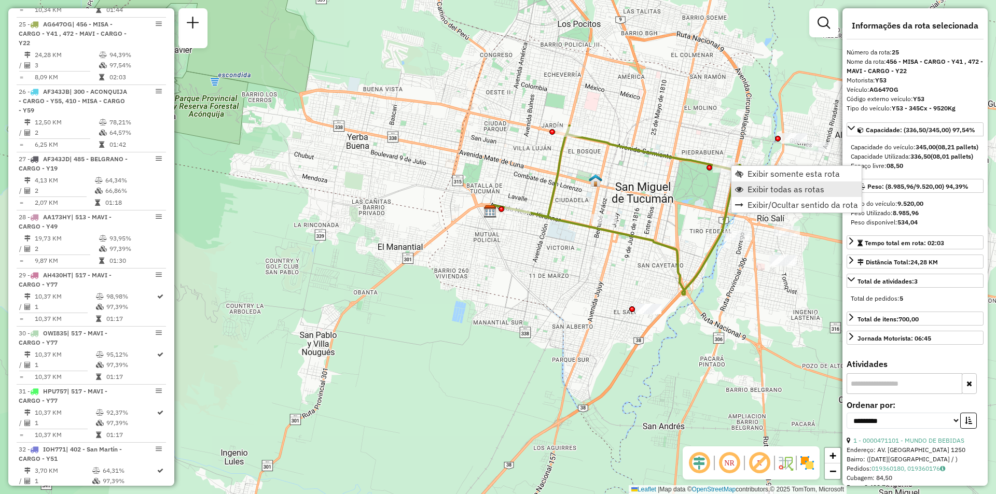
click at [748, 193] on span "Exibir todas as rotas" at bounding box center [786, 189] width 77 height 8
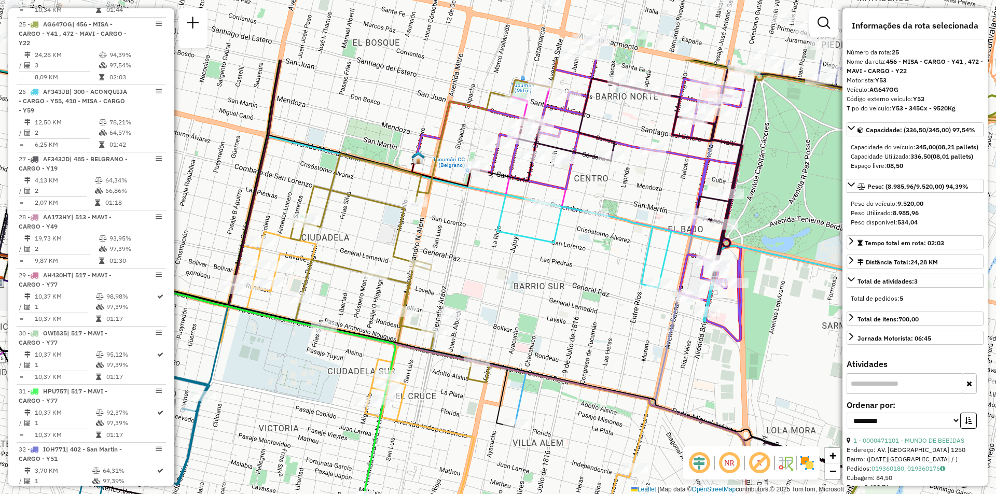
drag, startPoint x: 642, startPoint y: 204, endPoint x: 688, endPoint y: 265, distance: 75.5
click at [688, 265] on icon at bounding box center [609, 201] width 269 height 282
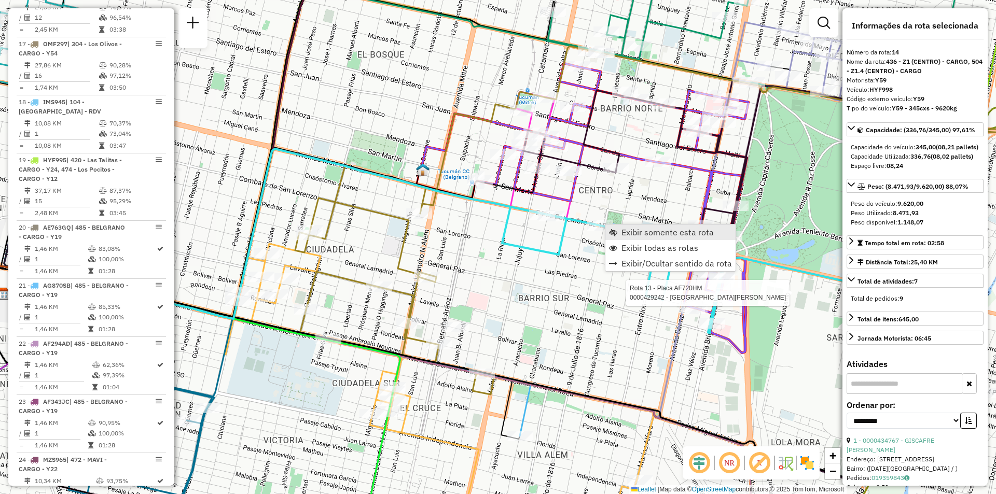
scroll to position [1321, 0]
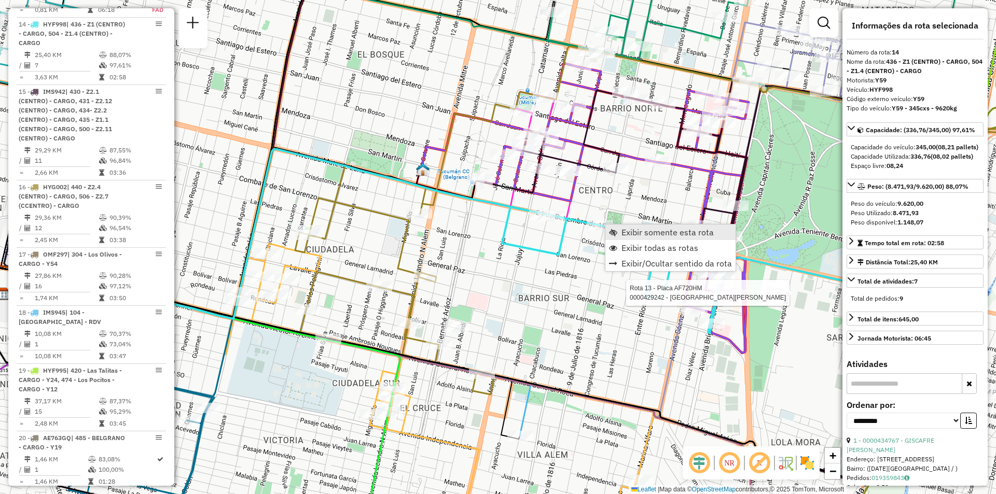
click at [616, 233] on span "Exibir somente esta rota" at bounding box center [613, 232] width 8 height 8
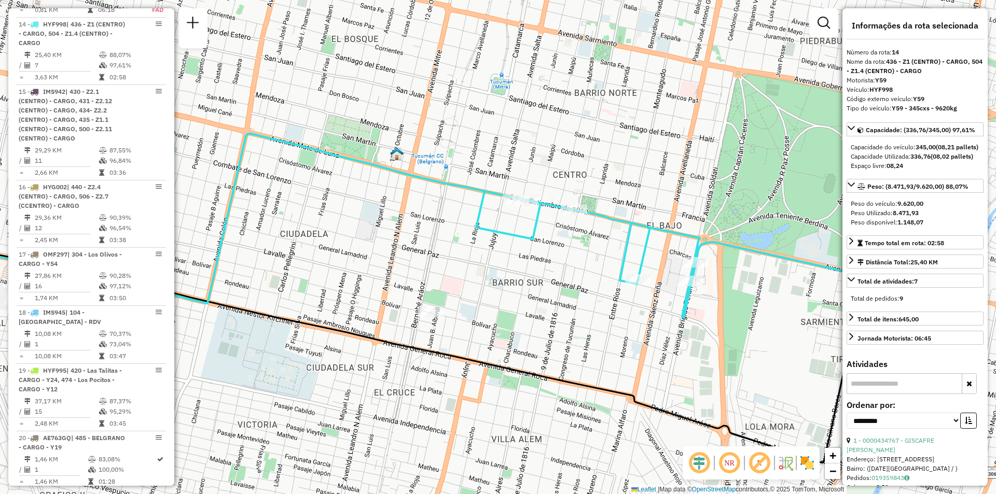
drag, startPoint x: 586, startPoint y: 242, endPoint x: 552, endPoint y: 249, distance: 34.4
click at [552, 249] on div "Janela de atendimento Grade de atendimento Capacidade Transportadoras Veículos …" at bounding box center [498, 247] width 996 height 494
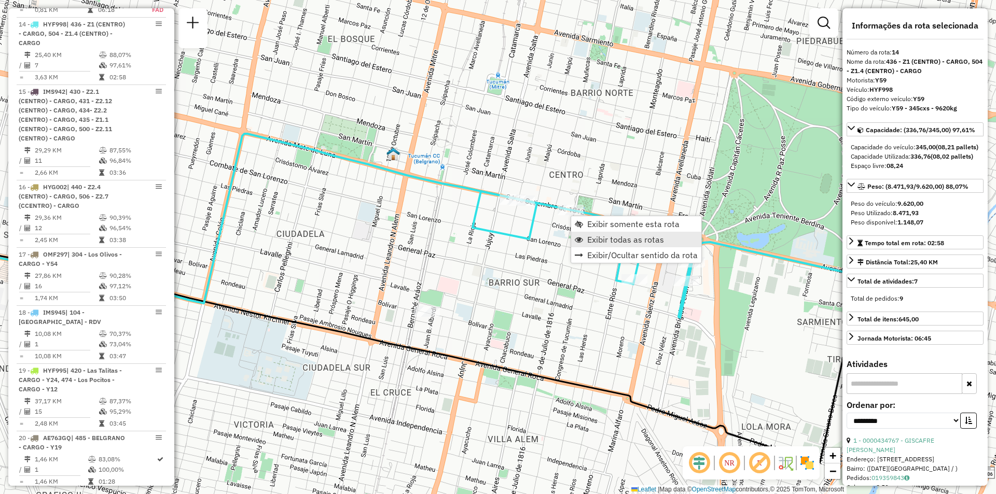
click at [587, 236] on span "Exibir todas as rotas" at bounding box center [625, 240] width 77 height 8
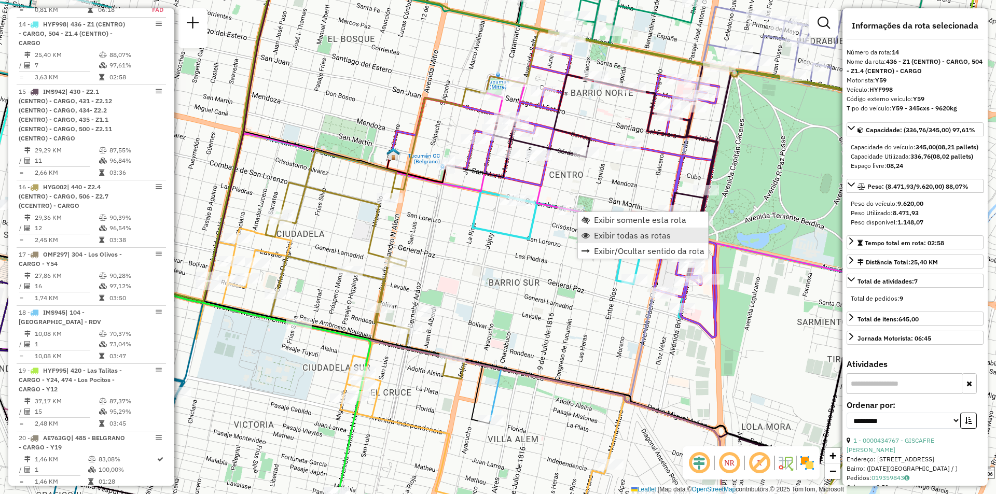
click at [616, 232] on span "Exibir todas as rotas" at bounding box center [632, 235] width 77 height 8
click at [832, 19] on link at bounding box center [824, 22] width 21 height 21
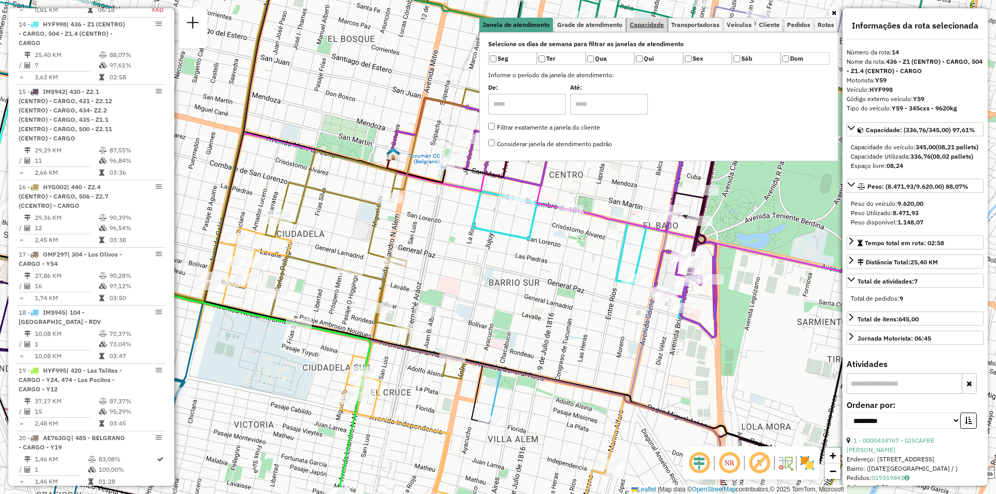
click at [650, 30] on link "Capacidade" at bounding box center [647, 25] width 40 height 15
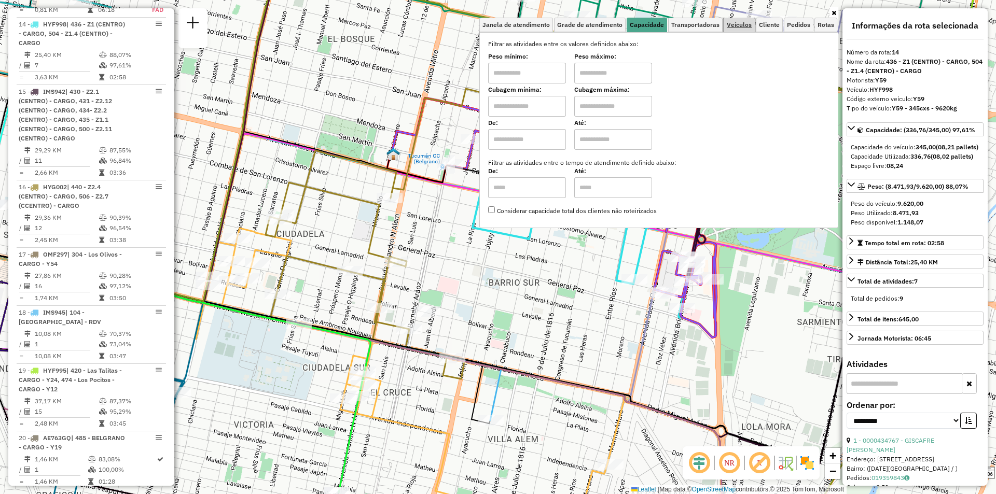
click at [749, 22] on span "Veículos" at bounding box center [739, 25] width 25 height 6
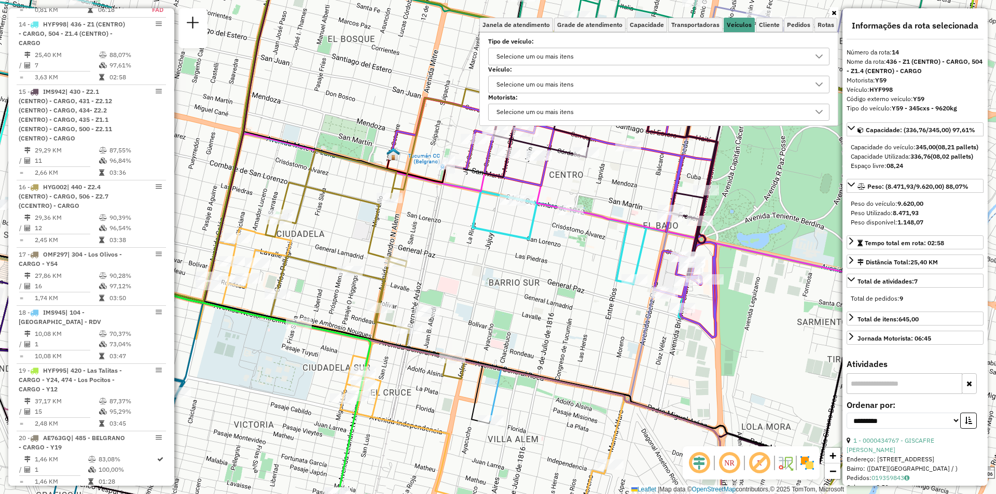
click at [638, 61] on div "Selecione um ou mais itens" at bounding box center [651, 56] width 317 height 17
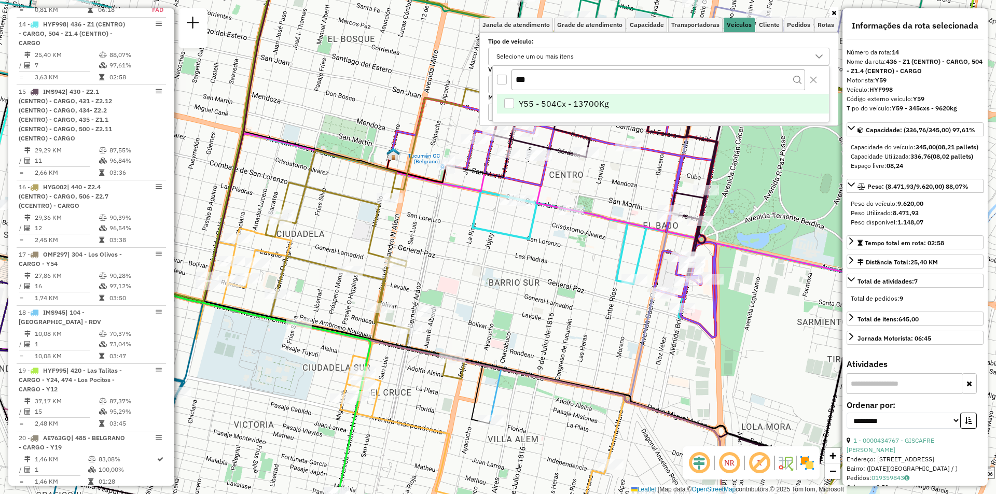
type input "***"
click at [626, 112] on li "Y55 - 504Cx - 13700Kg" at bounding box center [663, 104] width 332 height 20
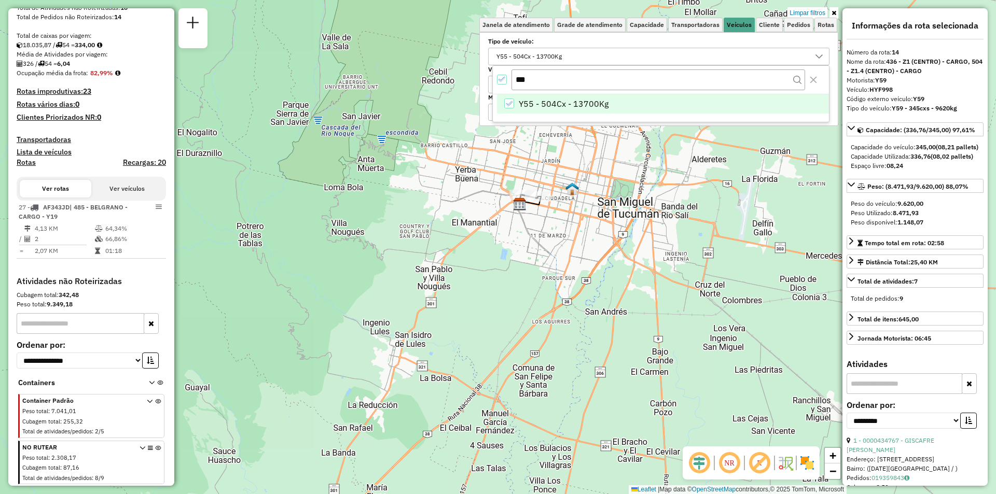
click at [833, 14] on icon at bounding box center [834, 13] width 5 height 6
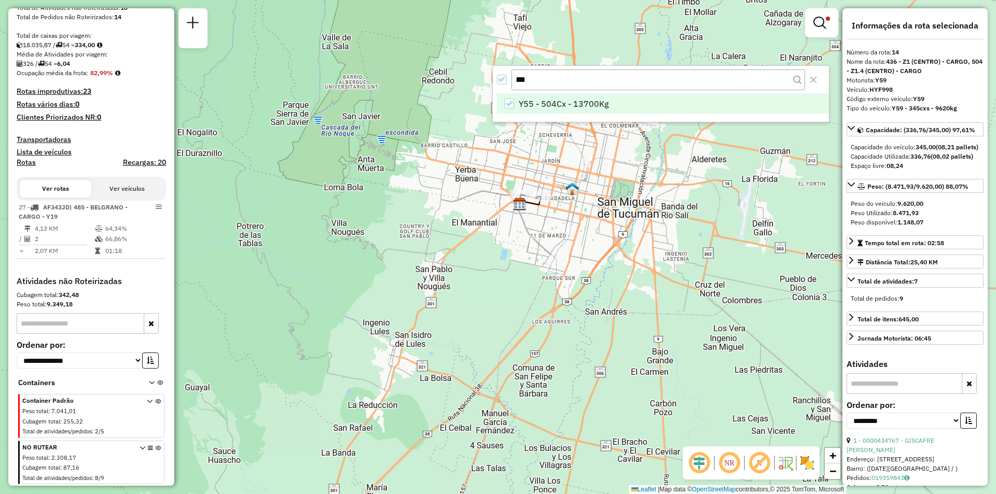
click at [508, 80] on div "***" at bounding box center [661, 80] width 336 height 28
click at [503, 80] on icon "All items selected" at bounding box center [502, 79] width 7 height 7
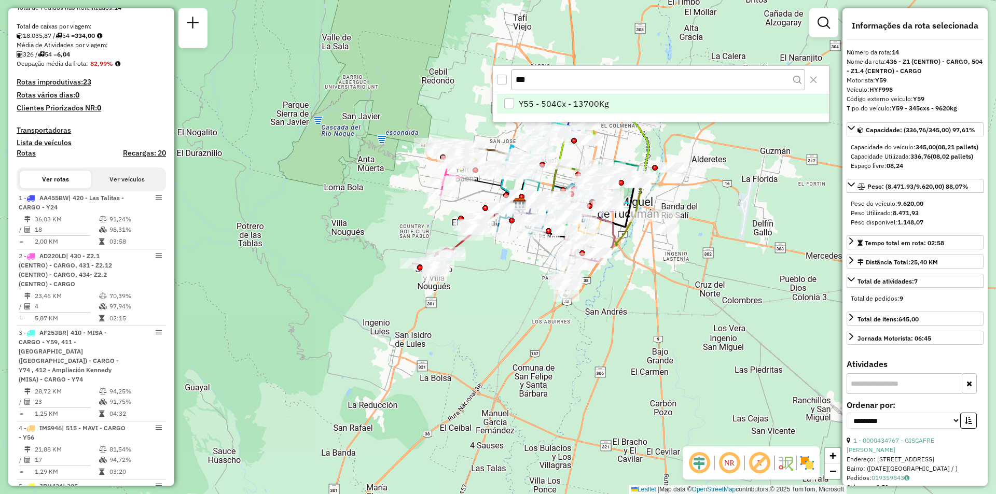
scroll to position [1321, 0]
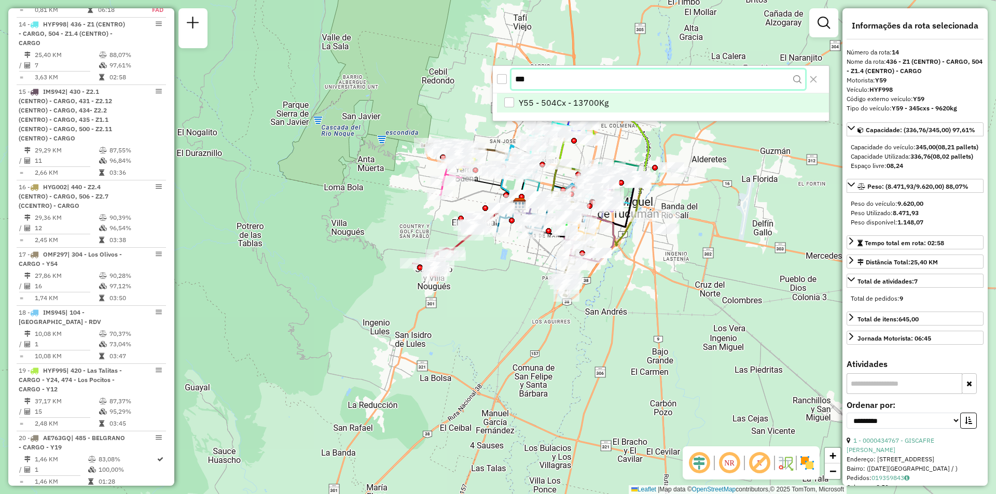
drag, startPoint x: 579, startPoint y: 88, endPoint x: 499, endPoint y: 80, distance: 80.3
click at [499, 80] on div "***" at bounding box center [661, 79] width 336 height 27
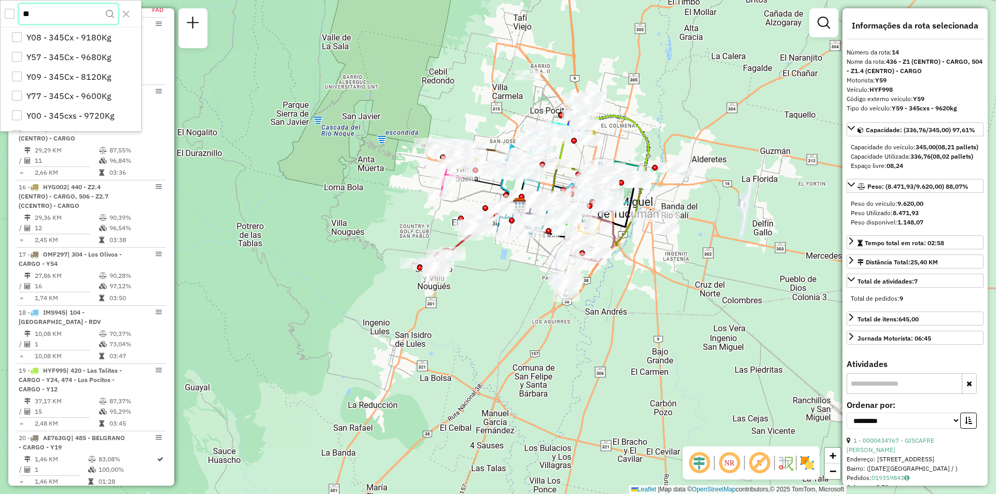
type input "***"
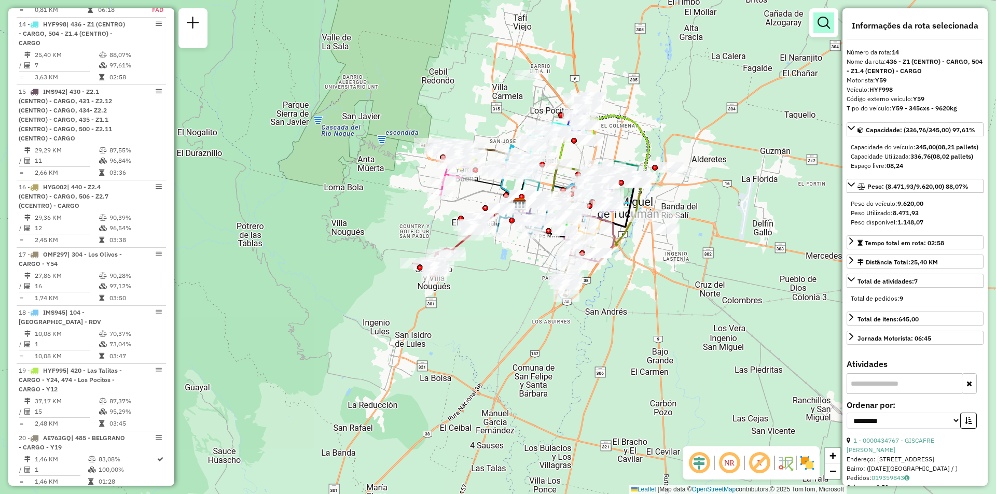
click at [823, 21] on em at bounding box center [824, 23] width 12 height 12
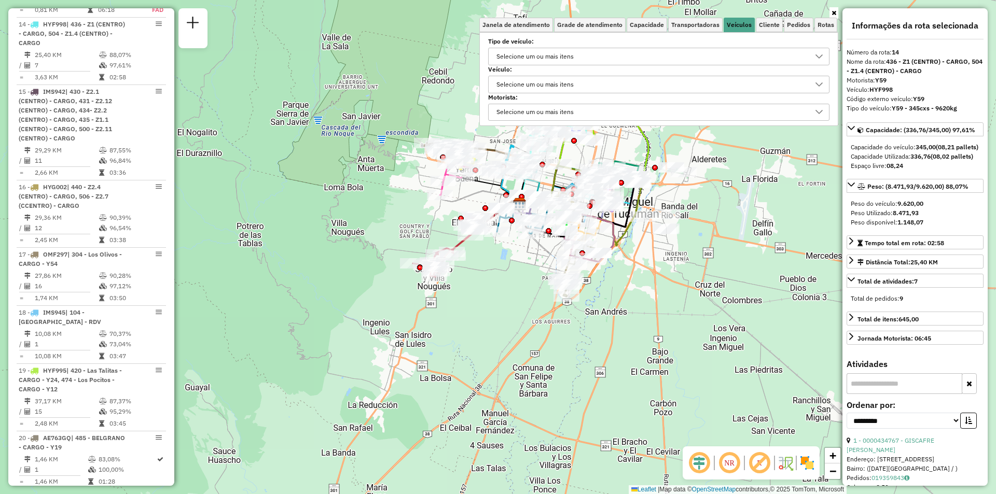
click at [644, 53] on div "Selecione um ou mais itens" at bounding box center [651, 56] width 317 height 17
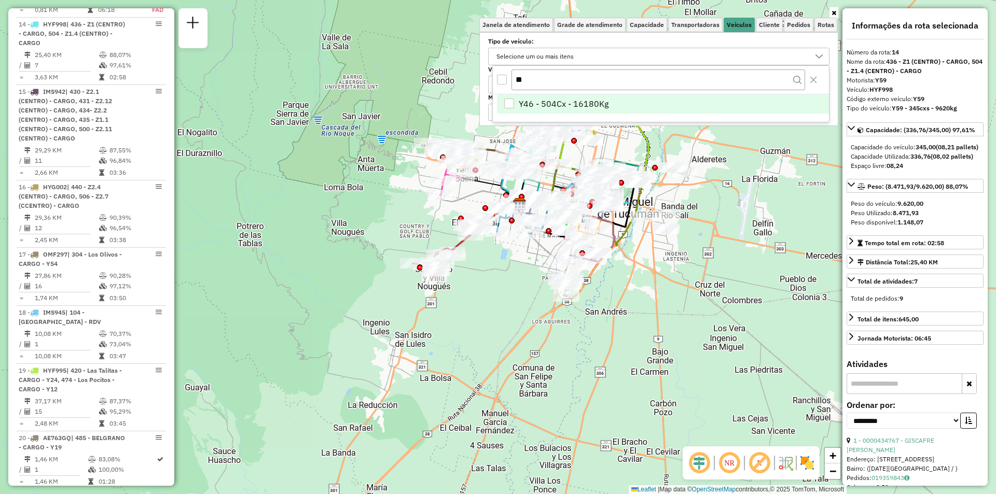
type input "*"
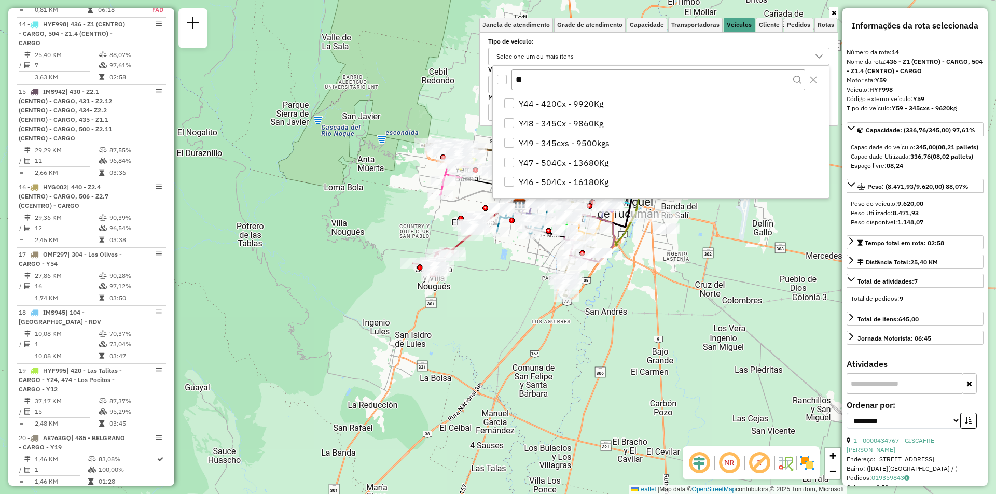
type input "***"
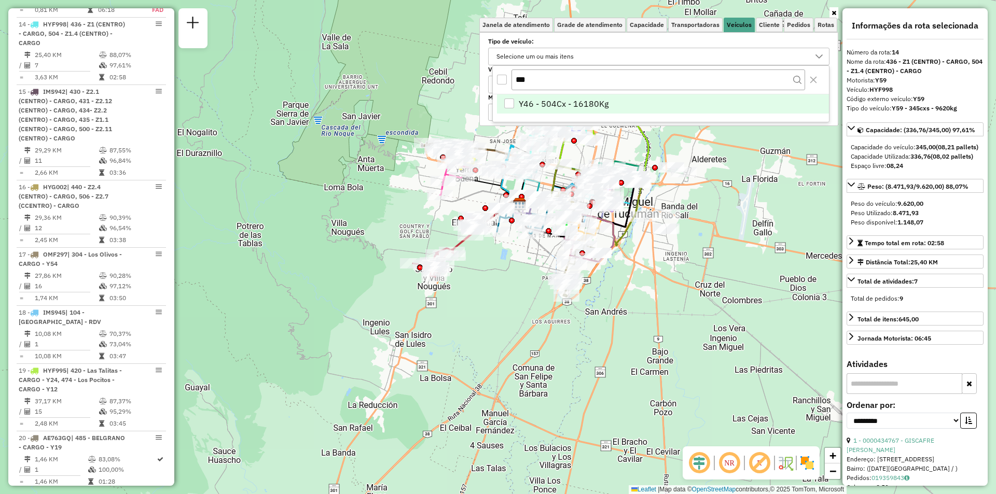
click at [635, 106] on li "Y46 - 504Cx - 16180Kg" at bounding box center [663, 104] width 332 height 20
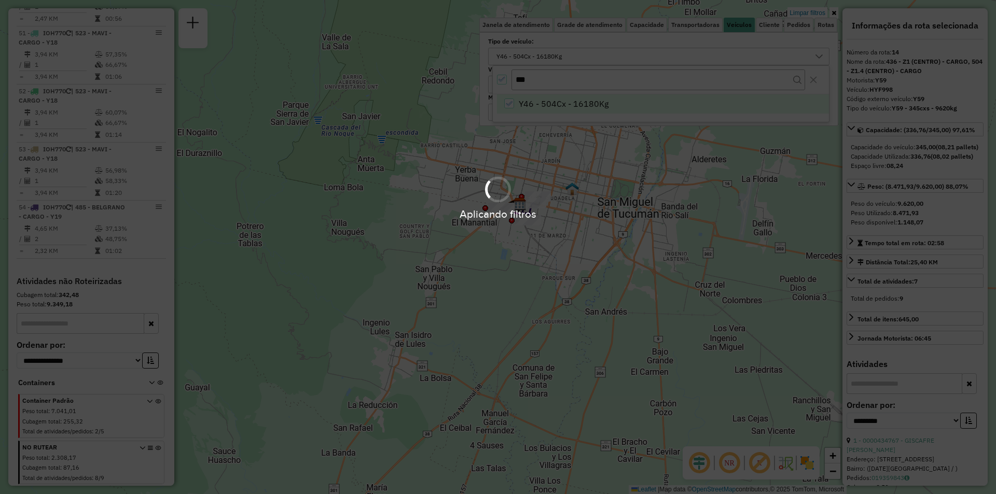
scroll to position [1281, 0]
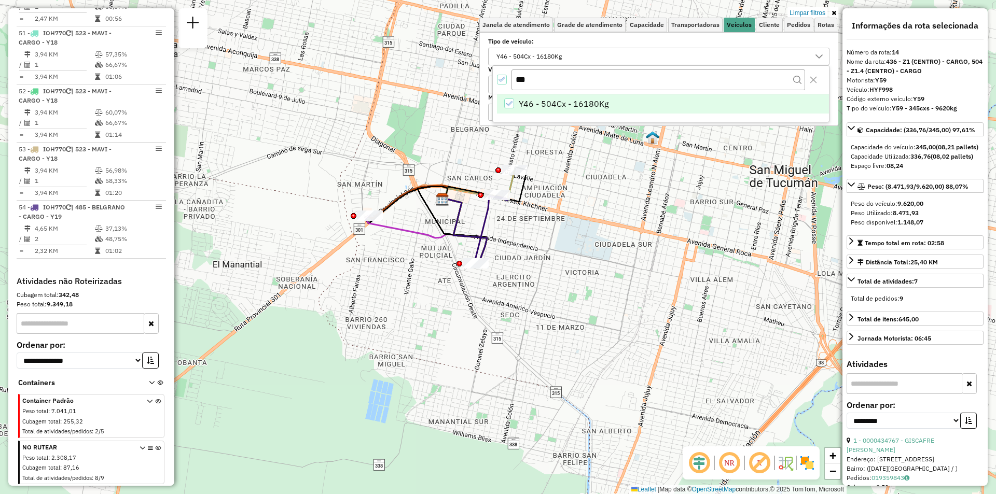
click at [545, 216] on div "Limpar filtros Janela de atendimento Grade de atendimento Capacidade Transporta…" at bounding box center [498, 247] width 996 height 494
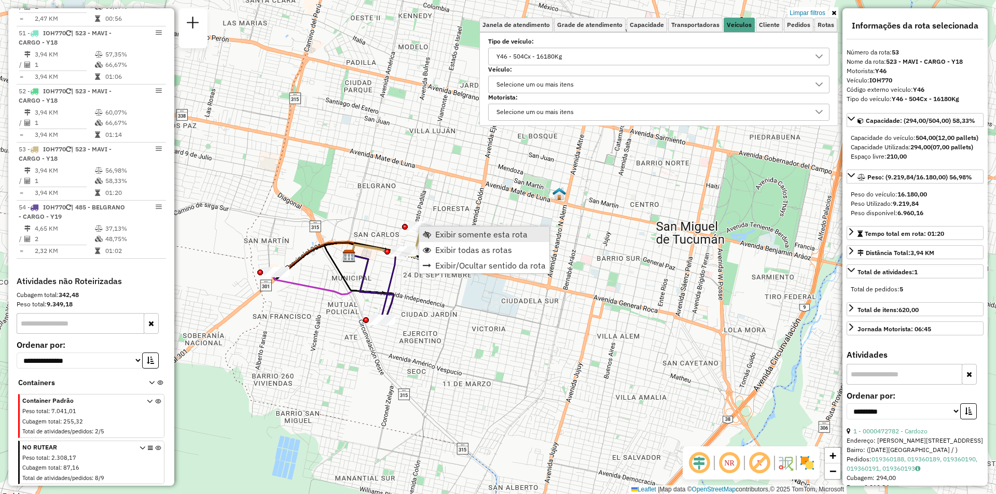
click at [445, 237] on span "Exibir somente esta rota" at bounding box center [481, 234] width 92 height 8
click at [468, 252] on span "Exibir todas as rotas" at bounding box center [484, 252] width 77 height 8
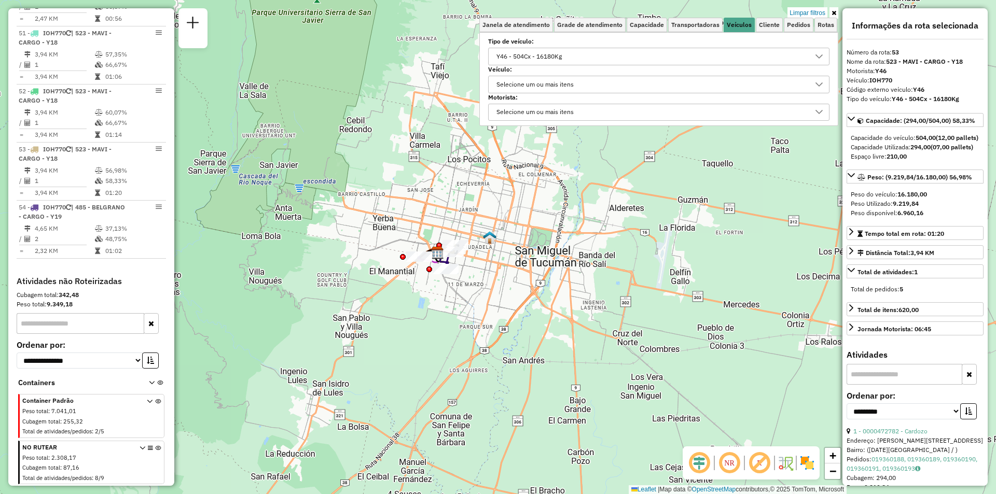
click at [555, 50] on div "Y46 - 504Cx - 16180Kg" at bounding box center [529, 56] width 73 height 17
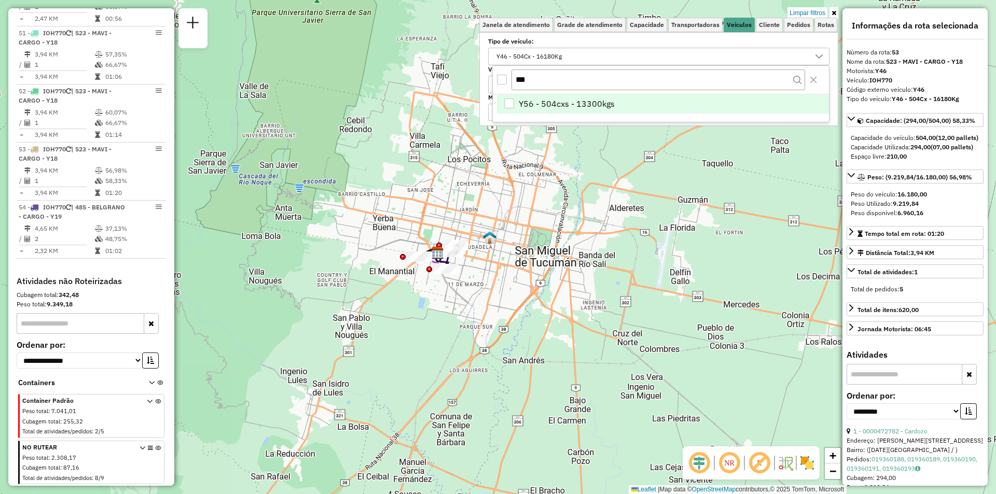
type input "***"
click at [552, 104] on span "Y56 - 504cxs - 13300kgs" at bounding box center [567, 104] width 96 height 12
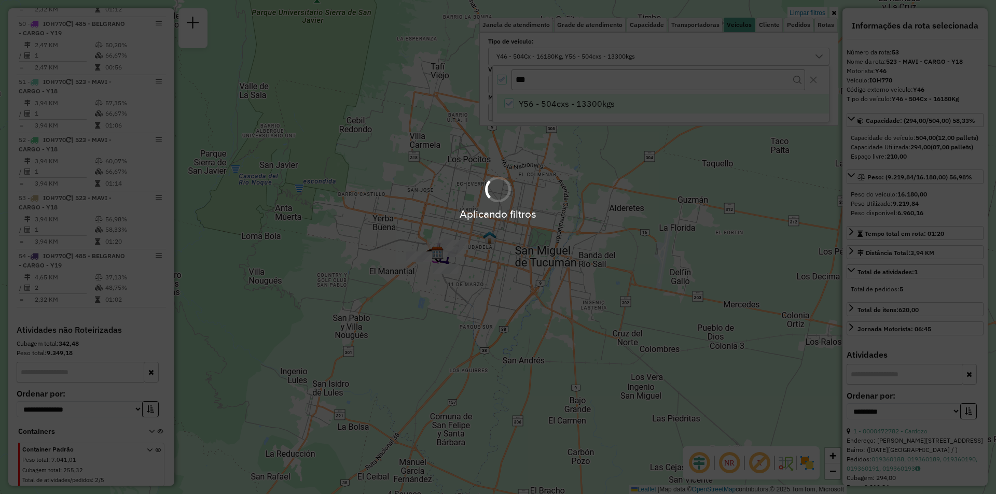
scroll to position [1321, 0]
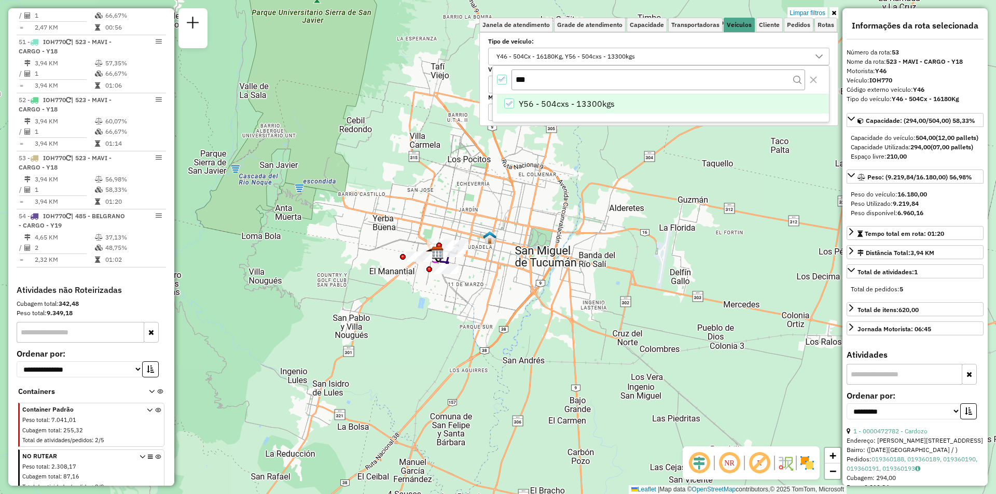
click at [492, 79] on div "Selecione os dias de semana para filtrar as janelas de atendimento Seg Ter Qua …" at bounding box center [658, 79] width 359 height 94
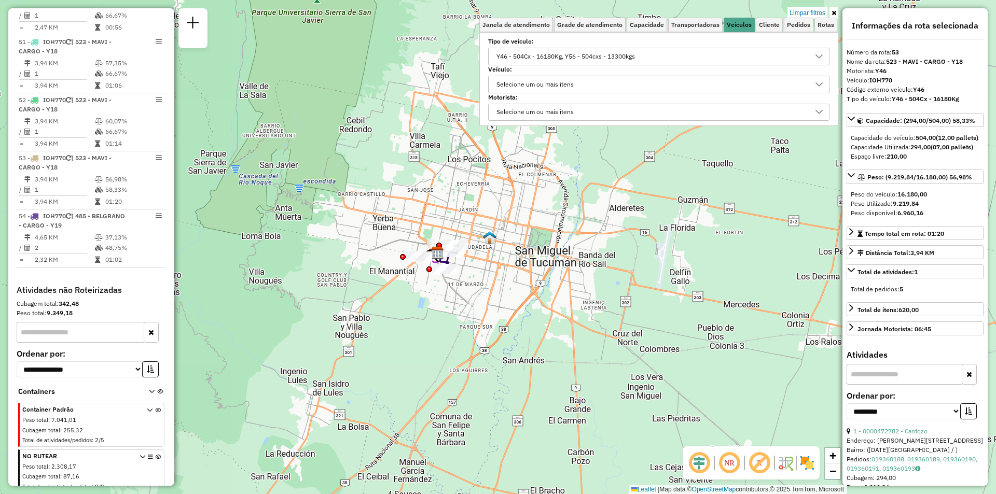
click at [502, 79] on div "Selecione um ou mais itens" at bounding box center [535, 84] width 85 height 17
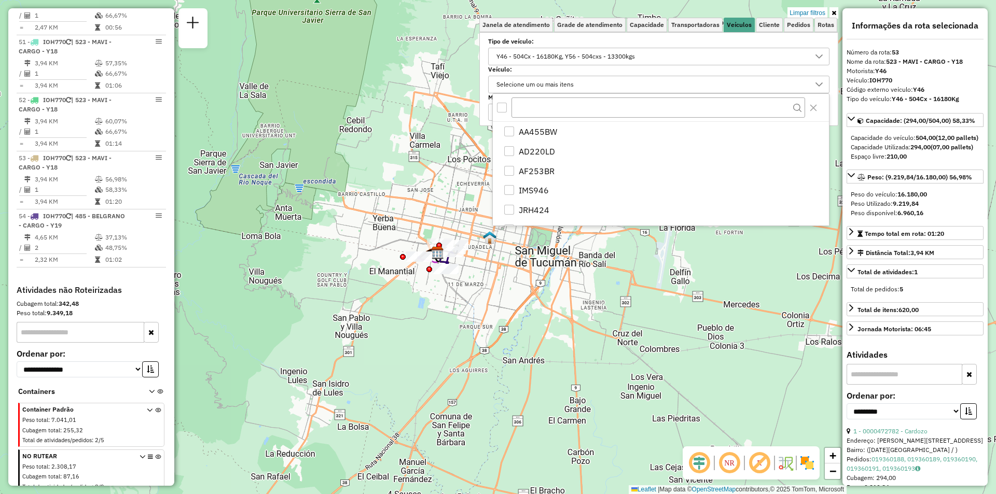
click at [506, 60] on div "Y46 - 504Cx - 16180Kg, Y56 - 504cxs - 13300kgs" at bounding box center [566, 56] width 146 height 17
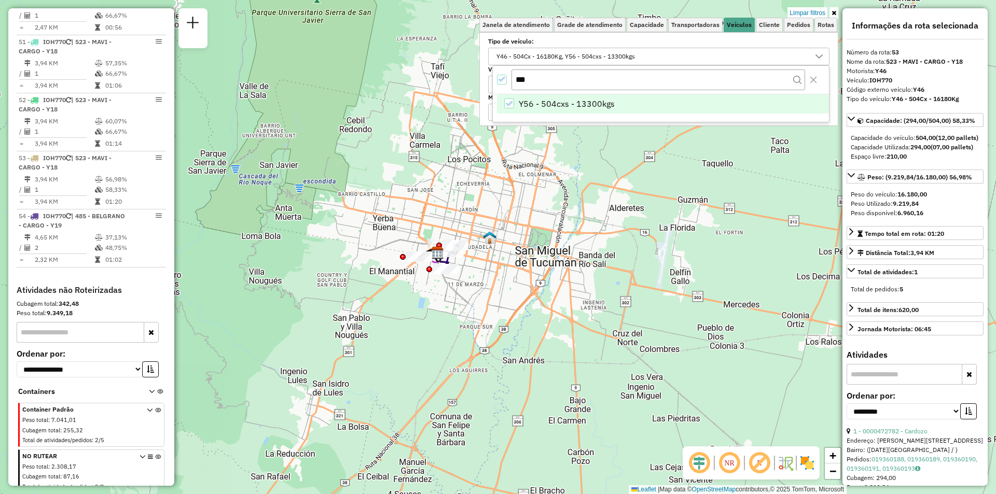
click at [505, 80] on icon "All items selected" at bounding box center [502, 79] width 7 height 7
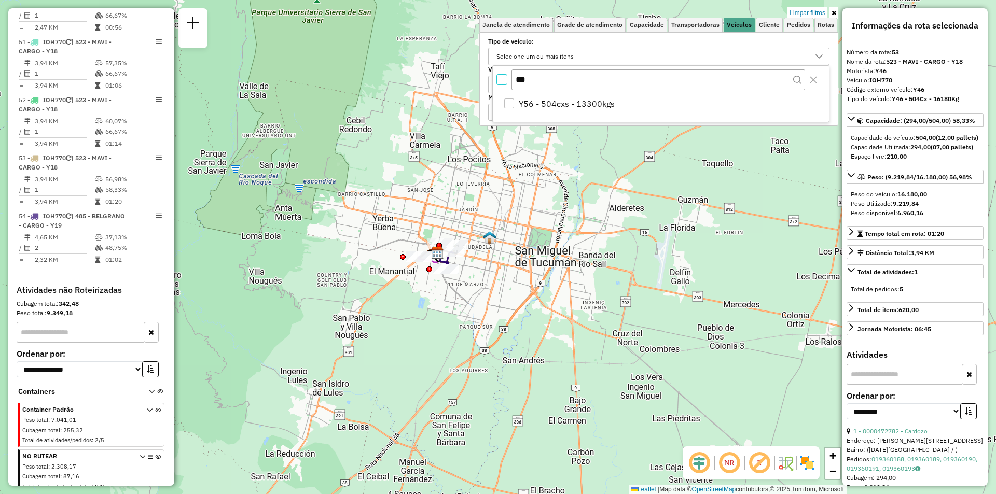
scroll to position [6, 4]
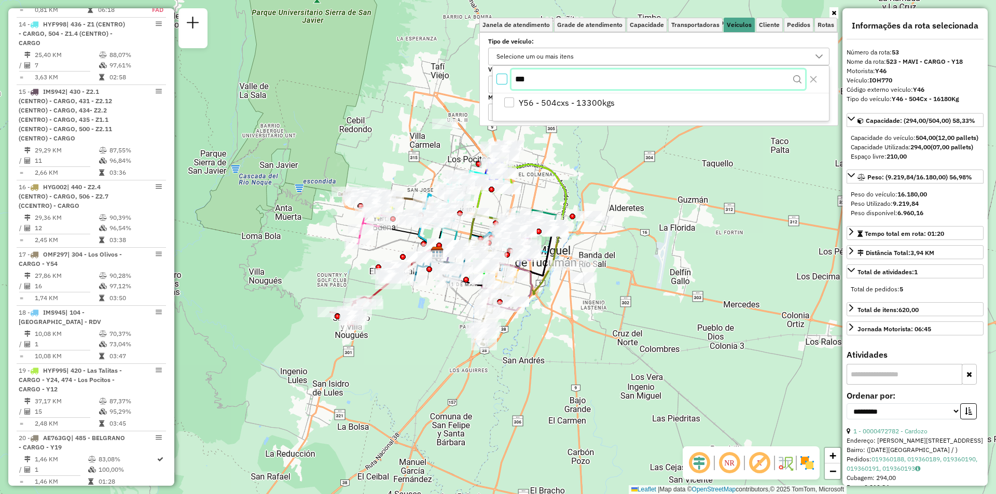
click at [535, 81] on input "***" at bounding box center [659, 80] width 294 height 20
click at [512, 100] on div "Y56 - 504cxs - 13300kgs" at bounding box center [509, 104] width 10 height 10
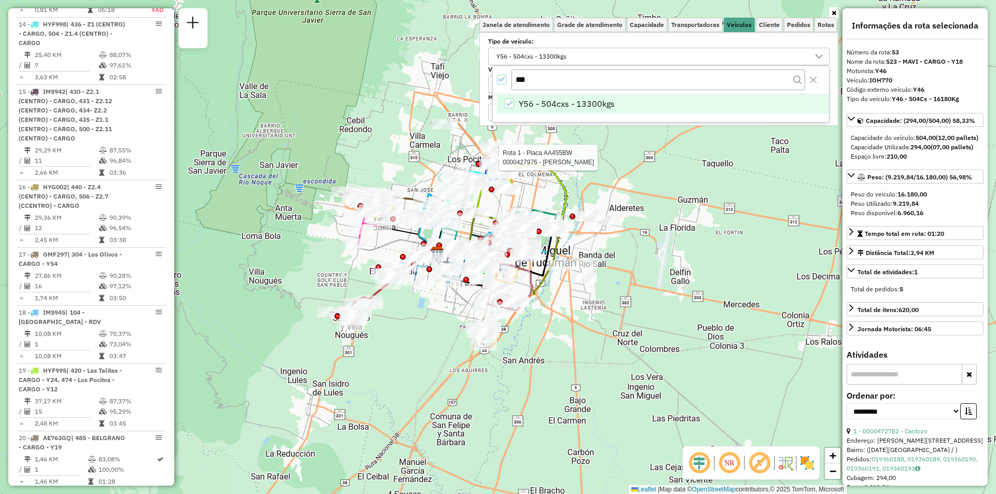
scroll to position [177, 0]
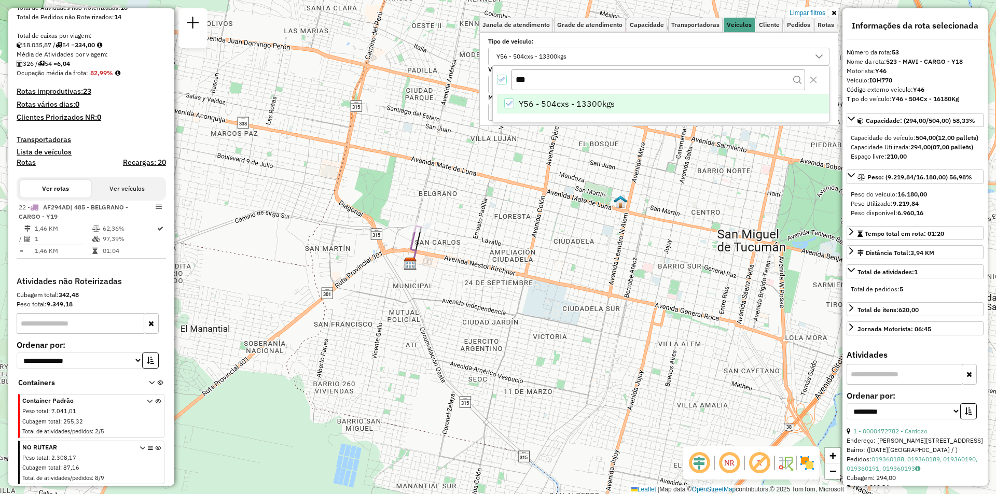
click at [506, 77] on div "All items selected" at bounding box center [502, 80] width 10 height 10
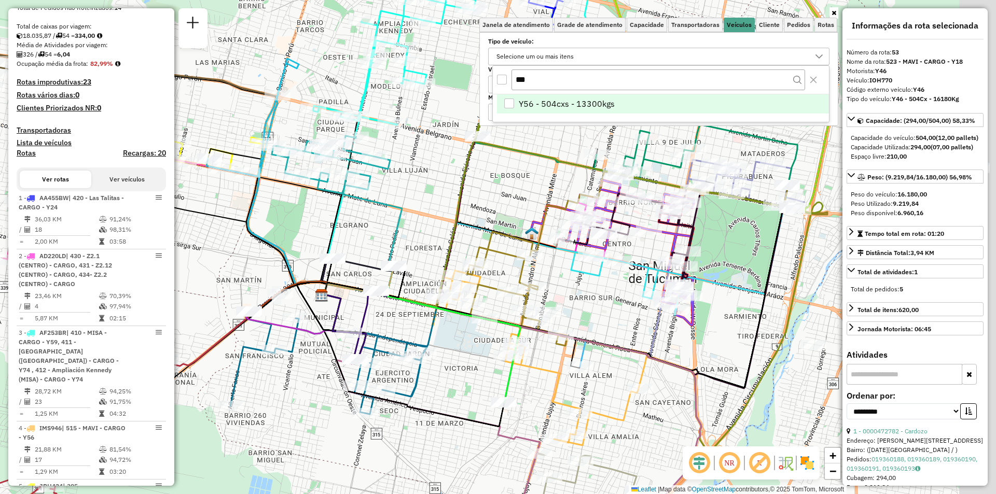
drag, startPoint x: 509, startPoint y: 230, endPoint x: 515, endPoint y: 218, distance: 13.7
click at [479, 240] on div "Janela de atendimento Grade de atendimento Capacidade Transportadoras Veículos …" at bounding box center [498, 247] width 996 height 494
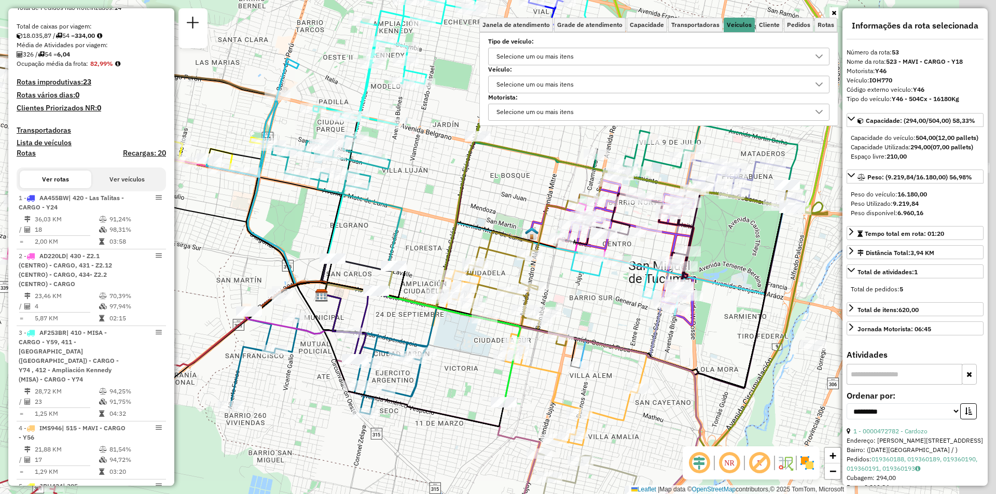
scroll to position [1321, 0]
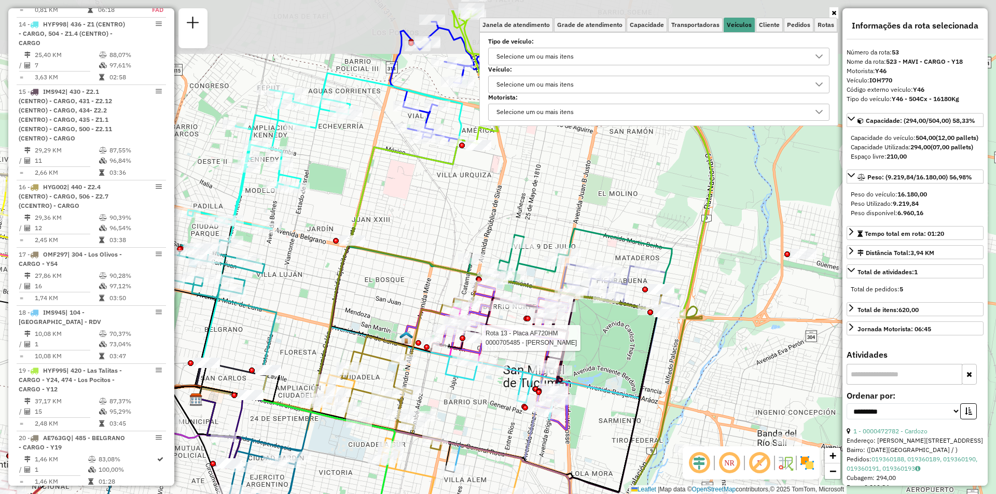
drag, startPoint x: 487, startPoint y: 245, endPoint x: 495, endPoint y: 360, distance: 115.5
click at [499, 360] on div "Rota 13 - Placa AF720HM 0000705485 - PALOMO ROBERTO LEANDRO Rota 8 - Placa HYG0…" at bounding box center [498, 247] width 996 height 494
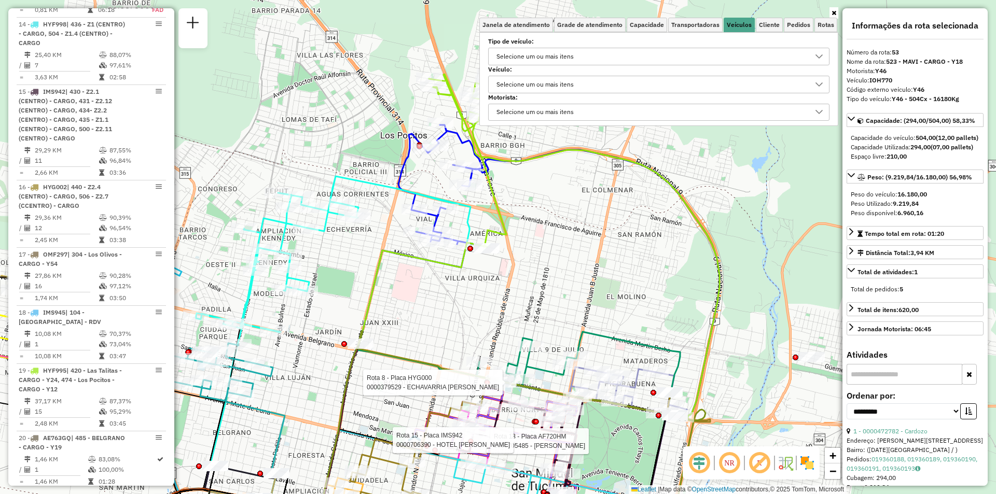
drag, startPoint x: 628, startPoint y: 321, endPoint x: 578, endPoint y: 214, distance: 118.1
click at [578, 214] on div "Rota 13 - Placa AF720HM 0000705485 - PALOMO ROBERTO LEANDRO Rota 8 - Placa HYG0…" at bounding box center [498, 247] width 996 height 494
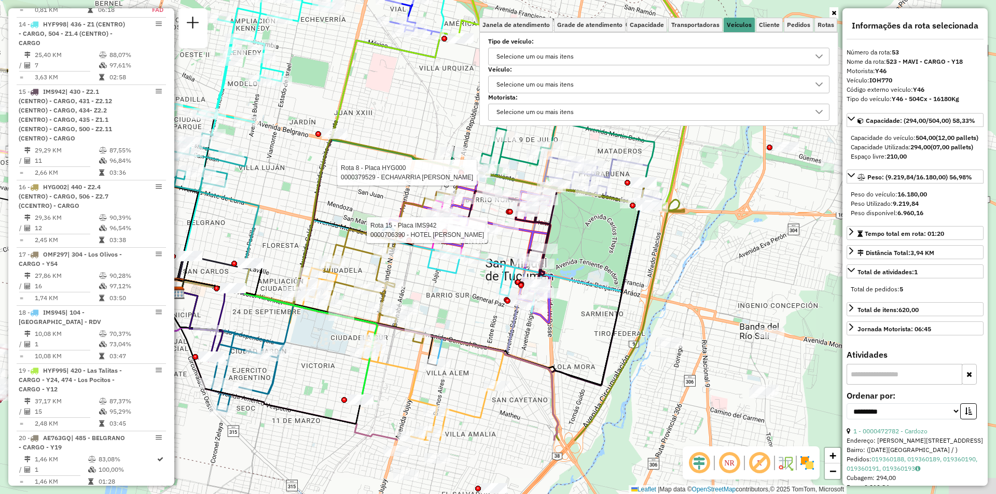
drag, startPoint x: 357, startPoint y: 314, endPoint x: 415, endPoint y: 155, distance: 169.6
click at [415, 155] on div "Rota 8 - Placa HYG000 0000379529 - ECHAVARRIA DIEGO GERMAN Rota 15 - Placa IMS9…" at bounding box center [498, 247] width 996 height 494
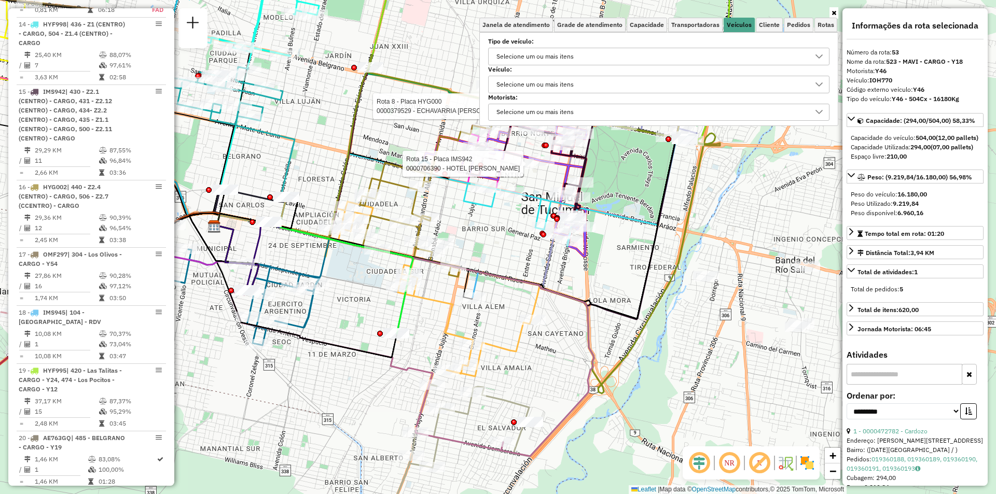
click at [493, 231] on div "Rota 8 - Placa HYG000 0000379529 - ECHAVARRIA DIEGO GERMAN Rota 15 - Placa IMS9…" at bounding box center [498, 247] width 996 height 494
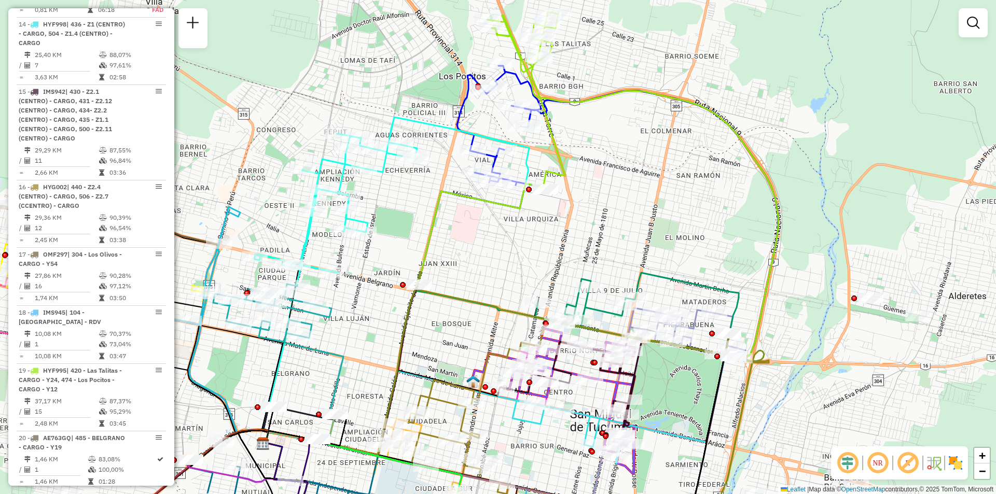
drag, startPoint x: 494, startPoint y: 178, endPoint x: 471, endPoint y: 233, distance: 60.0
click at [471, 233] on icon at bounding box center [404, 320] width 282 height 273
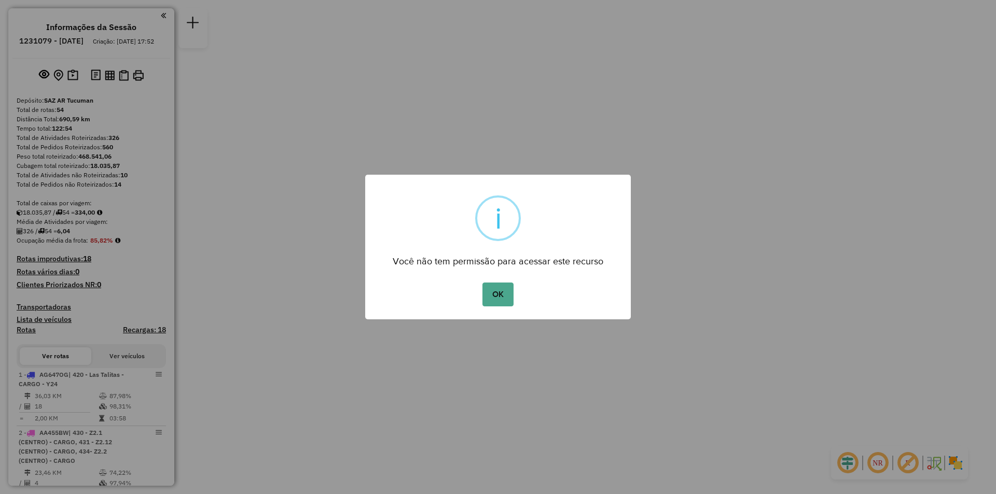
click at [507, 278] on div "× i Você não tem permissão para acessar este recurso OK No Cancel" at bounding box center [498, 247] width 266 height 145
click at [510, 292] on button "OK" at bounding box center [498, 295] width 31 height 24
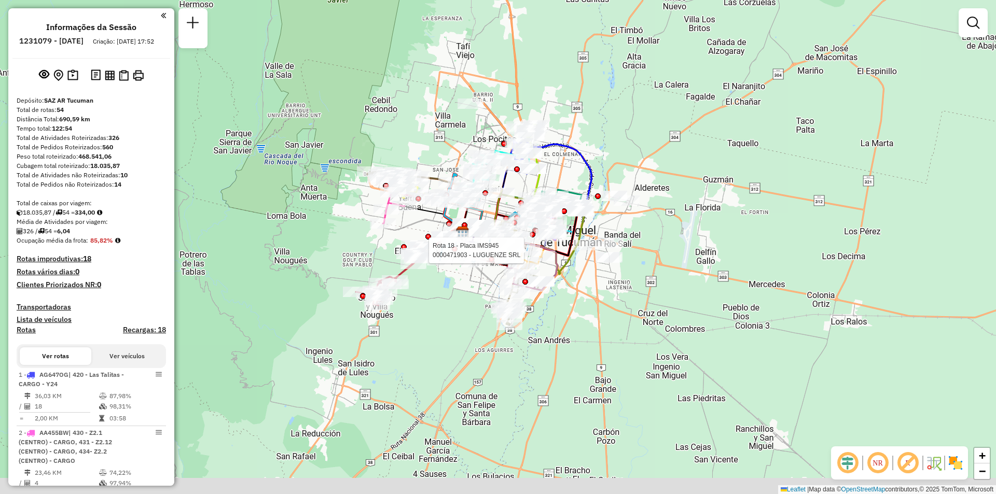
drag, startPoint x: 507, startPoint y: 280, endPoint x: 529, endPoint y: 253, distance: 34.7
click at [530, 252] on div at bounding box center [527, 250] width 26 height 10
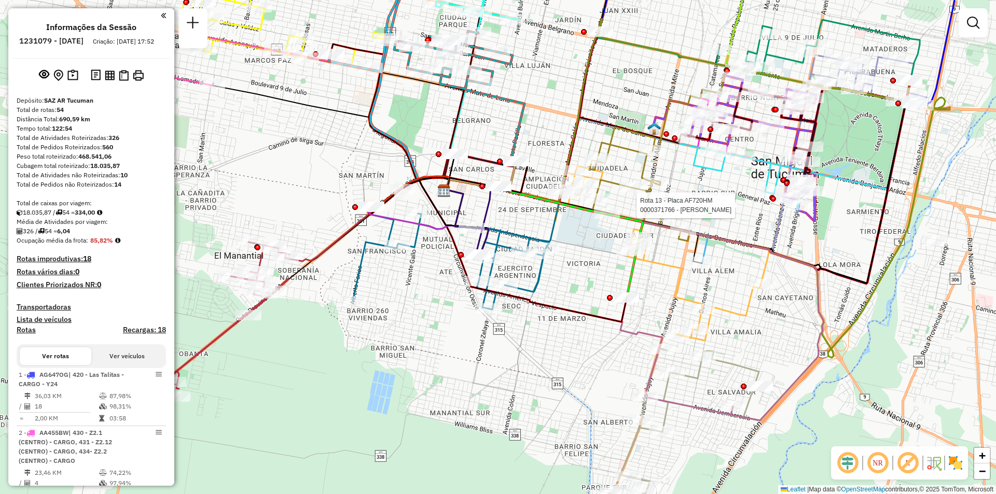
drag, startPoint x: 400, startPoint y: 346, endPoint x: 249, endPoint y: 309, distance: 155.4
click at [249, 309] on div "Rota 13 - Placa AF720HM 0000371766 - LIFONA [PERSON_NAME] 7 - Placa FAC560 0000…" at bounding box center [498, 247] width 996 height 494
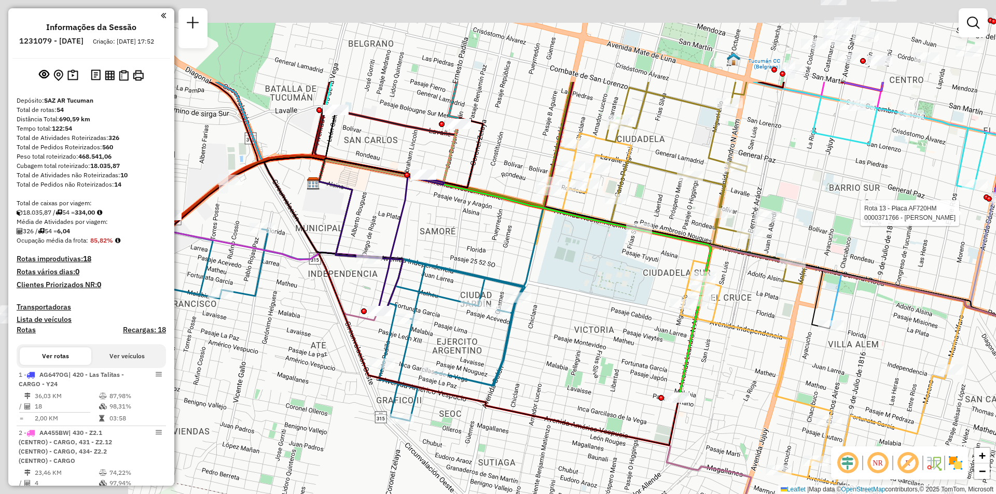
drag, startPoint x: 445, startPoint y: 157, endPoint x: 582, endPoint y: 288, distance: 190.1
click at [582, 288] on div "Rota 13 - Placa AF720HM 0000371766 - LIFONA [PERSON_NAME] de atendimento Grade …" at bounding box center [498, 247] width 996 height 494
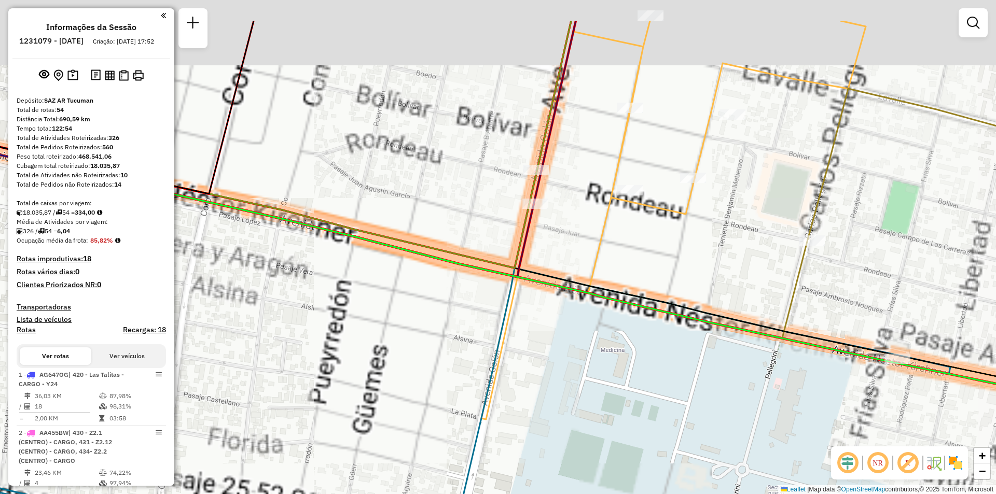
drag, startPoint x: 536, startPoint y: 202, endPoint x: 548, endPoint y: 273, distance: 71.7
click at [548, 273] on icon at bounding box center [509, 265] width 1195 height 273
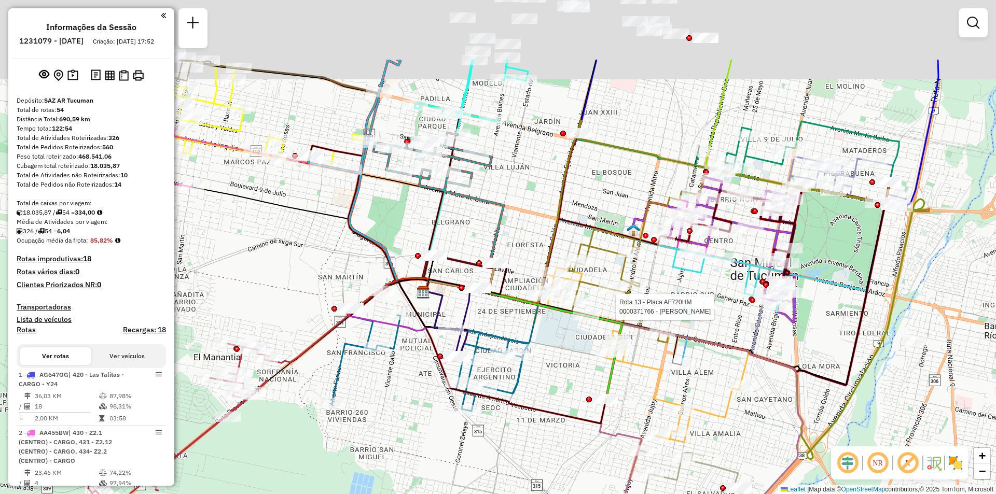
drag, startPoint x: 449, startPoint y: 205, endPoint x: 543, endPoint y: 292, distance: 127.4
click at [530, 279] on div "Rota 13 - Placa AF720HM 0000371766 - LIFONA [PERSON_NAME] de atendimento Grade …" at bounding box center [498, 247] width 996 height 494
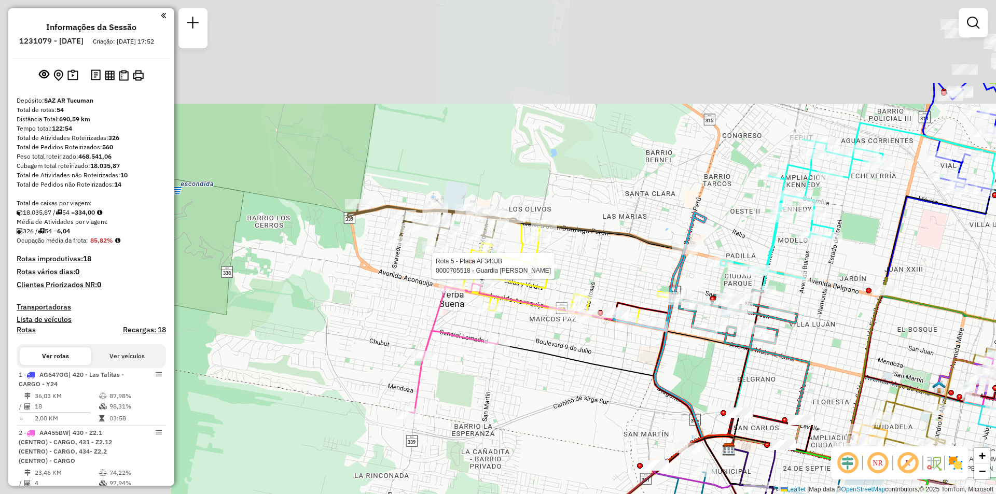
drag, startPoint x: 293, startPoint y: 155, endPoint x: 554, endPoint y: 273, distance: 287.0
click at [554, 271] on div at bounding box center [544, 266] width 26 height 10
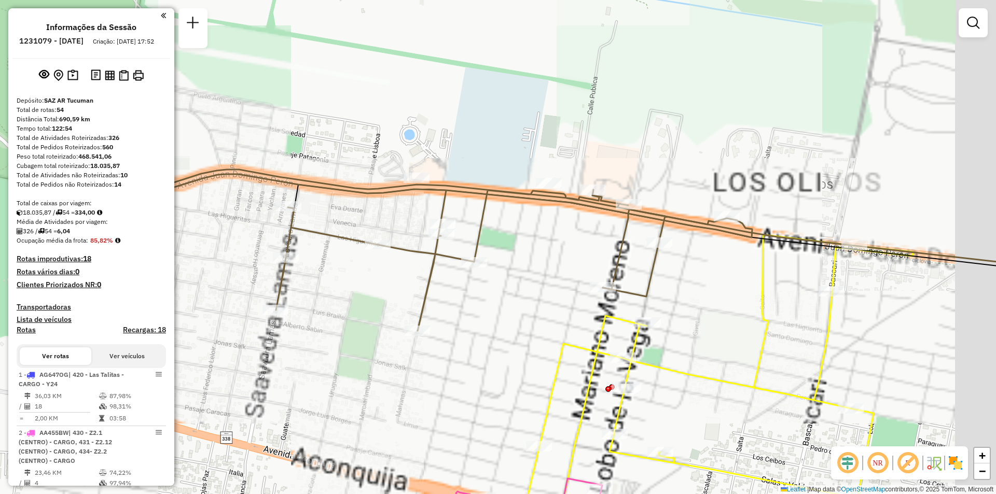
drag, startPoint x: 549, startPoint y: 223, endPoint x: 469, endPoint y: 229, distance: 80.1
click at [469, 229] on div "Rota 13 - Placa AF720HM 0000371766 - LIFONA [PERSON_NAME] de atendimento Grade …" at bounding box center [498, 247] width 996 height 494
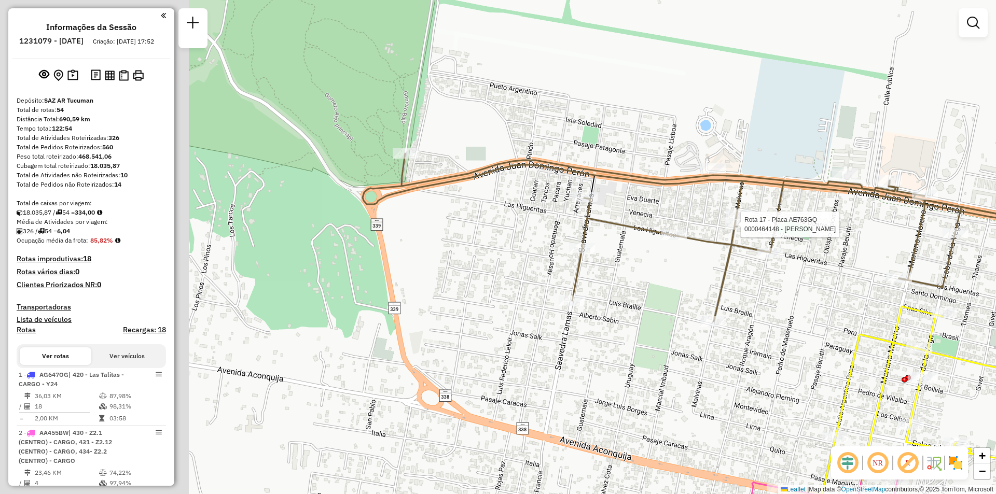
drag, startPoint x: 379, startPoint y: 205, endPoint x: 665, endPoint y: 195, distance: 286.6
click at [665, 195] on div "Rota 13 - Placa AF720HM 0000371766 - LIFONA [PERSON_NAME] 17 - Placa AE763GQ 00…" at bounding box center [498, 247] width 996 height 494
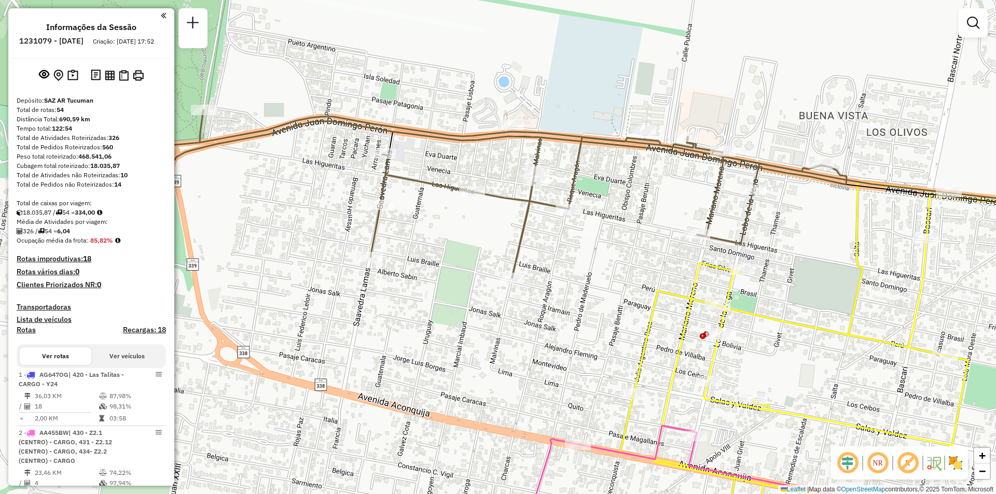
drag, startPoint x: 693, startPoint y: 287, endPoint x: 634, endPoint y: 246, distance: 71.2
click at [634, 246] on div "Rota 13 - Placa AF720HM 0000371766 - LIFONA [PERSON_NAME] de atendimento Grade …" at bounding box center [498, 247] width 996 height 494
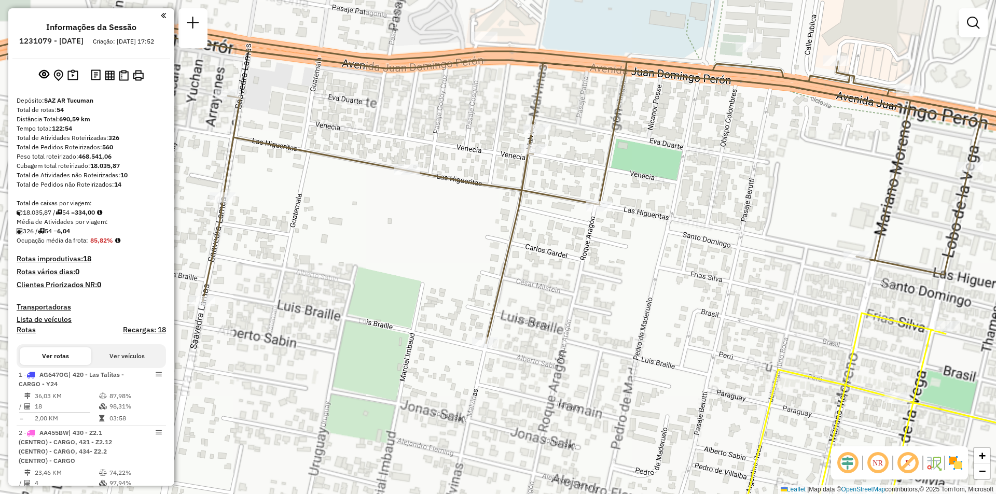
click at [601, 242] on div "Rota 13 - Placa AF720HM 0000371766 - LIFONA [PERSON_NAME] de atendimento Grade …" at bounding box center [498, 247] width 996 height 494
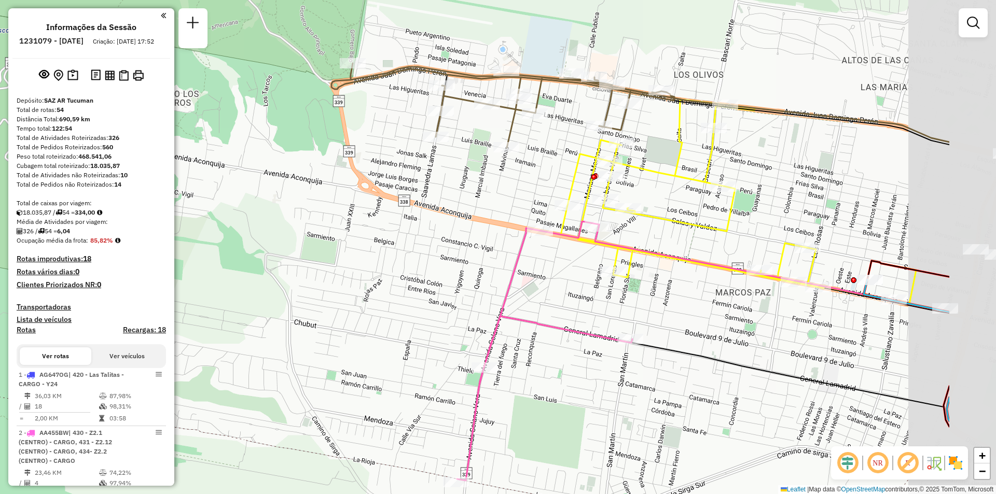
drag, startPoint x: 824, startPoint y: 231, endPoint x: 688, endPoint y: 203, distance: 138.8
click at [694, 211] on div "Rota 13 - Placa AF720HM 0000371766 - LIFONA [PERSON_NAME] de atendimento Grade …" at bounding box center [498, 247] width 996 height 494
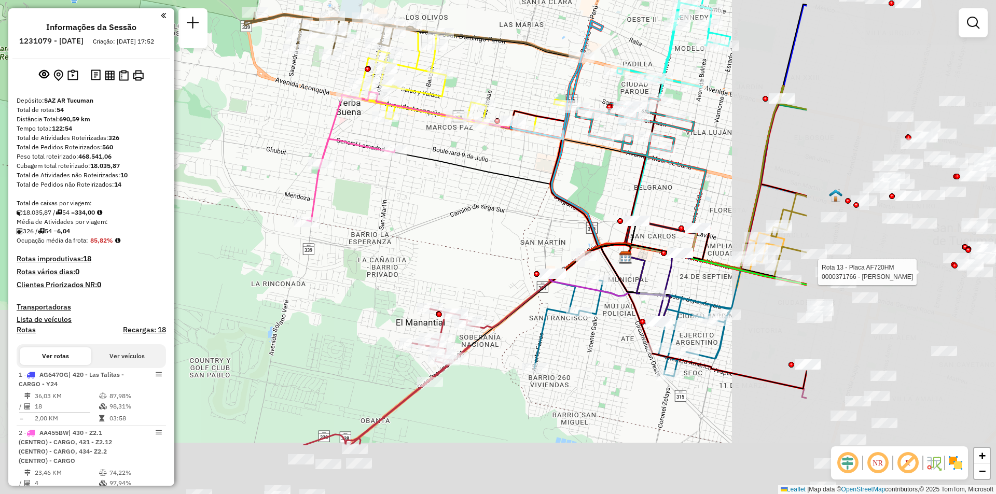
drag, startPoint x: 755, startPoint y: 207, endPoint x: 397, endPoint y: 79, distance: 380.8
click at [373, 75] on icon at bounding box center [463, 85] width 208 height 108
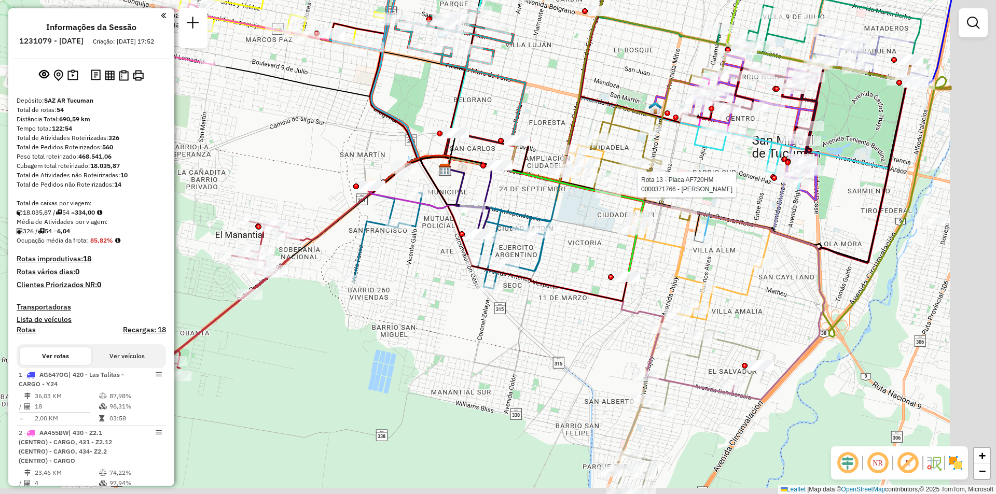
drag, startPoint x: 626, startPoint y: 237, endPoint x: 535, endPoint y: 218, distance: 93.1
click at [530, 186] on icon at bounding box center [544, 218] width 199 height 119
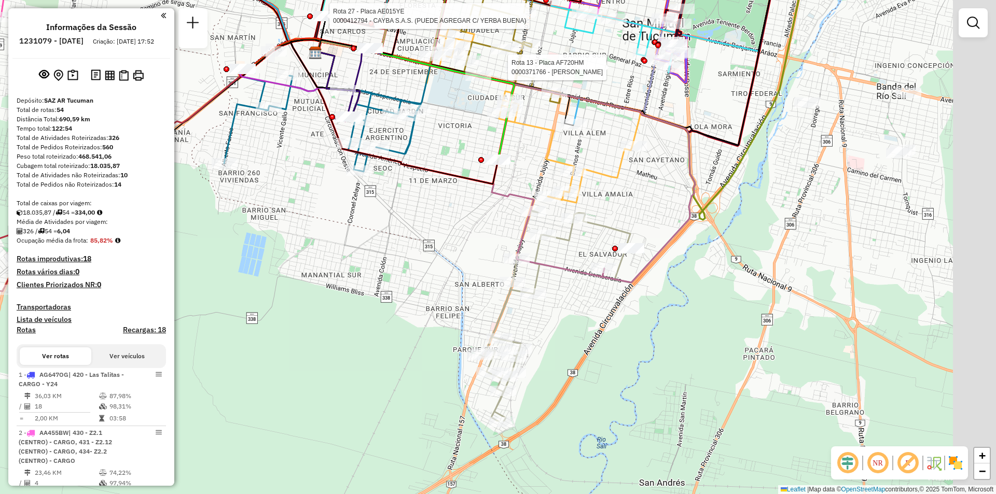
drag, startPoint x: 679, startPoint y: 254, endPoint x: 561, endPoint y: 132, distance: 169.9
click at [561, 132] on div "Rota 13 - Placa AF720HM 0000371766 - LIFONA [PERSON_NAME] 27 - Placa AE015YE 00…" at bounding box center [498, 247] width 996 height 494
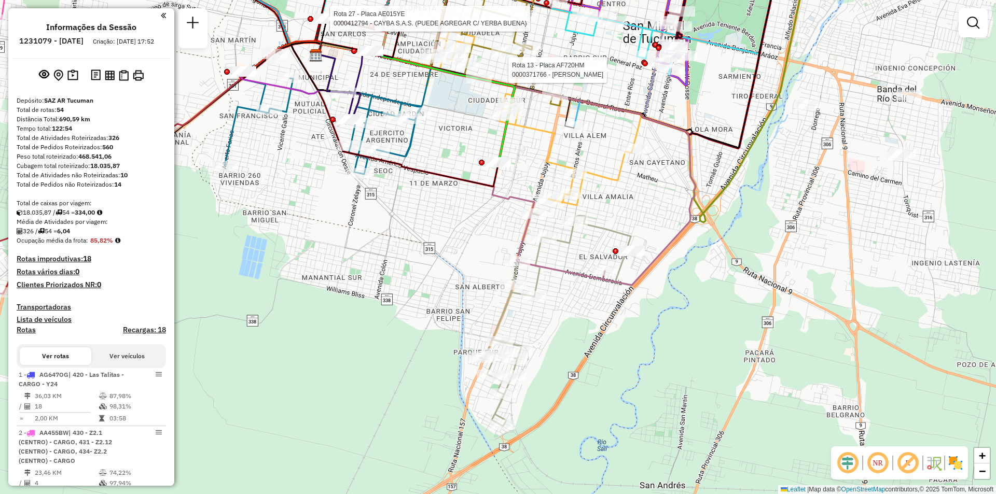
drag, startPoint x: 626, startPoint y: 183, endPoint x: 566, endPoint y: 335, distance: 163.3
click at [566, 335] on div "Rota 13 - Placa AF720HM 0000371766 - LIFONA [PERSON_NAME] 27 - Placa AE015YE 00…" at bounding box center [498, 247] width 996 height 494
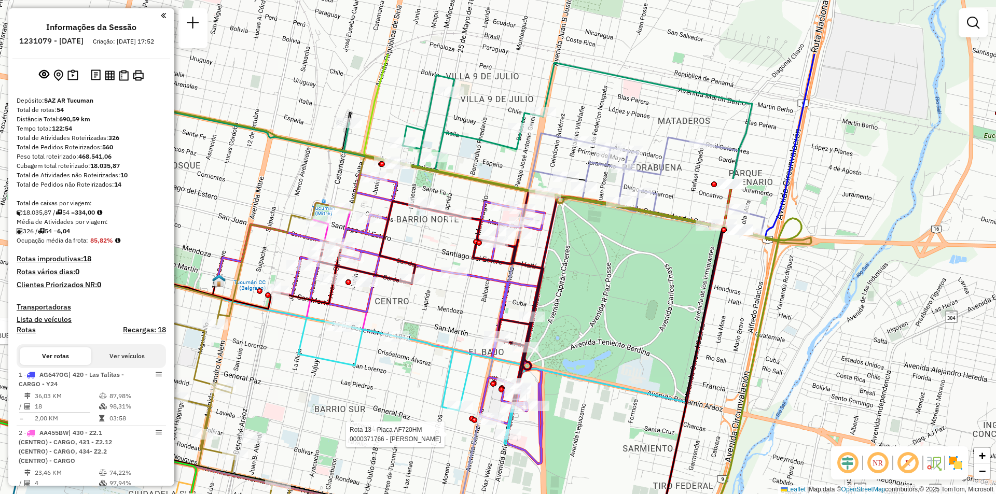
drag, startPoint x: 756, startPoint y: 209, endPoint x: 748, endPoint y: 225, distance: 18.1
click at [750, 224] on icon at bounding box center [647, 190] width 236 height 105
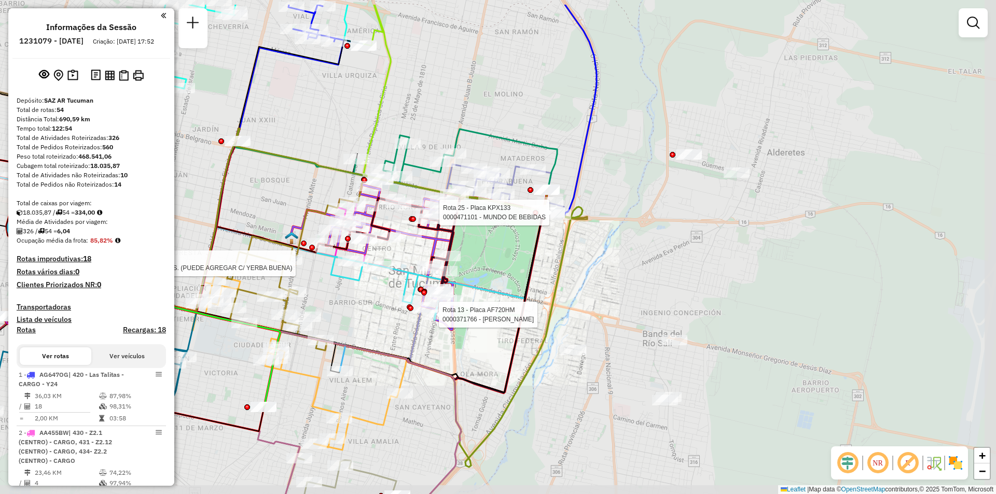
drag, startPoint x: 392, startPoint y: 89, endPoint x: 386, endPoint y: 140, distance: 51.7
click at [386, 140] on div "Rota 13 - Placa AF720HM 0000371766 - LIFONA [PERSON_NAME] 27 - Placa AE015YE 00…" at bounding box center [498, 247] width 996 height 494
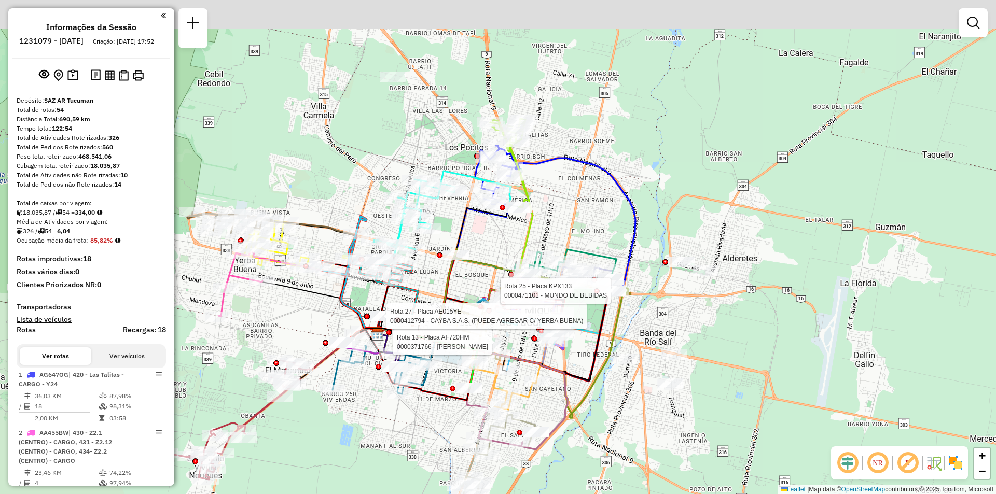
click at [548, 245] on div "Rota 13 - Placa AF720HM 0000371766 - LIFONA [PERSON_NAME] 27 - Placa AE015YE 00…" at bounding box center [498, 247] width 996 height 494
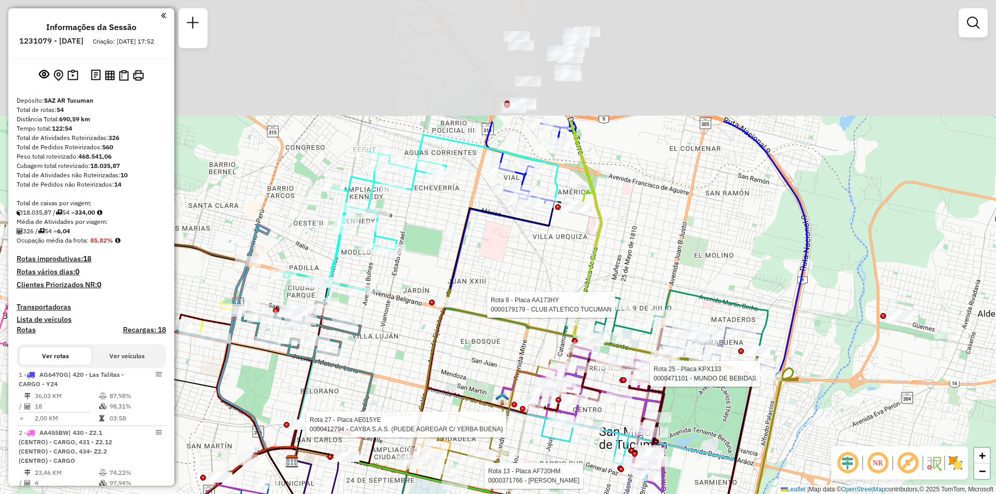
drag, startPoint x: 652, startPoint y: 296, endPoint x: 642, endPoint y: 270, distance: 27.6
click at [652, 306] on div "Rota 13 - Placa AF720HM 0000371766 - LIFONA [PERSON_NAME] 27 - Placa AE015YE 00…" at bounding box center [498, 247] width 996 height 494
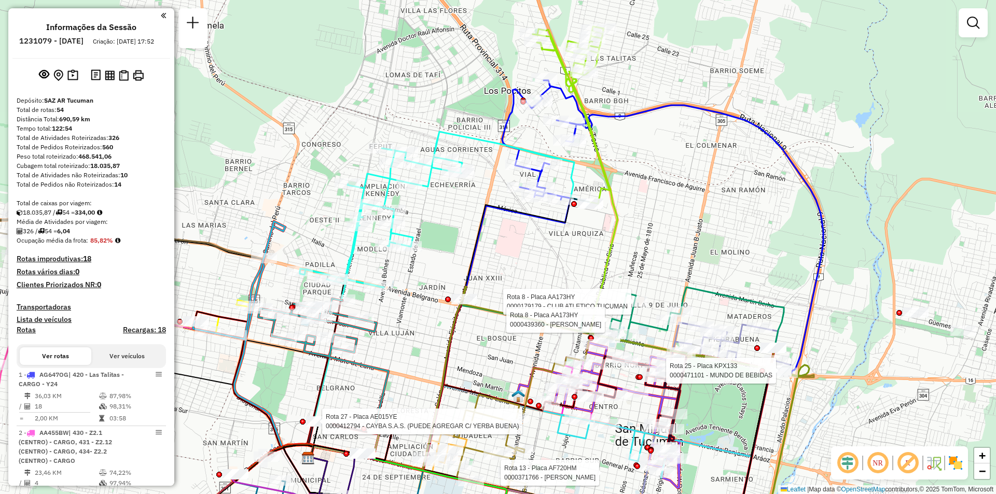
drag, startPoint x: 466, startPoint y: 219, endPoint x: 457, endPoint y: 208, distance: 14.7
click at [476, 208] on div "Rota 13 - Placa AF720HM 0000371766 - LIFONA [PERSON_NAME] 27 - Placa AE015YE 00…" at bounding box center [498, 247] width 996 height 494
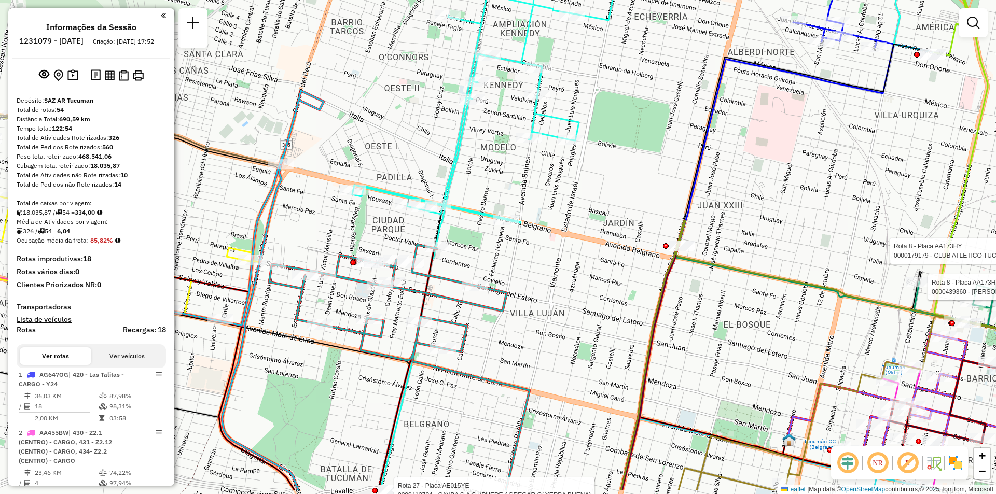
drag, startPoint x: 523, startPoint y: 272, endPoint x: 532, endPoint y: 219, distance: 54.3
click at [532, 219] on div "Rota 13 - Placa AF720HM 0000371766 - LIFONA [PERSON_NAME] 27 - Placa AE015YE 00…" at bounding box center [498, 247] width 996 height 494
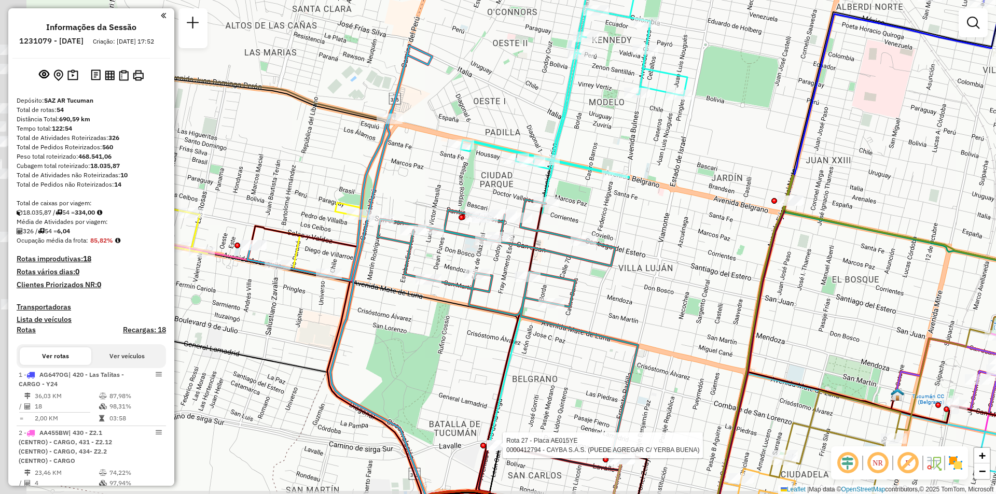
drag, startPoint x: 382, startPoint y: 331, endPoint x: 491, endPoint y: 286, distance: 117.5
click at [491, 286] on icon at bounding box center [508, 330] width 260 height 260
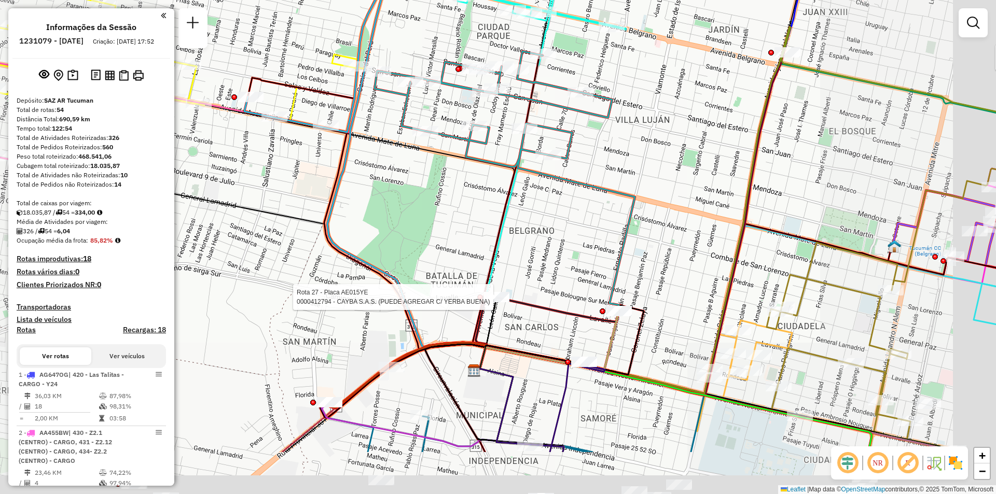
drag, startPoint x: 593, startPoint y: 218, endPoint x: 531, endPoint y: 153, distance: 89.2
click at [531, 153] on div "Rota 13 - Placa AF720HM 0000371766 - LIFONA [PERSON_NAME] 27 - Placa AE015YE 00…" at bounding box center [498, 247] width 996 height 494
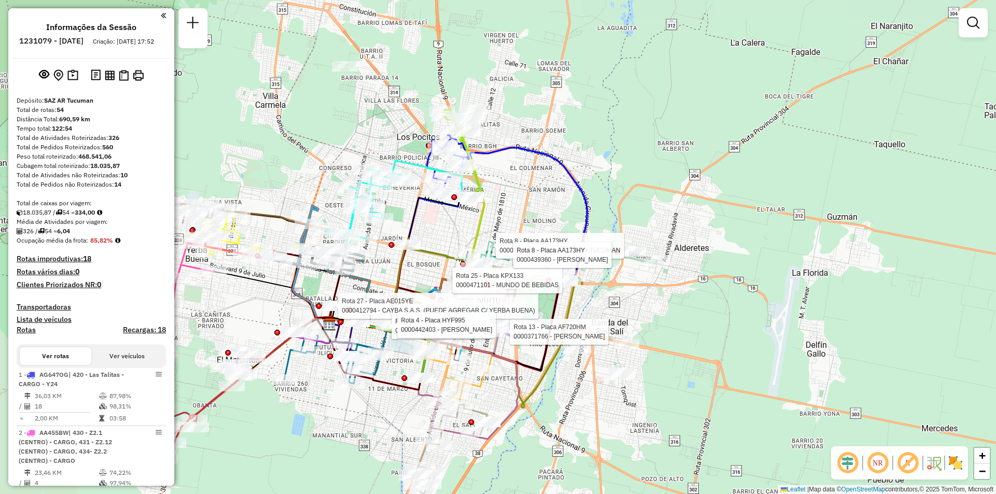
drag, startPoint x: 397, startPoint y: 253, endPoint x: 429, endPoint y: 285, distance: 45.1
click at [429, 285] on div "Rota 13 - Placa AF720HM 0000371766 - LIFONA [PERSON_NAME] 27 - Placa AE015YE 00…" at bounding box center [498, 247] width 996 height 494
select select "**********"
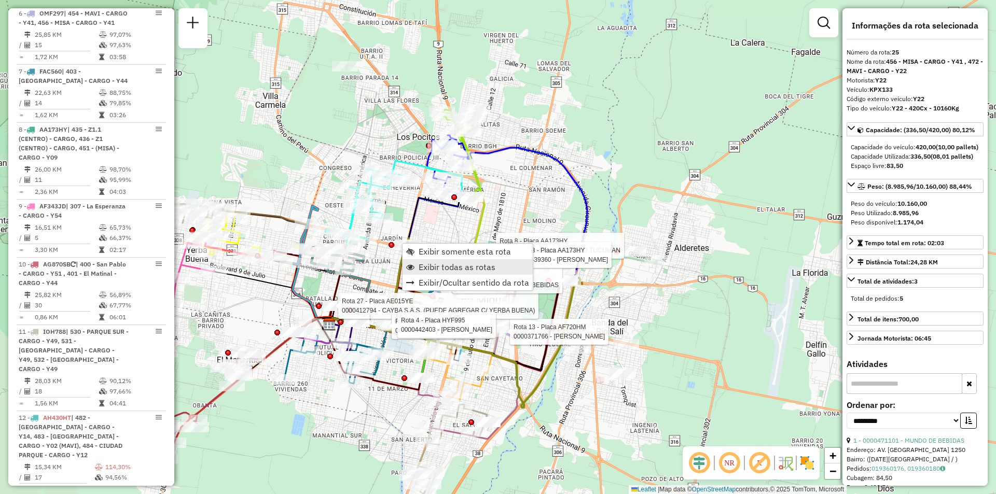
scroll to position [2026, 0]
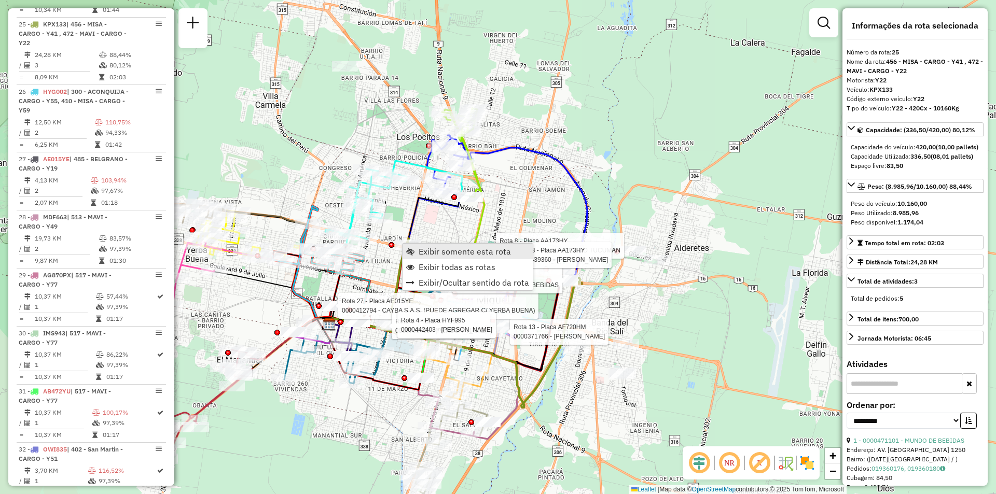
click at [478, 252] on span "Exibir somente esta rota" at bounding box center [465, 252] width 92 height 8
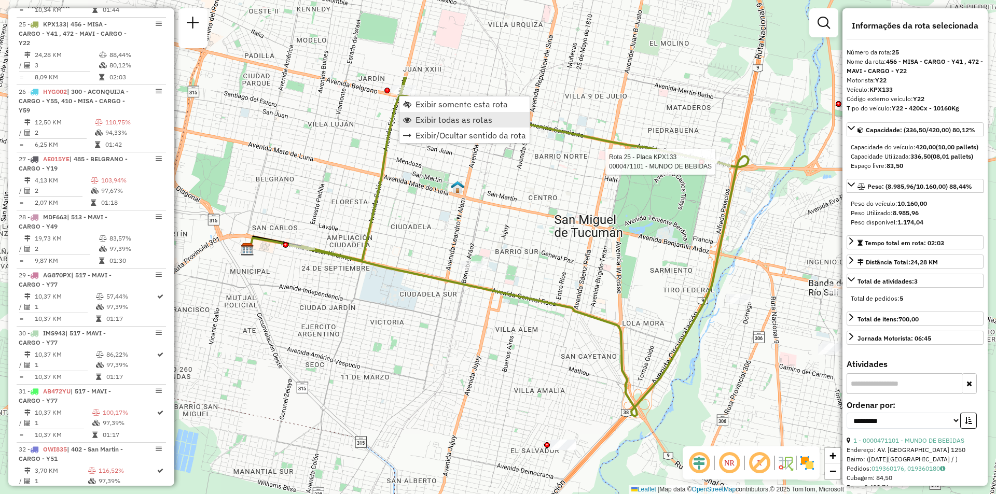
click at [443, 118] on span "Exibir todas as rotas" at bounding box center [454, 120] width 77 height 8
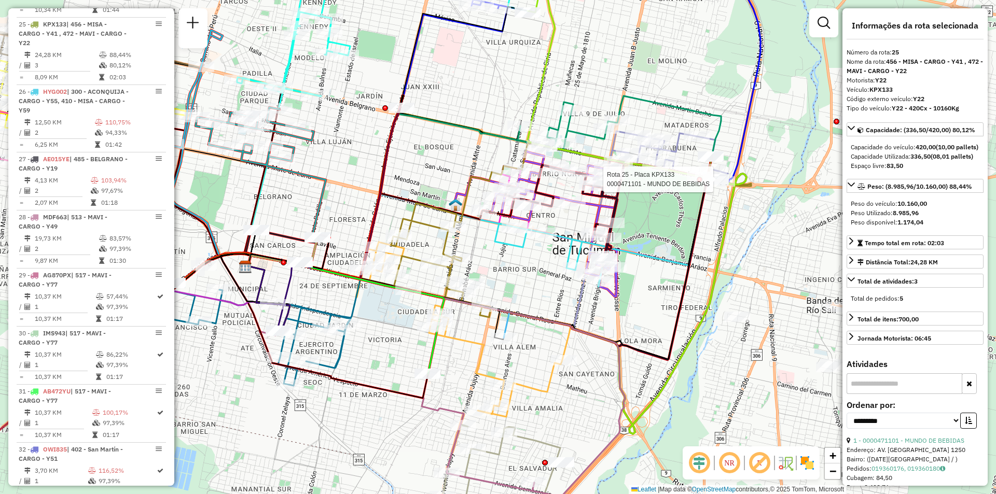
drag, startPoint x: 413, startPoint y: 235, endPoint x: 412, endPoint y: 248, distance: 12.5
click at [412, 248] on div "Rota 25 - Placa KPX133 0000471101 - MUNDO DE BEBIDAS Janela de atendimento Grad…" at bounding box center [498, 247] width 996 height 494
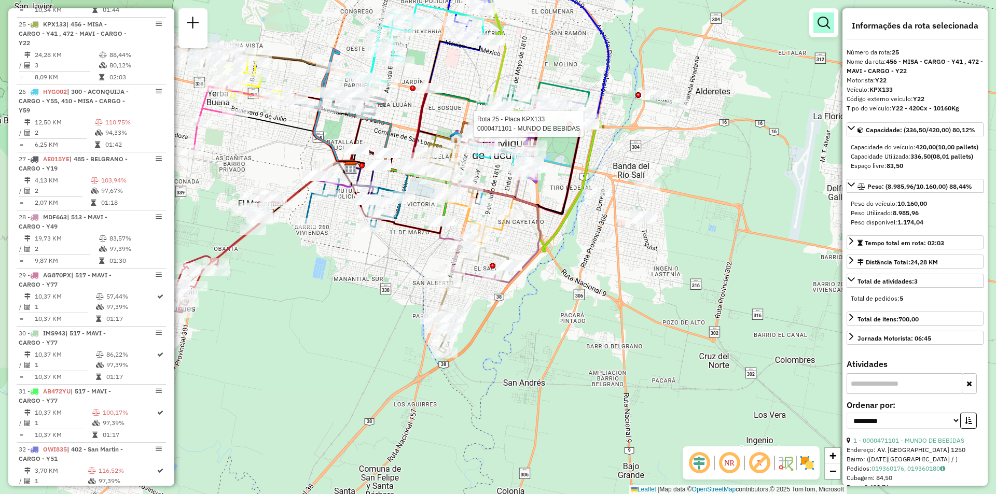
click at [823, 28] on em at bounding box center [824, 23] width 12 height 12
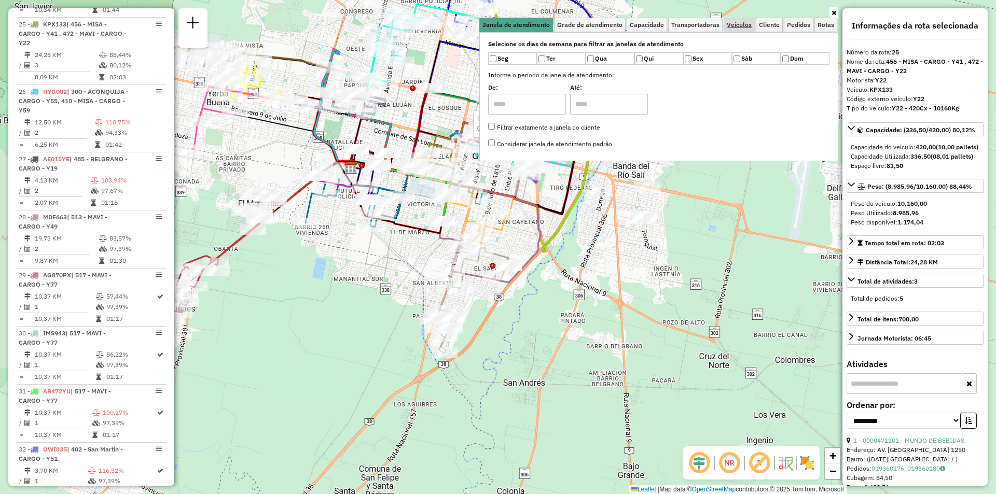
drag, startPoint x: 746, startPoint y: 17, endPoint x: 747, endPoint y: 27, distance: 9.9
click at [746, 19] on div "Janela de atendimento Grade de atendimento Capacidade Transportadoras Veículos …" at bounding box center [658, 84] width 359 height 153
click at [747, 27] on span "Veículos" at bounding box center [739, 25] width 25 height 6
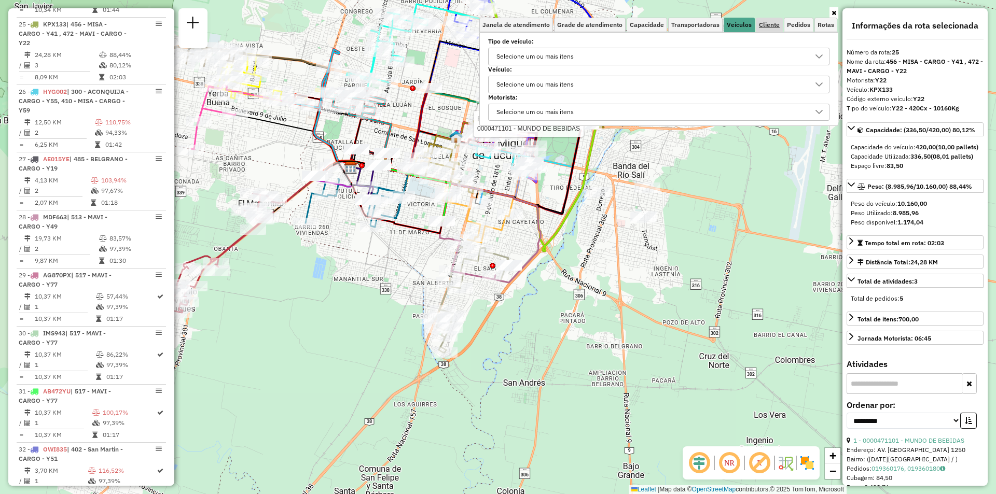
click at [775, 27] on span "Cliente" at bounding box center [769, 25] width 21 height 6
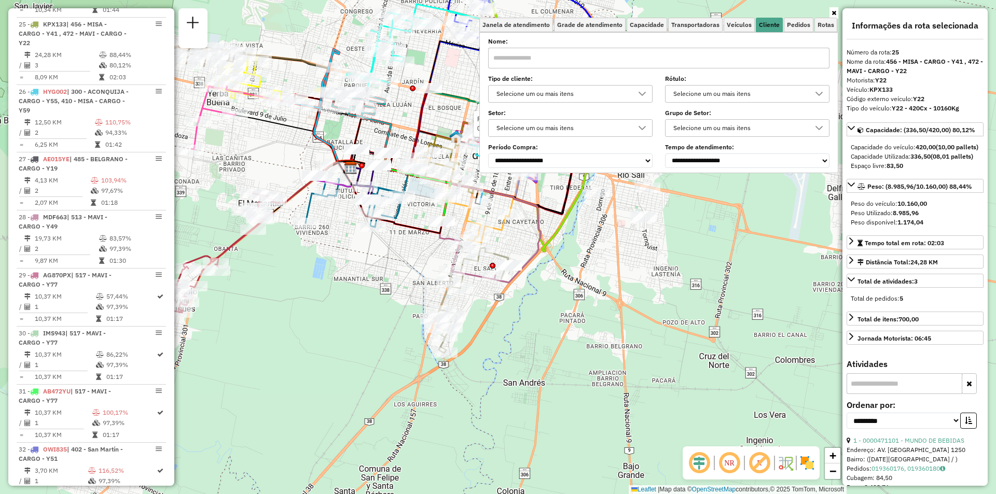
click at [664, 58] on input "text" at bounding box center [658, 58] width 341 height 21
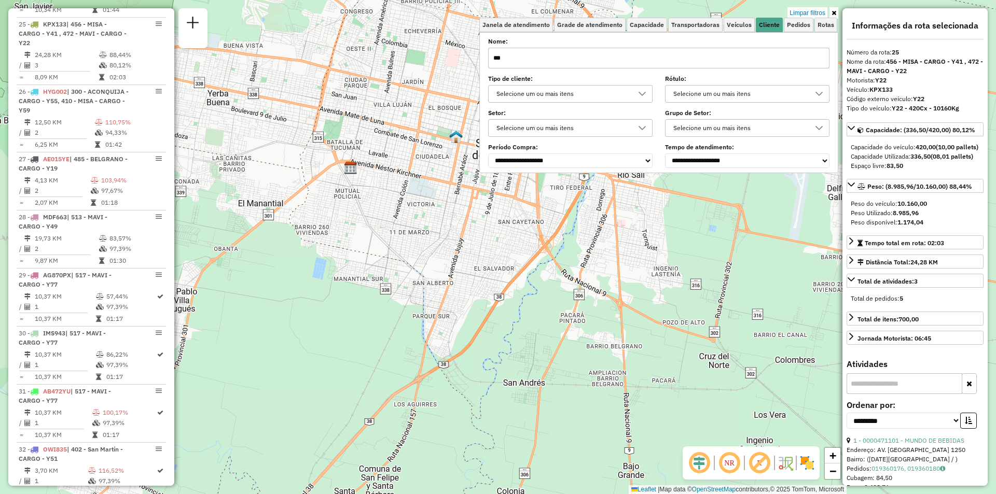
type input "***"
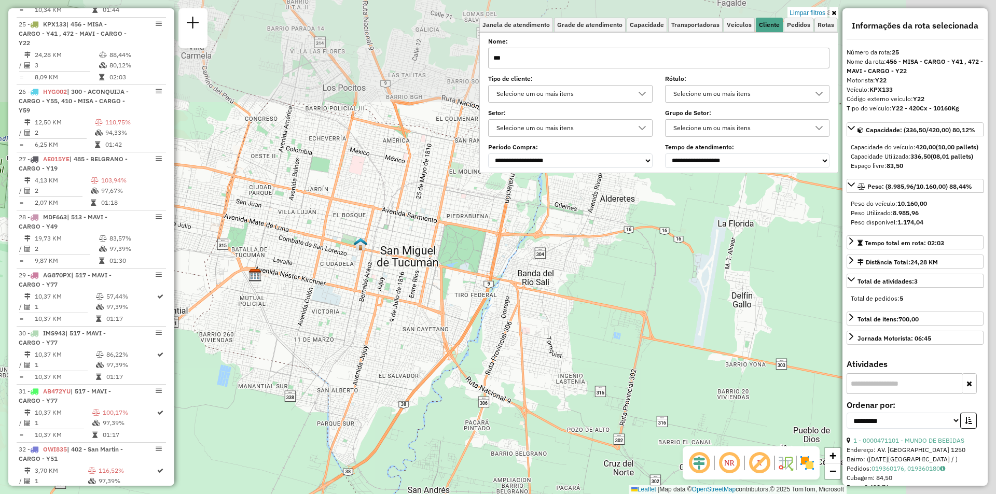
drag, startPoint x: 477, startPoint y: 321, endPoint x: 415, endPoint y: 369, distance: 78.0
click at [408, 376] on div "Limpar filtros Janela de atendimento Grade de atendimento Capacidade Transporta…" at bounding box center [498, 247] width 996 height 494
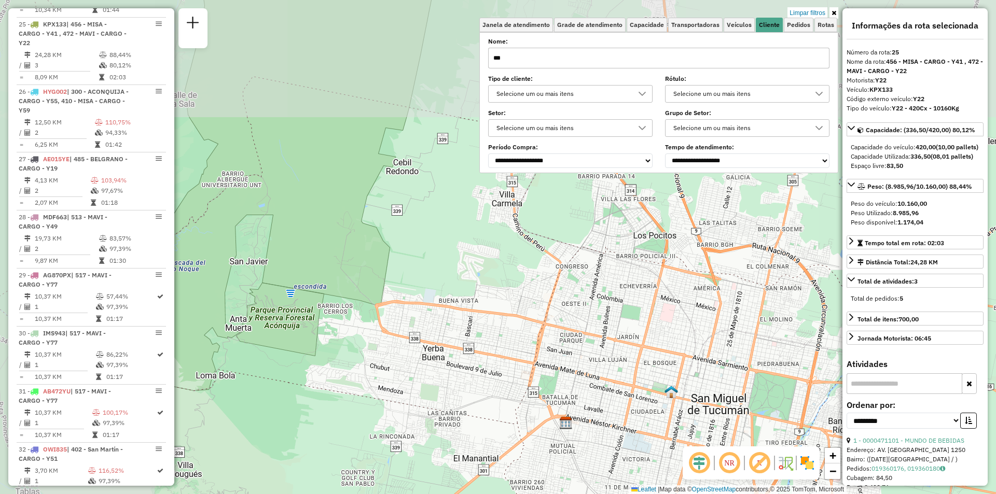
drag, startPoint x: 465, startPoint y: 186, endPoint x: 780, endPoint y: 302, distance: 335.1
click at [780, 302] on div "Limpar filtros Janela de atendimento Grade de atendimento Capacidade Transporta…" at bounding box center [498, 247] width 996 height 494
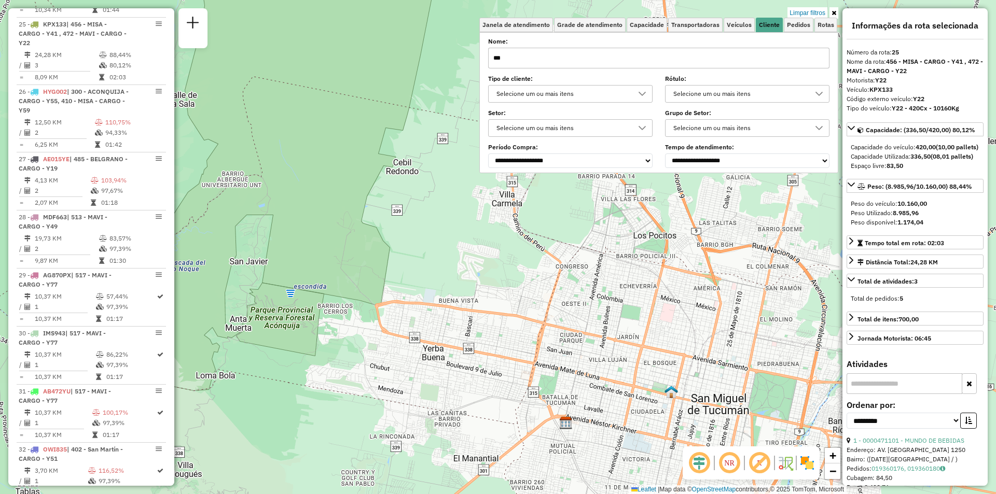
drag, startPoint x: 644, startPoint y: 311, endPoint x: 540, endPoint y: 195, distance: 155.8
click at [530, 223] on div "Limpar filtros Janela de atendimento Grade de atendimento Capacidade Transporta…" at bounding box center [498, 247] width 996 height 494
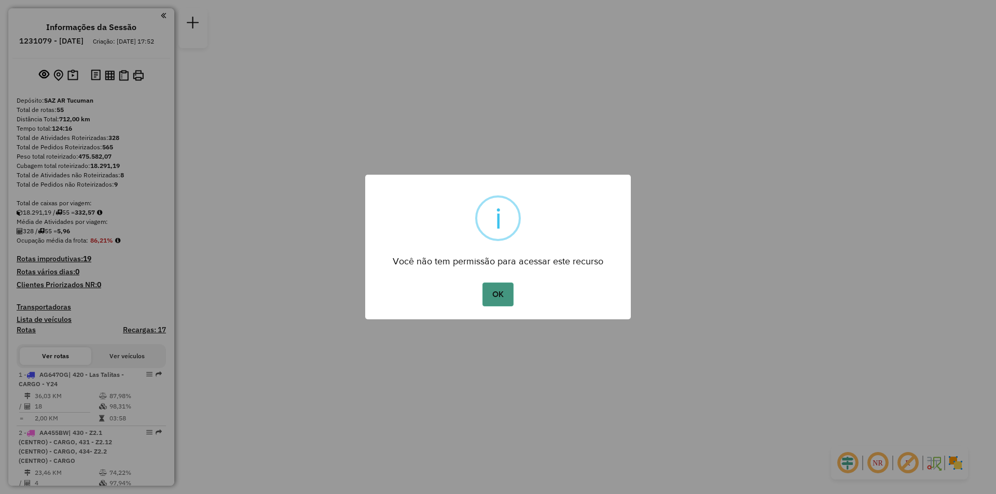
click at [509, 283] on button "OK" at bounding box center [498, 295] width 31 height 24
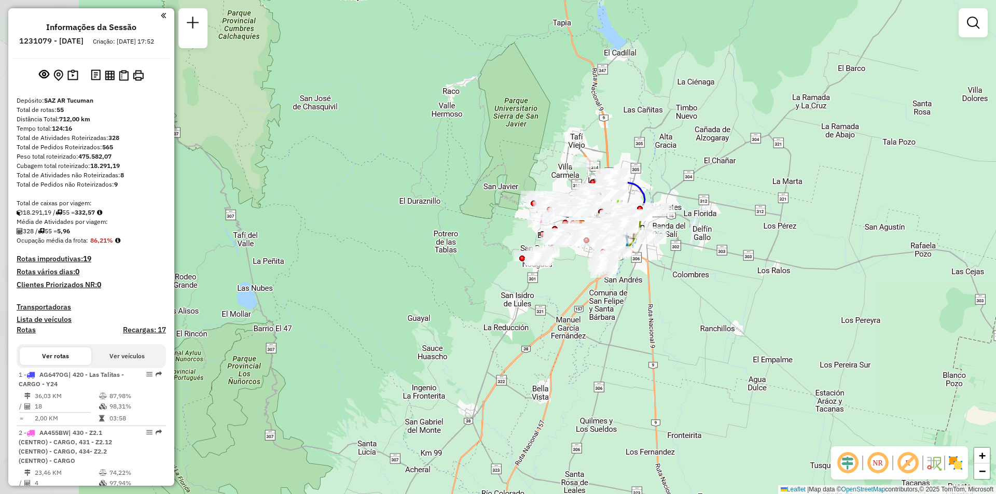
drag, startPoint x: 735, startPoint y: 260, endPoint x: 902, endPoint y: 209, distance: 174.9
click at [889, 249] on div "Janela de atendimento Grade de atendimento Capacidade Transportadoras Veículos …" at bounding box center [498, 247] width 996 height 494
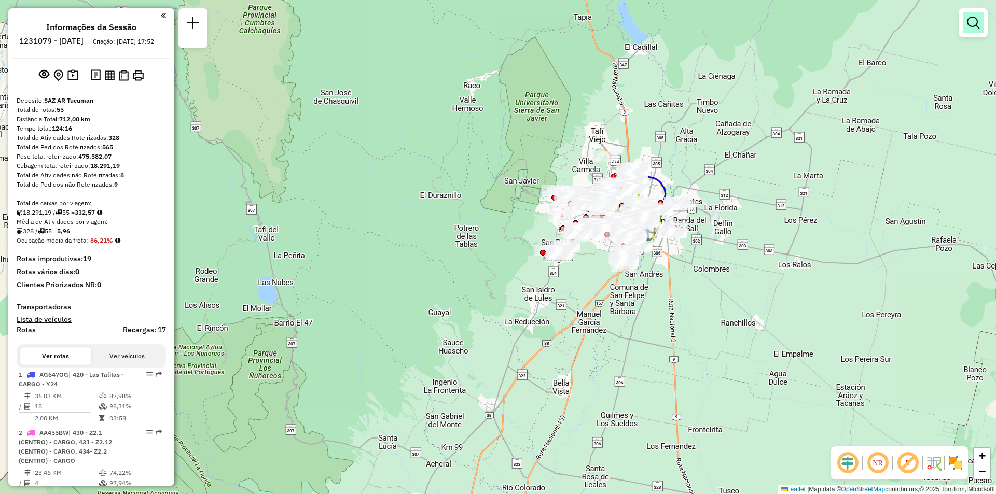
click at [972, 32] on div at bounding box center [973, 22] width 29 height 29
click at [974, 27] on em at bounding box center [973, 23] width 12 height 12
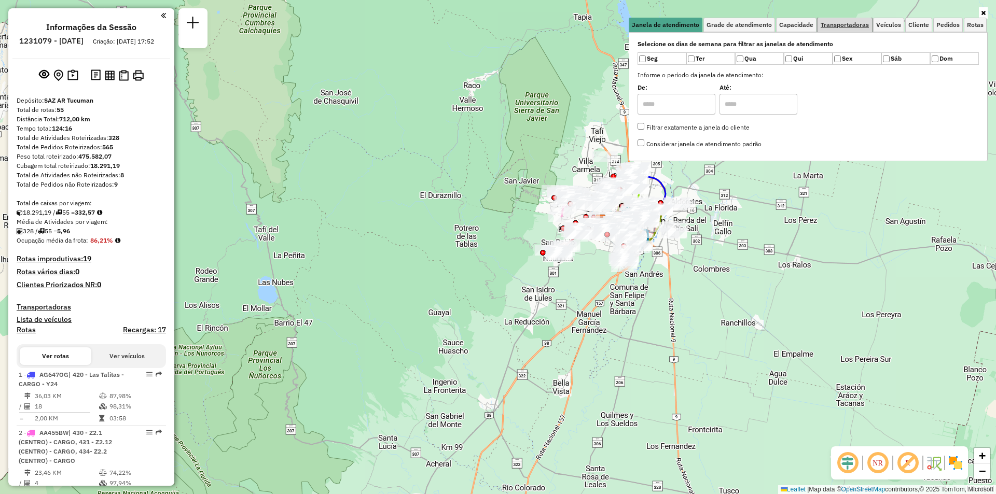
click at [851, 22] on span "Transportadoras" at bounding box center [845, 25] width 48 height 6
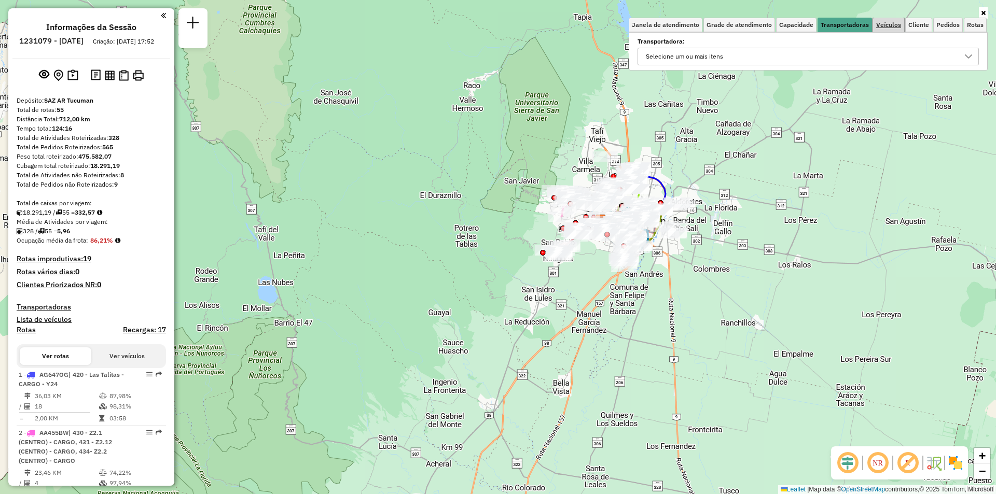
click at [896, 26] on span "Veículos" at bounding box center [888, 25] width 25 height 6
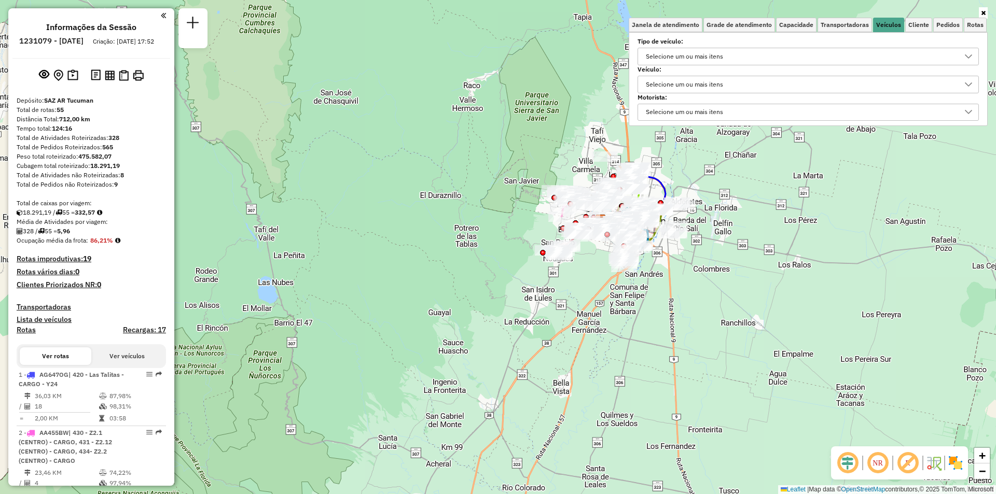
click at [804, 63] on div "Selecione um ou mais itens" at bounding box center [800, 56] width 317 height 17
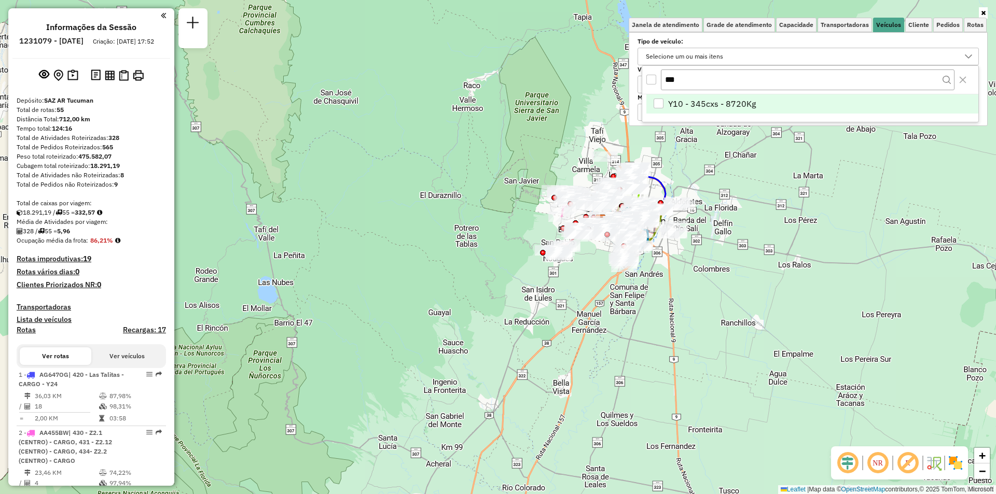
click at [767, 103] on li "Y10 - 345cxs - 8720Kg" at bounding box center [813, 104] width 332 height 20
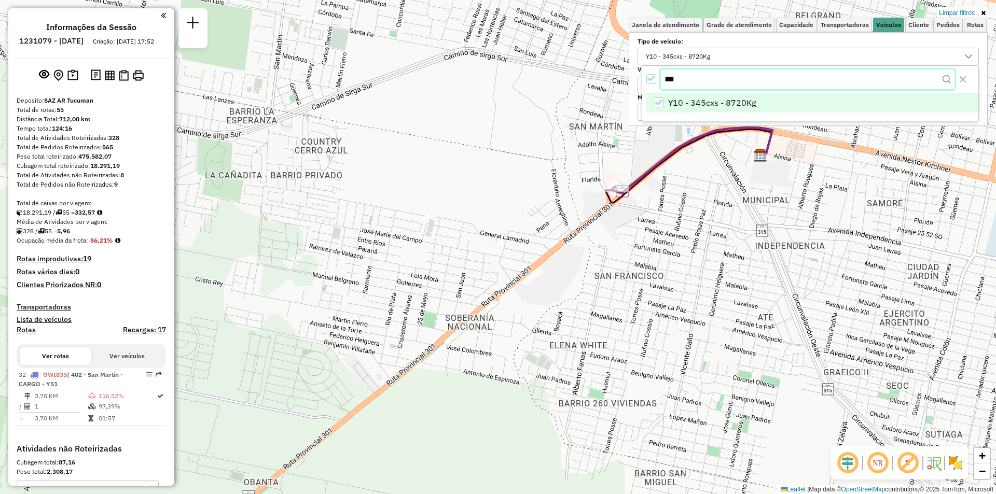
click at [679, 84] on input "***" at bounding box center [808, 80] width 294 height 20
type input "***"
click at [682, 106] on span "Y05 - 345Cx - 9440Kg" at bounding box center [710, 104] width 85 height 12
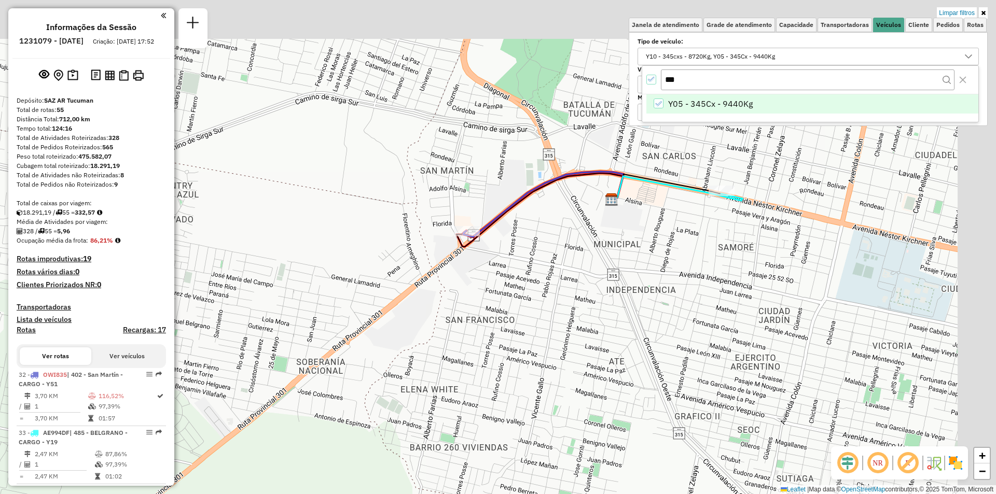
drag, startPoint x: 801, startPoint y: 198, endPoint x: 685, endPoint y: 215, distance: 116.9
click at [655, 241] on div "Limpar filtros Janela de atendimento Grade de atendimento Capacidade Transporta…" at bounding box center [498, 247] width 996 height 494
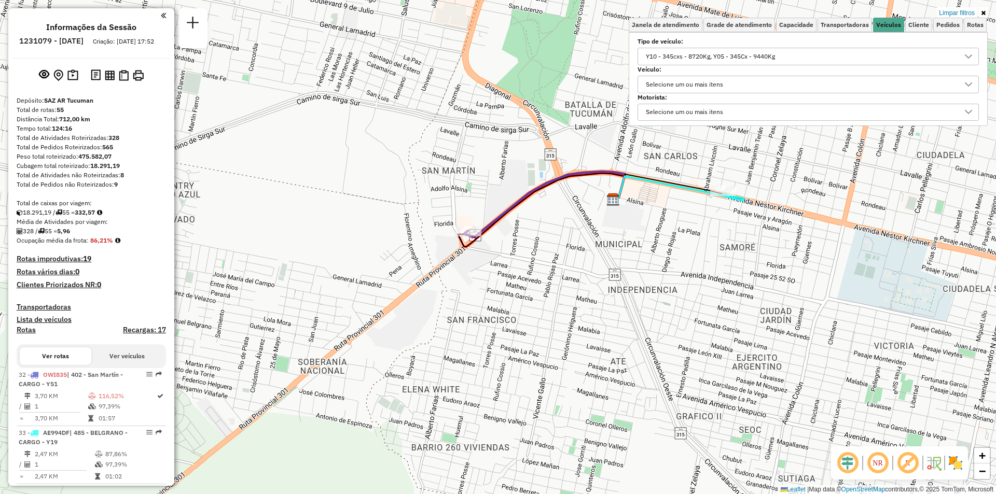
click at [665, 56] on div "Y10 - 345cxs - 8720Kg, Y05 - 345Cx - 9440Kg" at bounding box center [710, 56] width 136 height 17
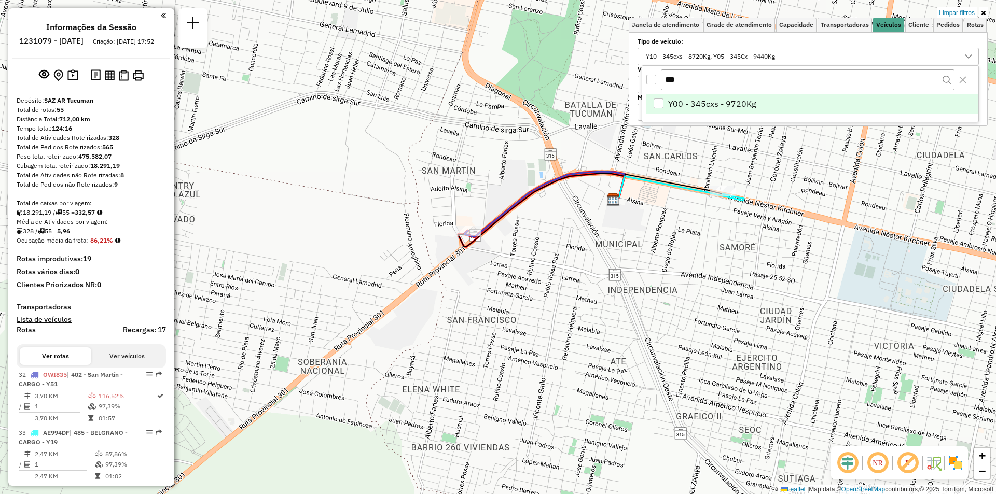
click at [708, 109] on li "Y00 - 345cxs - 9720Kg" at bounding box center [813, 104] width 332 height 20
click at [654, 85] on div at bounding box center [652, 80] width 10 height 10
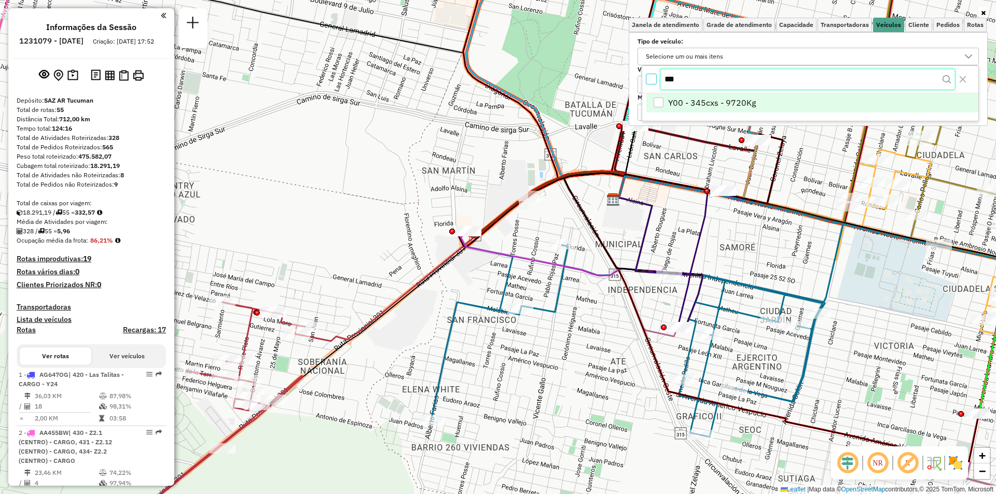
click at [697, 79] on input "***" at bounding box center [808, 80] width 294 height 20
type input "***"
click at [736, 105] on span "Y04 - 345cxs - 9900Kg" at bounding box center [712, 104] width 88 height 12
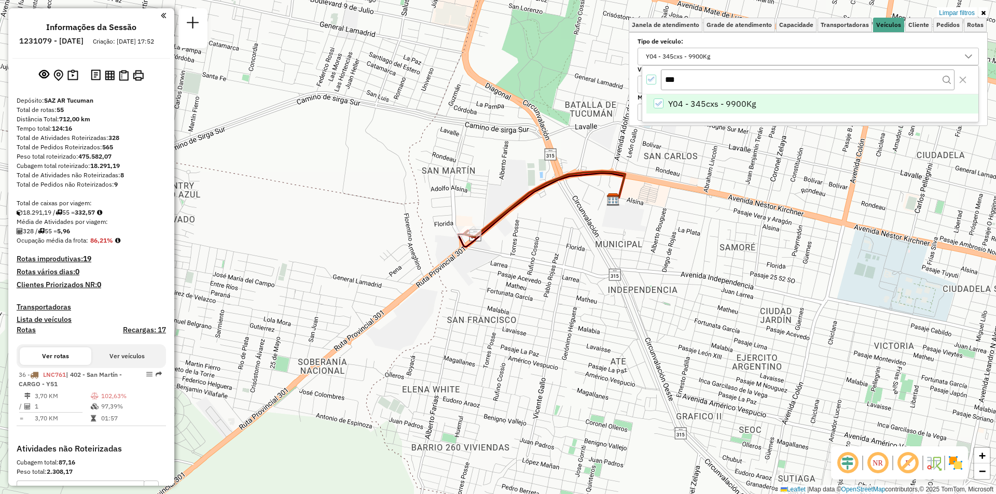
click at [652, 85] on div at bounding box center [652, 80] width 10 height 10
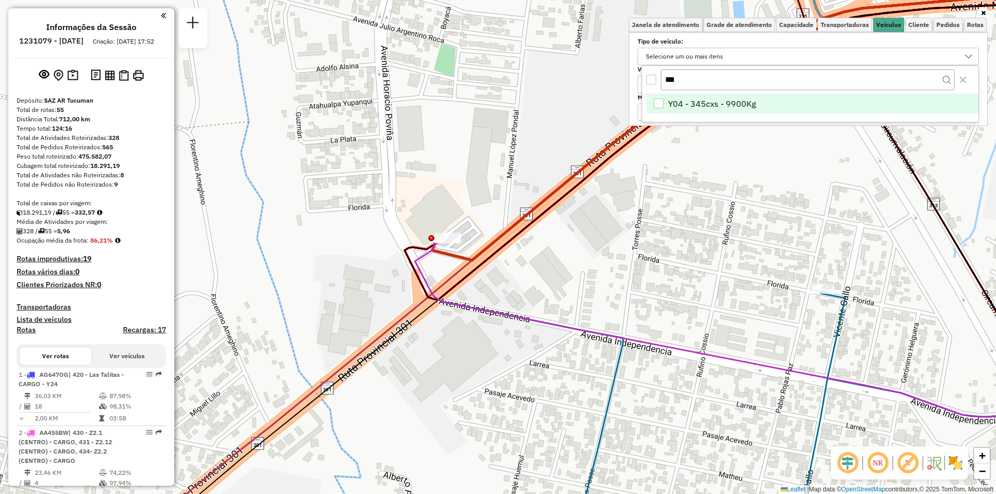
click at [980, 11] on link at bounding box center [983, 12] width 9 height 11
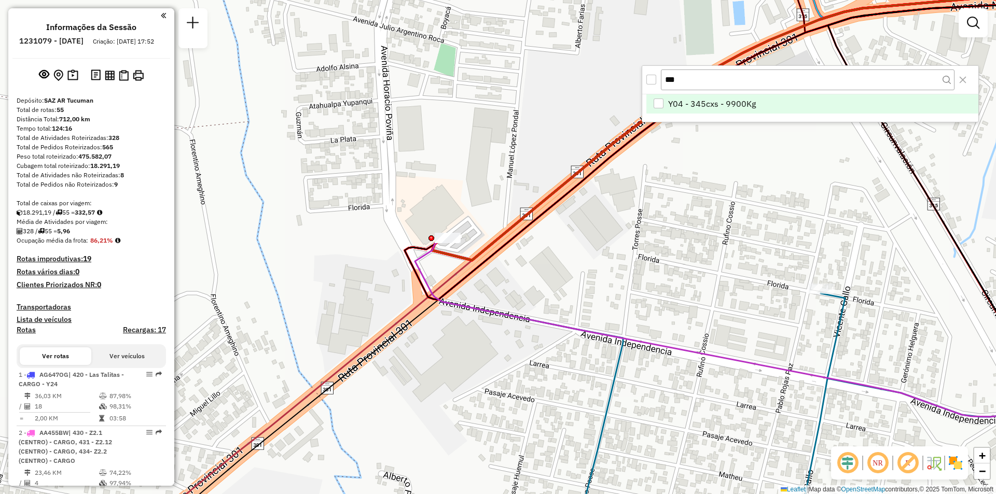
click at [529, 325] on icon at bounding box center [755, 326] width 681 height 181
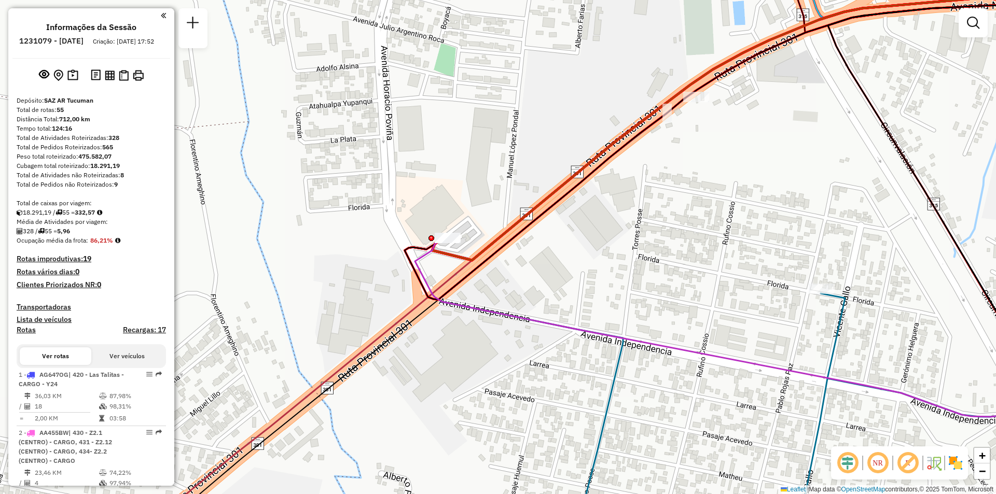
select select "**********"
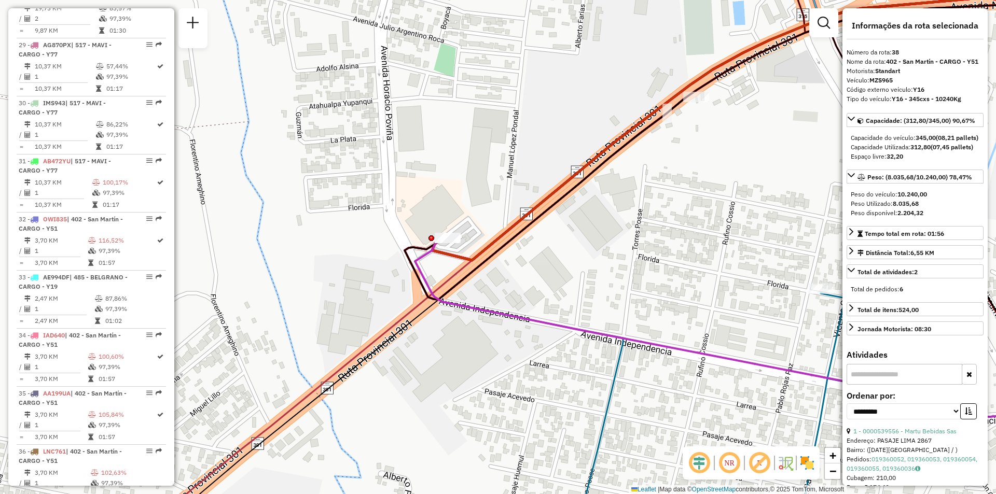
scroll to position [2762, 0]
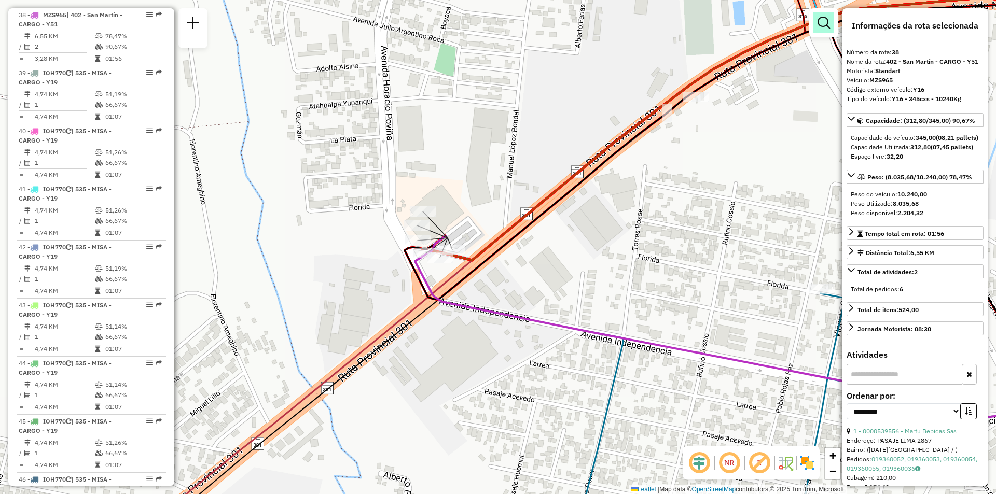
click at [824, 18] on em at bounding box center [824, 23] width 12 height 12
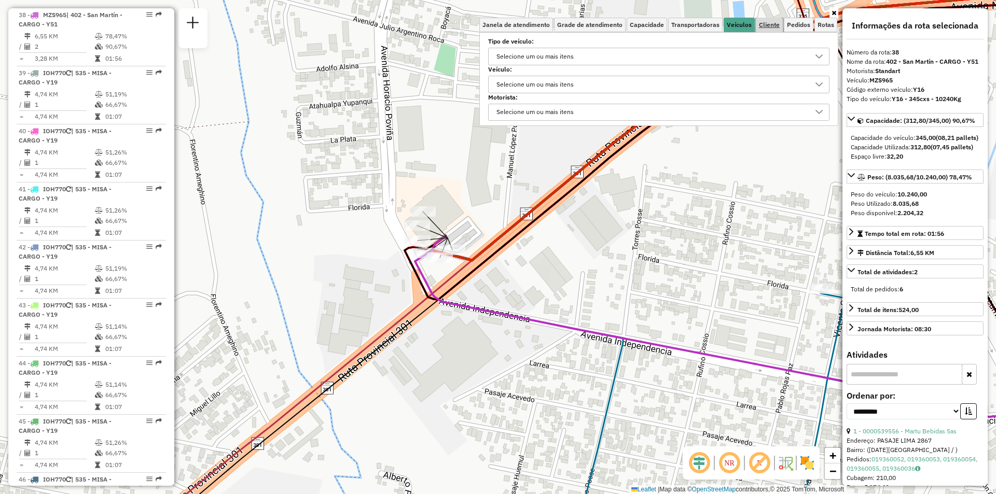
click at [766, 22] on span "Cliente" at bounding box center [769, 25] width 21 height 6
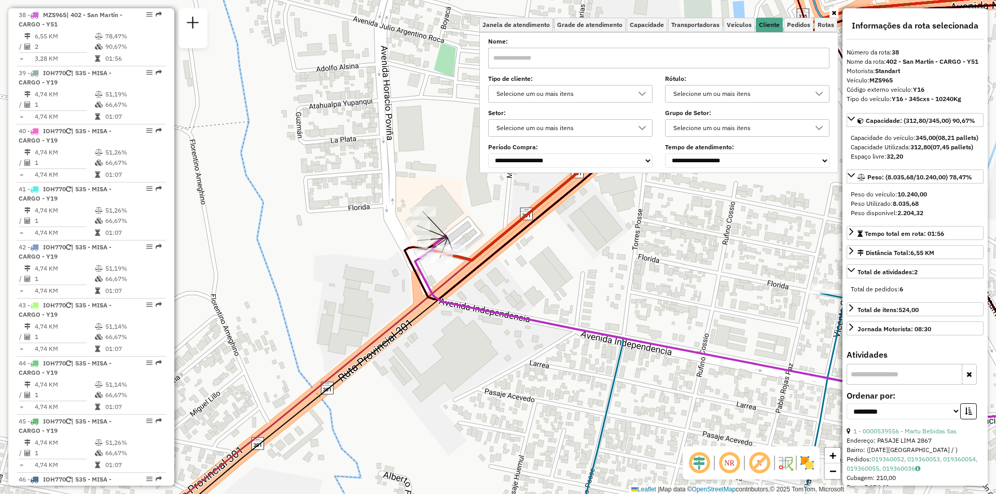
click at [635, 70] on div "**********" at bounding box center [658, 103] width 341 height 128
click at [637, 67] on input "text" at bounding box center [658, 58] width 341 height 21
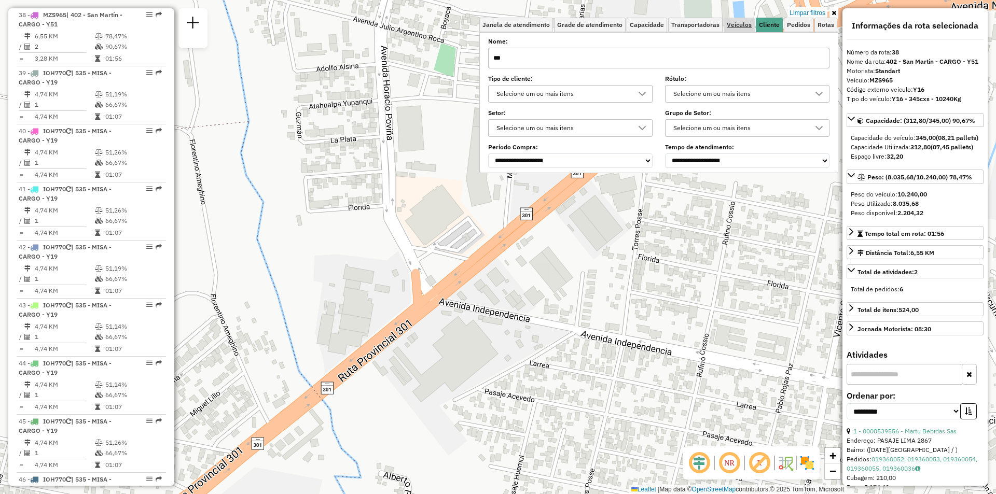
type input "***"
click at [748, 22] on span "Veículos" at bounding box center [739, 25] width 25 height 6
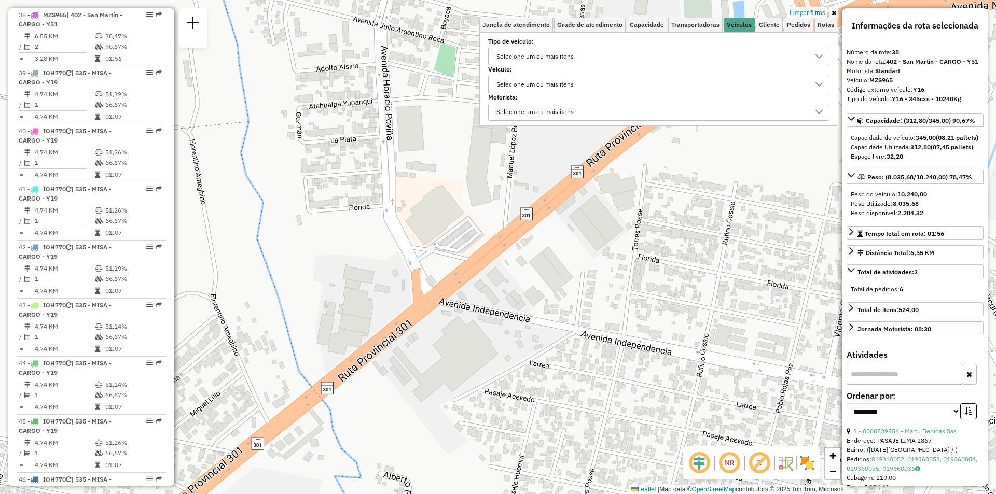
click at [670, 53] on div "Selecione um ou mais itens" at bounding box center [651, 56] width 317 height 17
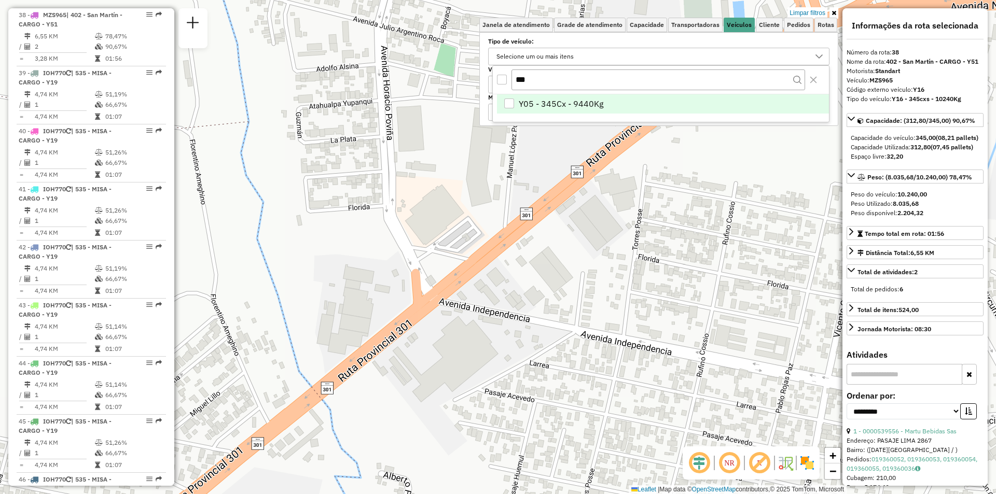
type input "***"
click at [639, 104] on li "Y05 - 345Cx - 9440Kg" at bounding box center [663, 104] width 332 height 20
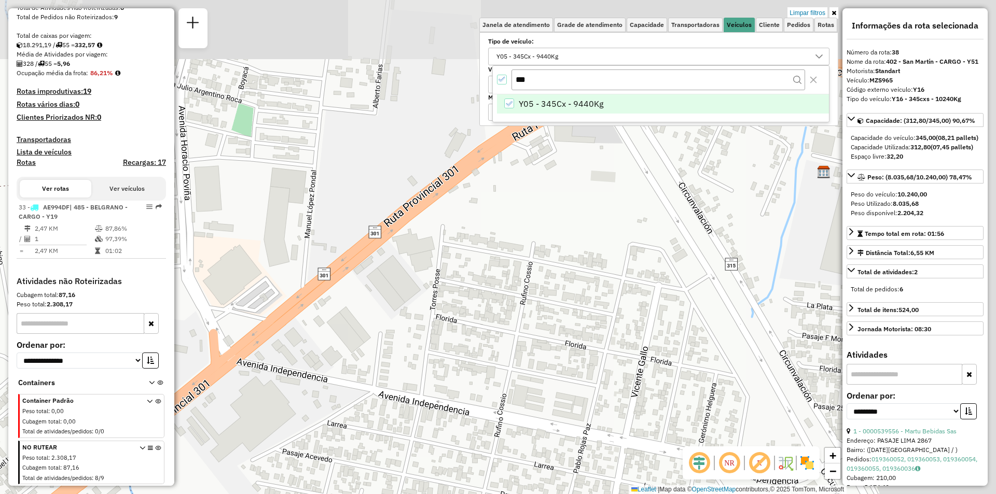
drag, startPoint x: 541, startPoint y: 269, endPoint x: 207, endPoint y: 355, distance: 344.7
click at [207, 355] on div "Limpar filtros Janela de atendimento Grade de atendimento Capacidade Transporta…" at bounding box center [498, 247] width 996 height 494
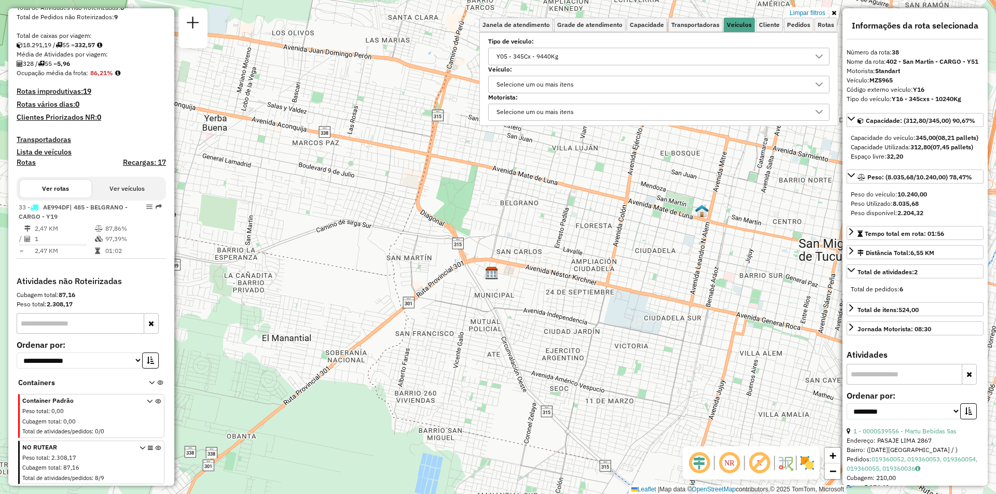
click at [527, 57] on div "Y05 - 345Cx - 9440Kg" at bounding box center [527, 56] width 69 height 17
click at [504, 75] on div "All items selected" at bounding box center [502, 80] width 10 height 10
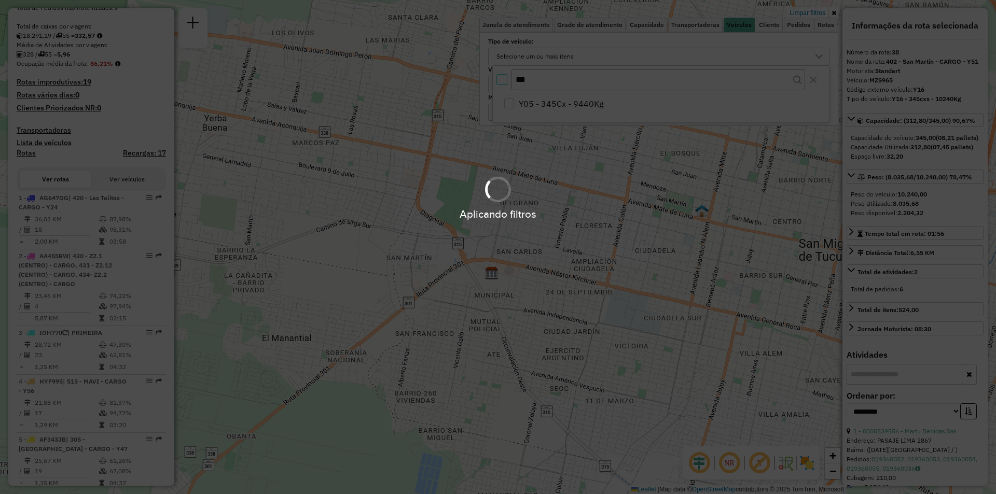
scroll to position [2762, 0]
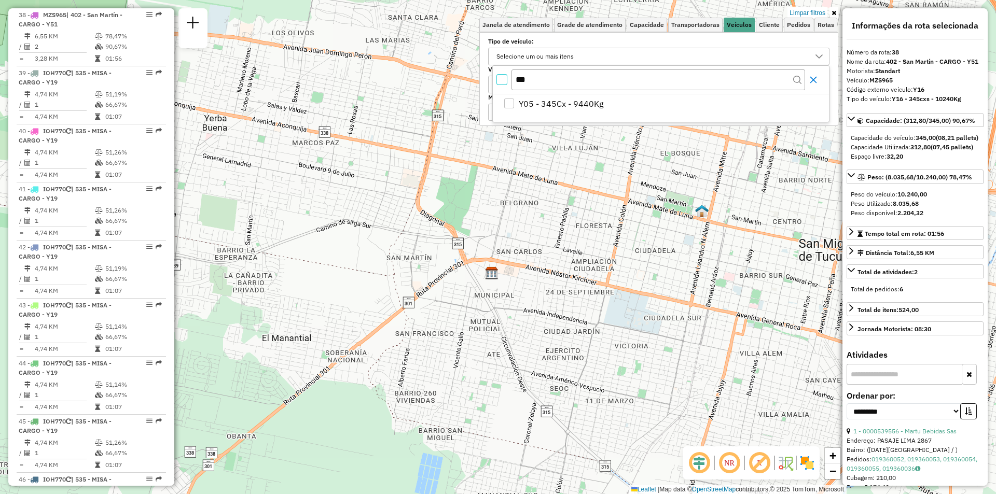
click at [815, 77] on icon "Close" at bounding box center [813, 80] width 8 height 8
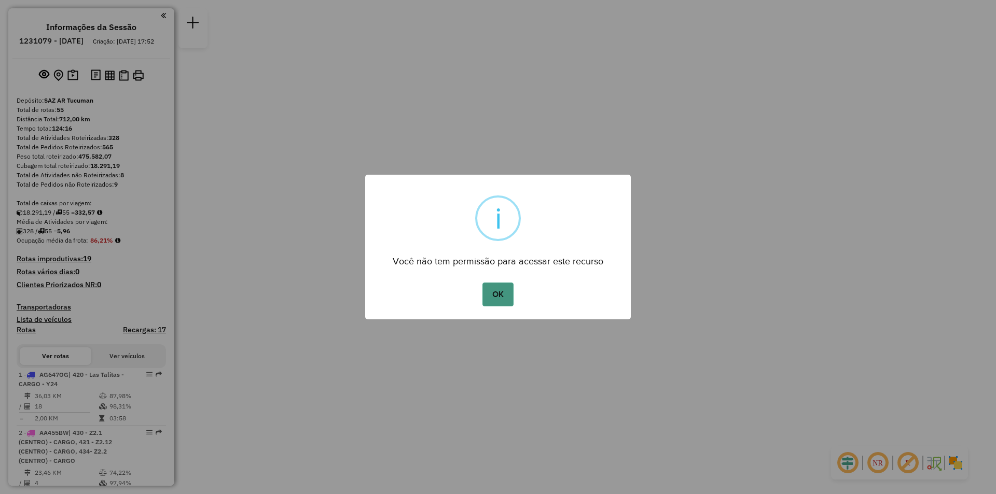
drag, startPoint x: 518, startPoint y: 304, endPoint x: 494, endPoint y: 286, distance: 29.4
click at [510, 299] on div "OK No Cancel" at bounding box center [498, 294] width 266 height 29
click at [494, 286] on button "OK" at bounding box center [498, 295] width 31 height 24
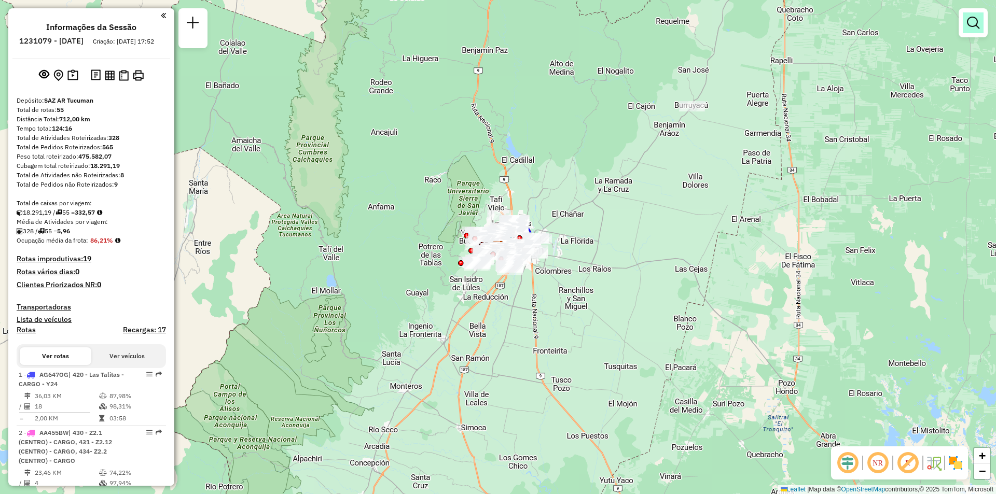
drag, startPoint x: 978, startPoint y: 28, endPoint x: 927, endPoint y: 42, distance: 52.7
click at [977, 29] on em at bounding box center [973, 23] width 12 height 12
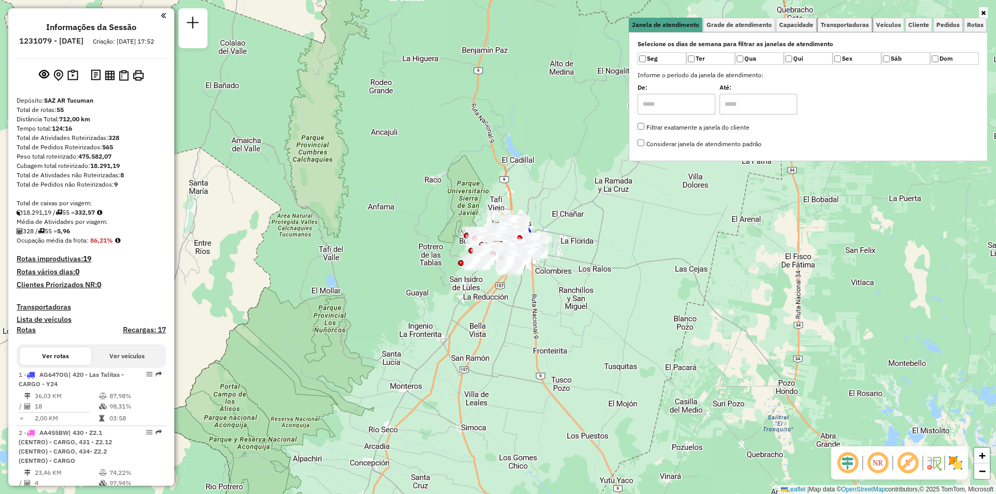
drag, startPoint x: 863, startPoint y: 25, endPoint x: 826, endPoint y: 46, distance: 42.7
click at [863, 26] on span "Transportadoras" at bounding box center [845, 25] width 48 height 6
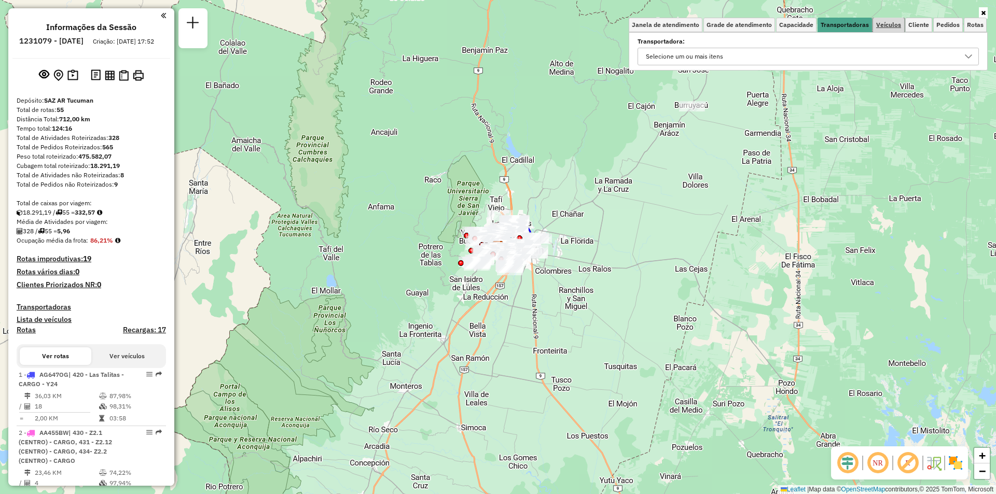
click at [881, 20] on link "Veículos" at bounding box center [888, 25] width 31 height 15
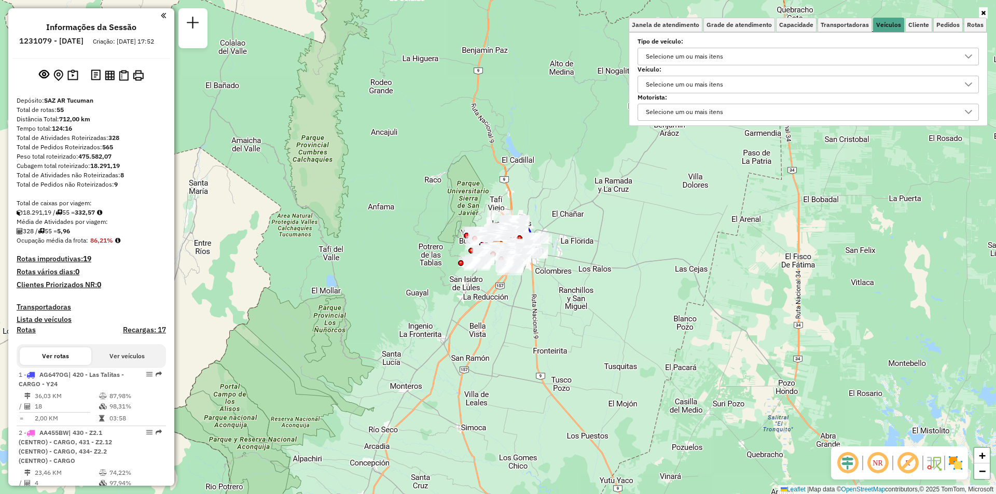
click at [832, 66] on label "Veículo:" at bounding box center [808, 69] width 341 height 9
click at [836, 59] on div "Selecione um ou mais itens" at bounding box center [800, 56] width 317 height 17
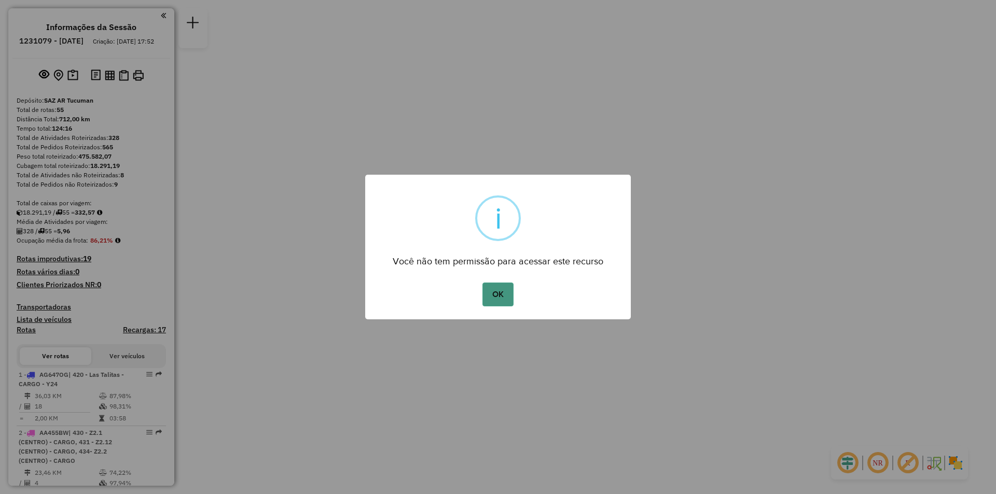
click at [502, 292] on button "OK" at bounding box center [498, 295] width 31 height 24
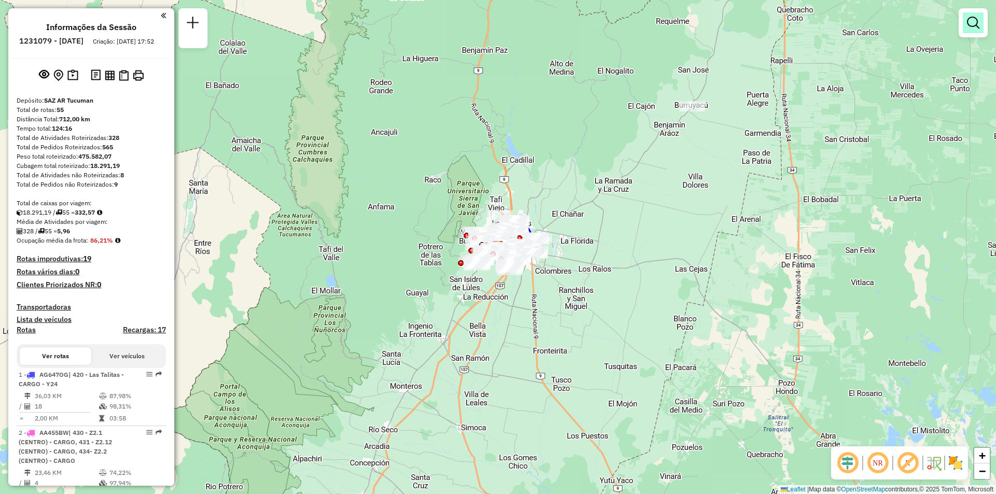
click at [983, 23] on link at bounding box center [973, 22] width 21 height 21
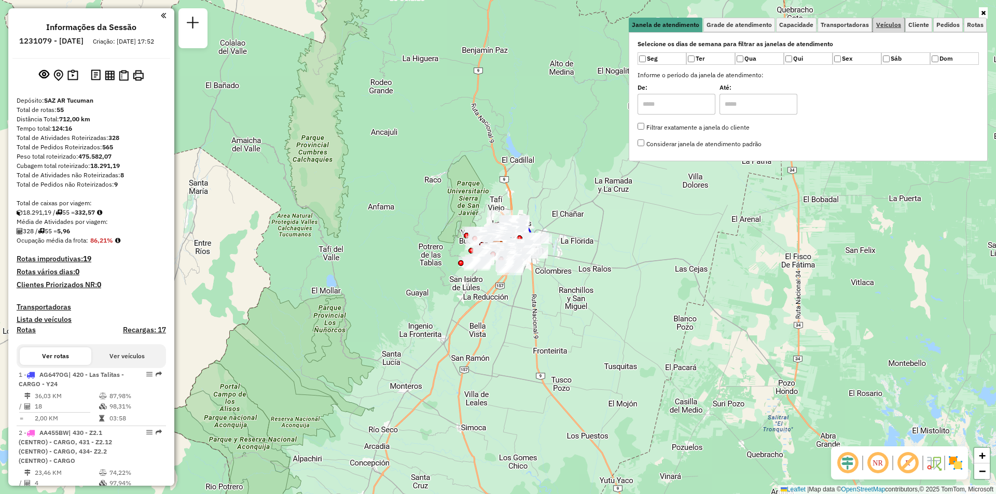
click at [883, 24] on span "Veículos" at bounding box center [888, 25] width 25 height 6
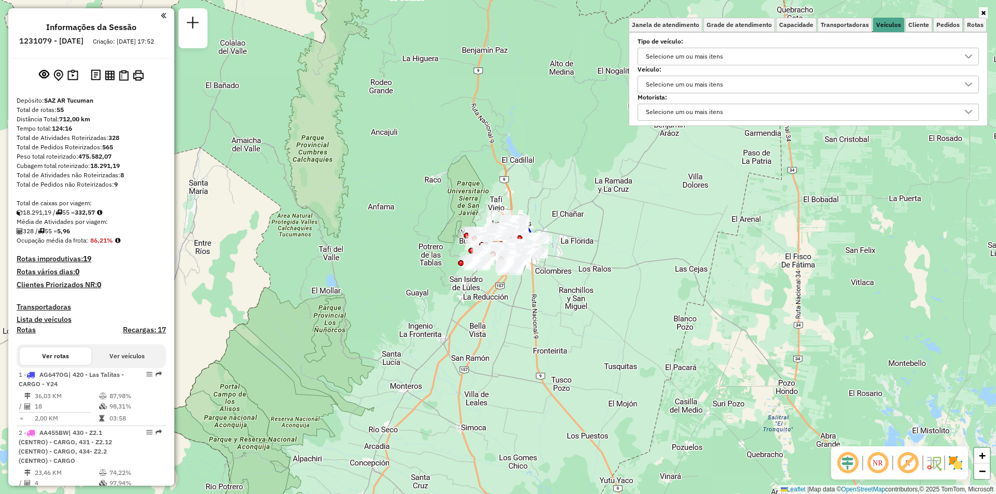
click at [761, 60] on div "Selecione um ou mais itens" at bounding box center [800, 56] width 317 height 17
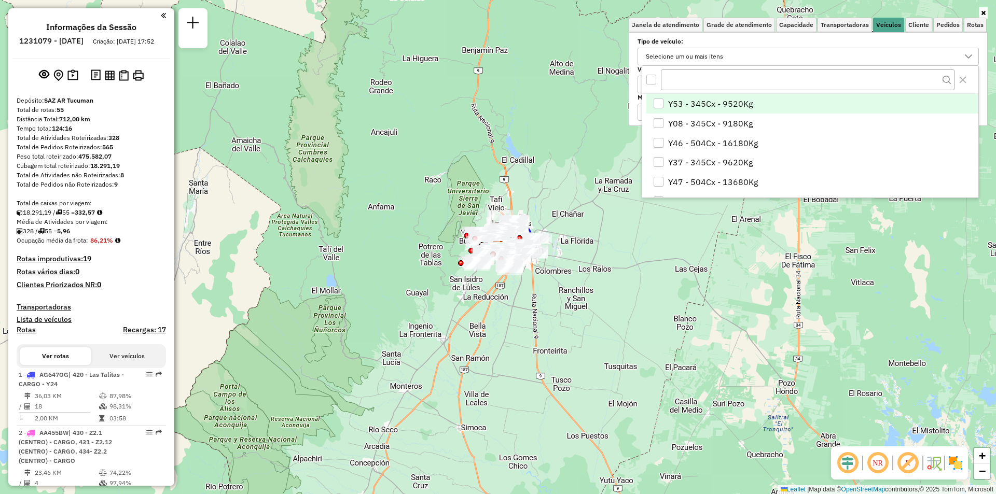
scroll to position [6, 36]
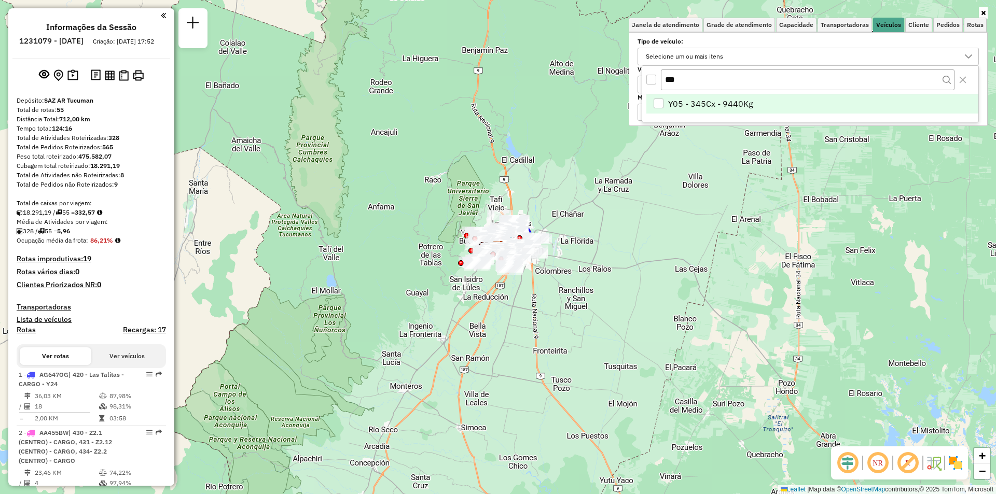
type input "***"
click at [749, 101] on span "Y05 - 345Cx - 9440Kg" at bounding box center [710, 104] width 85 height 12
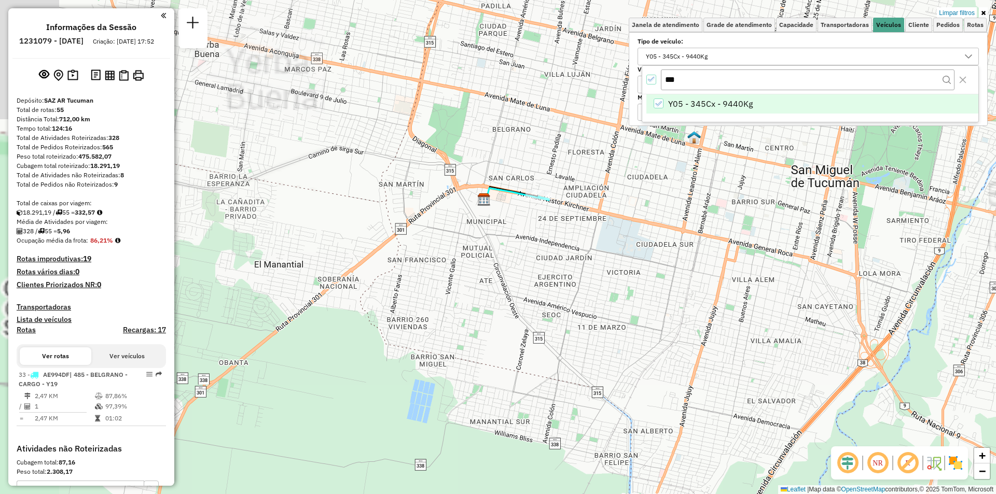
drag, startPoint x: 355, startPoint y: 117, endPoint x: 506, endPoint y: 225, distance: 185.3
click at [506, 225] on div "Limpar filtros Janela de atendimento Grade de atendimento Capacidade Transporta…" at bounding box center [498, 247] width 996 height 494
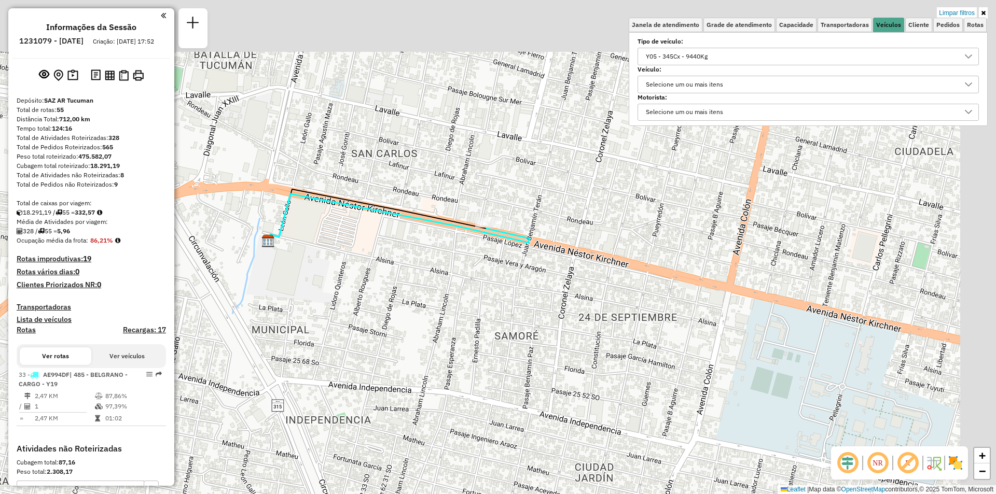
drag, startPoint x: 497, startPoint y: 225, endPoint x: 469, endPoint y: 239, distance: 31.8
click at [469, 239] on div "Limpar filtros Janela de atendimento Grade de atendimento Capacidade Transporta…" at bounding box center [498, 247] width 996 height 494
